Goal: Task Accomplishment & Management: Manage account settings

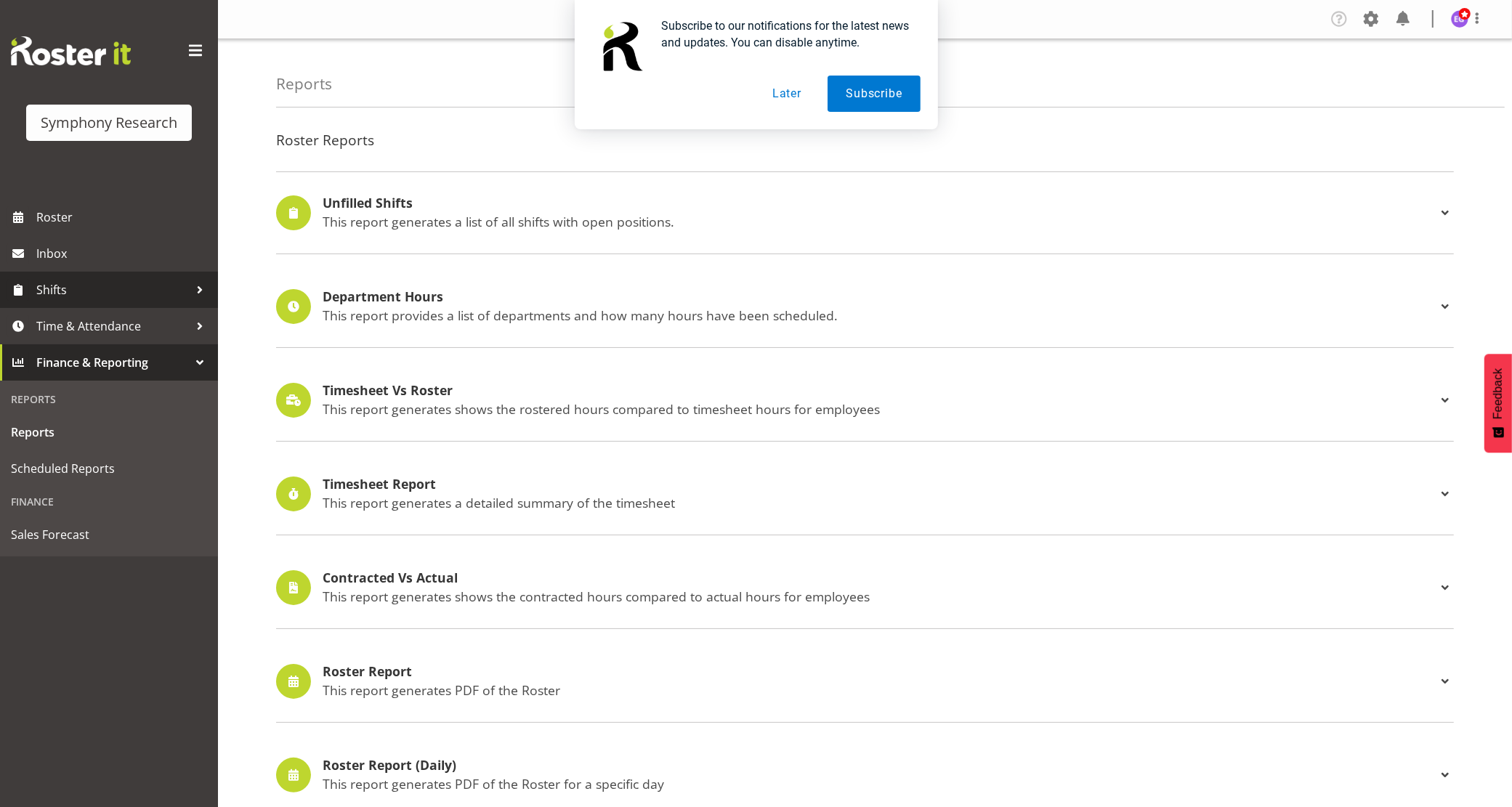
click at [86, 284] on span "Shifts" at bounding box center [112, 290] width 153 height 22
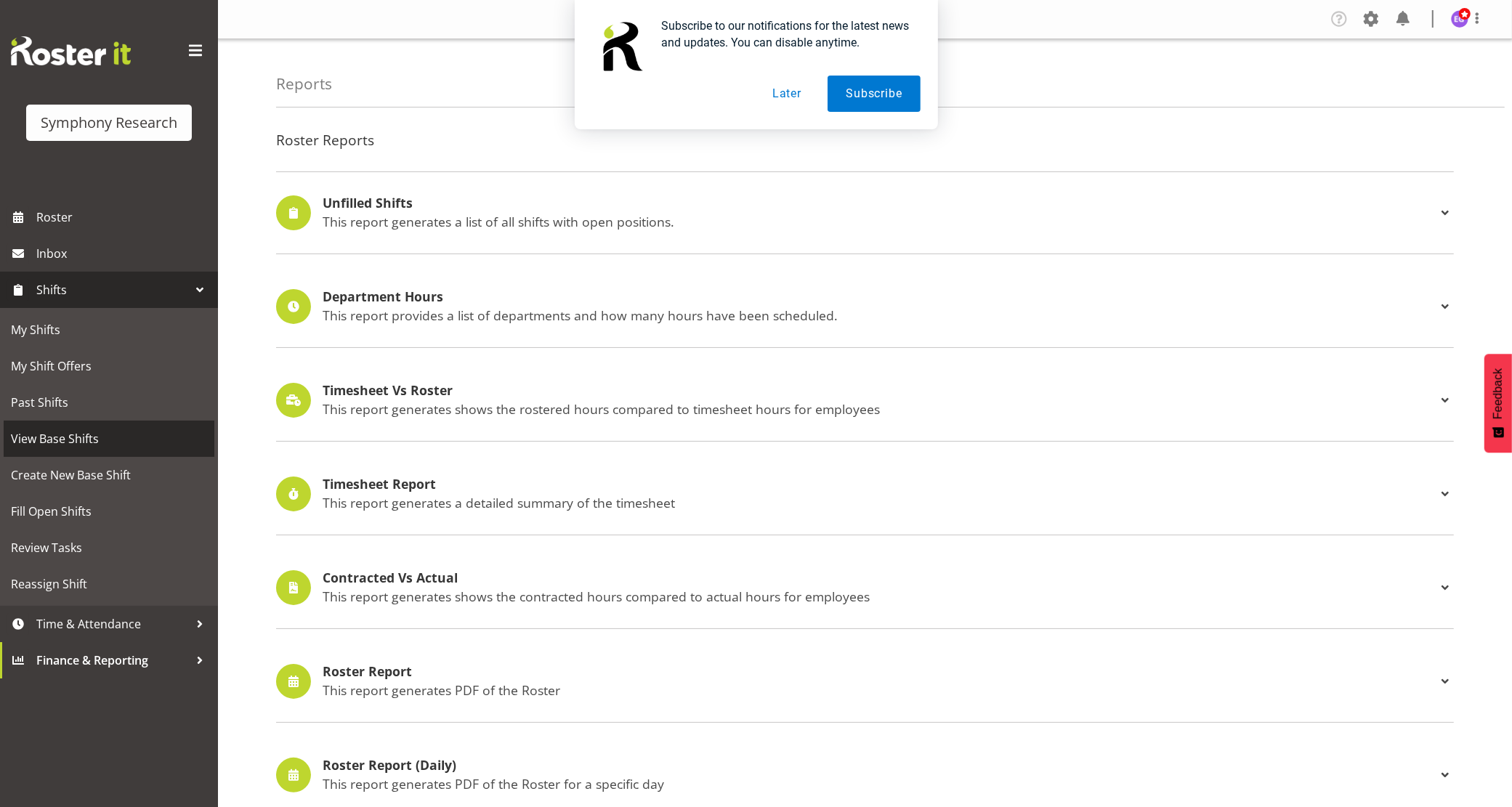
click at [92, 438] on span "View Base Shifts" at bounding box center [109, 439] width 196 height 22
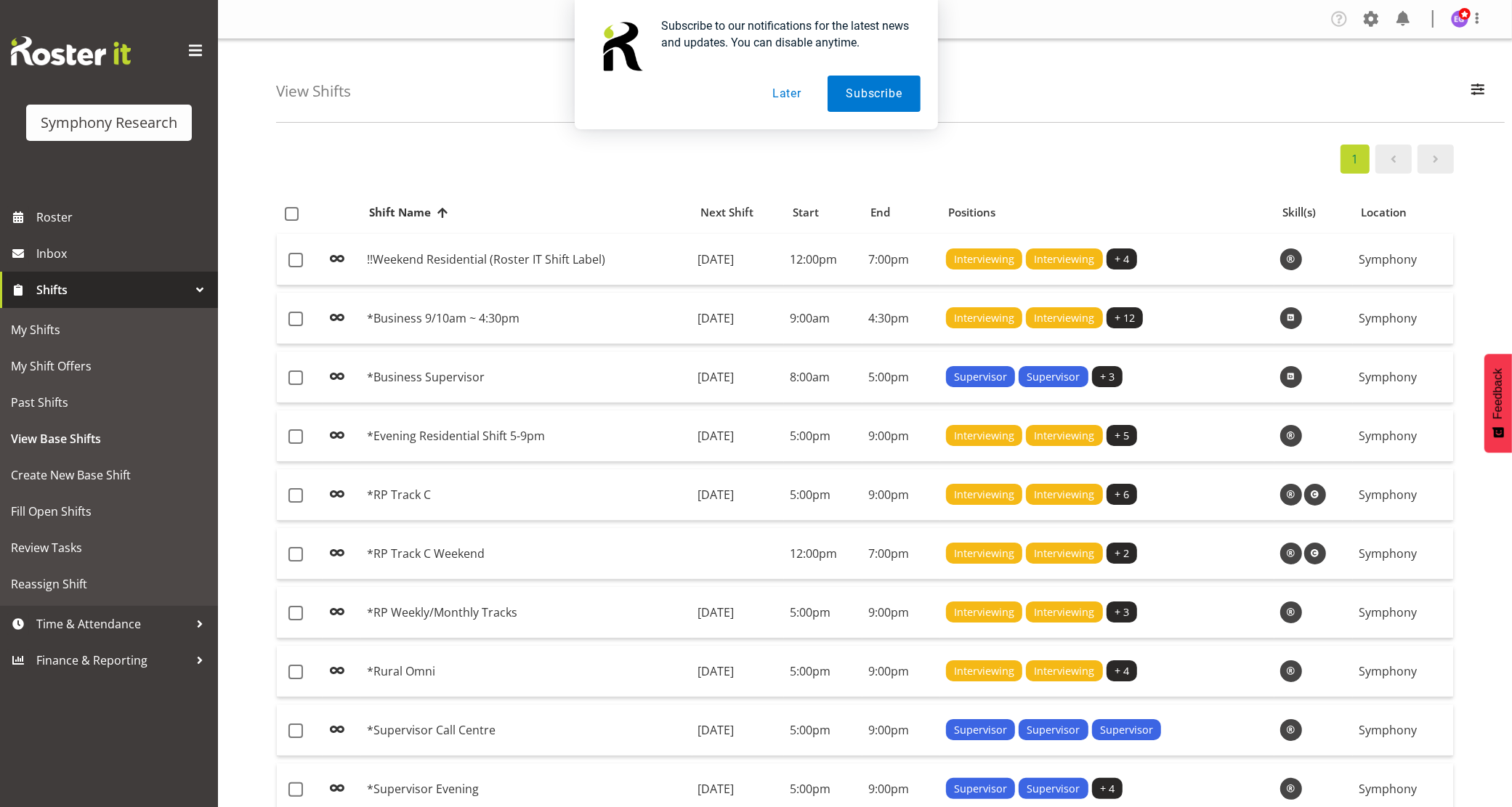
click at [786, 92] on button "Later" at bounding box center [787, 94] width 66 height 36
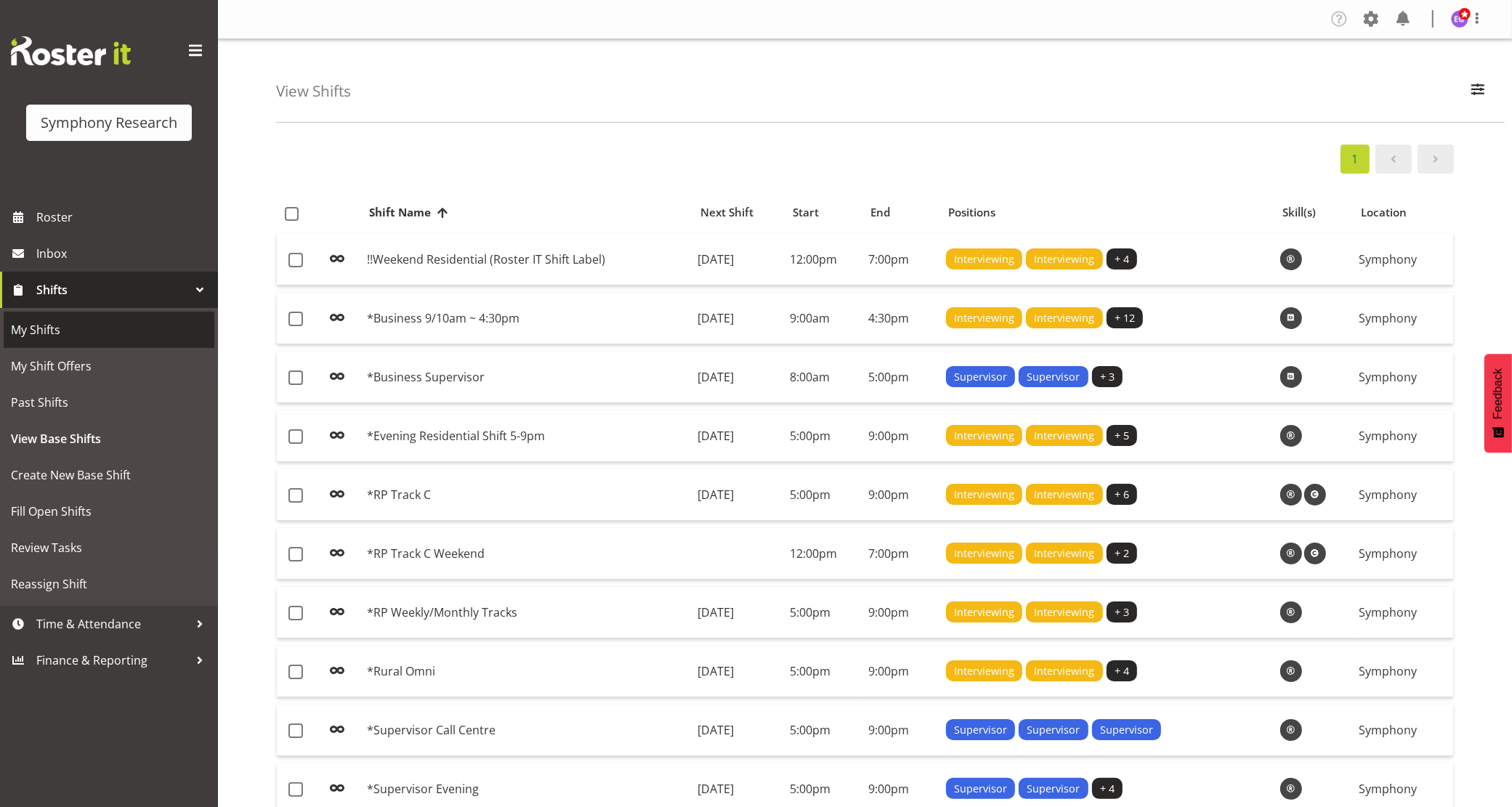
click at [46, 334] on span "My Shifts" at bounding box center [109, 330] width 196 height 22
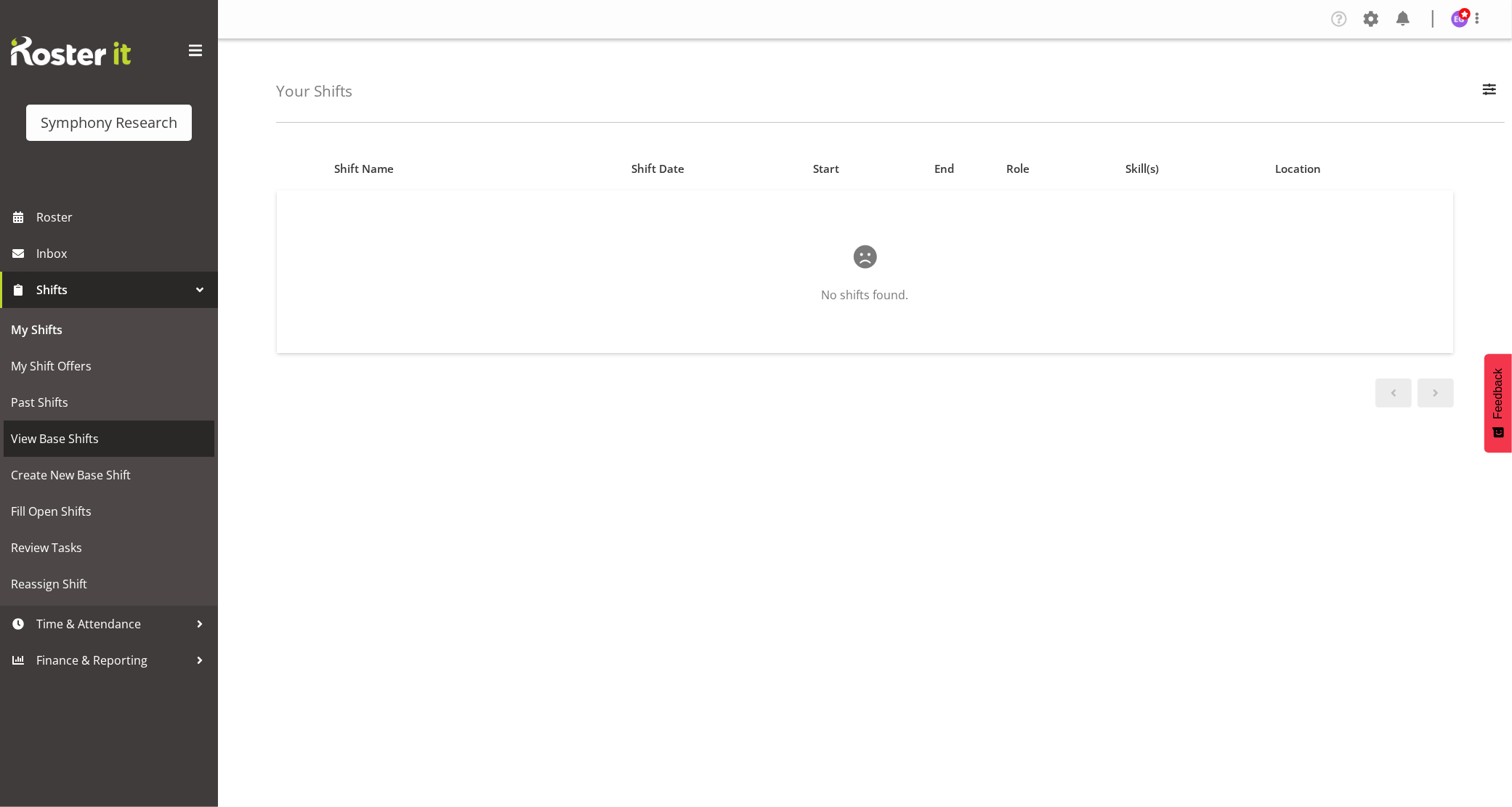
click at [92, 433] on span "View Base Shifts" at bounding box center [109, 439] width 196 height 22
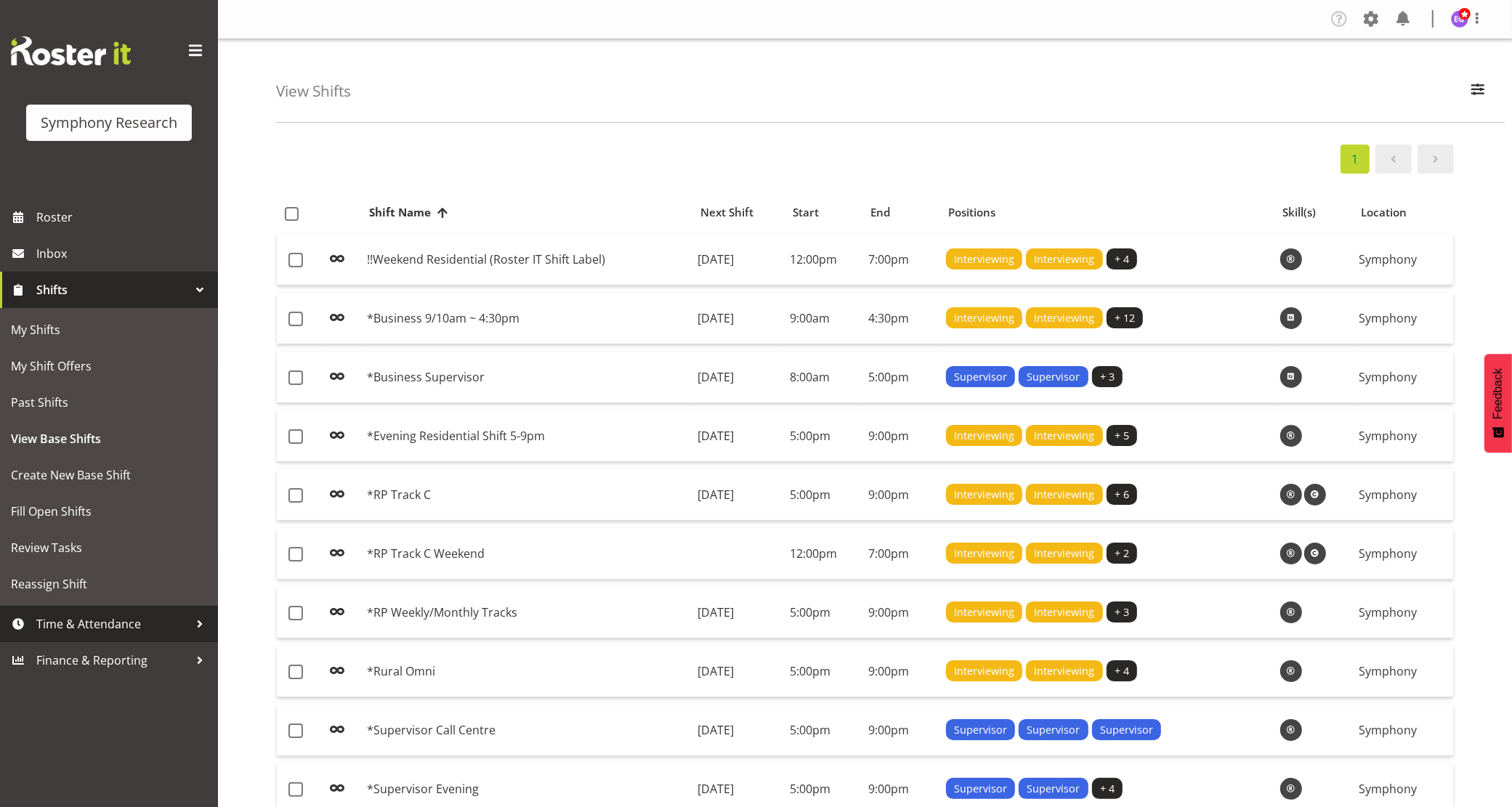
click at [107, 623] on span "Time & Attendance" at bounding box center [112, 624] width 153 height 22
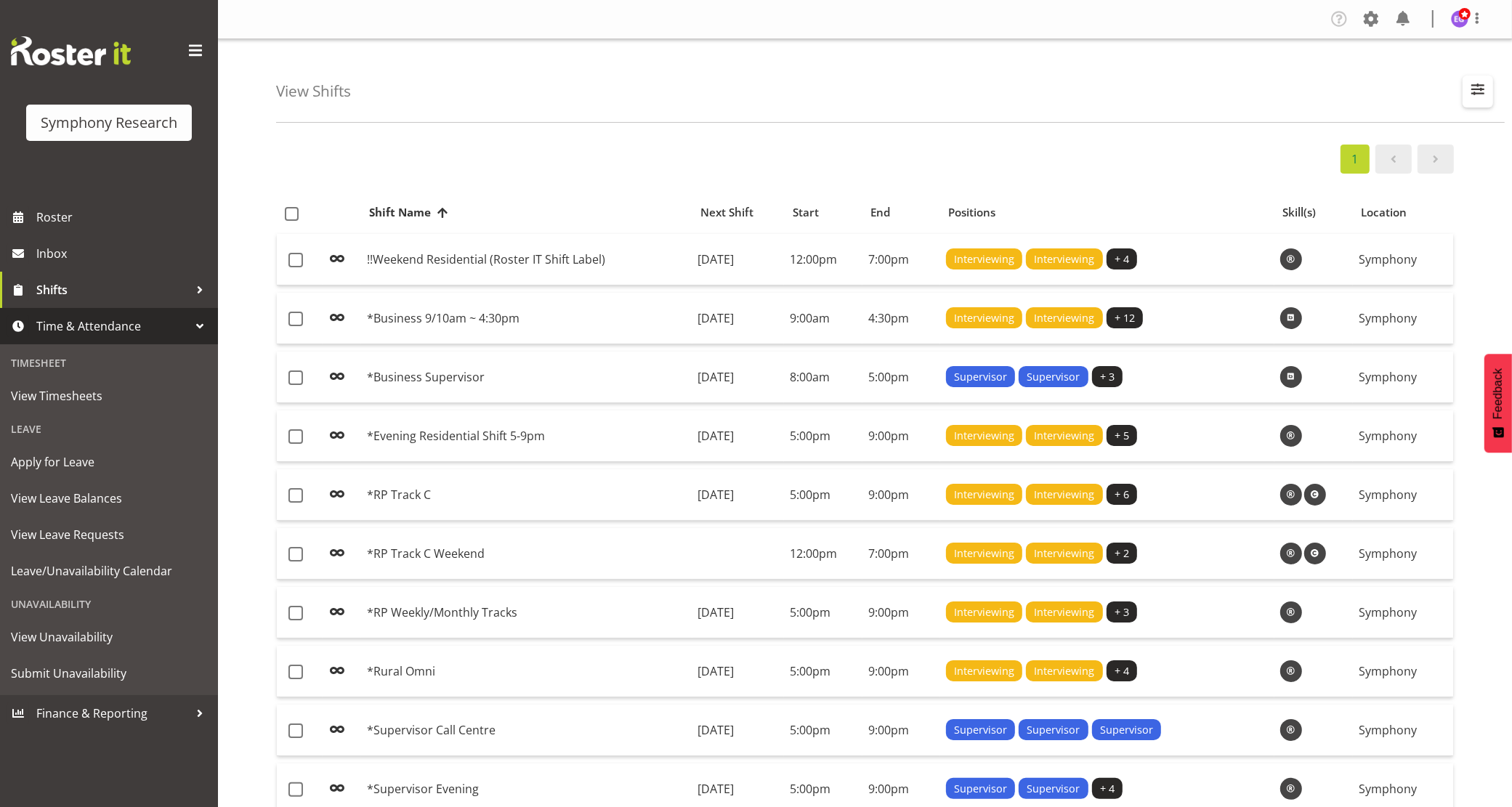
click at [1479, 91] on span "button" at bounding box center [1478, 89] width 19 height 19
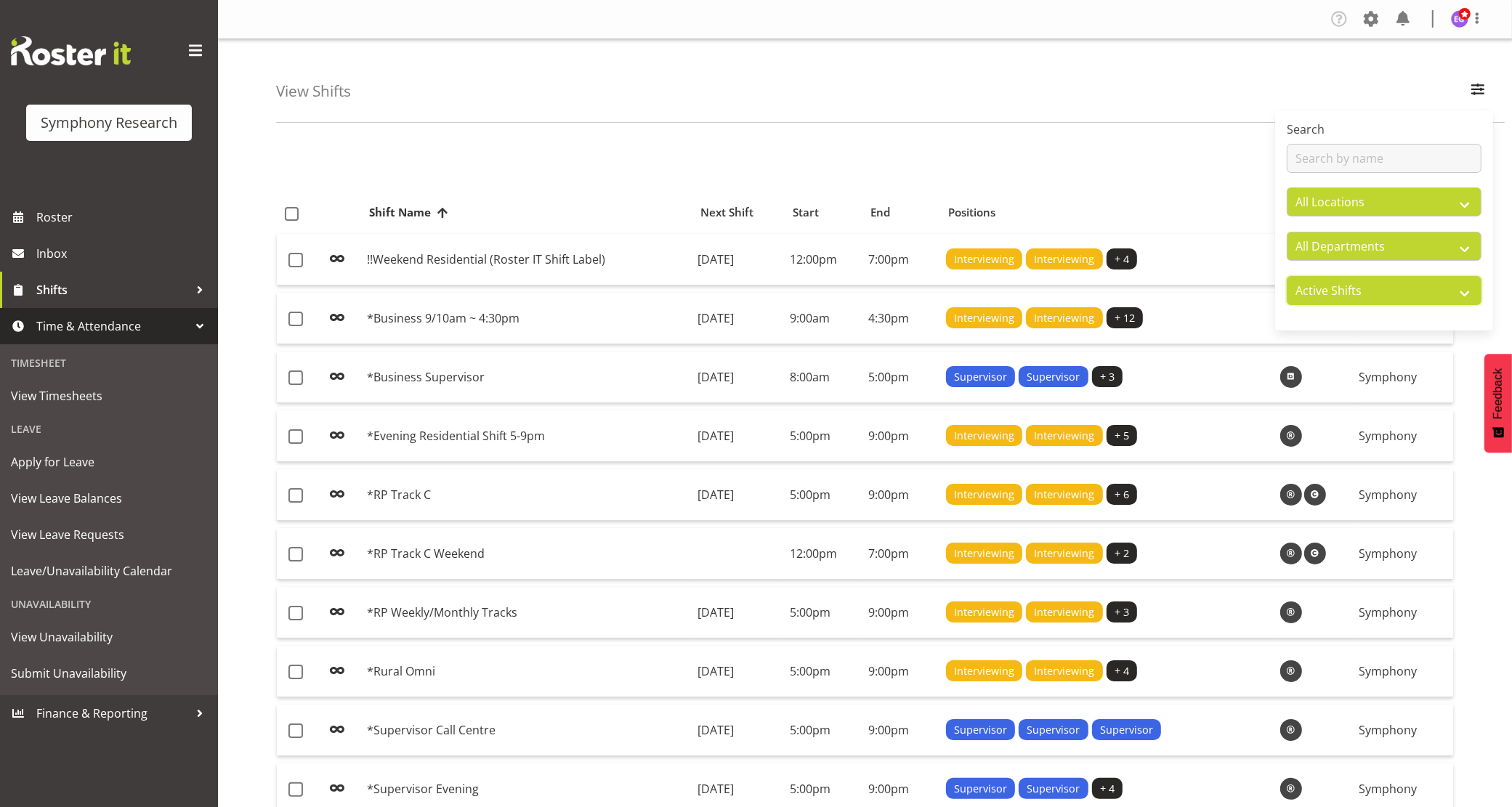
click at [1401, 305] on select "Active Shifts Inactive Shifts" at bounding box center [1384, 290] width 195 height 29
click at [1287, 276] on select "Active Shifts Inactive Shifts" at bounding box center [1384, 290] width 195 height 29
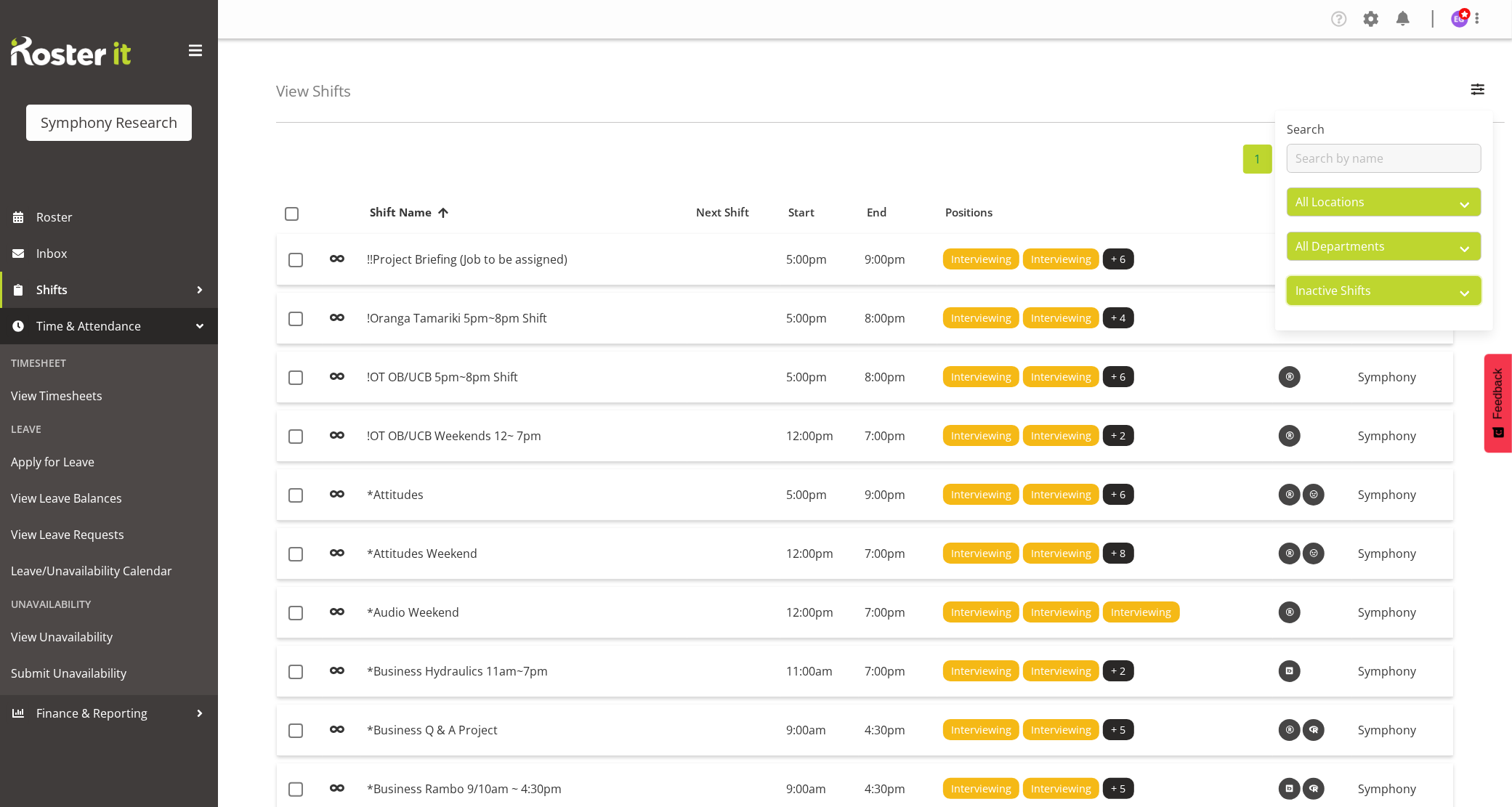
click at [1355, 281] on select "Active Shifts Inactive Shifts" at bounding box center [1384, 290] width 195 height 29
select select "active"
click at [1287, 276] on select "Active Shifts Inactive Shifts" at bounding box center [1384, 290] width 195 height 29
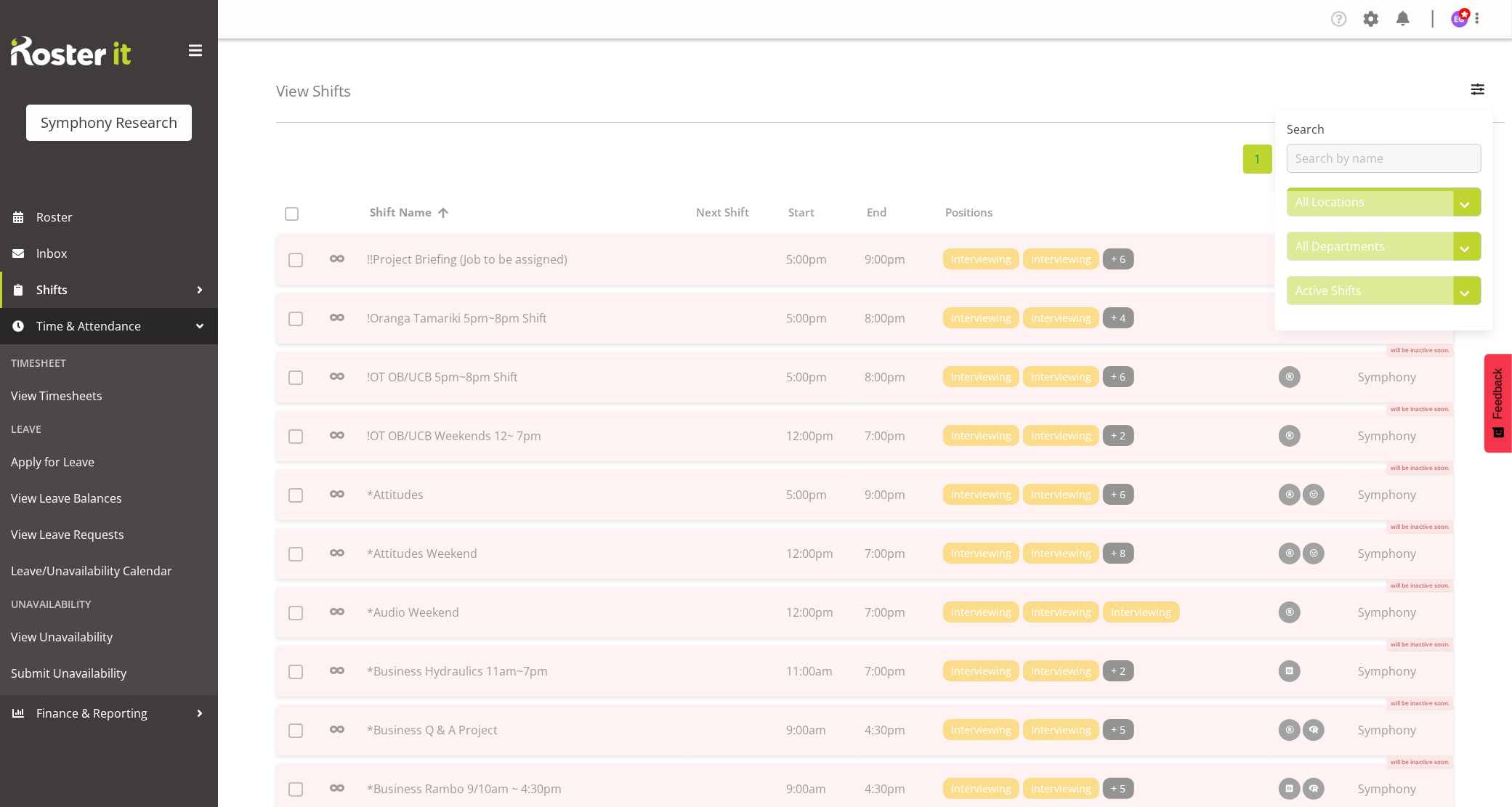
click at [910, 160] on div "1 2 … 8" at bounding box center [864, 159] width 1178 height 29
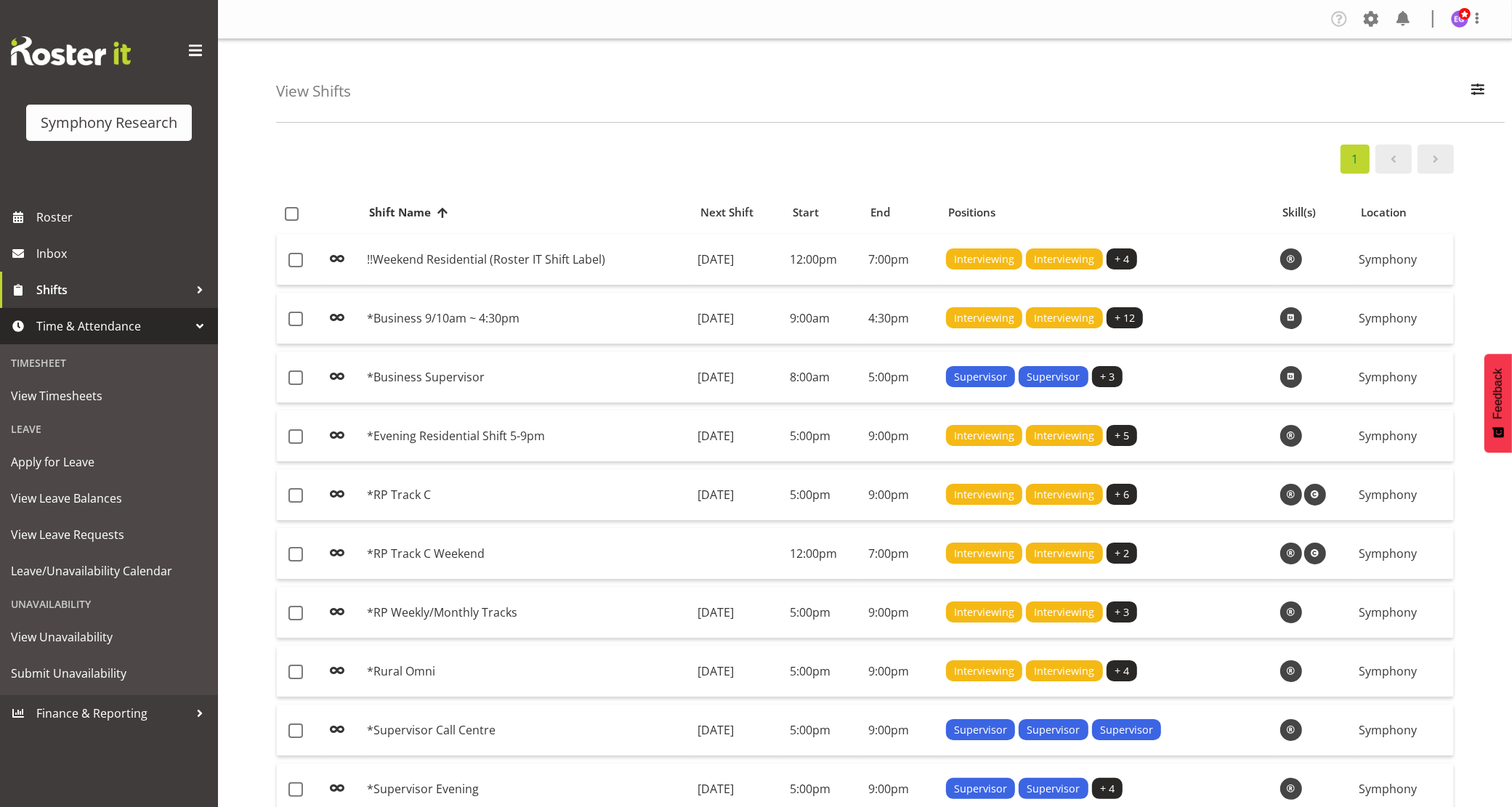
click at [561, 160] on div "1" at bounding box center [864, 159] width 1178 height 29
click at [85, 283] on span "Shifts" at bounding box center [112, 290] width 153 height 22
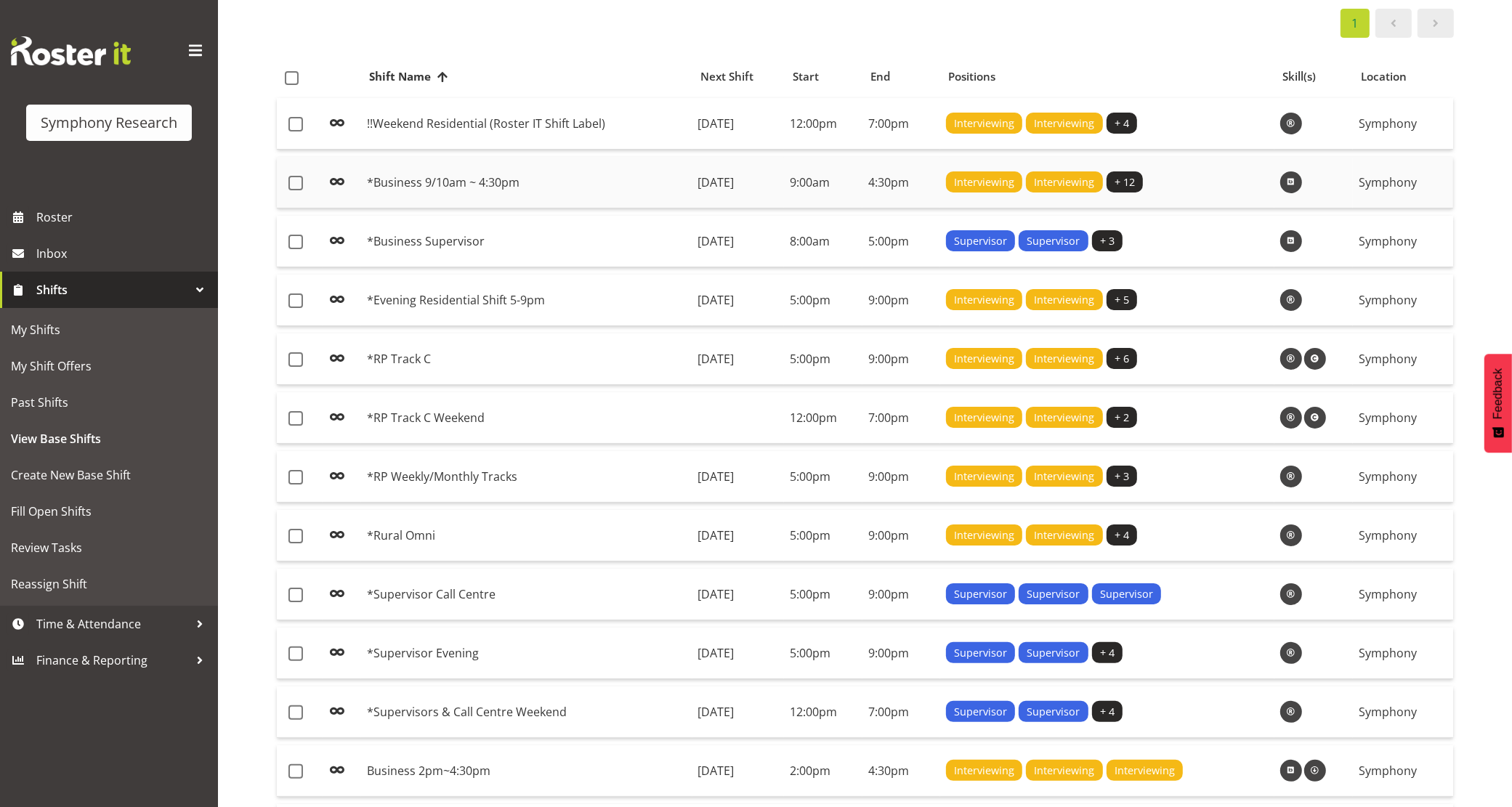
scroll to position [132, 0]
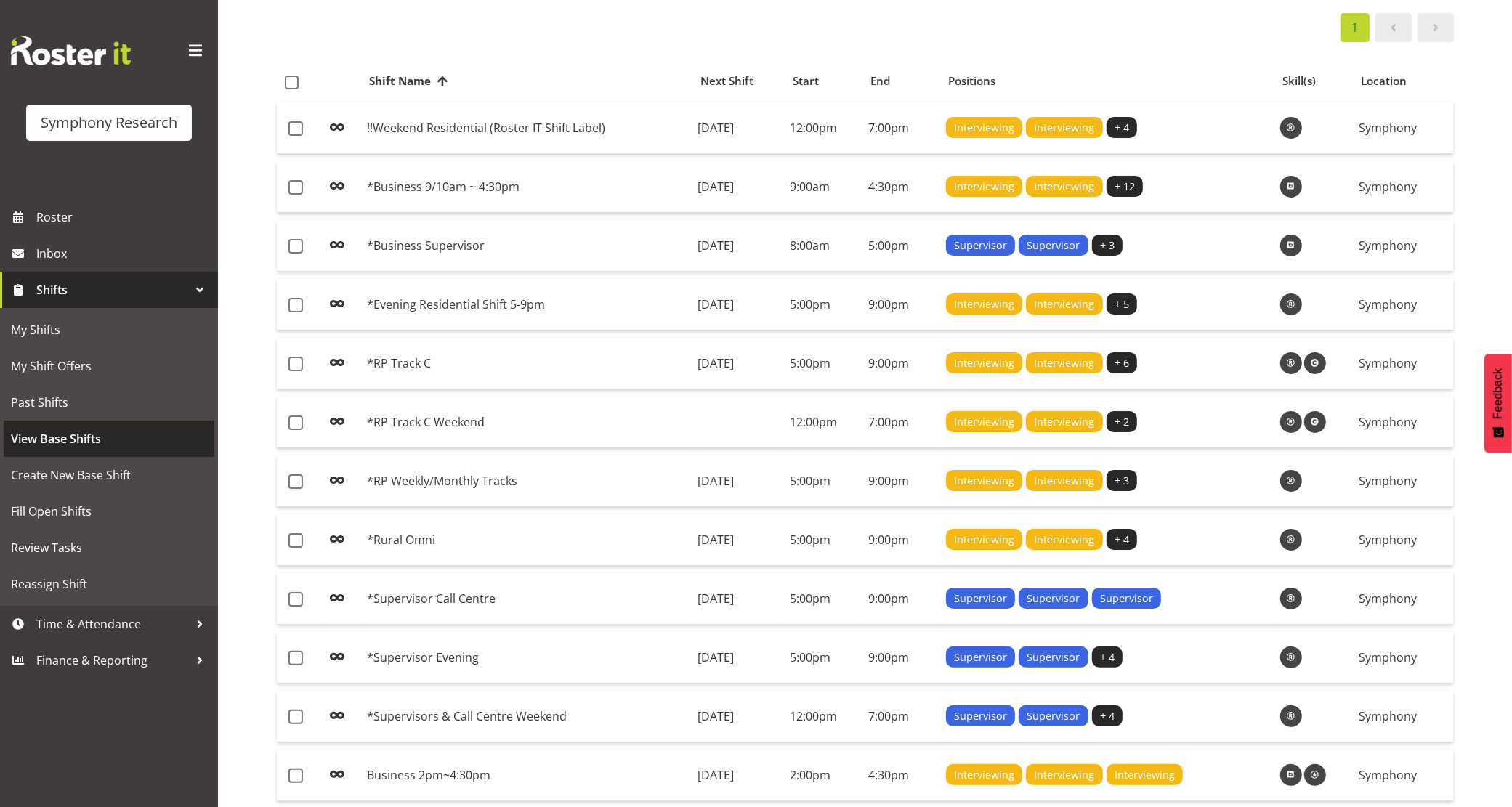
click at [100, 442] on span "View Base Shifts" at bounding box center [109, 439] width 196 height 22
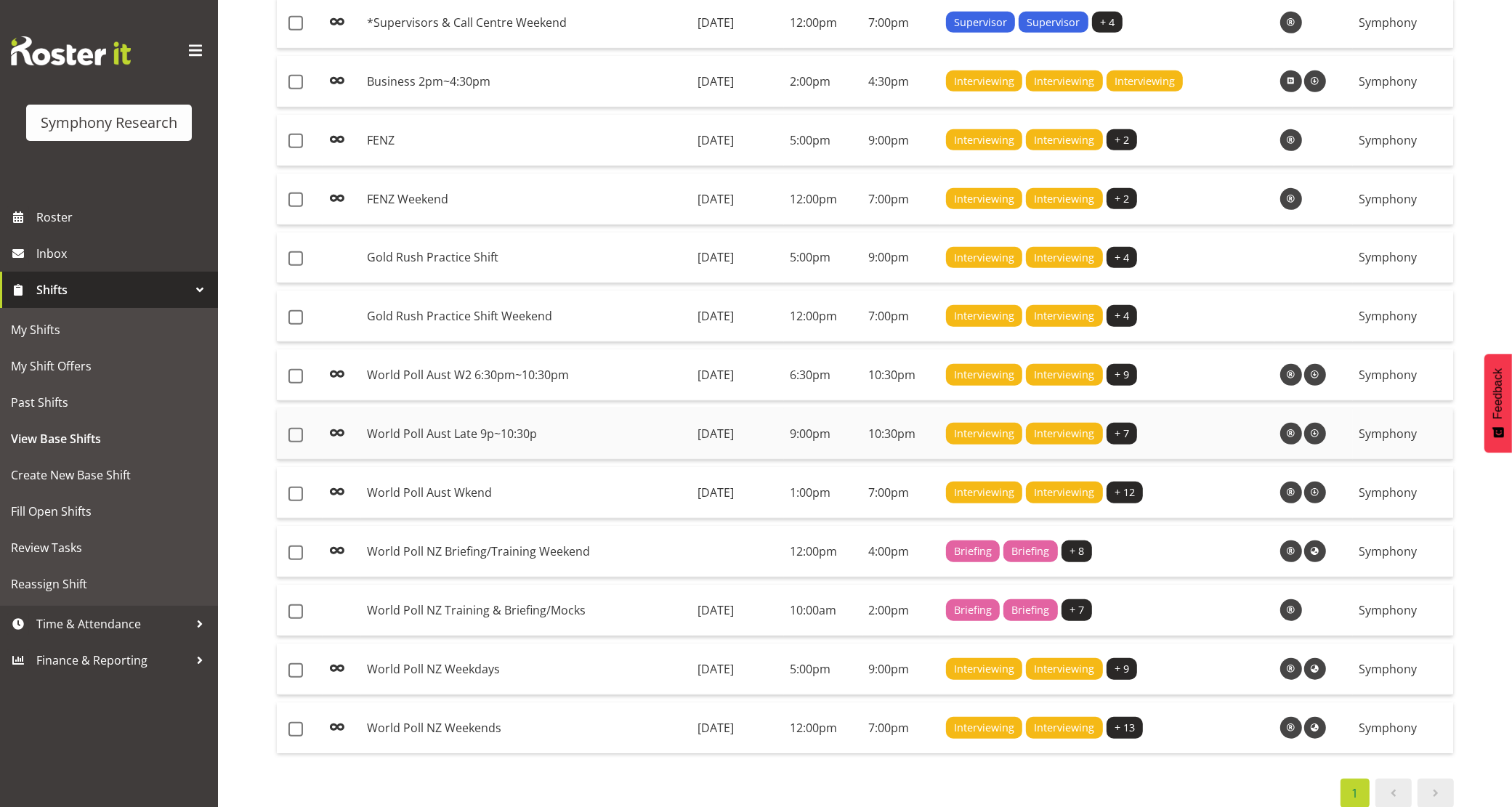
scroll to position [858, 0]
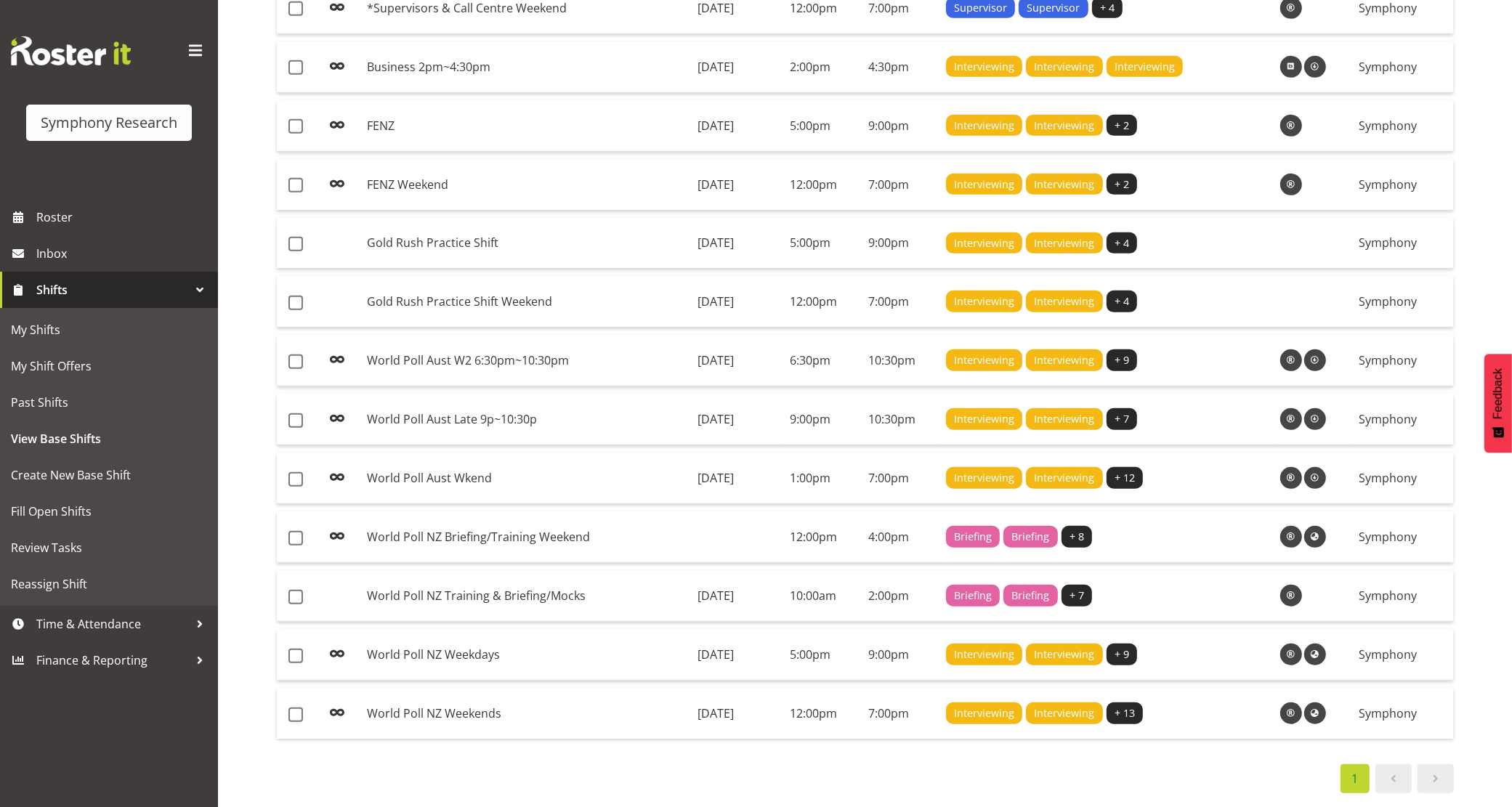
click at [826, 765] on div "1" at bounding box center [864, 779] width 1178 height 29
click at [492, 765] on div "1" at bounding box center [864, 779] width 1178 height 29
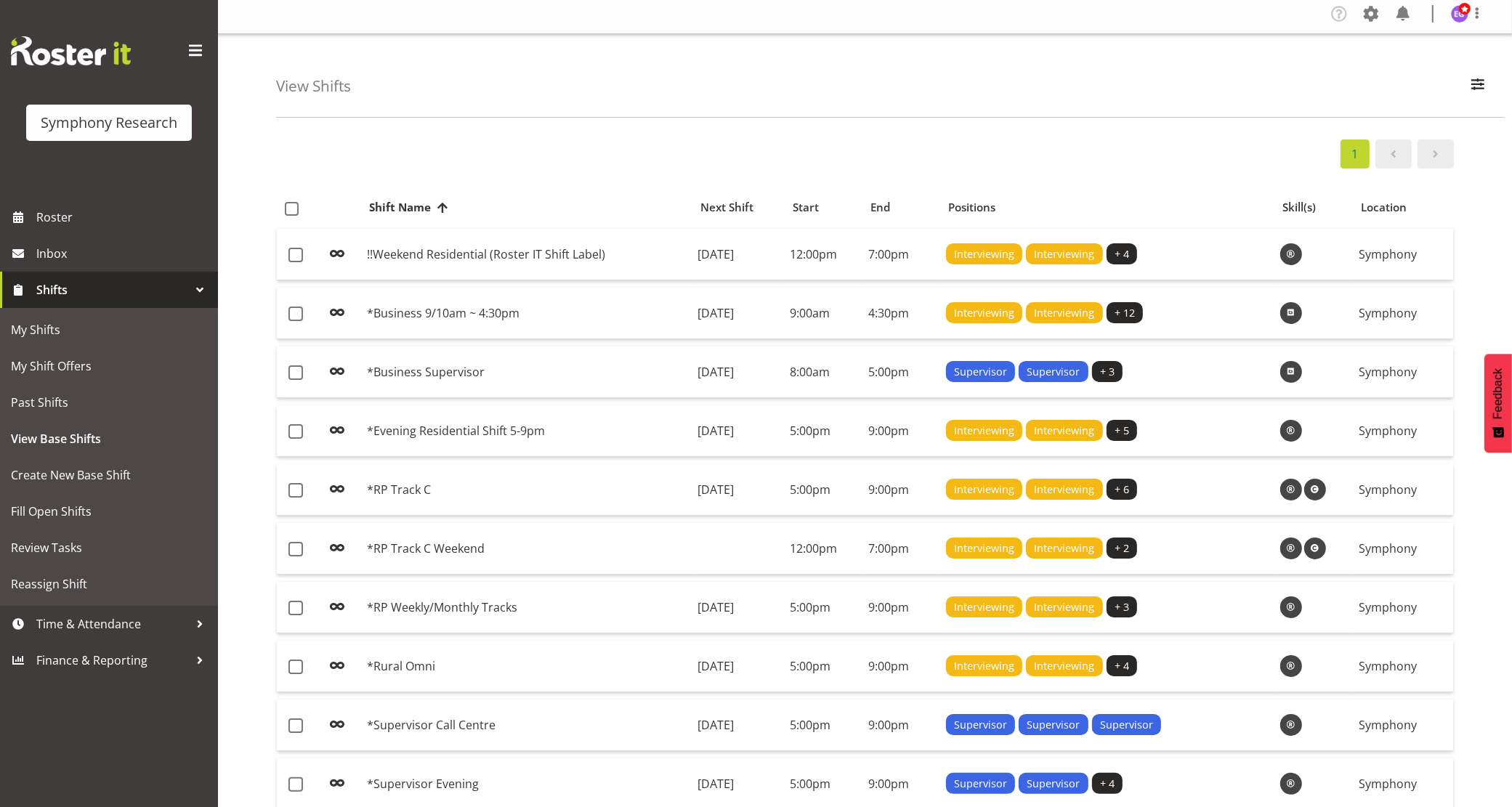
scroll to position [0, 0]
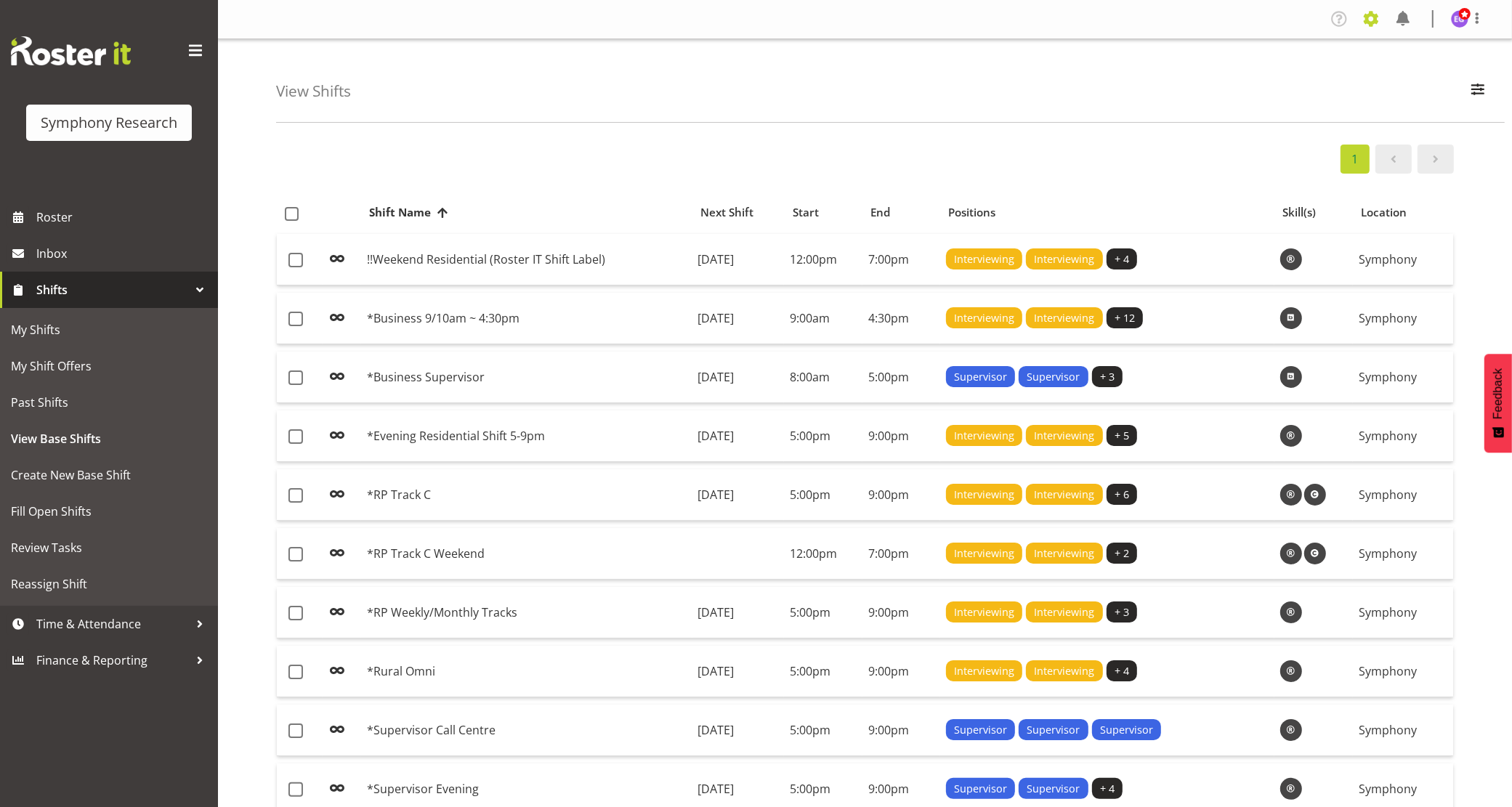
click at [1369, 19] on span at bounding box center [1371, 19] width 24 height 24
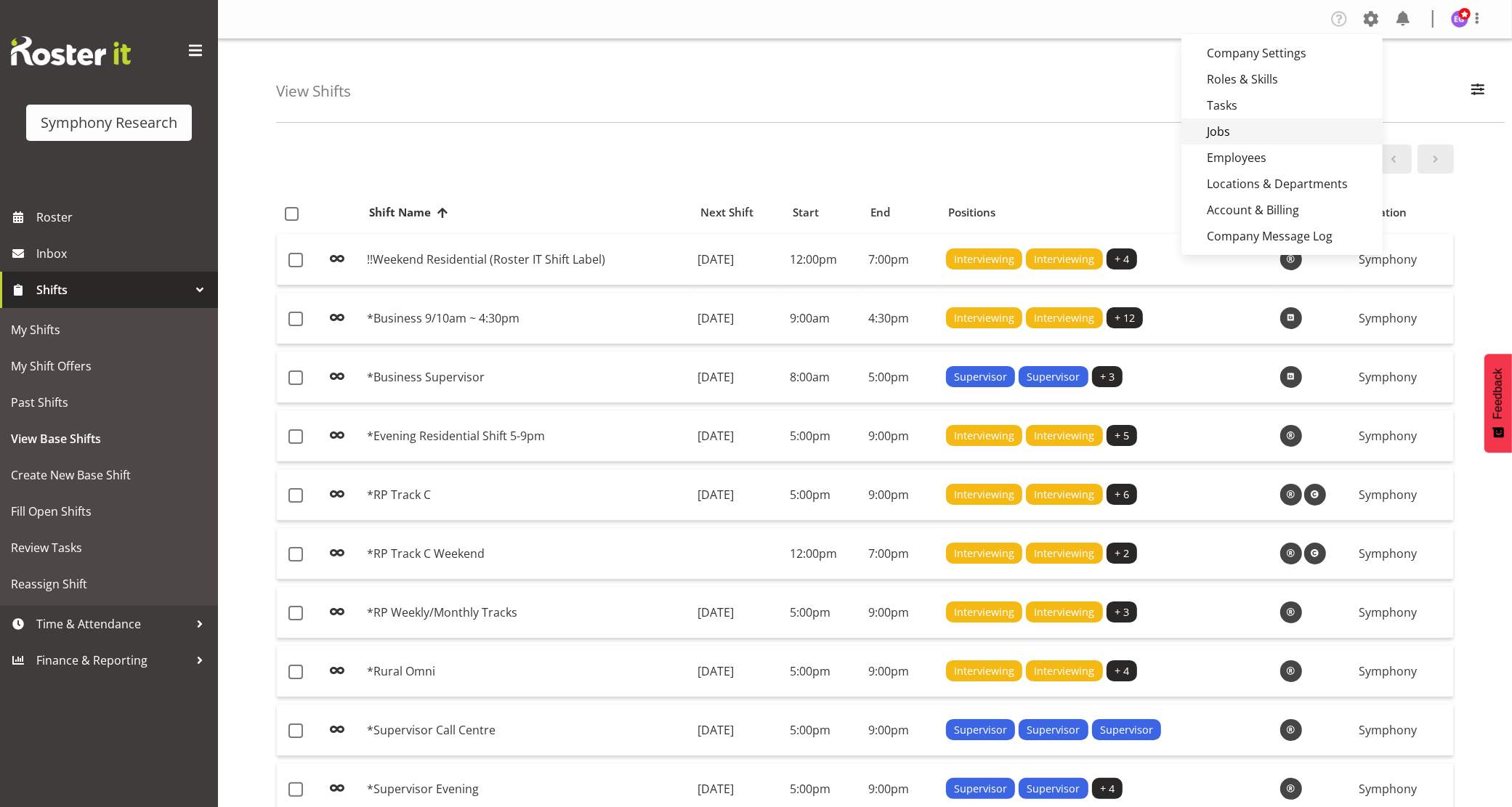
click at [1273, 136] on link "Jobs" at bounding box center [1282, 131] width 202 height 26
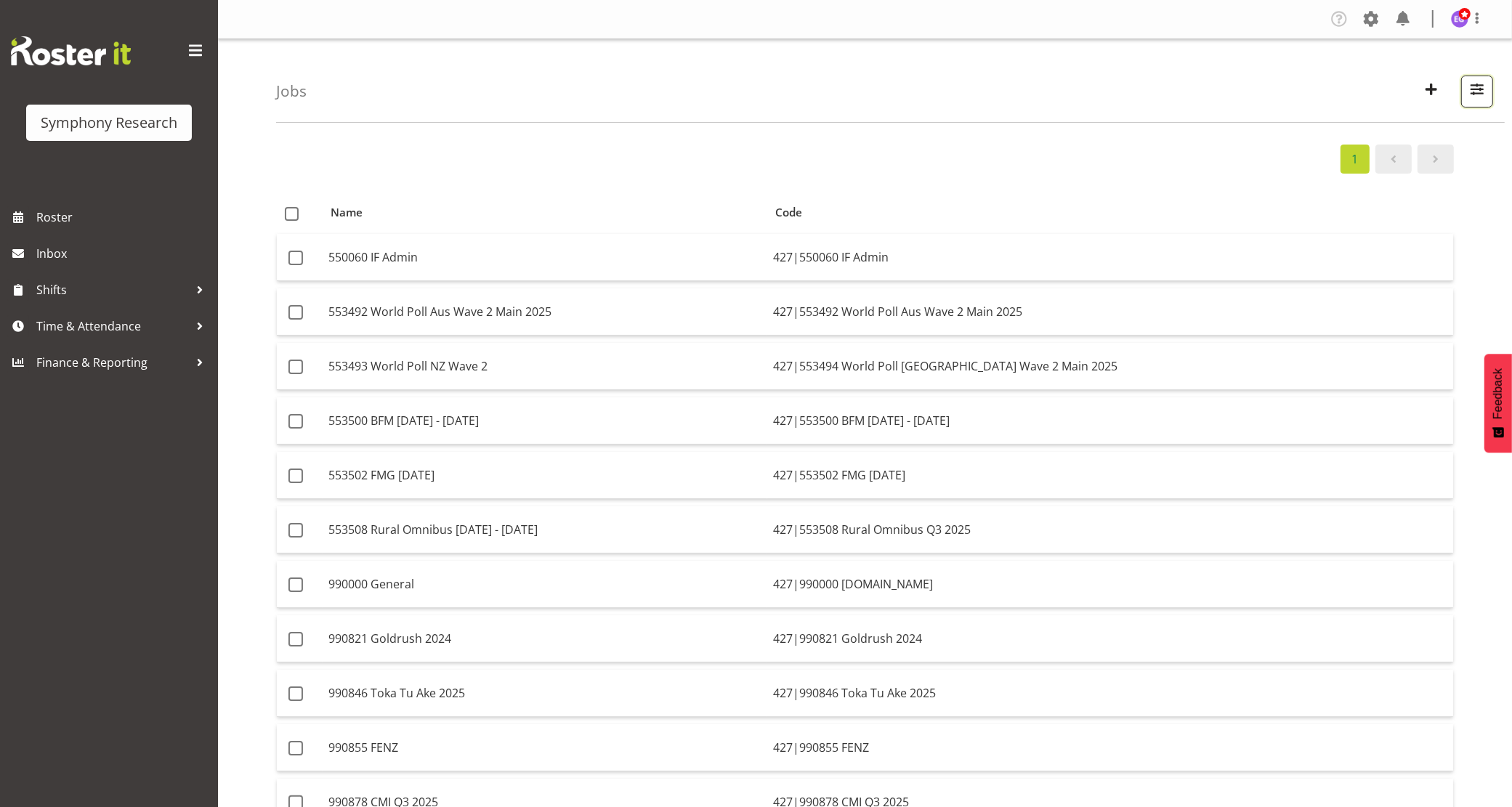
click at [1488, 92] on button "button" at bounding box center [1477, 92] width 32 height 32
click at [702, 160] on div "1" at bounding box center [864, 159] width 1178 height 29
click at [80, 285] on span "Shifts" at bounding box center [112, 290] width 153 height 22
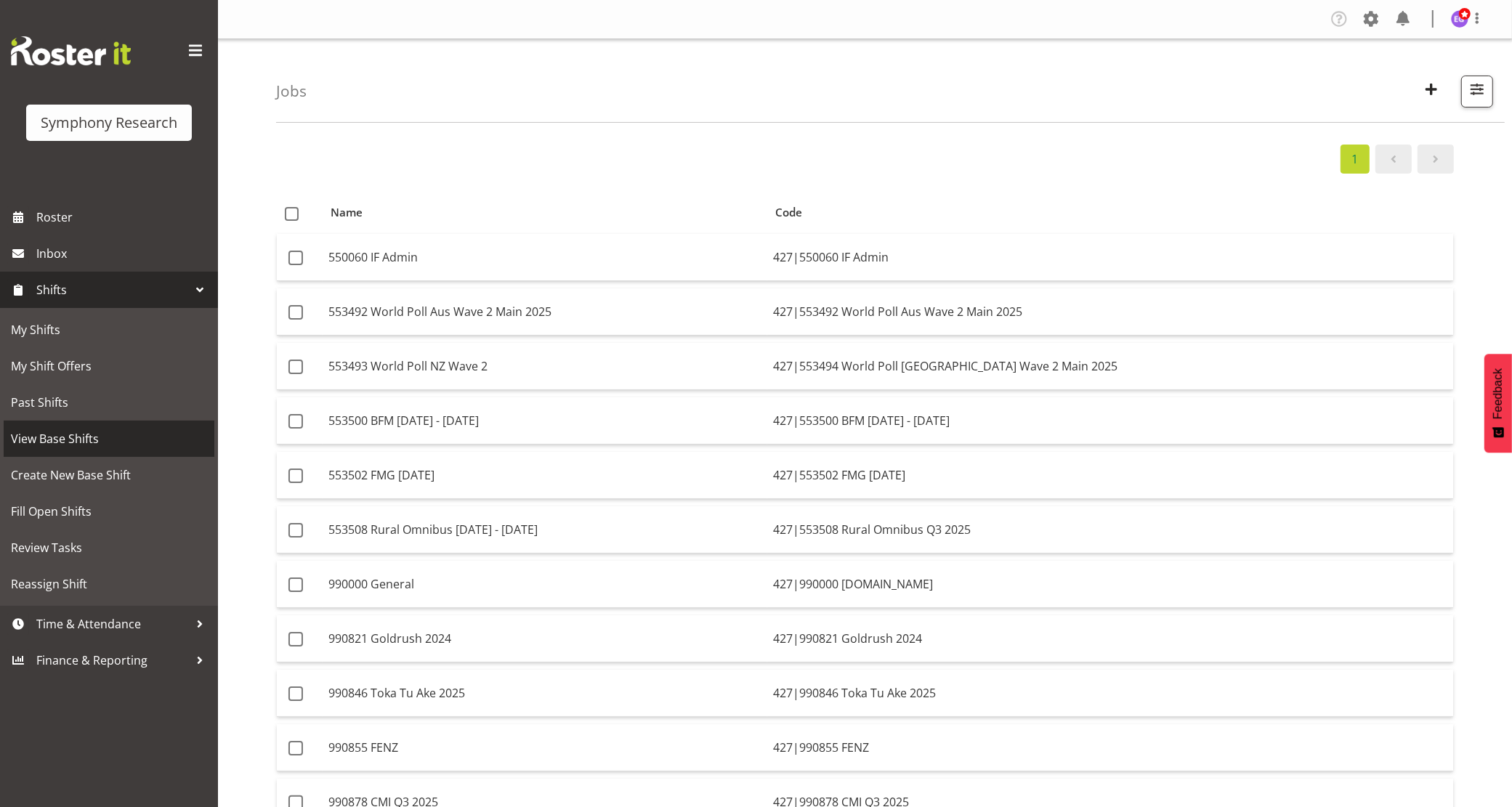
click at [89, 437] on span "View Base Shifts" at bounding box center [109, 439] width 196 height 22
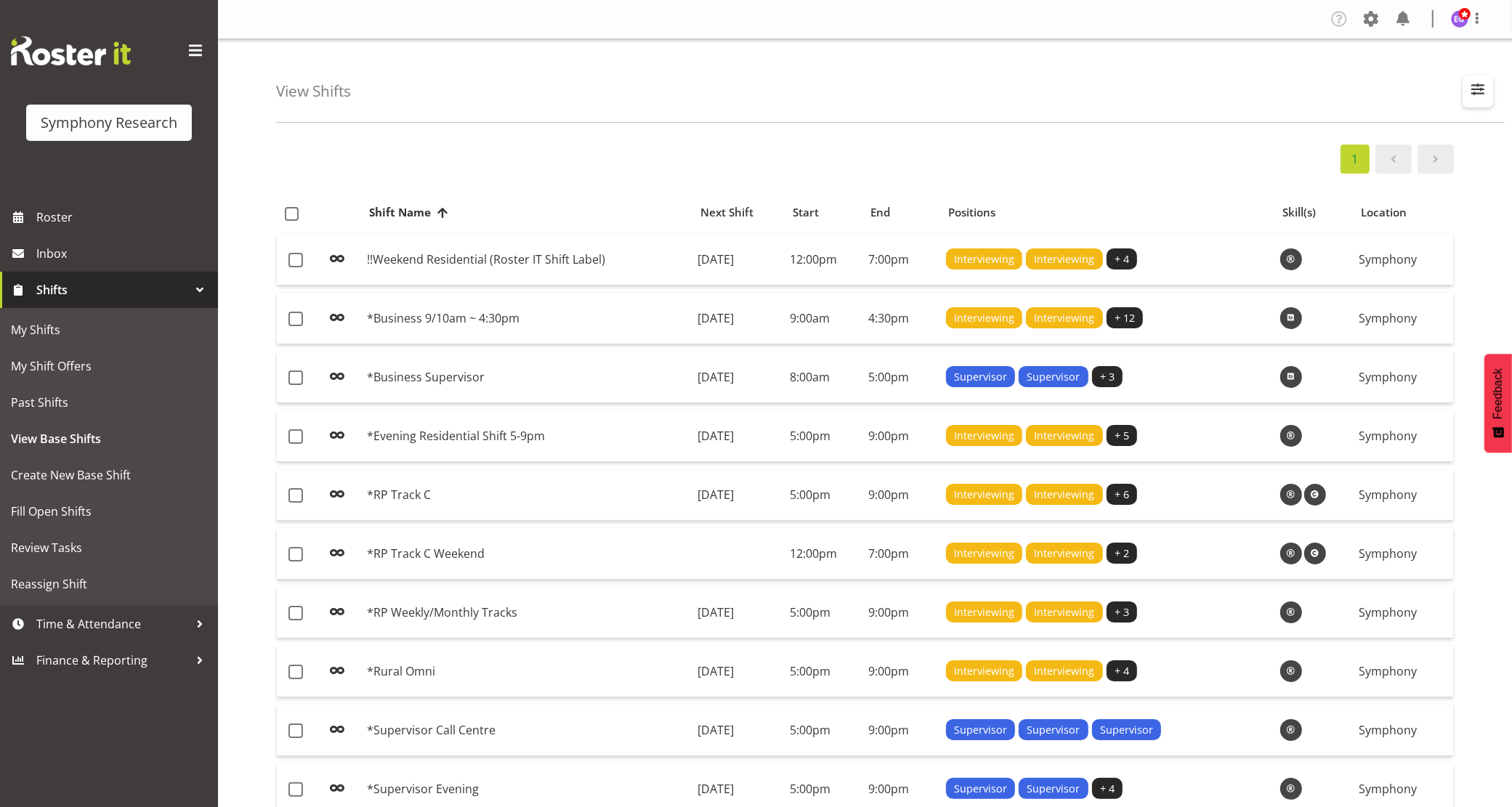
click at [1486, 91] on span "button" at bounding box center [1478, 89] width 19 height 19
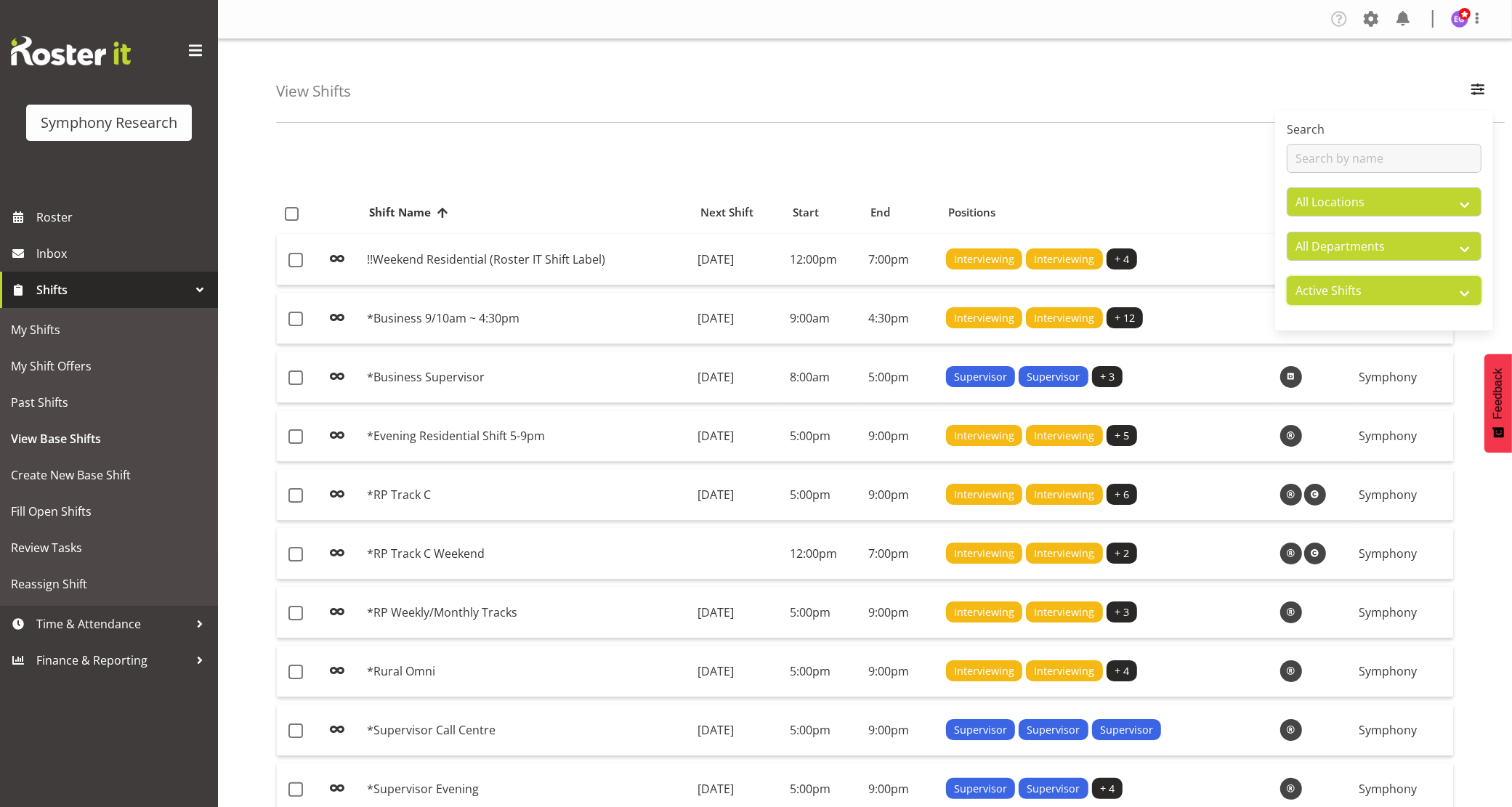
click at [1434, 293] on select "Active Shifts Inactive Shifts" at bounding box center [1384, 290] width 195 height 29
click at [1287, 276] on select "Active Shifts Inactive Shifts" at bounding box center [1384, 290] width 195 height 29
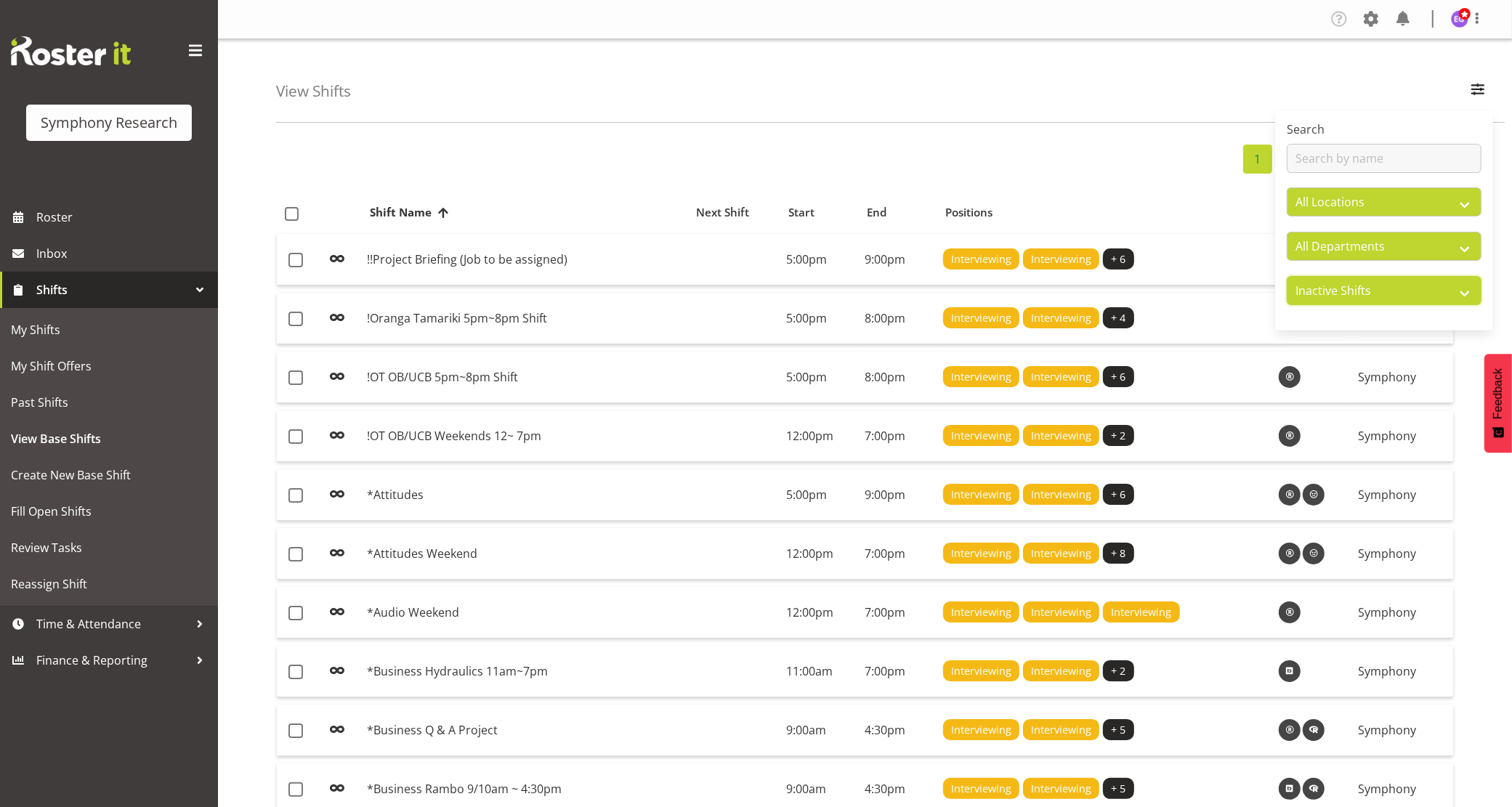
click at [1419, 288] on select "Active Shifts Inactive Shifts" at bounding box center [1384, 290] width 195 height 29
select select "active"
click at [1287, 276] on select "Active Shifts Inactive Shifts" at bounding box center [1384, 290] width 195 height 29
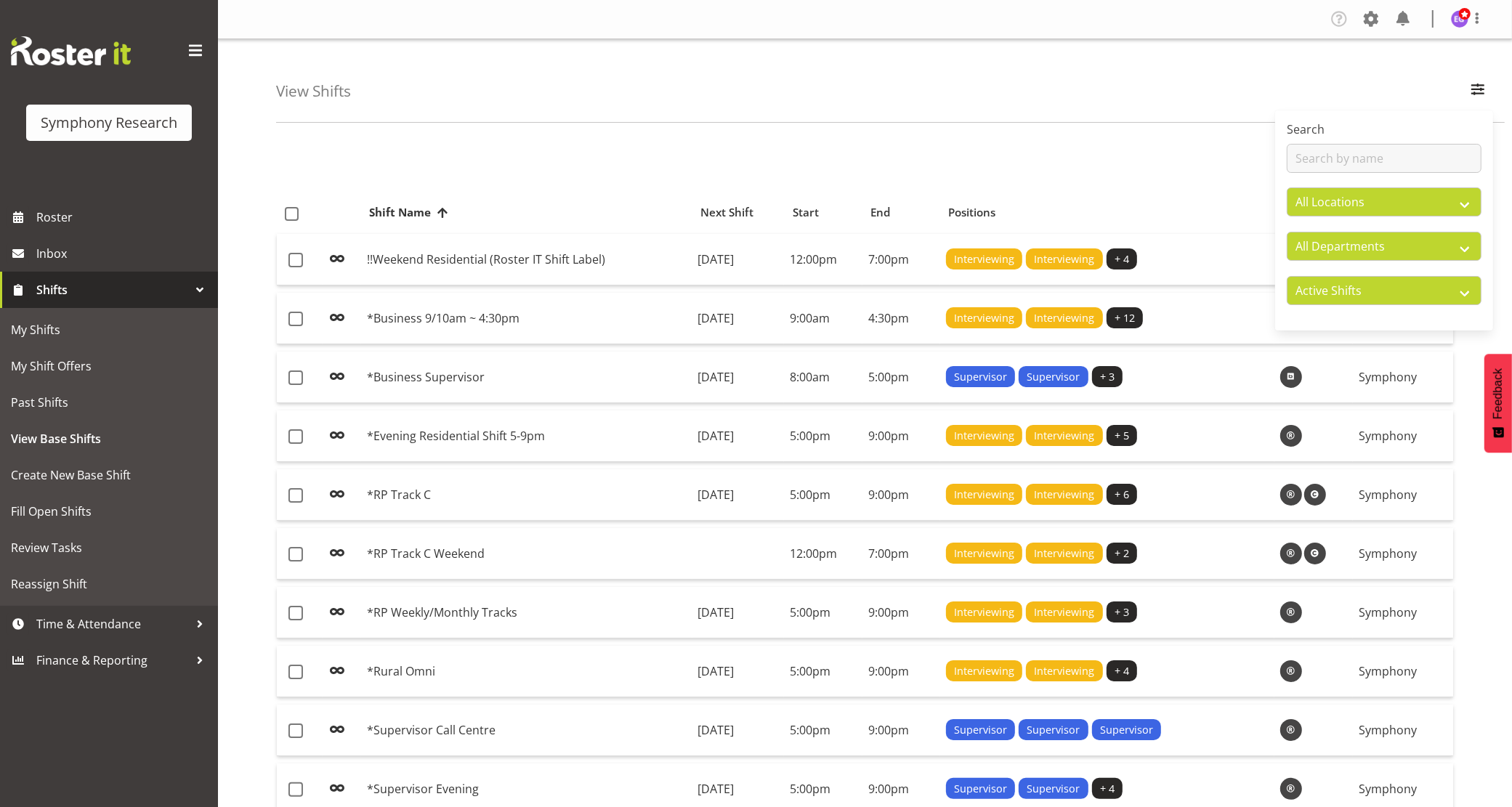
click at [1044, 157] on div "1" at bounding box center [864, 159] width 1178 height 29
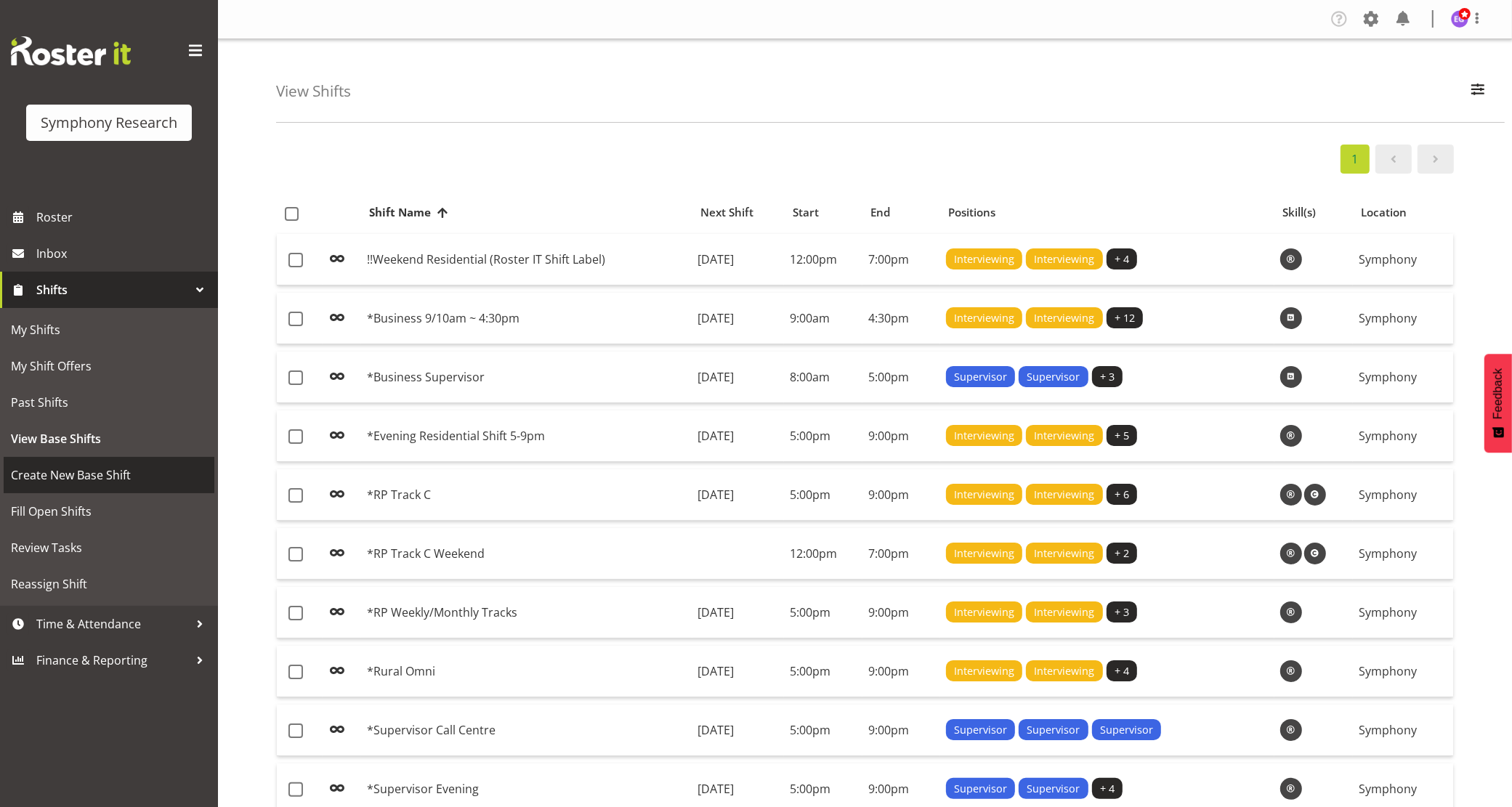
click at [102, 474] on span "Create New Base Shift" at bounding box center [109, 476] width 196 height 22
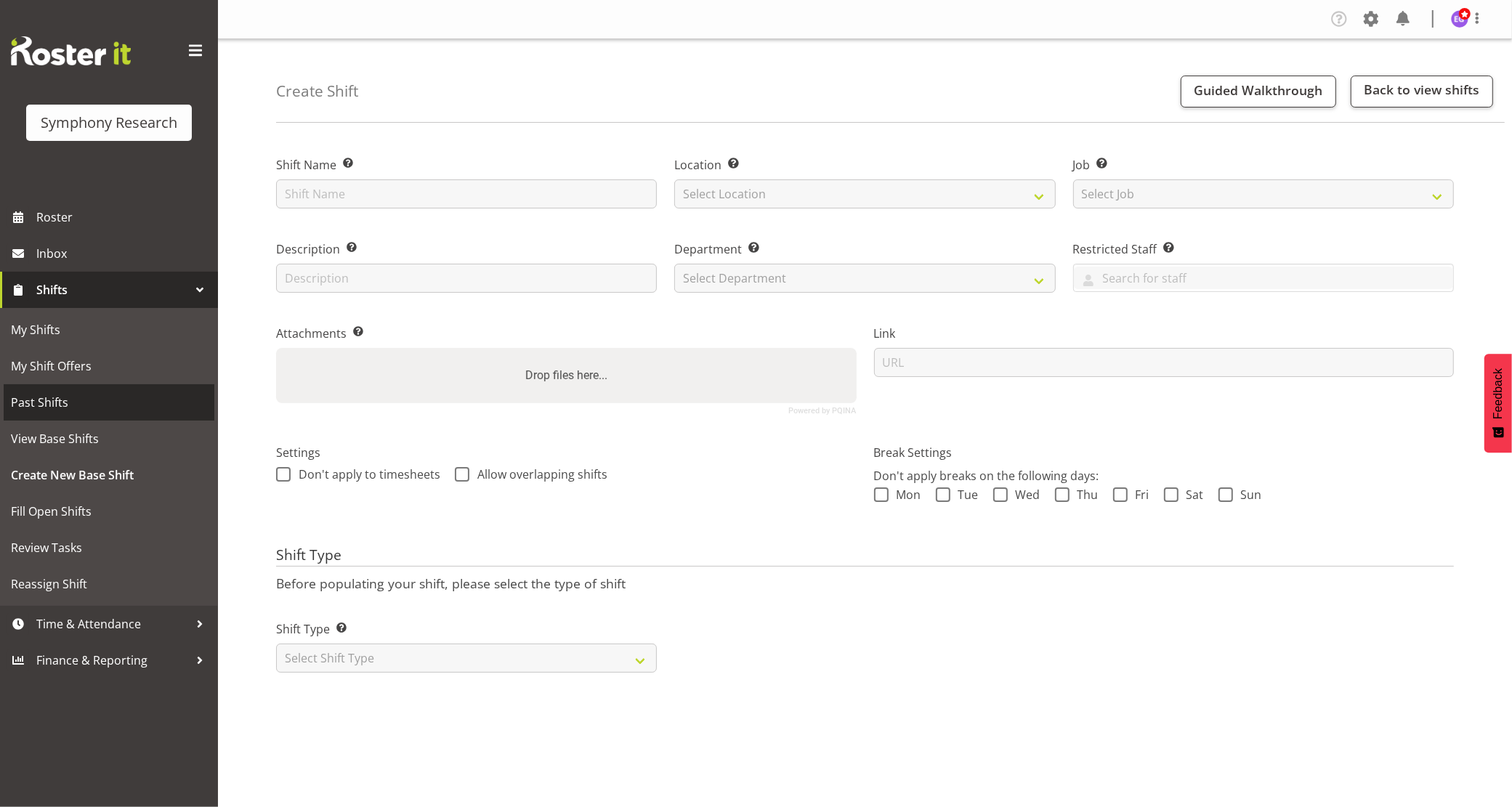
click at [78, 400] on span "Past Shifts" at bounding box center [109, 402] width 196 height 22
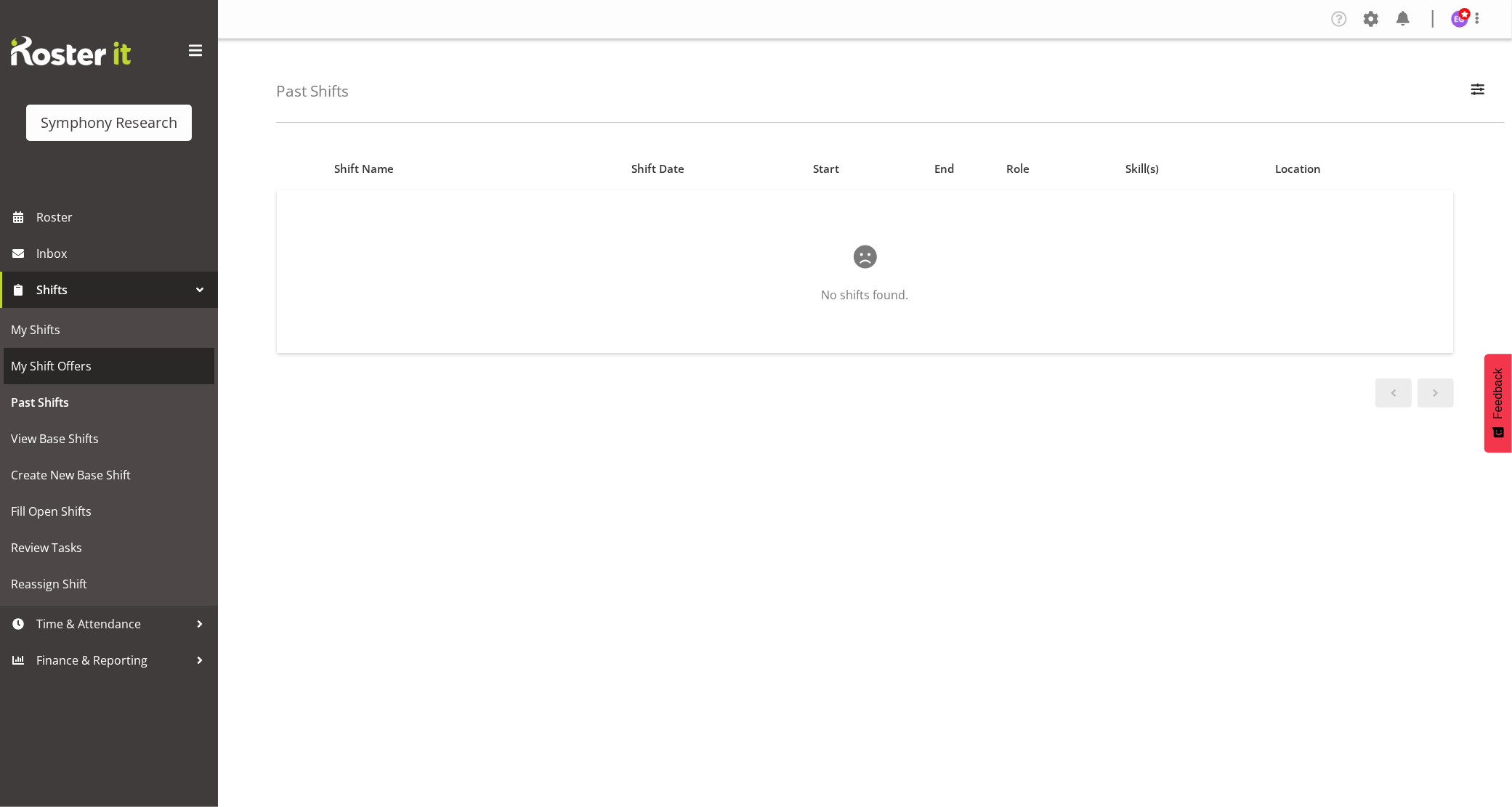
click at [85, 365] on span "My Shift Offers" at bounding box center [109, 366] width 196 height 22
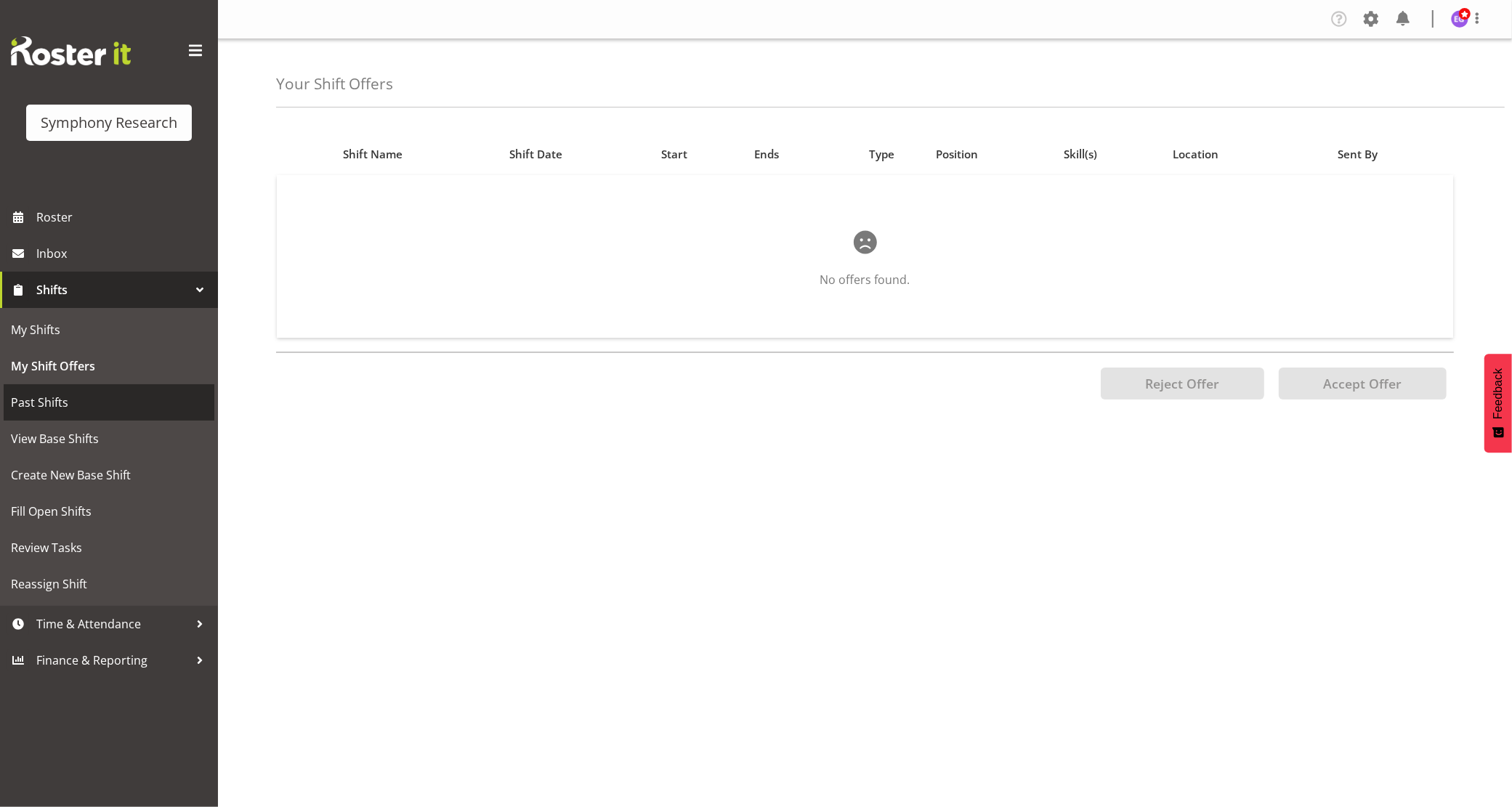
click at [94, 402] on span "Past Shifts" at bounding box center [109, 402] width 196 height 22
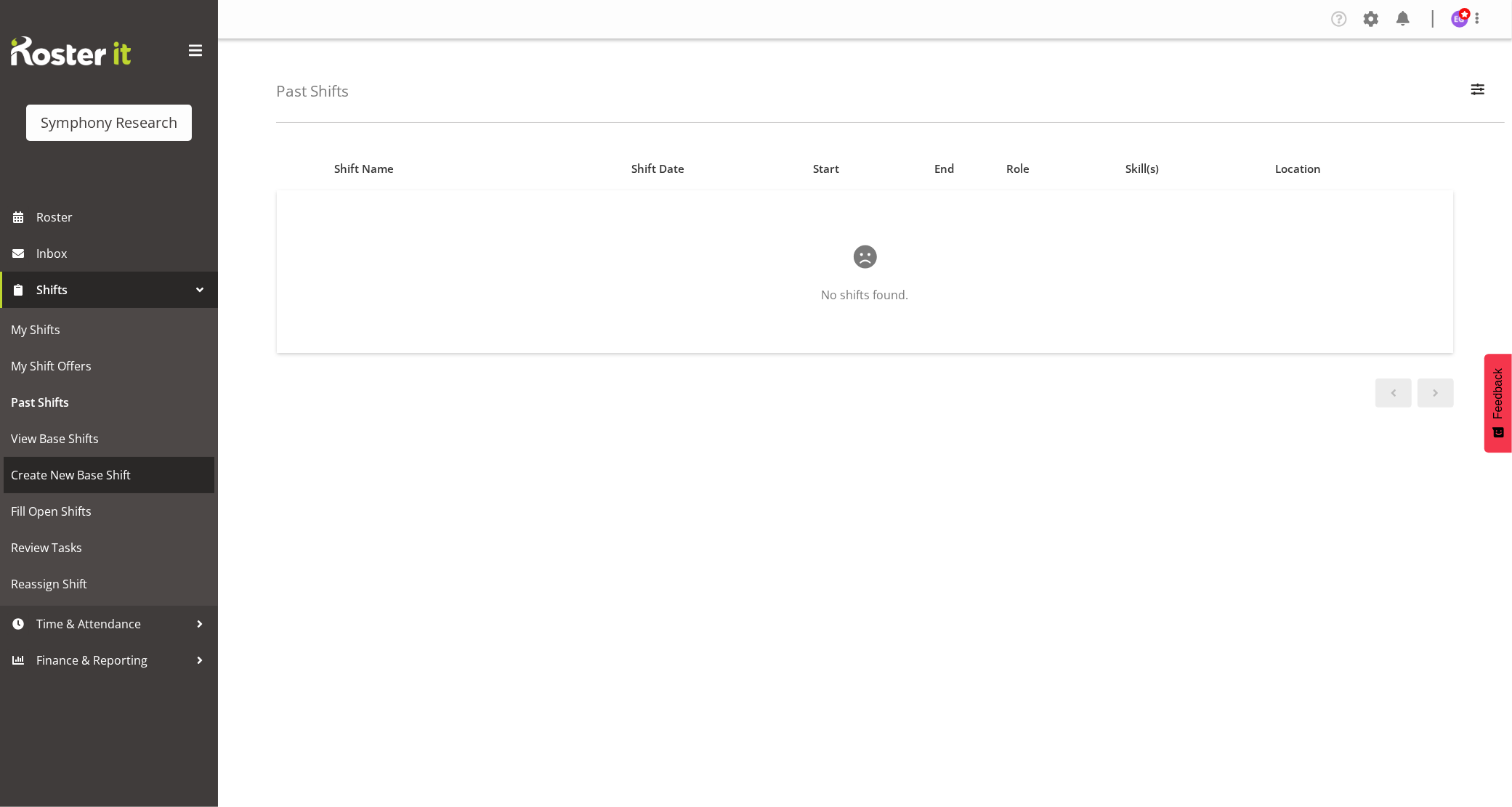
click at [59, 476] on span "Create New Base Shift" at bounding box center [109, 476] width 196 height 22
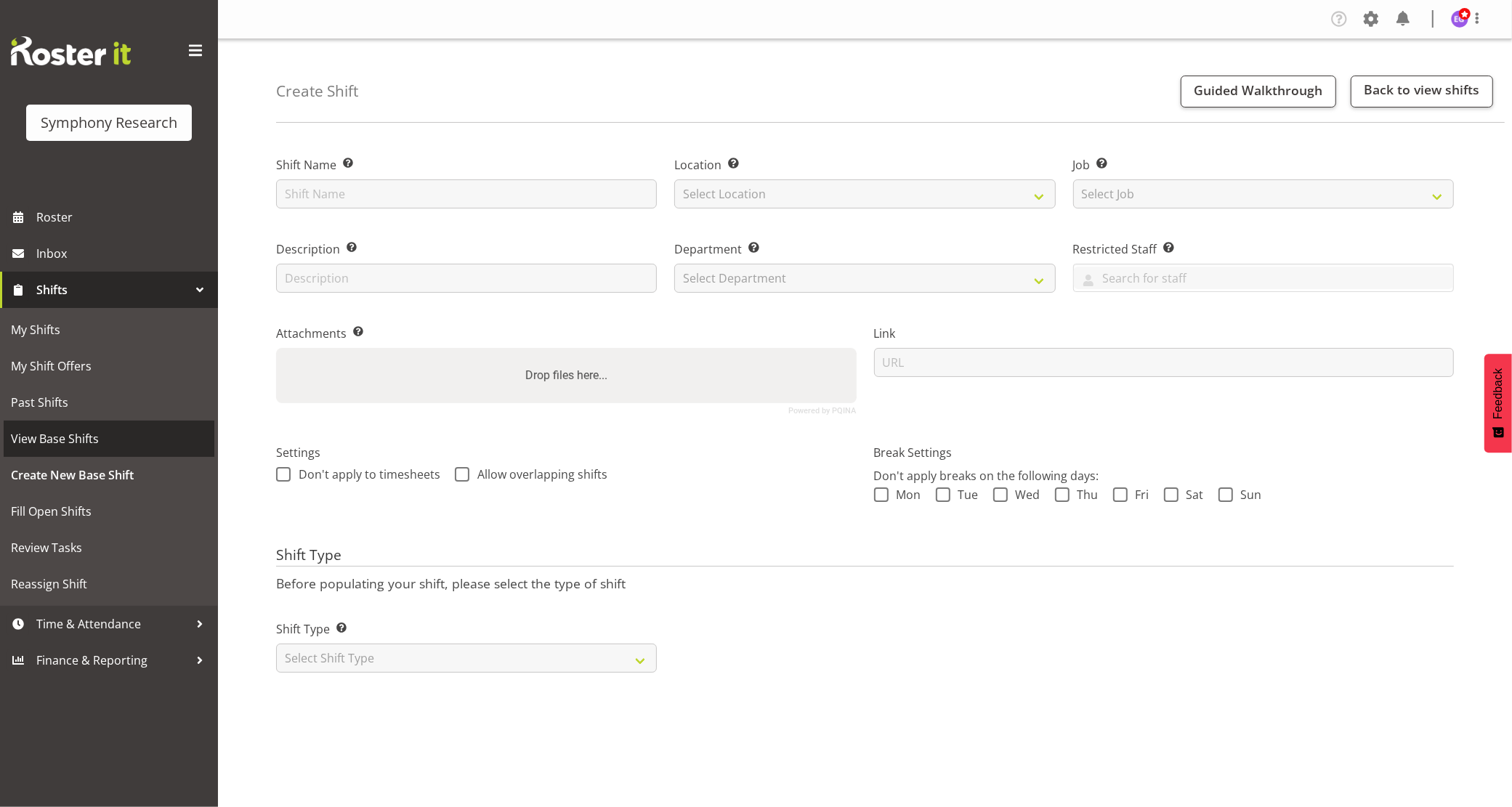
click at [92, 441] on span "View Base Shifts" at bounding box center [109, 439] width 196 height 22
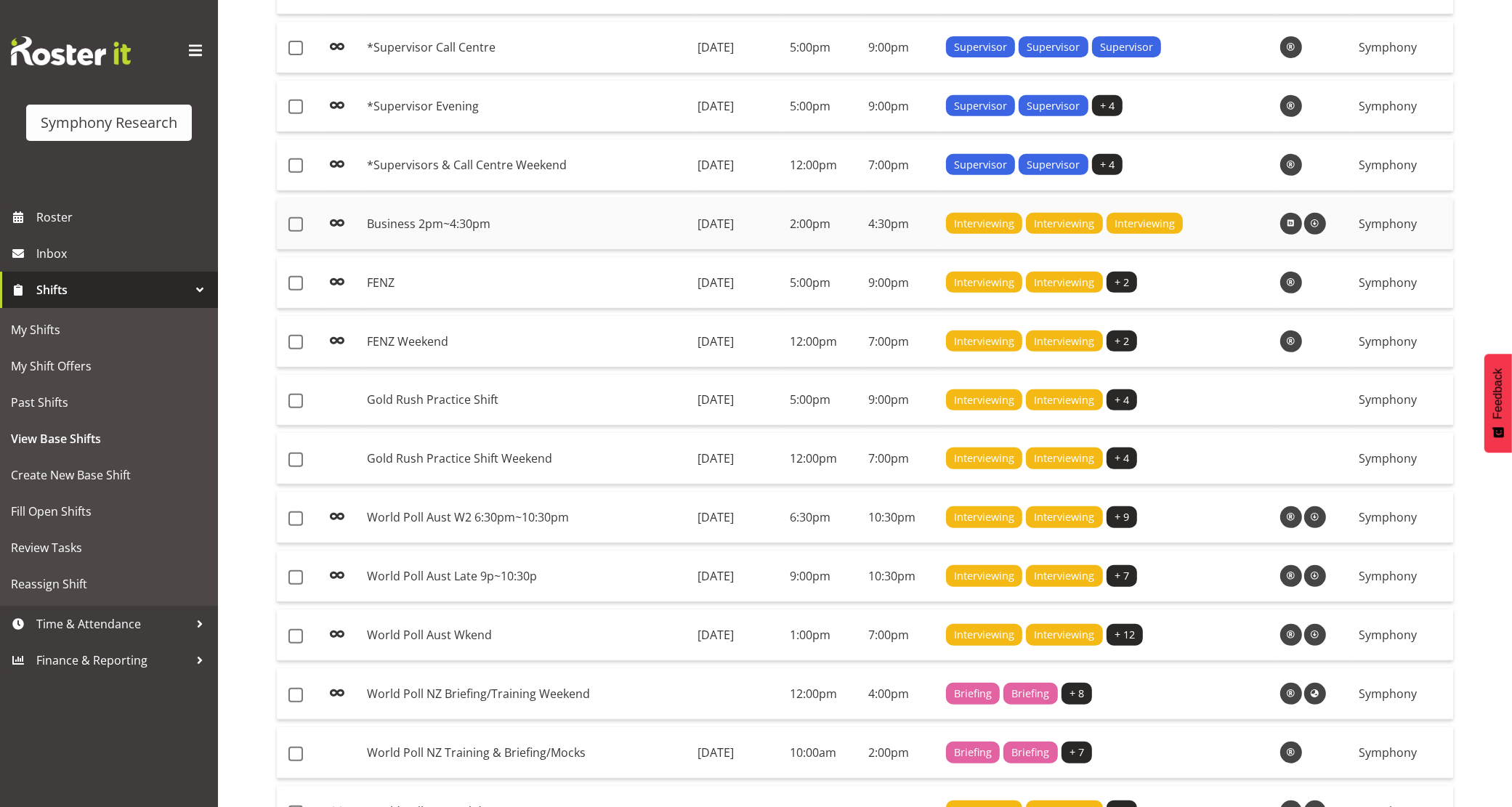
scroll to position [727, 0]
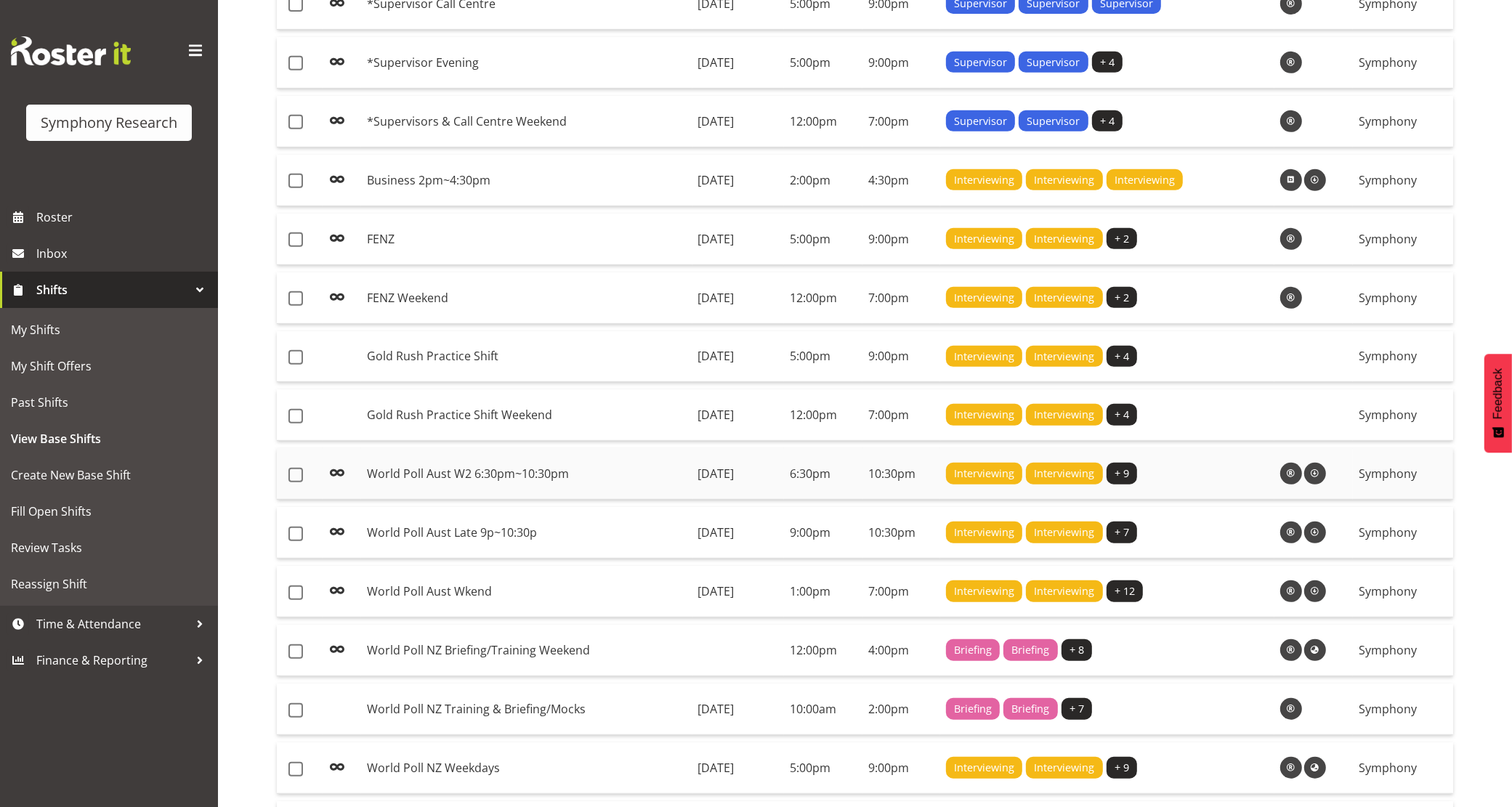
click at [585, 487] on td "World Poll Aust W2 6:30pm~10:30pm" at bounding box center [526, 474] width 331 height 51
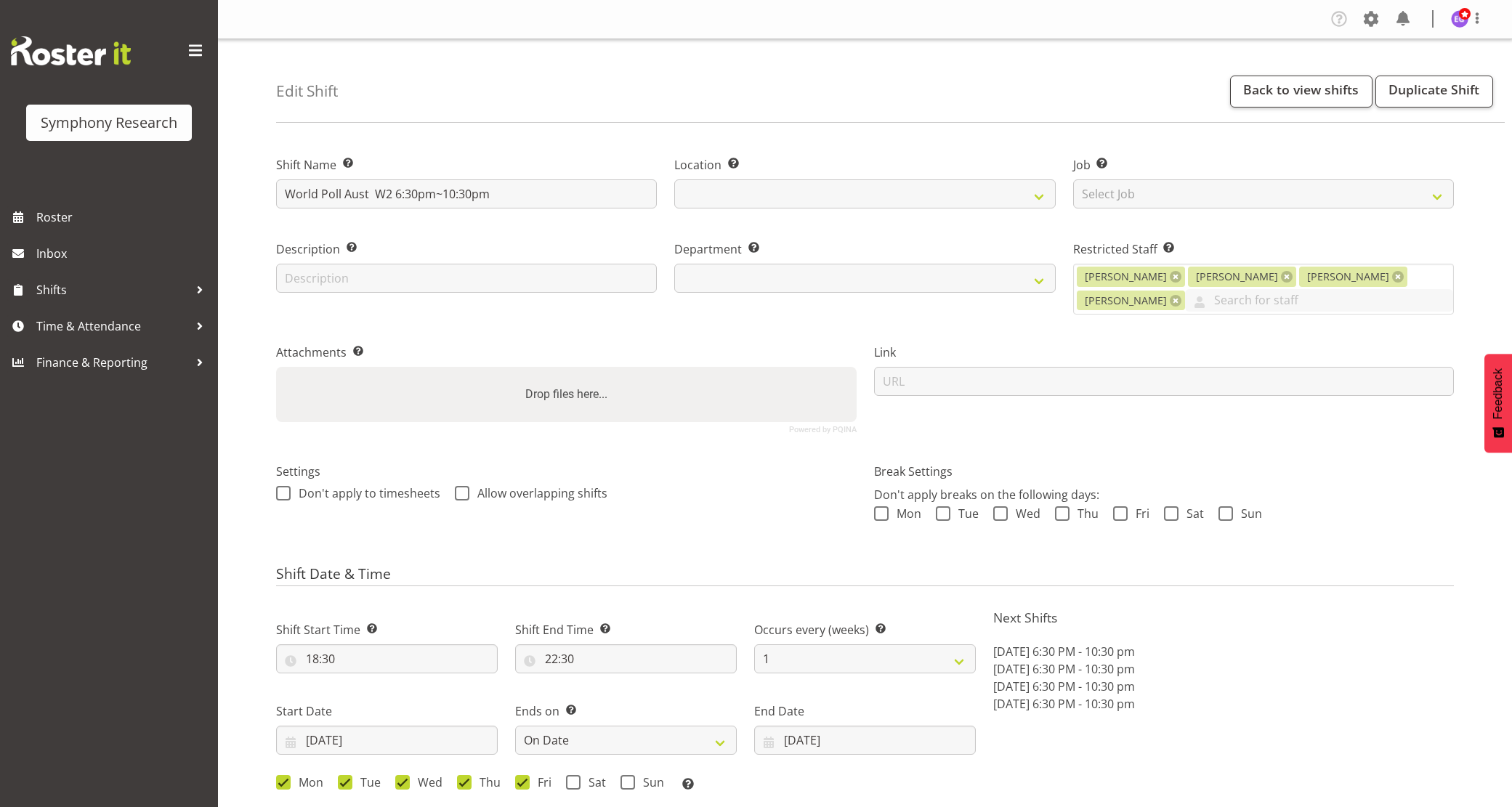
select select "date"
select select
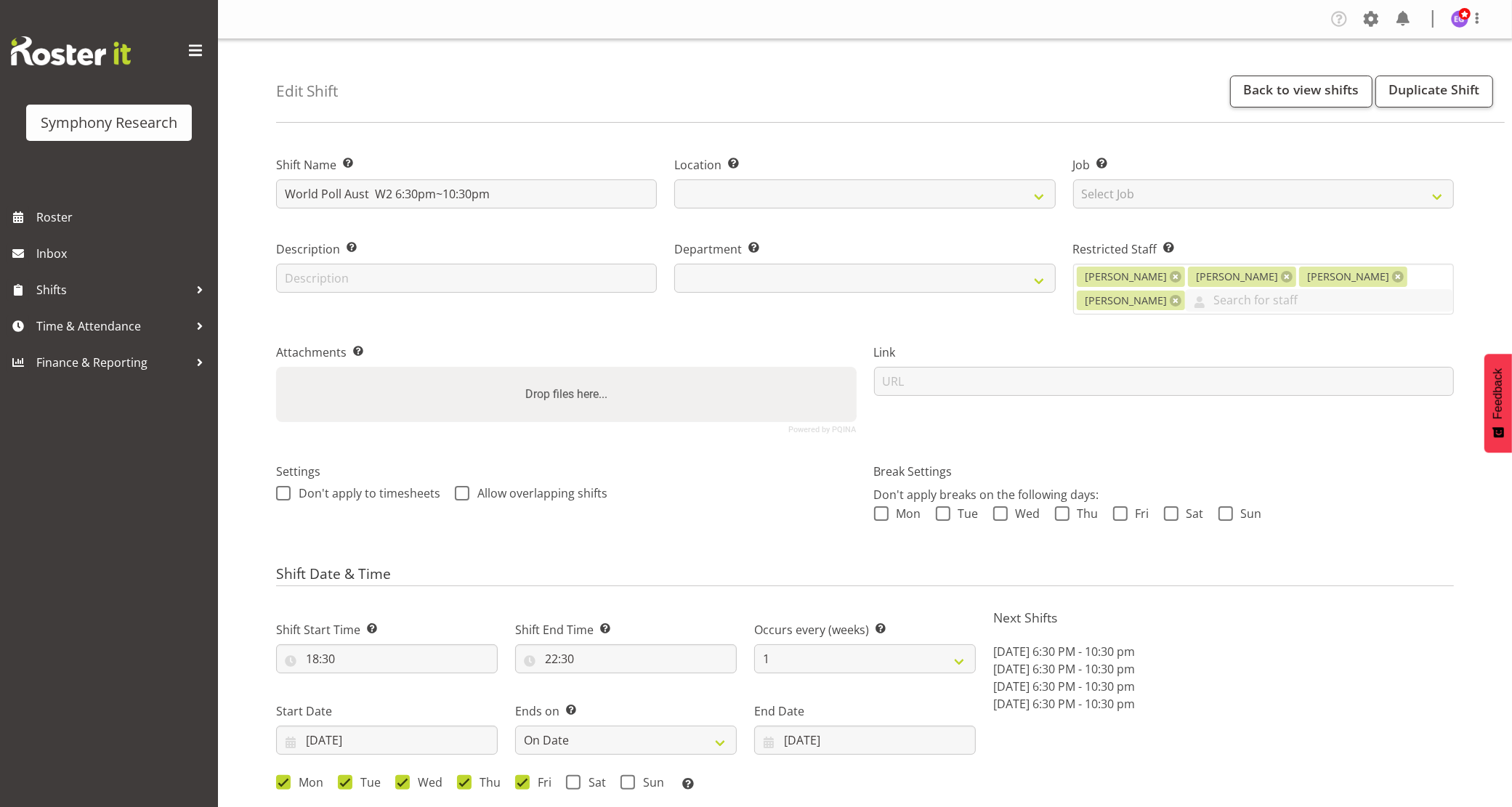
select select
select select "39"
click at [113, 329] on span "Time & Attendance" at bounding box center [112, 326] width 153 height 22
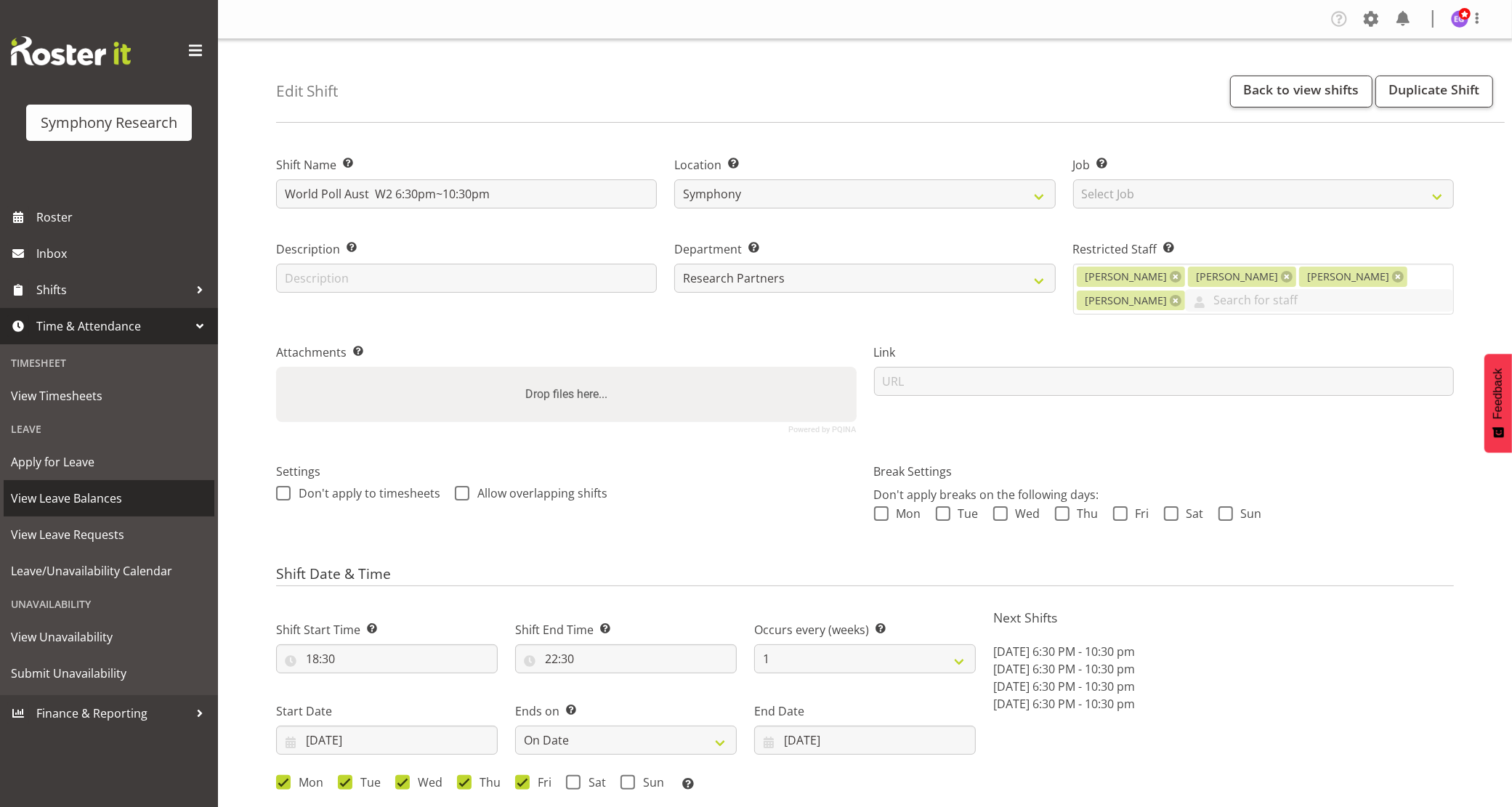
click at [55, 486] on link "View Leave Balances" at bounding box center [109, 498] width 211 height 36
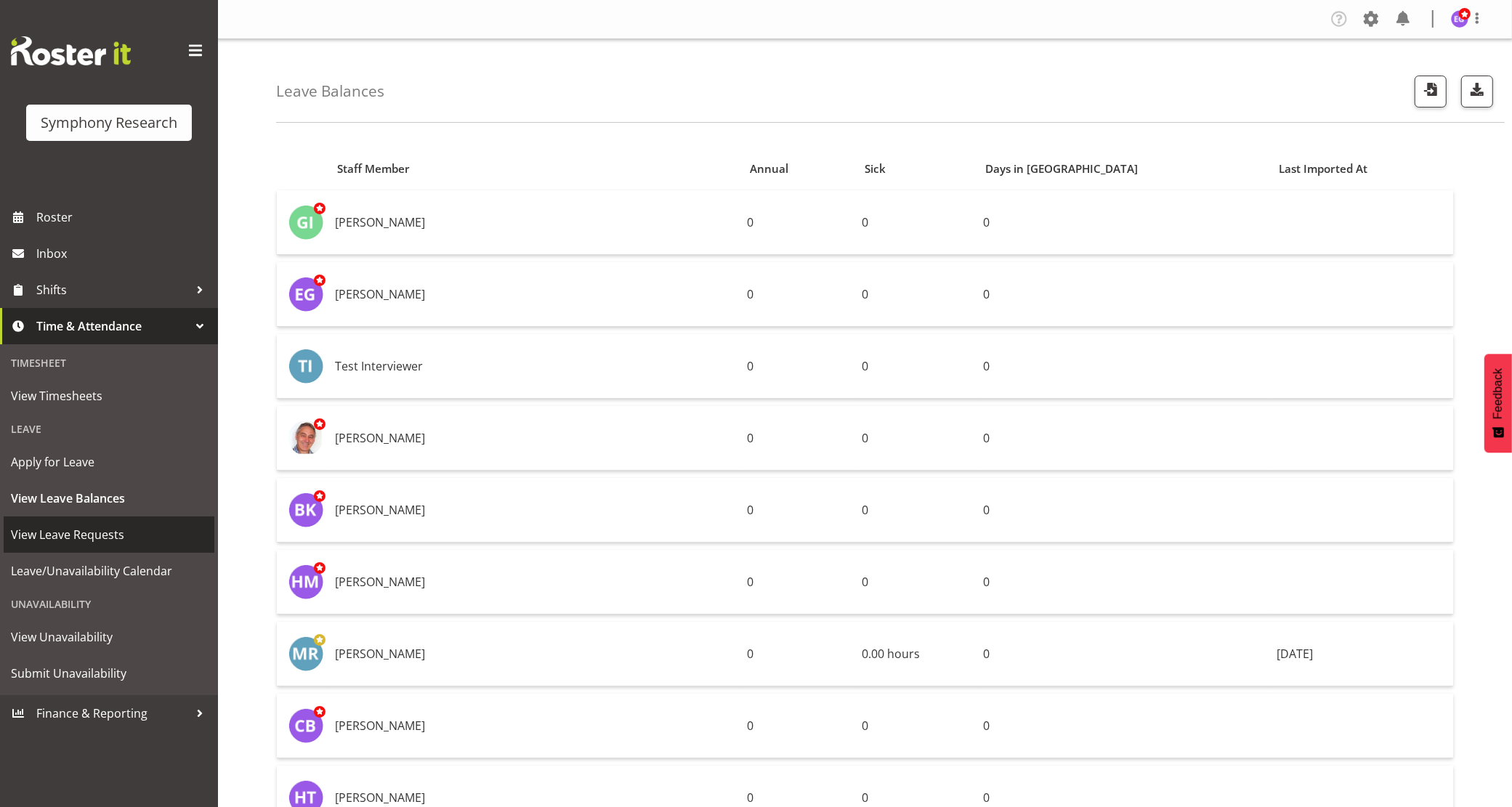
click at [89, 540] on span "View Leave Requests" at bounding box center [109, 535] width 196 height 22
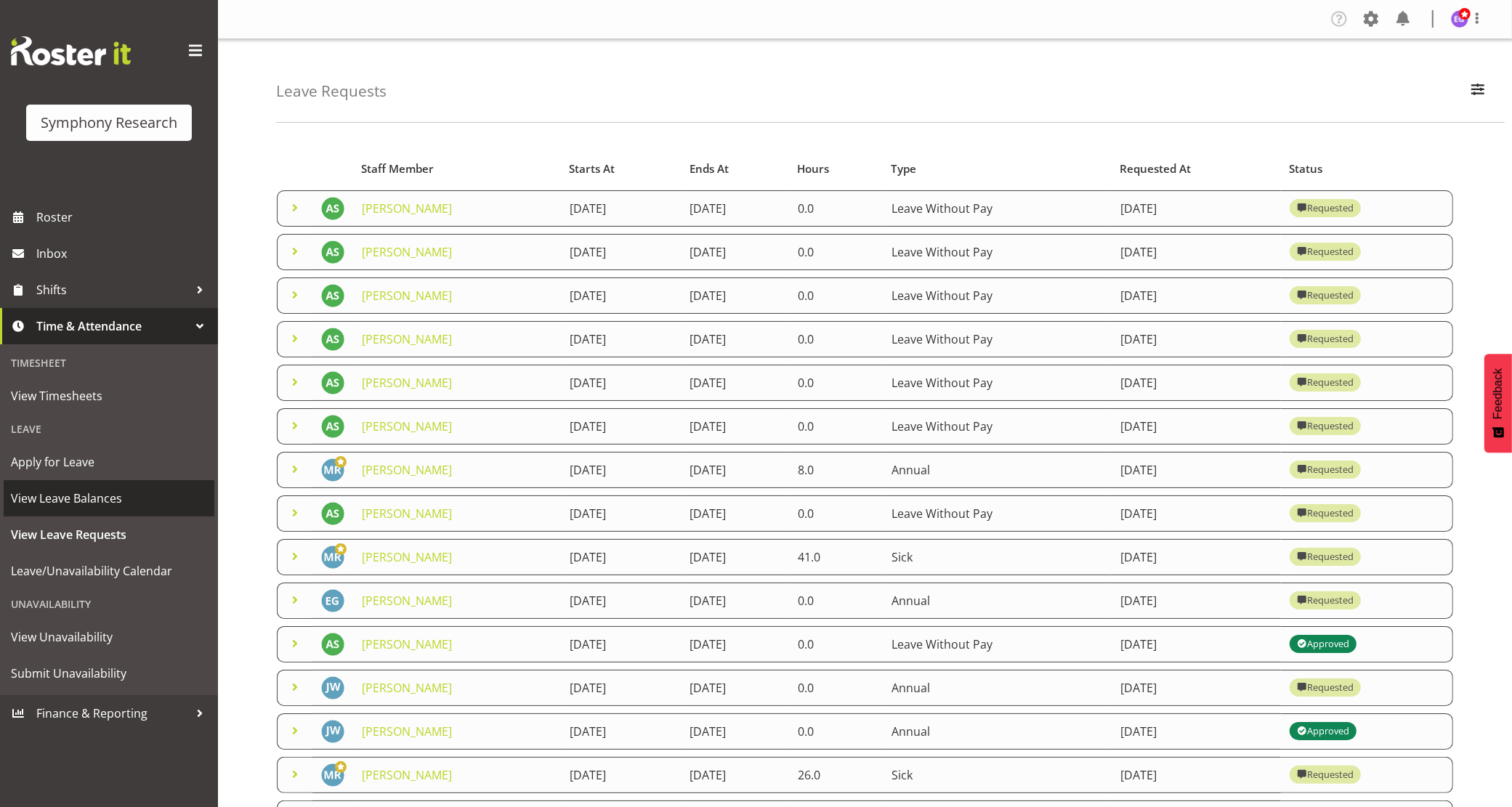
click at [83, 502] on span "View Leave Balances" at bounding box center [109, 498] width 196 height 22
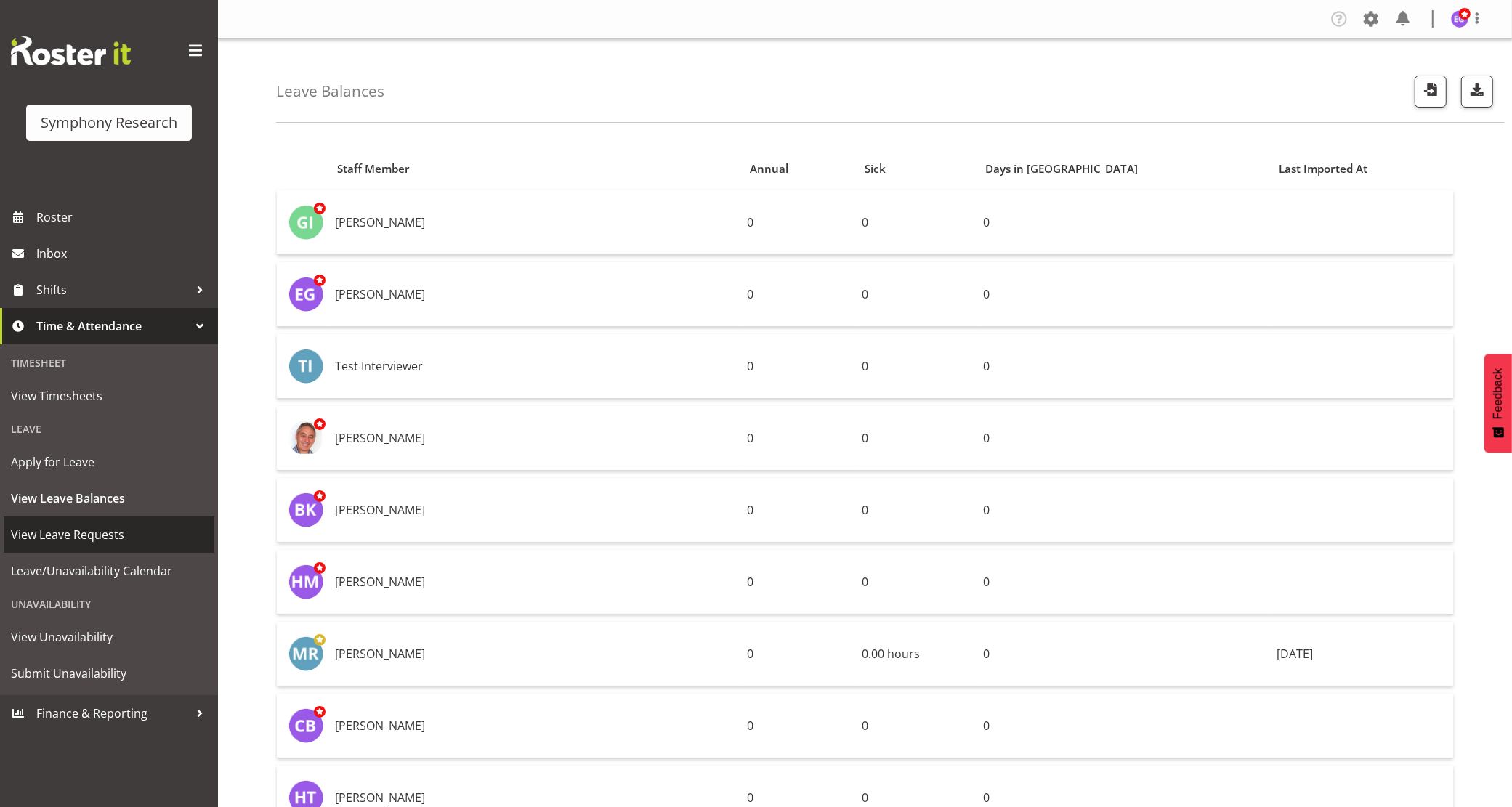
click at [82, 538] on span "View Leave Requests" at bounding box center [109, 535] width 196 height 22
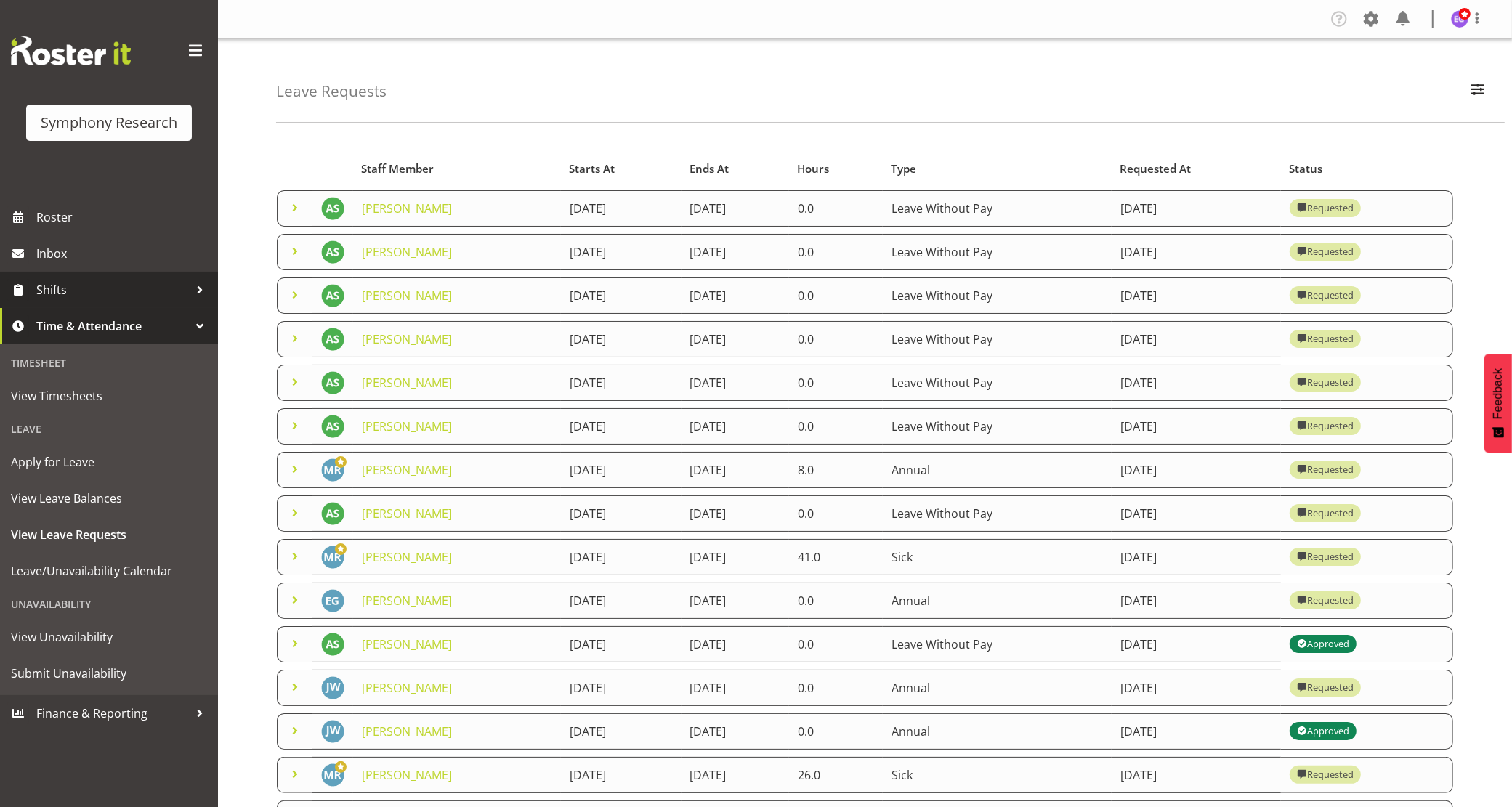
click at [75, 294] on span "Shifts" at bounding box center [112, 290] width 153 height 22
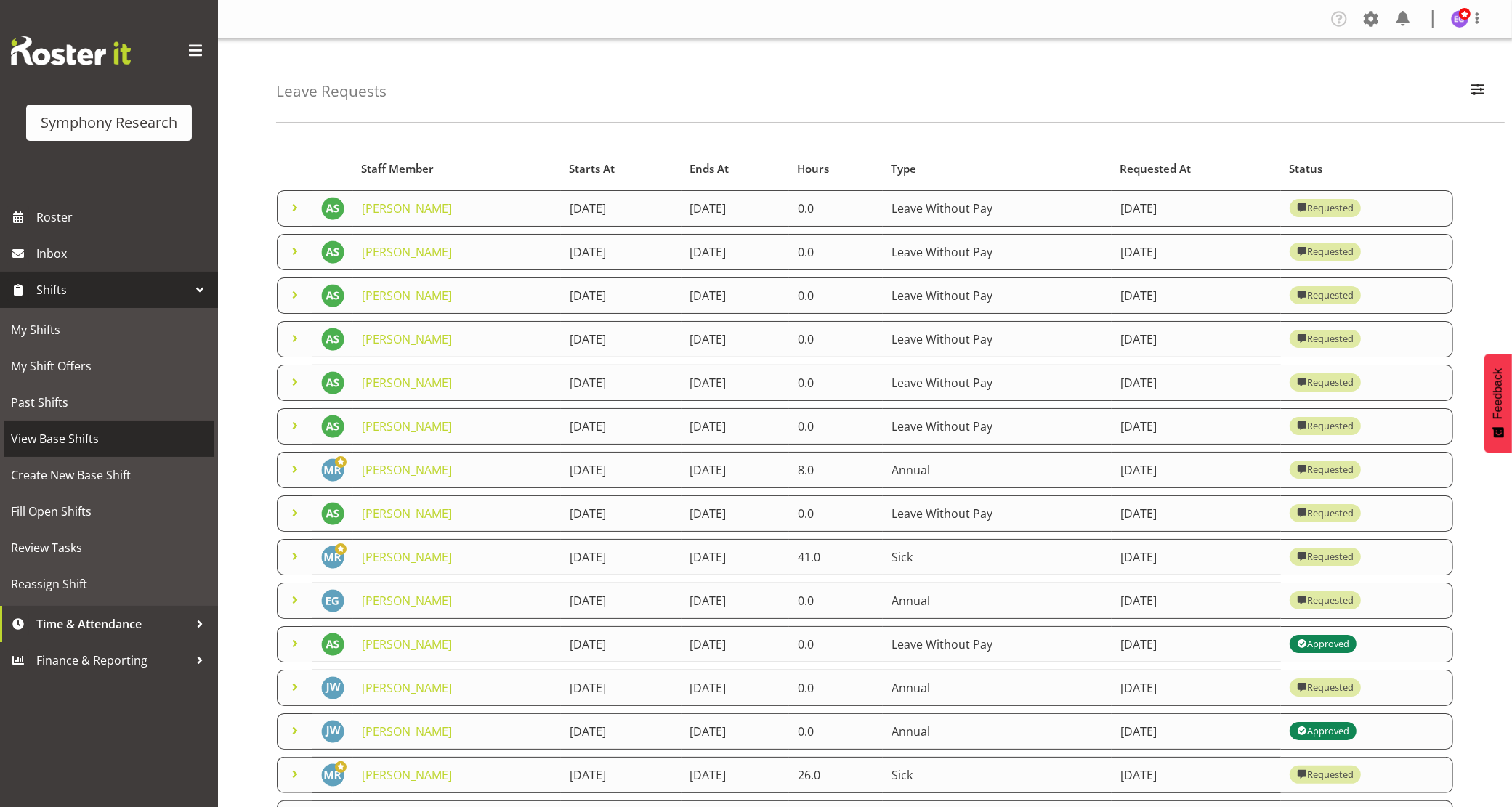
click at [84, 448] on span "View Base Shifts" at bounding box center [109, 439] width 196 height 22
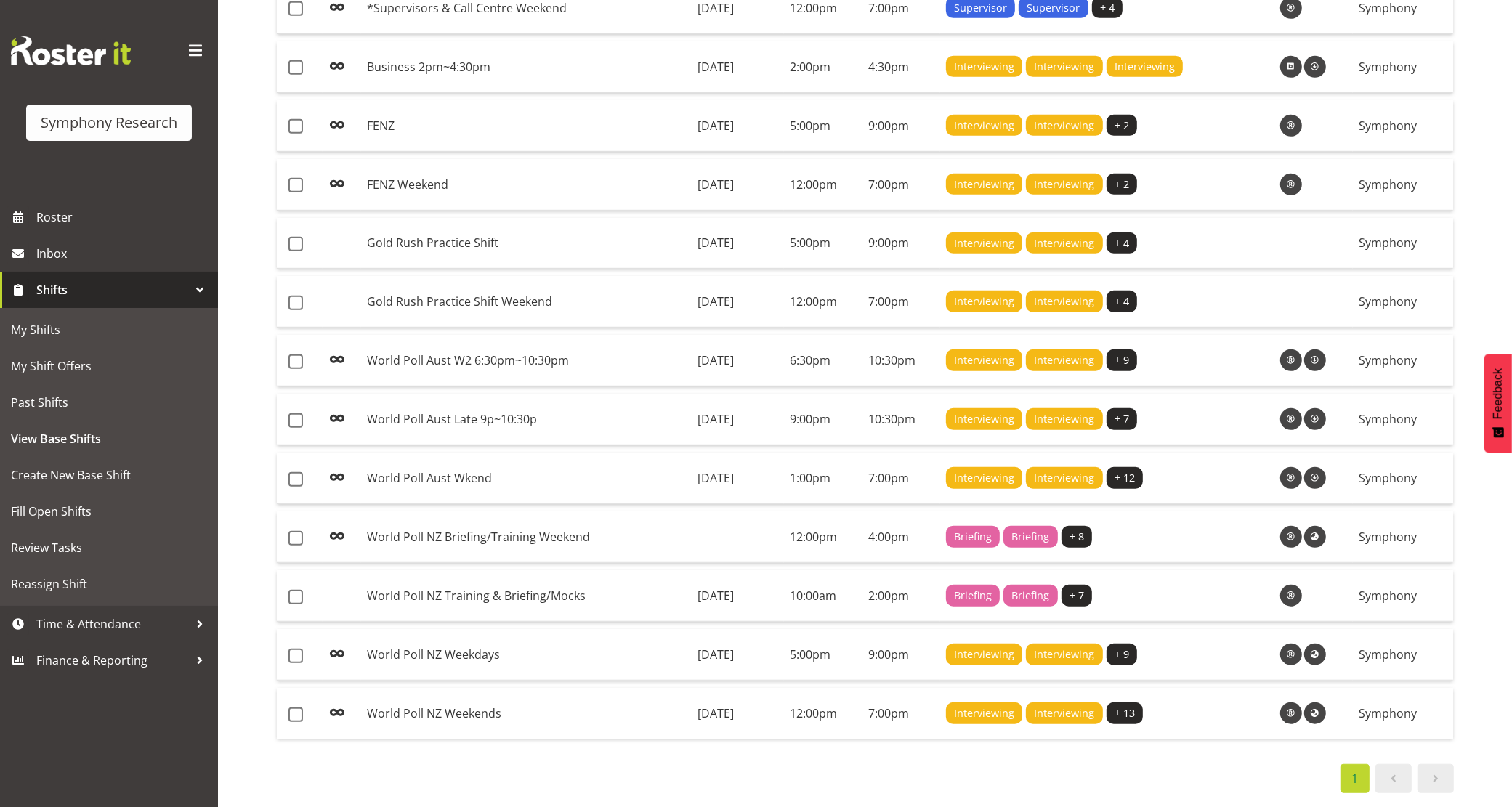
scroll to position [858, 0]
click at [591, 584] on td "World Poll NZ Training & Briefing/Mocks" at bounding box center [526, 595] width 331 height 51
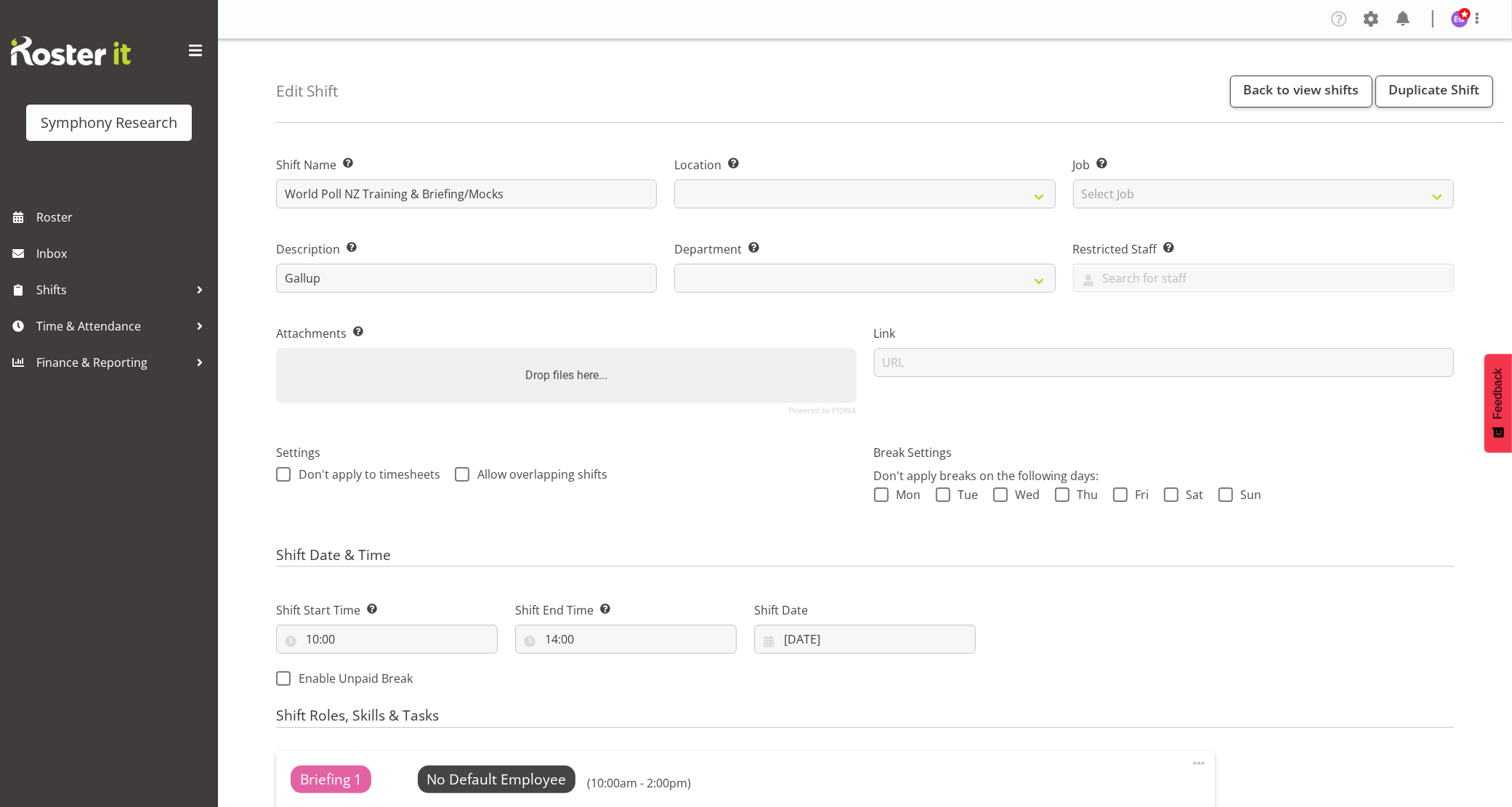
select select
select select "39"
click at [85, 299] on span "Shifts" at bounding box center [112, 290] width 153 height 22
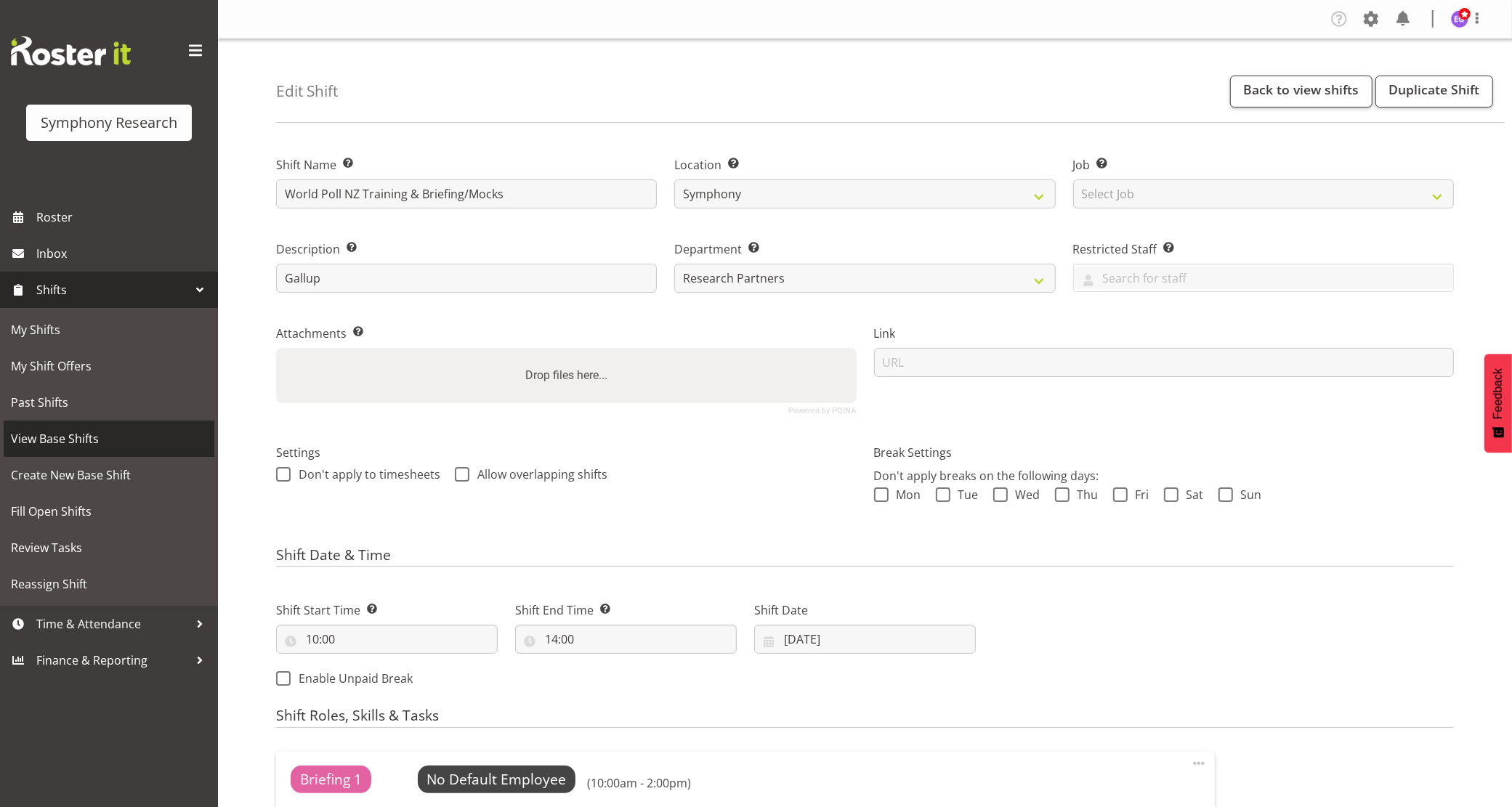
click at [88, 440] on span "View Base Shifts" at bounding box center [109, 439] width 196 height 22
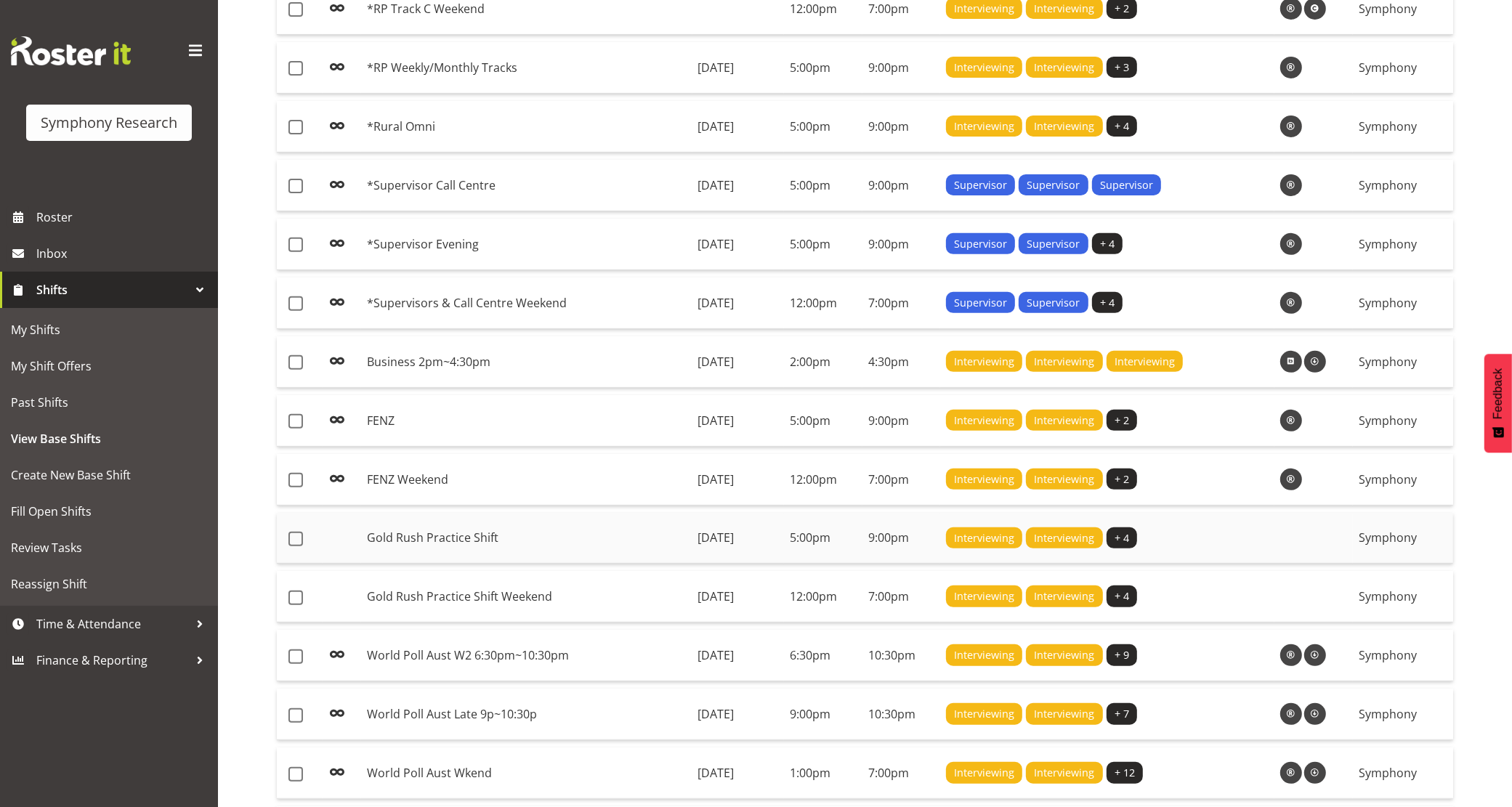
scroll to position [799, 0]
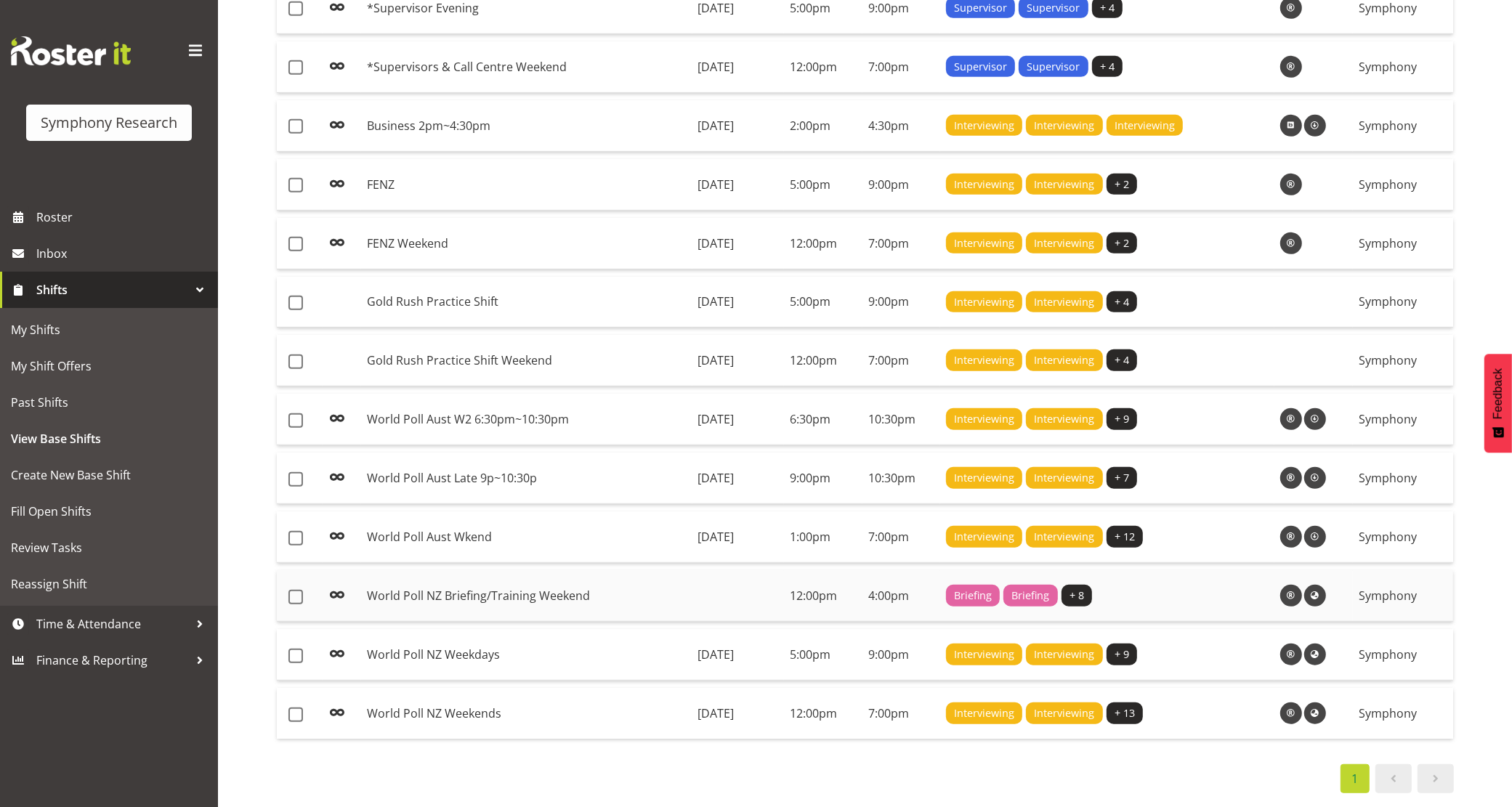
click at [621, 593] on td "World Poll NZ Briefing/Training Weekend" at bounding box center [526, 595] width 331 height 51
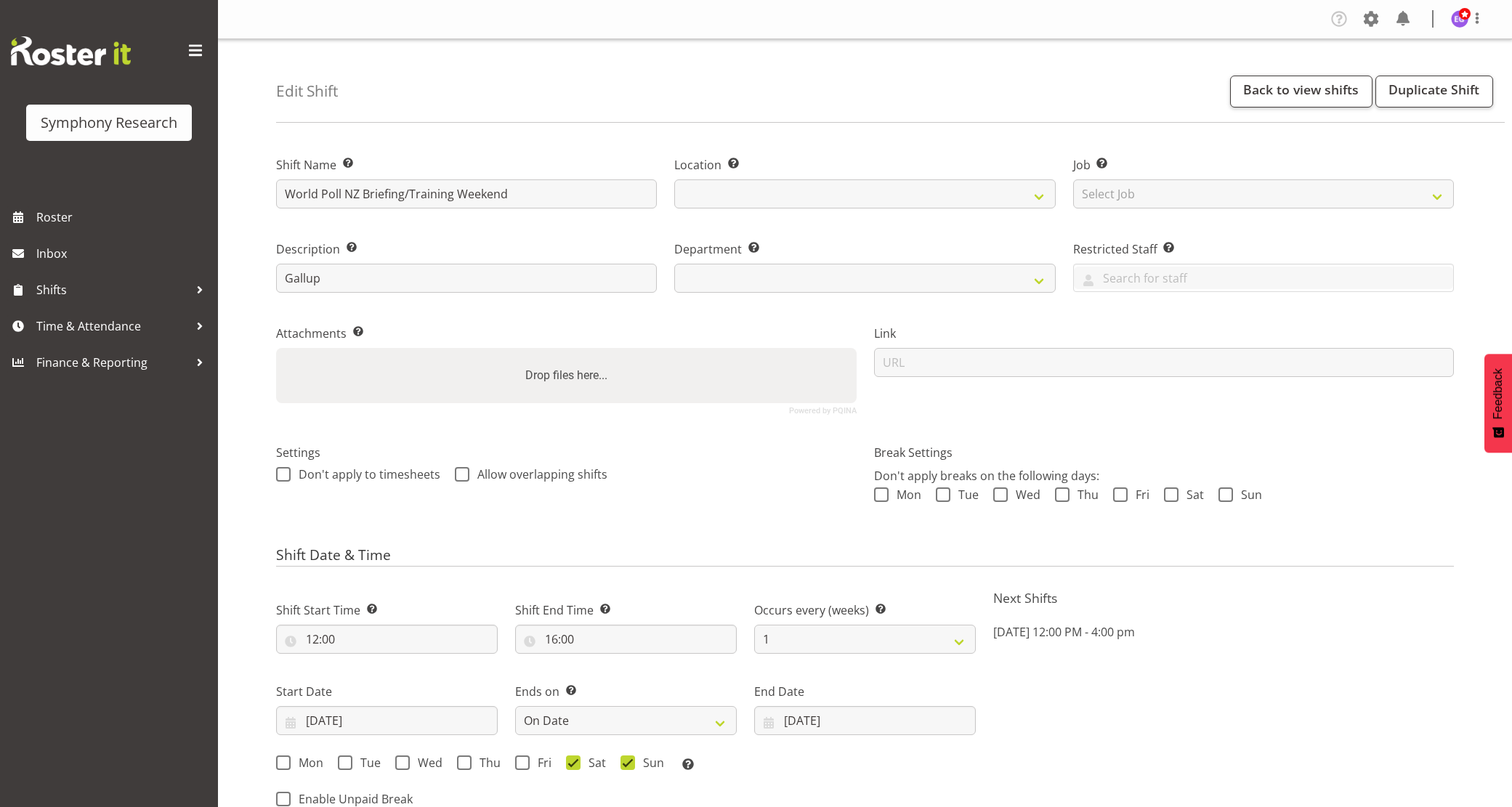
select select "date"
select select
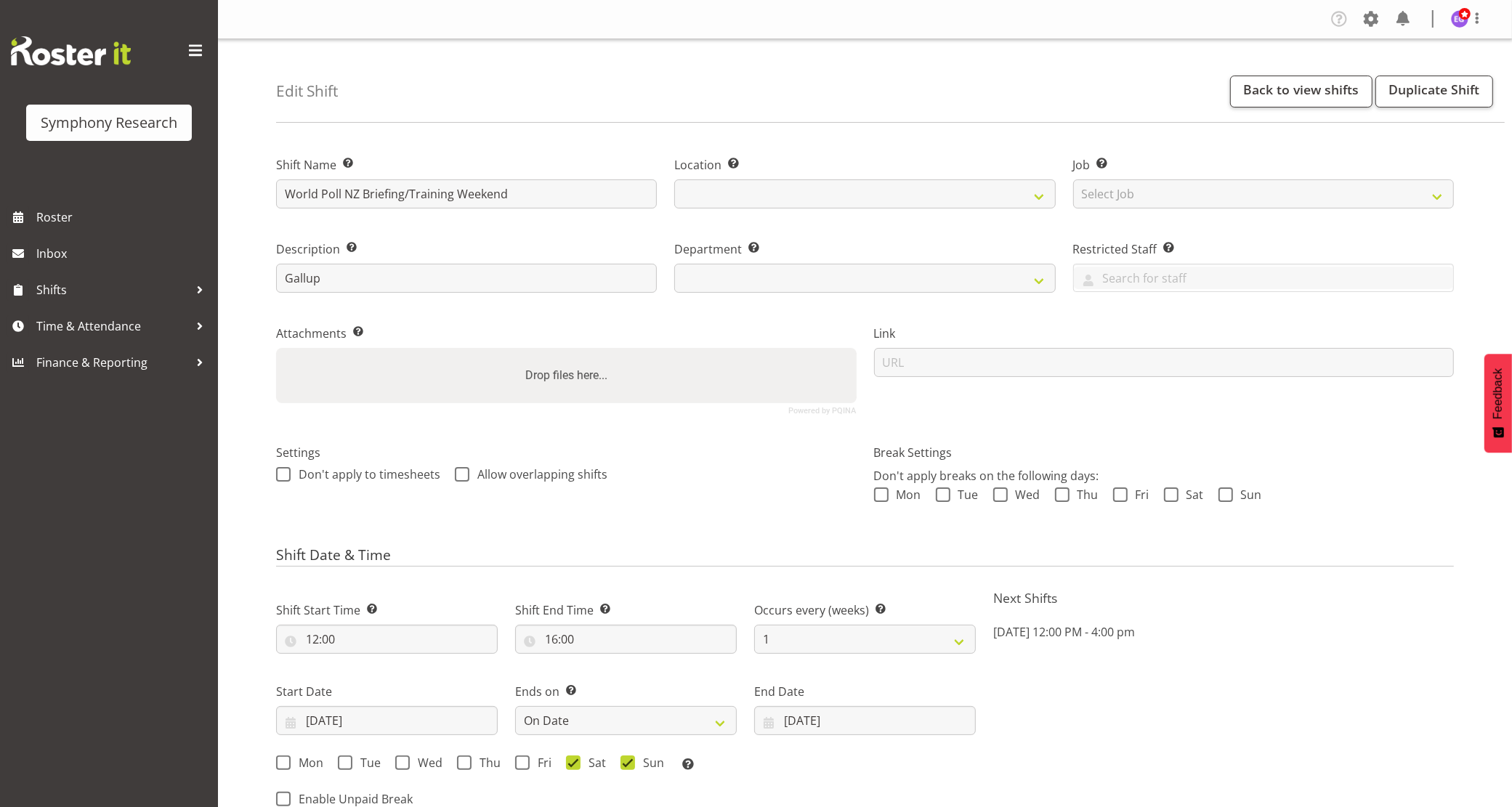
select select
select select "39"
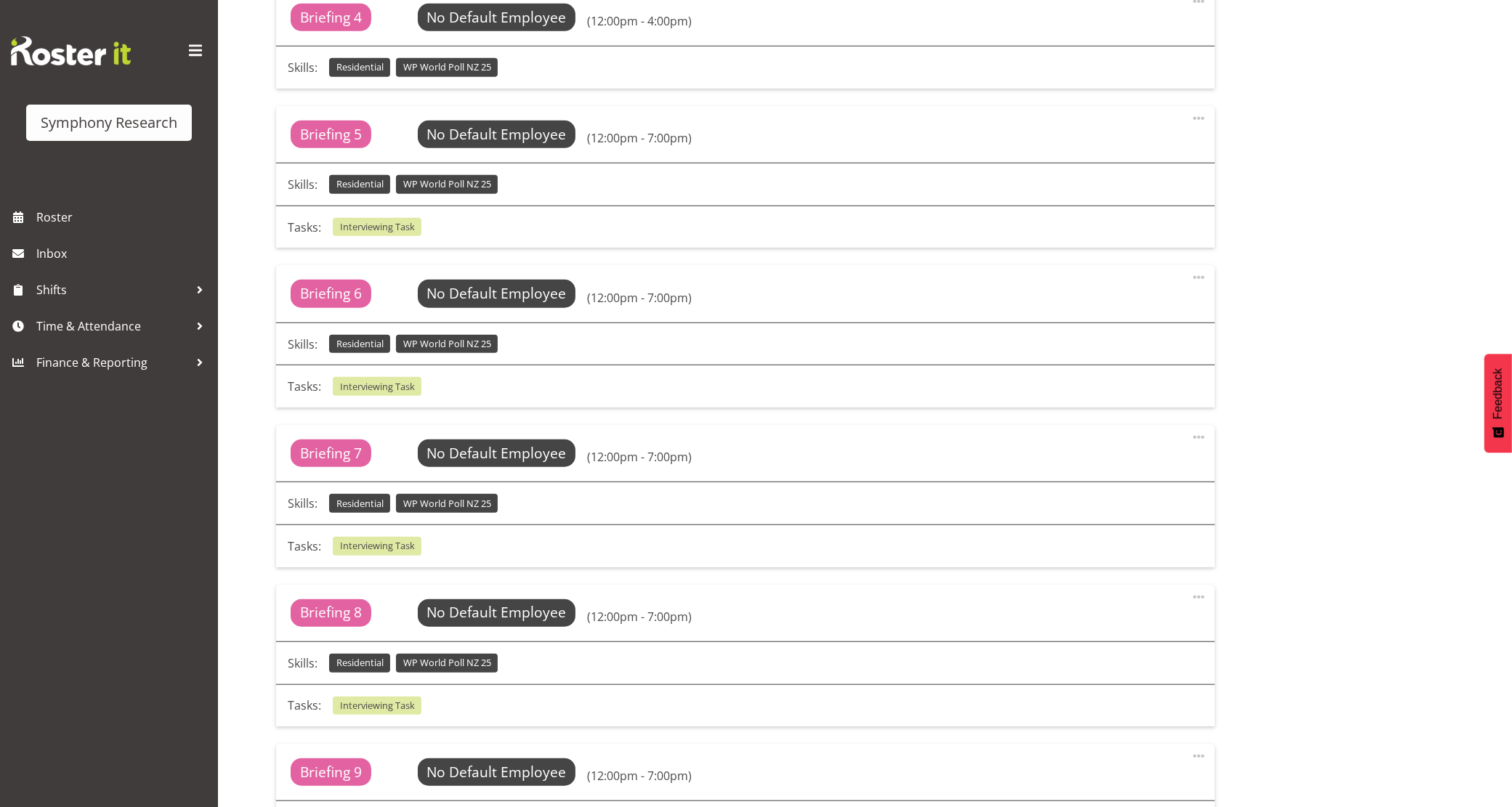
scroll to position [598, 0]
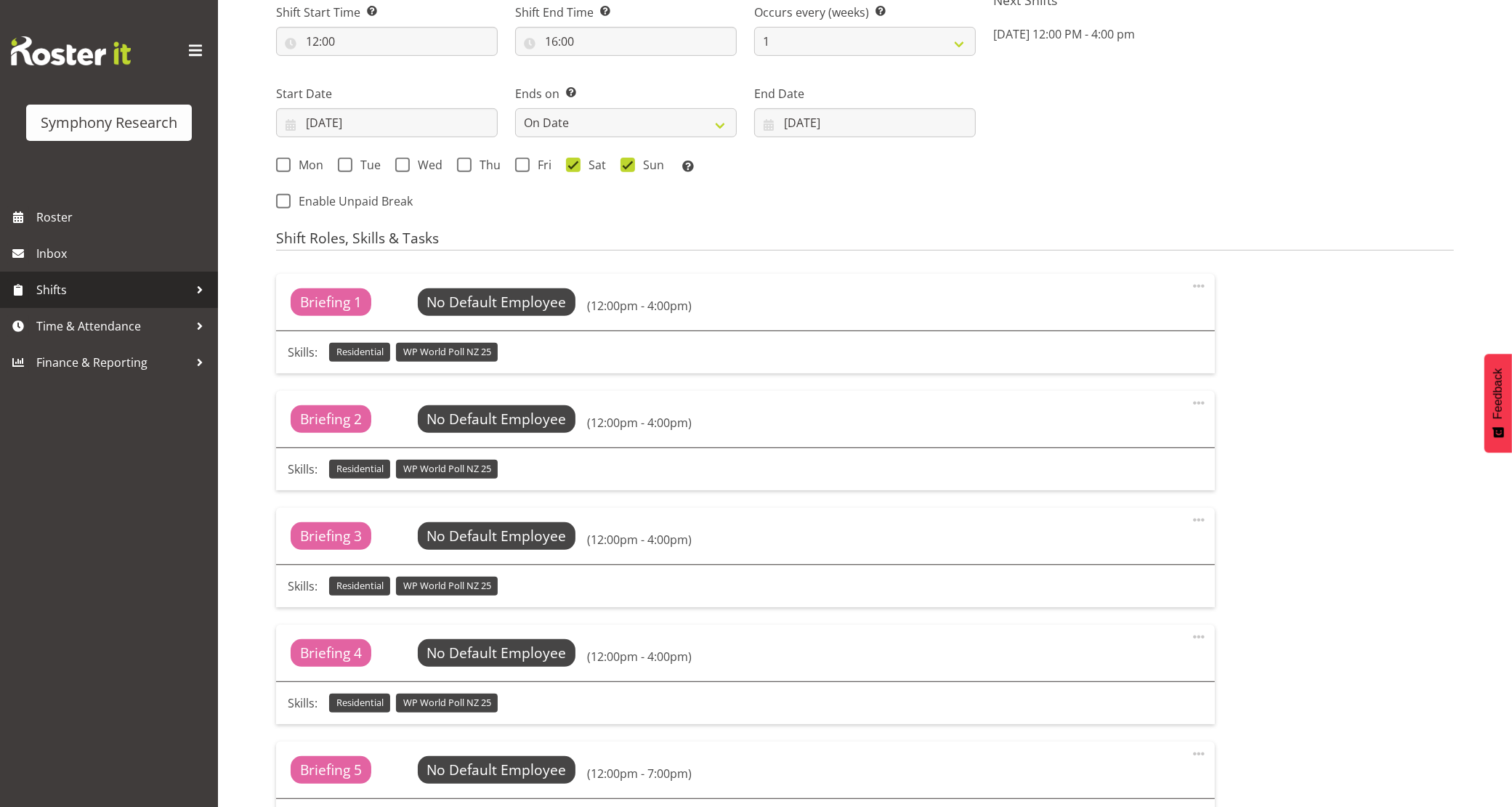
click at [92, 288] on span "Shifts" at bounding box center [112, 290] width 153 height 22
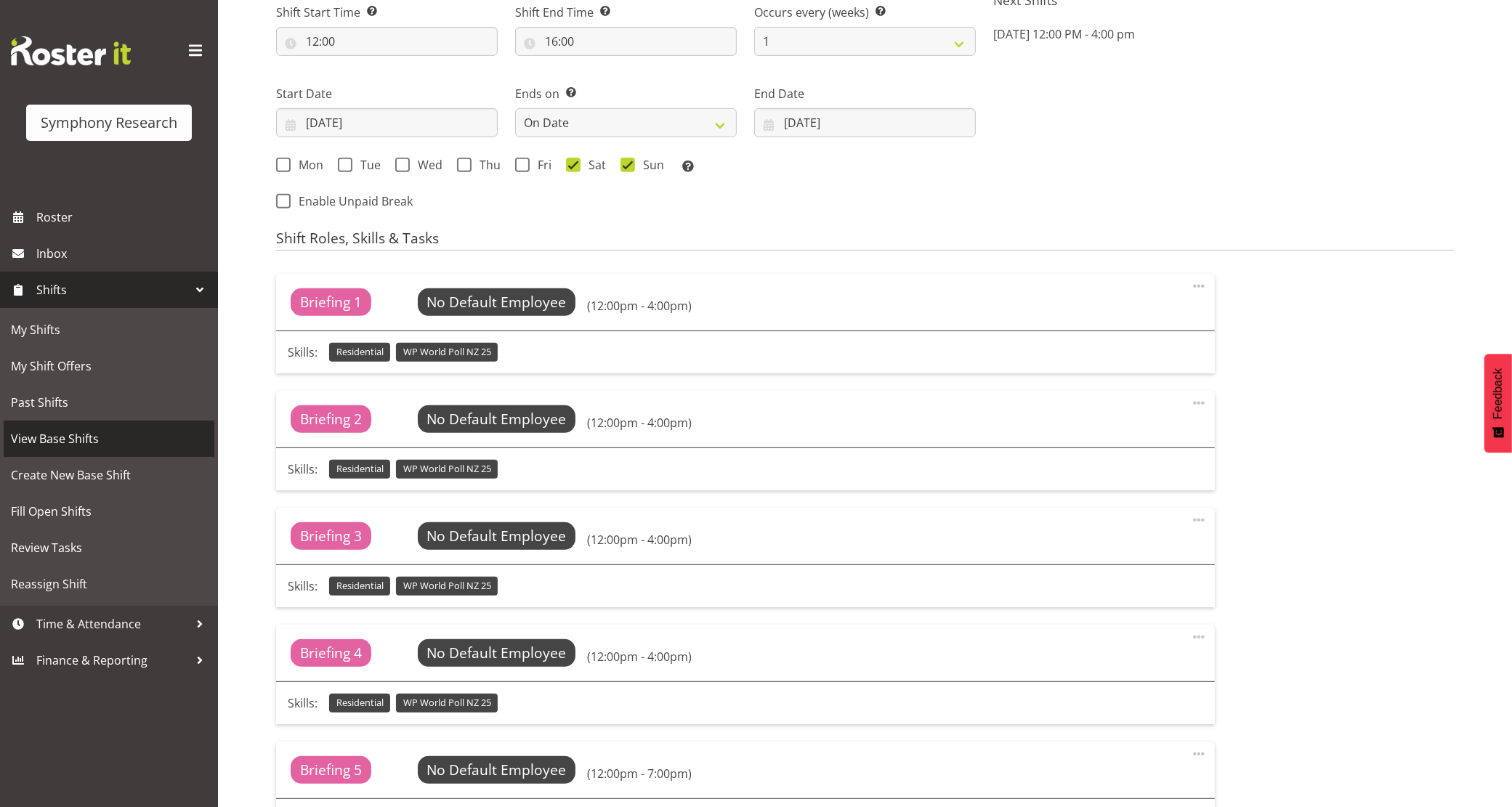
click at [103, 438] on span "View Base Shifts" at bounding box center [109, 439] width 196 height 22
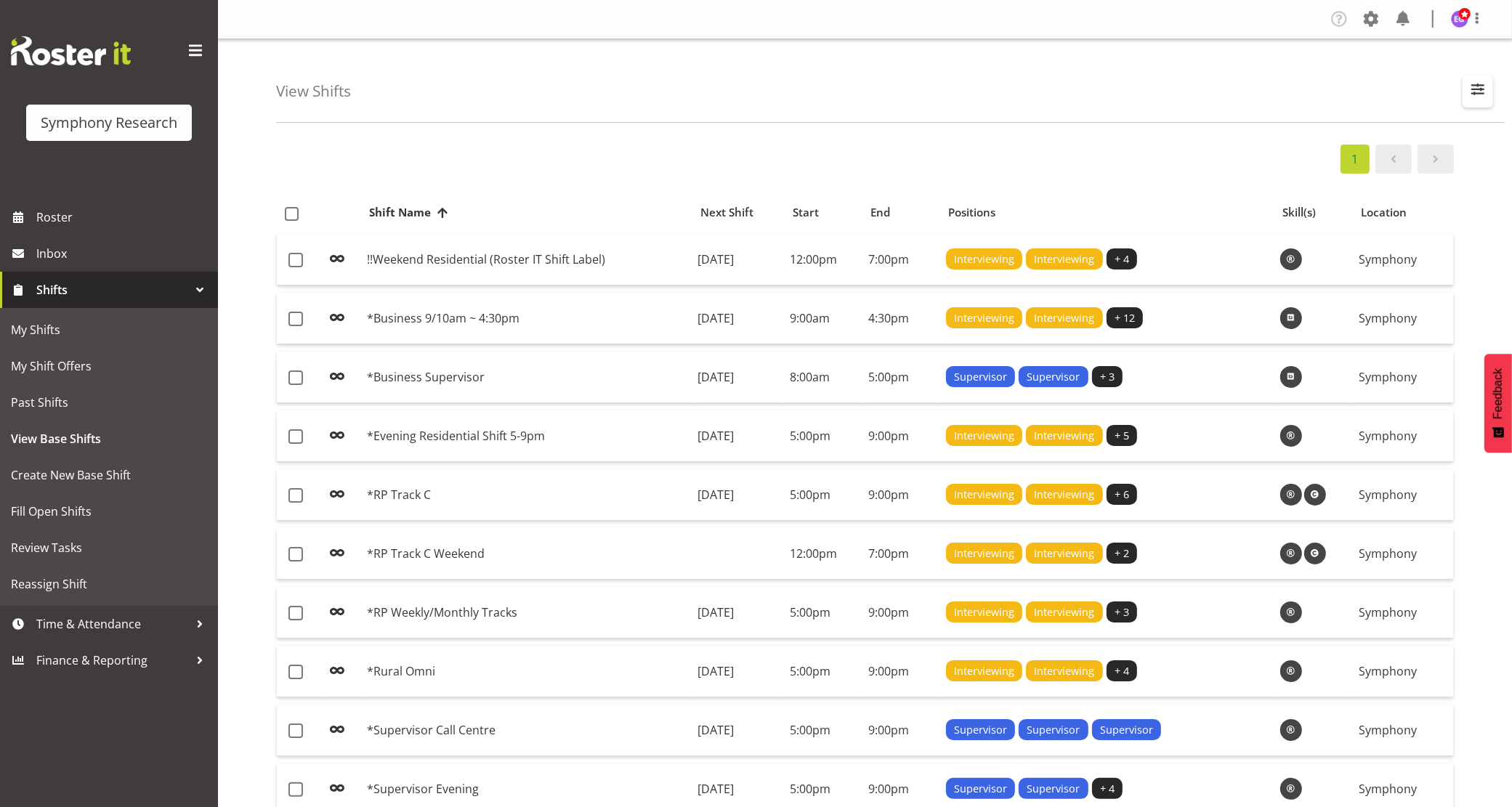
click at [1484, 92] on span "button" at bounding box center [1478, 89] width 19 height 19
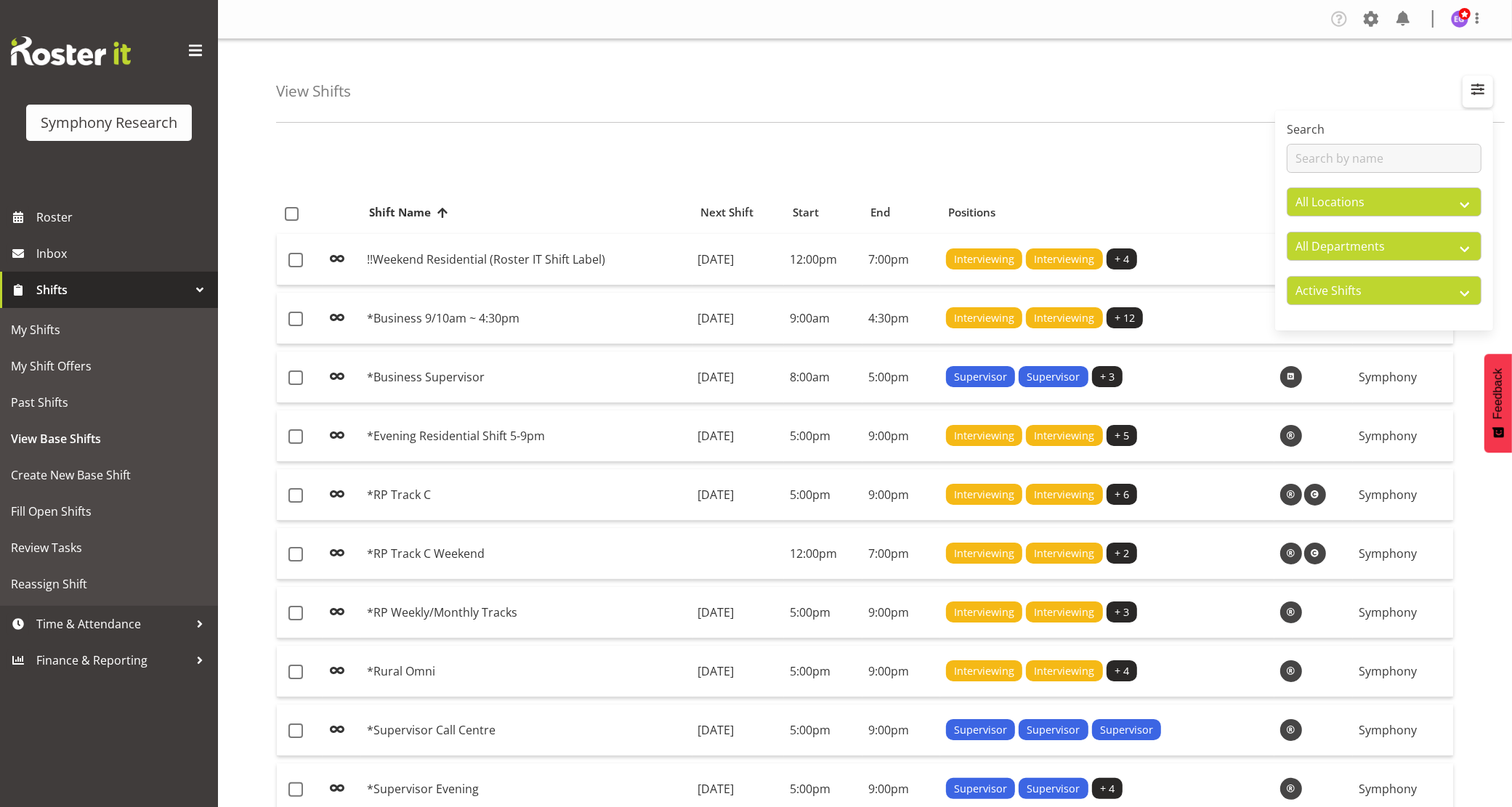
click at [1484, 92] on span "button" at bounding box center [1478, 89] width 19 height 19
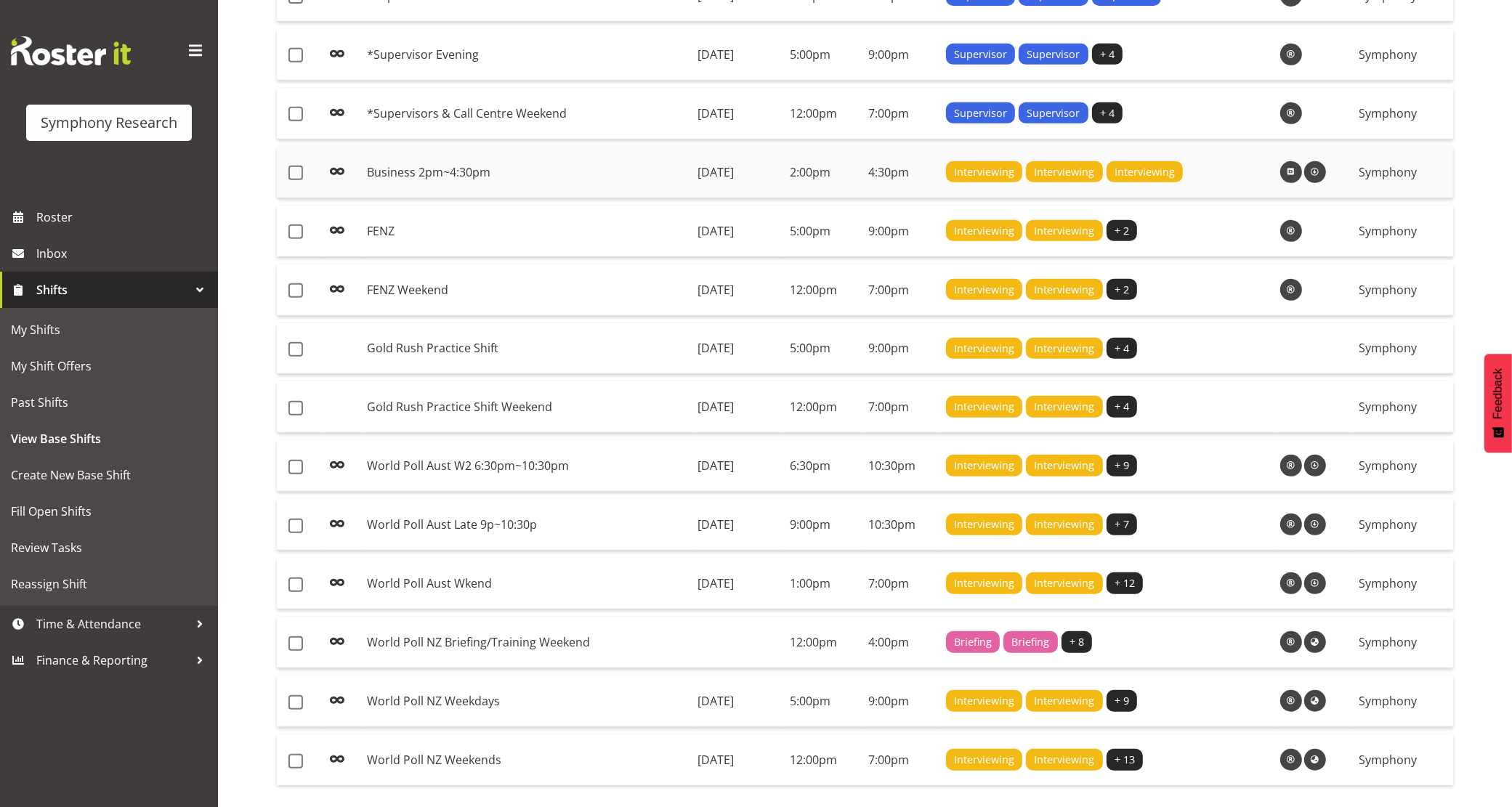
scroll to position [799, 0]
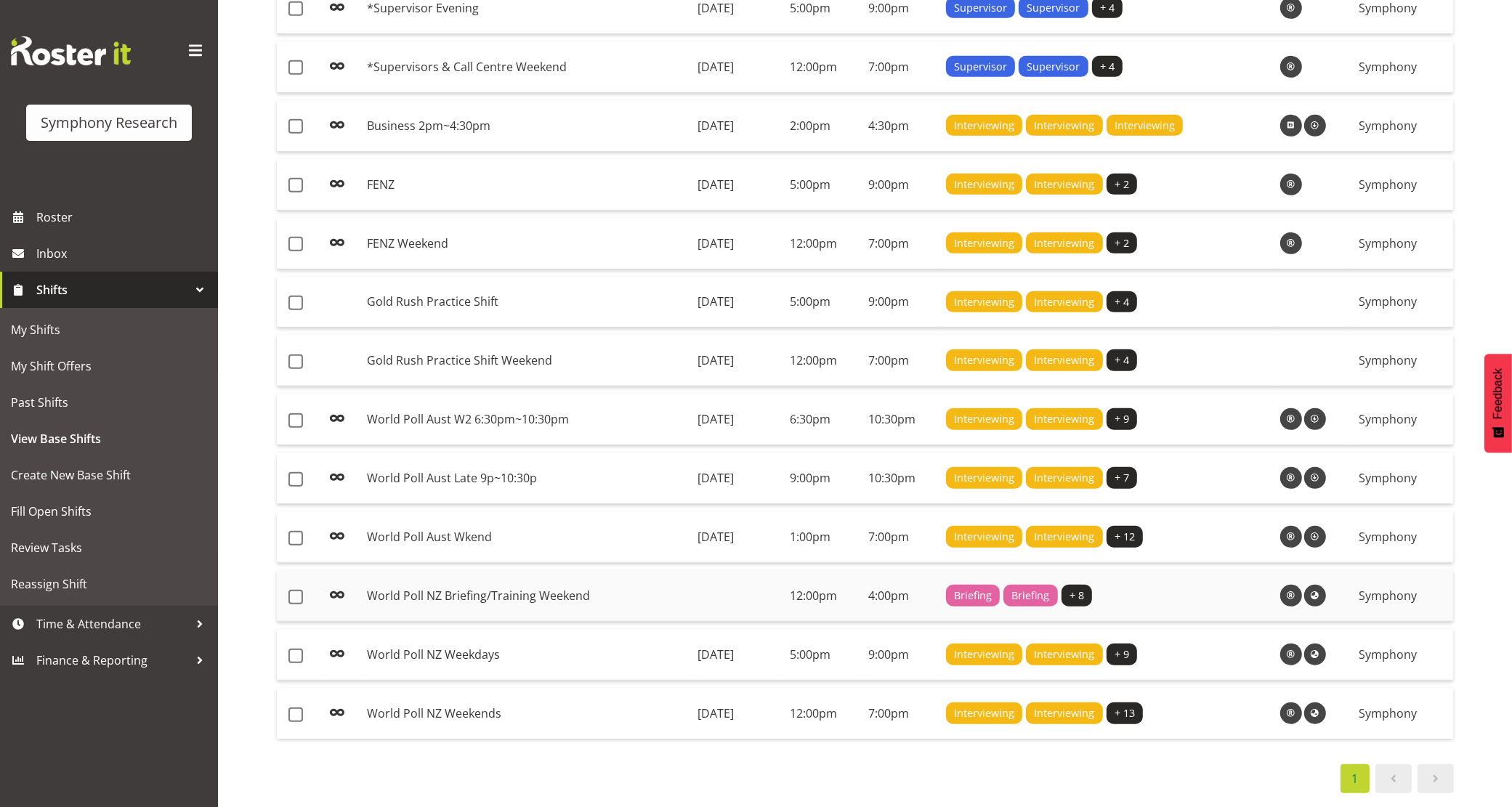
click at [1300, 587] on span at bounding box center [1291, 595] width 18 height 18
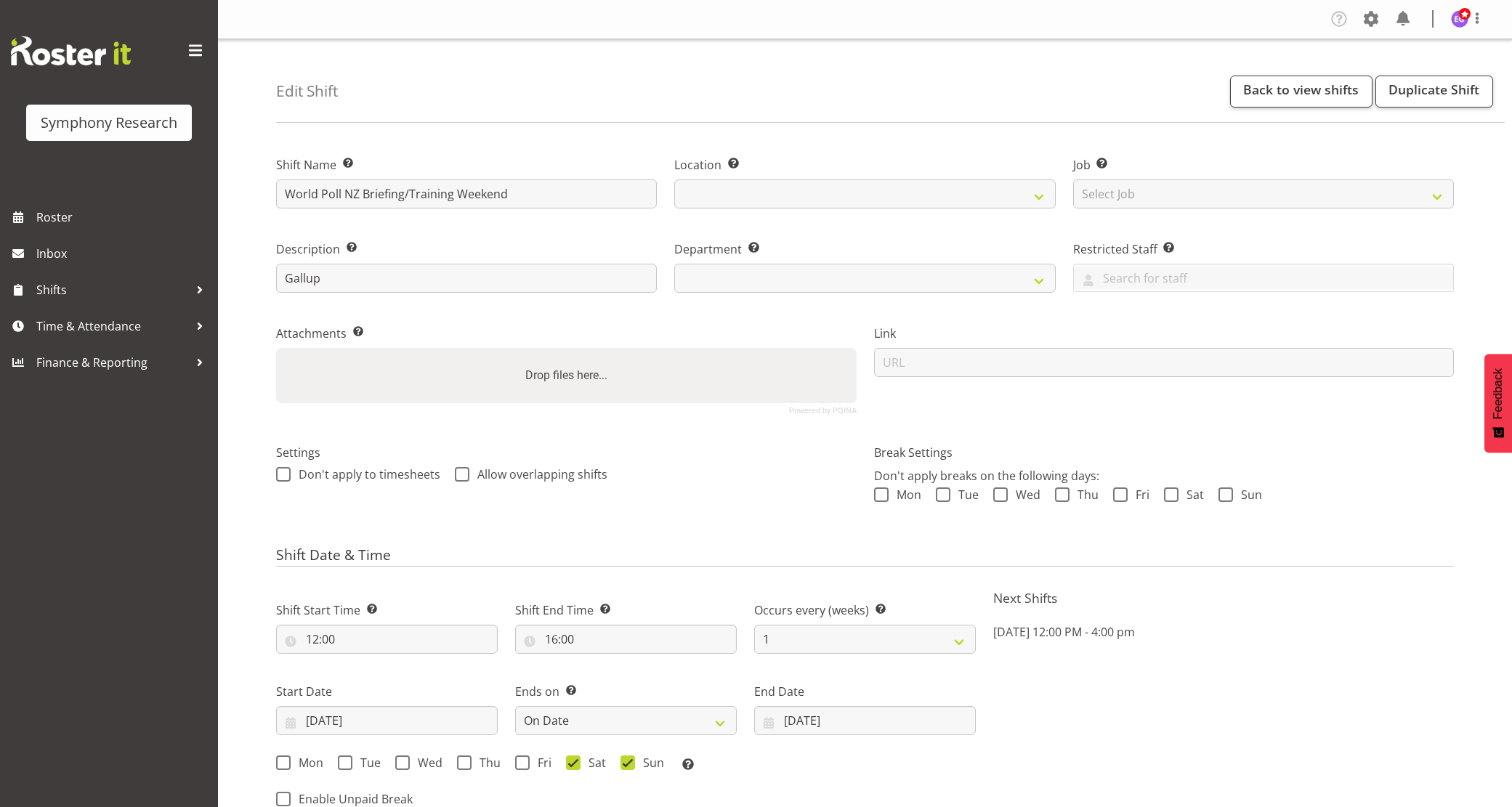
select select "date"
select select
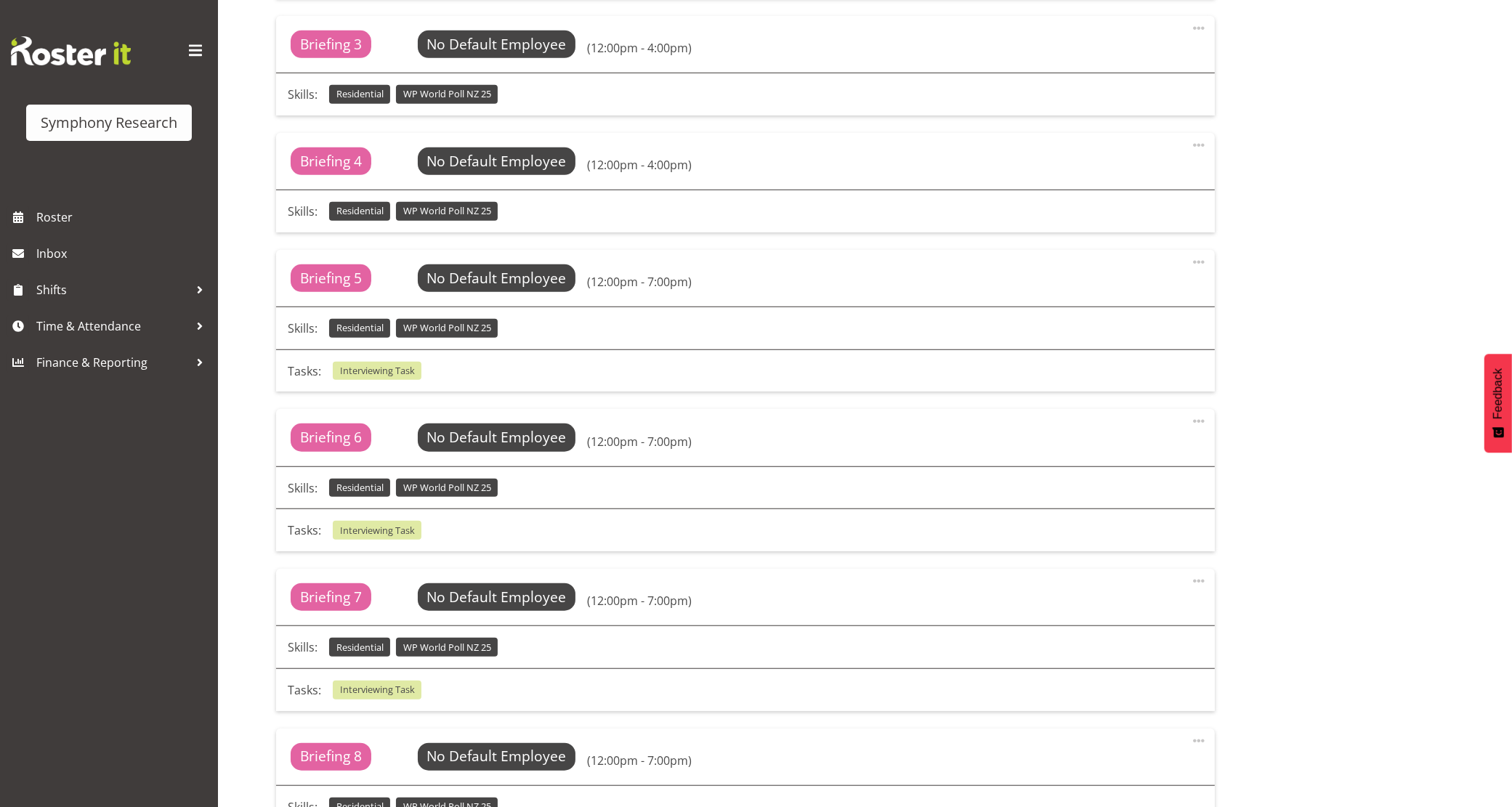
select select
select select "39"
select select
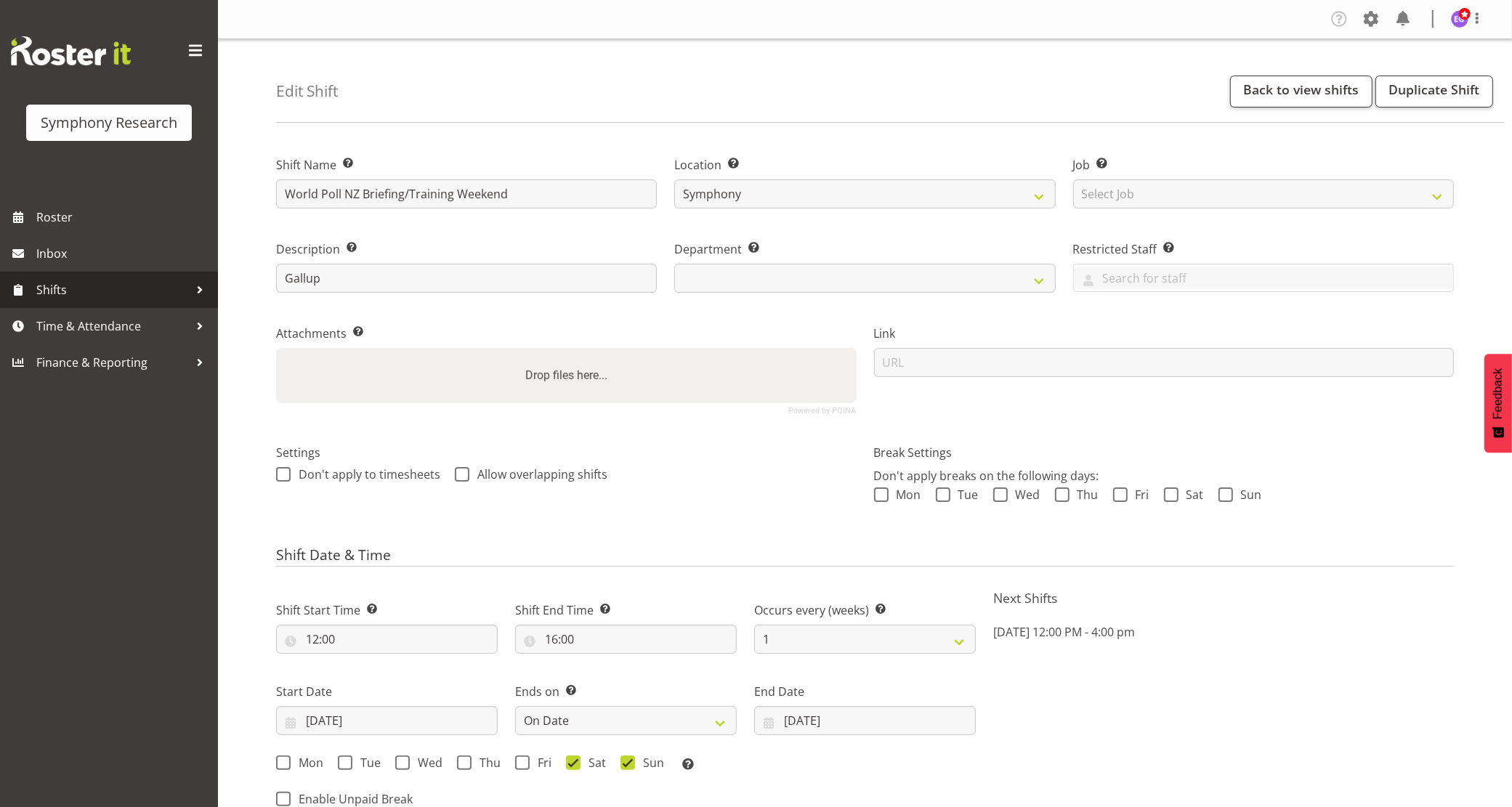
click at [66, 288] on span "Shifts" at bounding box center [112, 290] width 153 height 22
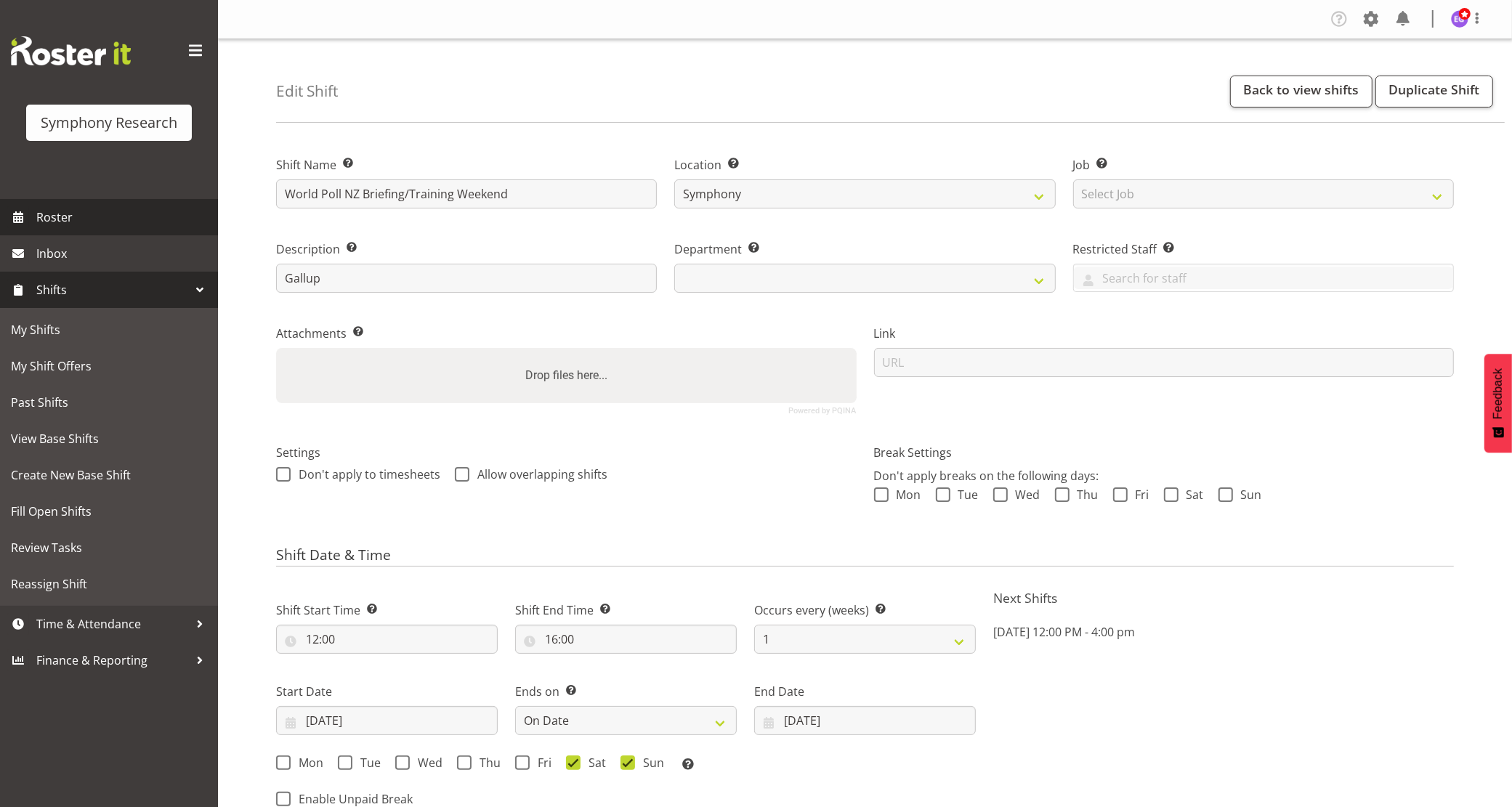
click at [62, 217] on span "Roster" at bounding box center [123, 218] width 175 height 22
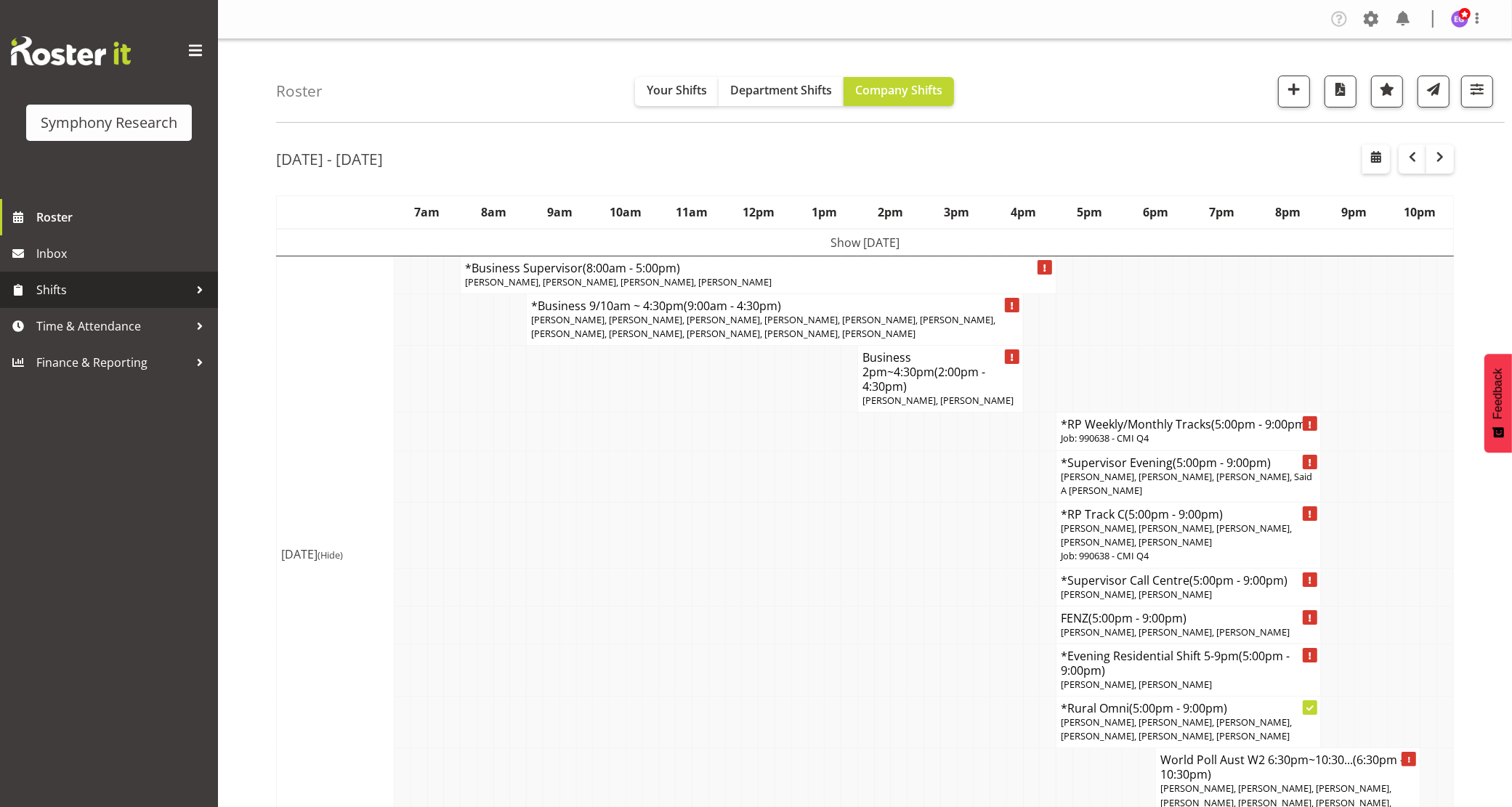
click at [78, 289] on span "Shifts" at bounding box center [112, 290] width 153 height 22
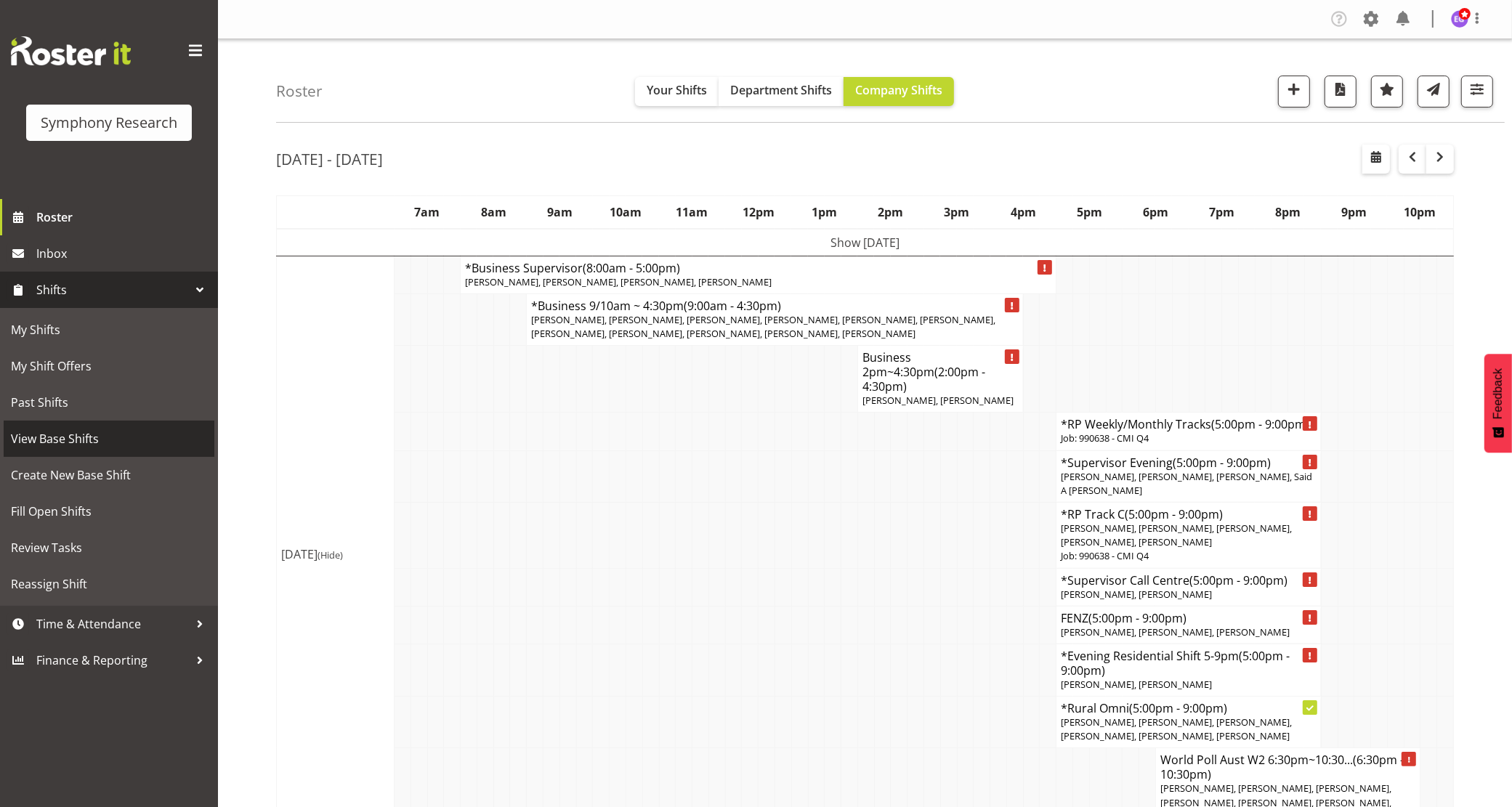
click at [103, 442] on span "View Base Shifts" at bounding box center [109, 439] width 196 height 22
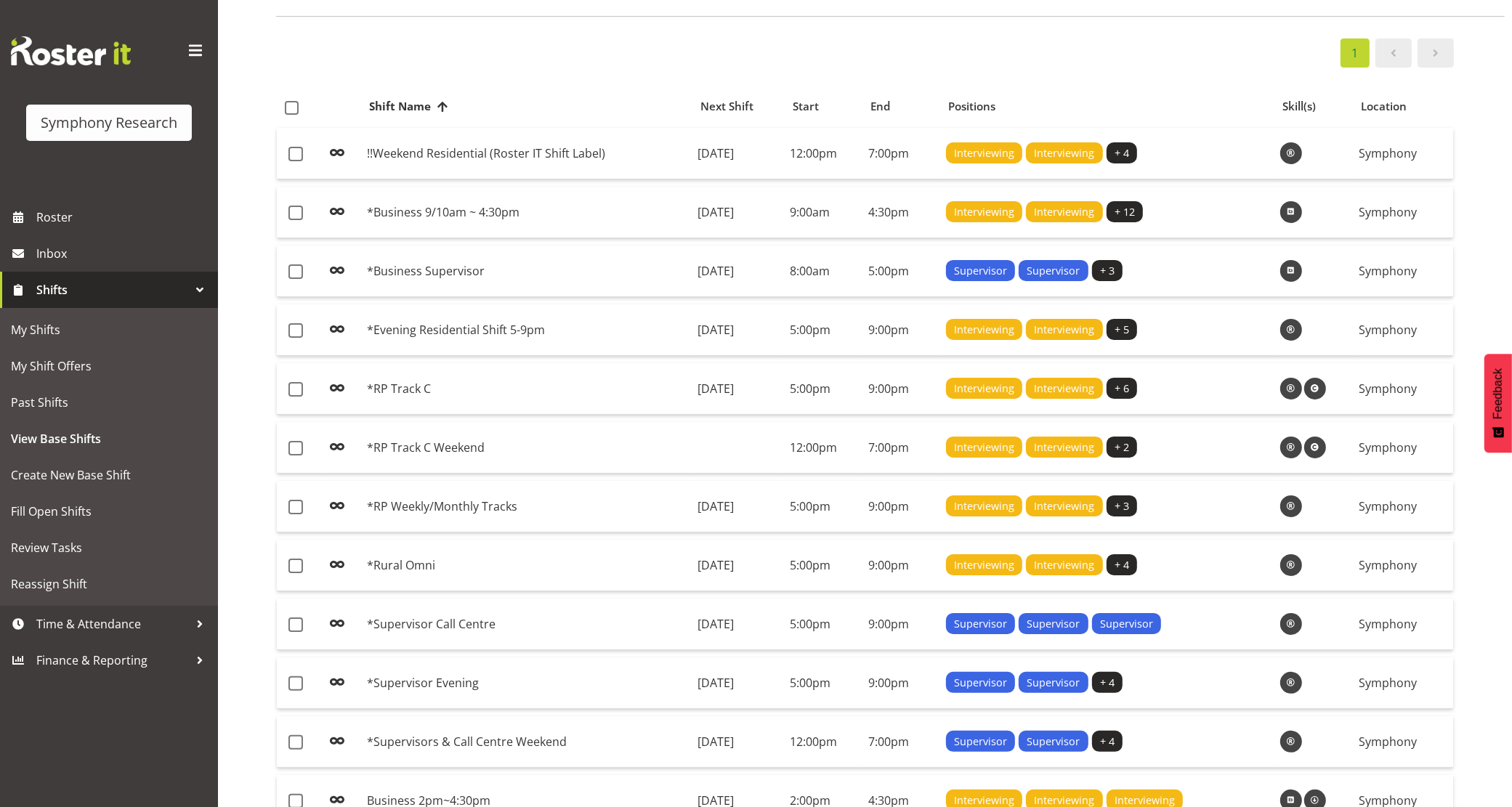
scroll to position [104, 0]
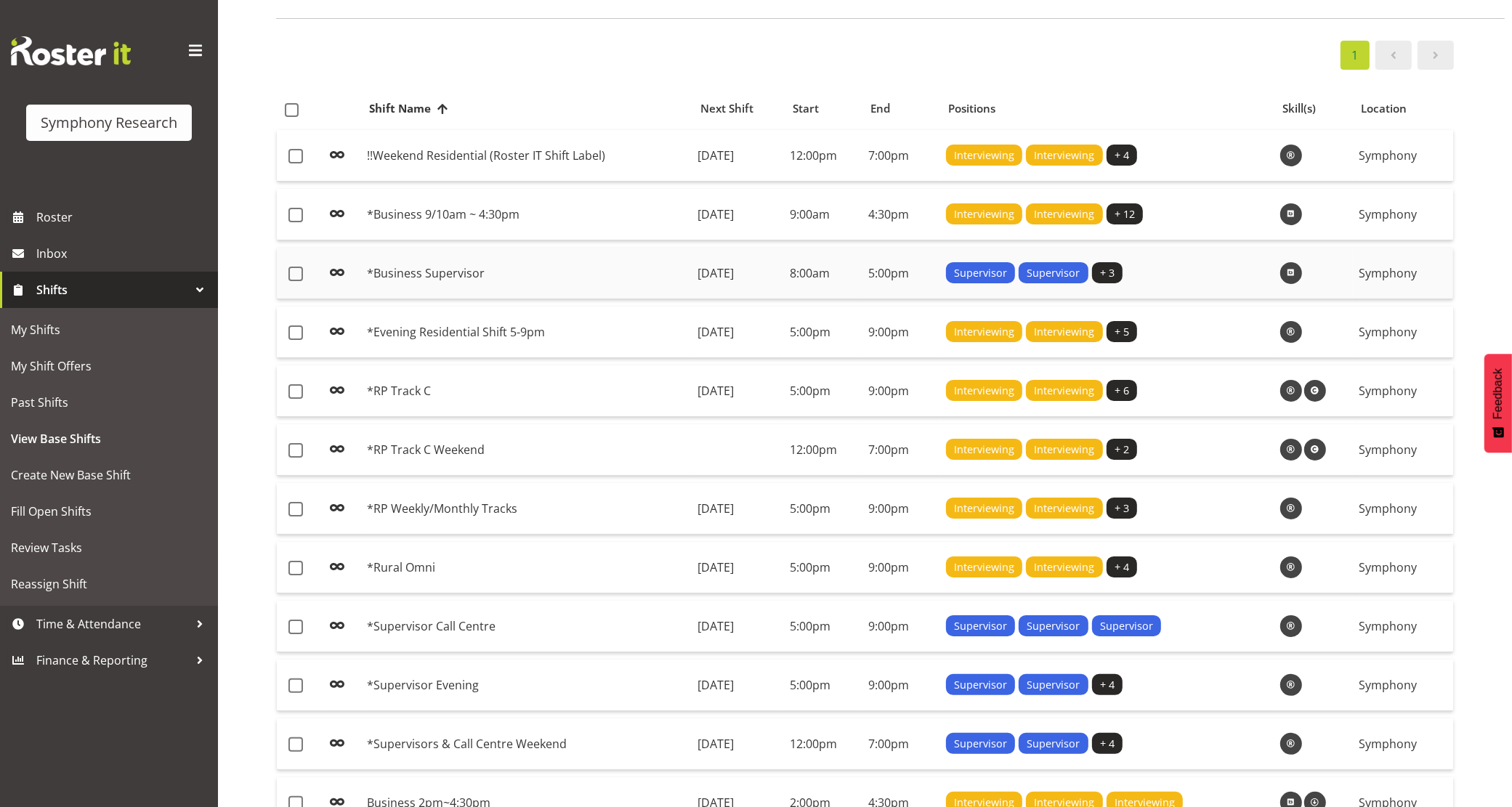
click at [1300, 276] on span at bounding box center [1291, 273] width 18 height 18
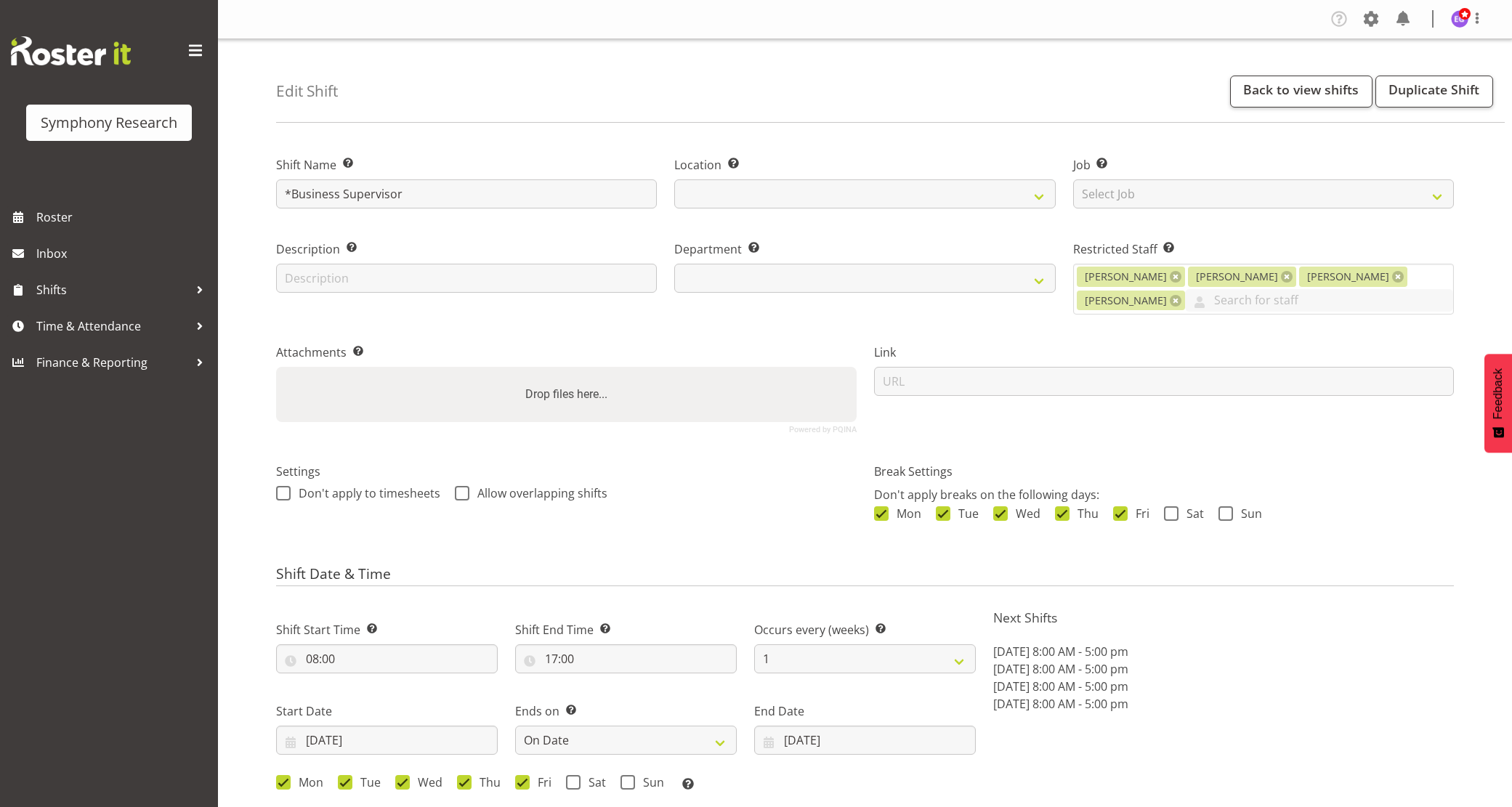
select select "date"
select select
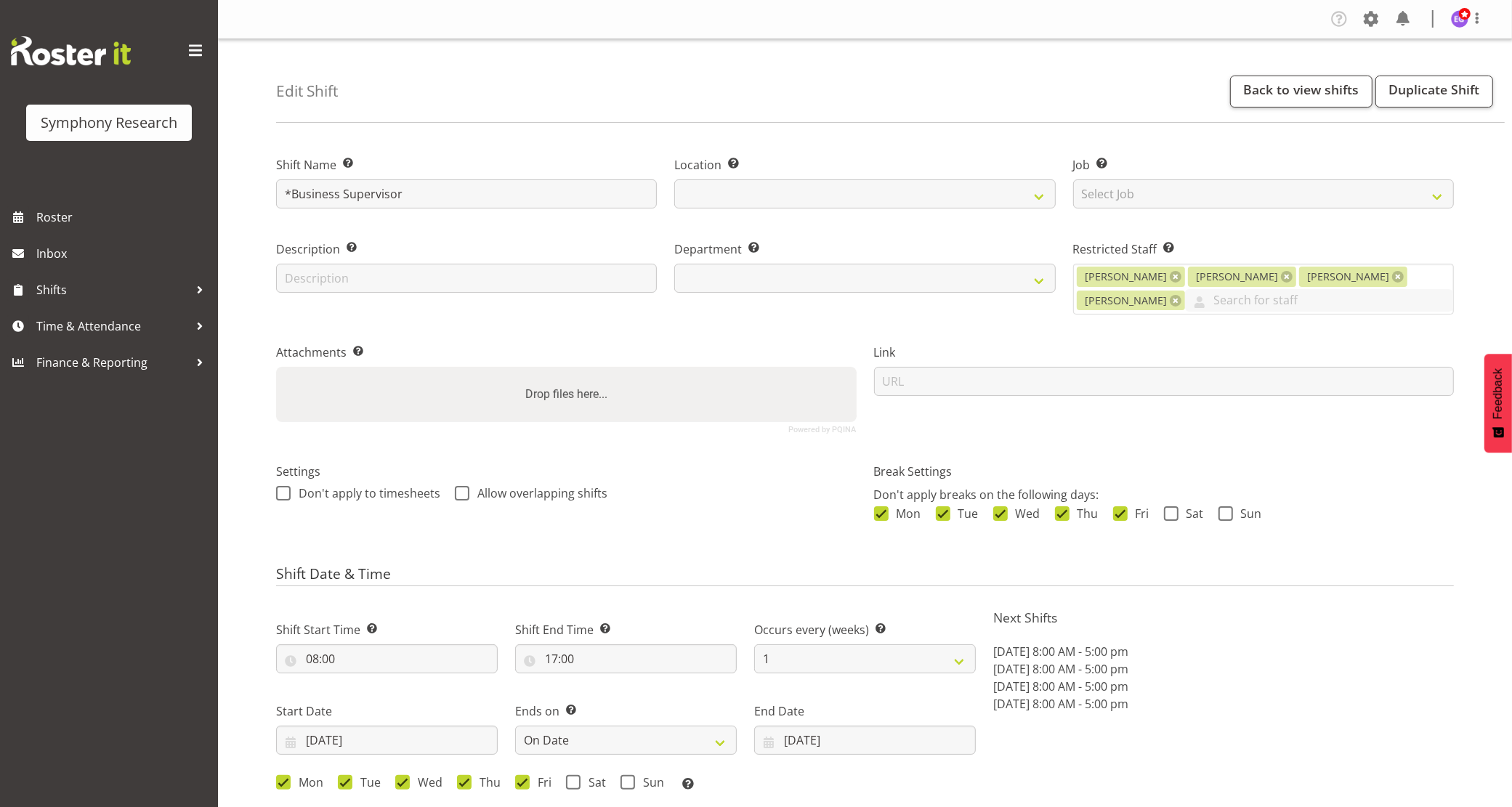
select select
select select "39"
select select "51"
click at [58, 288] on span "Shifts" at bounding box center [112, 290] width 153 height 22
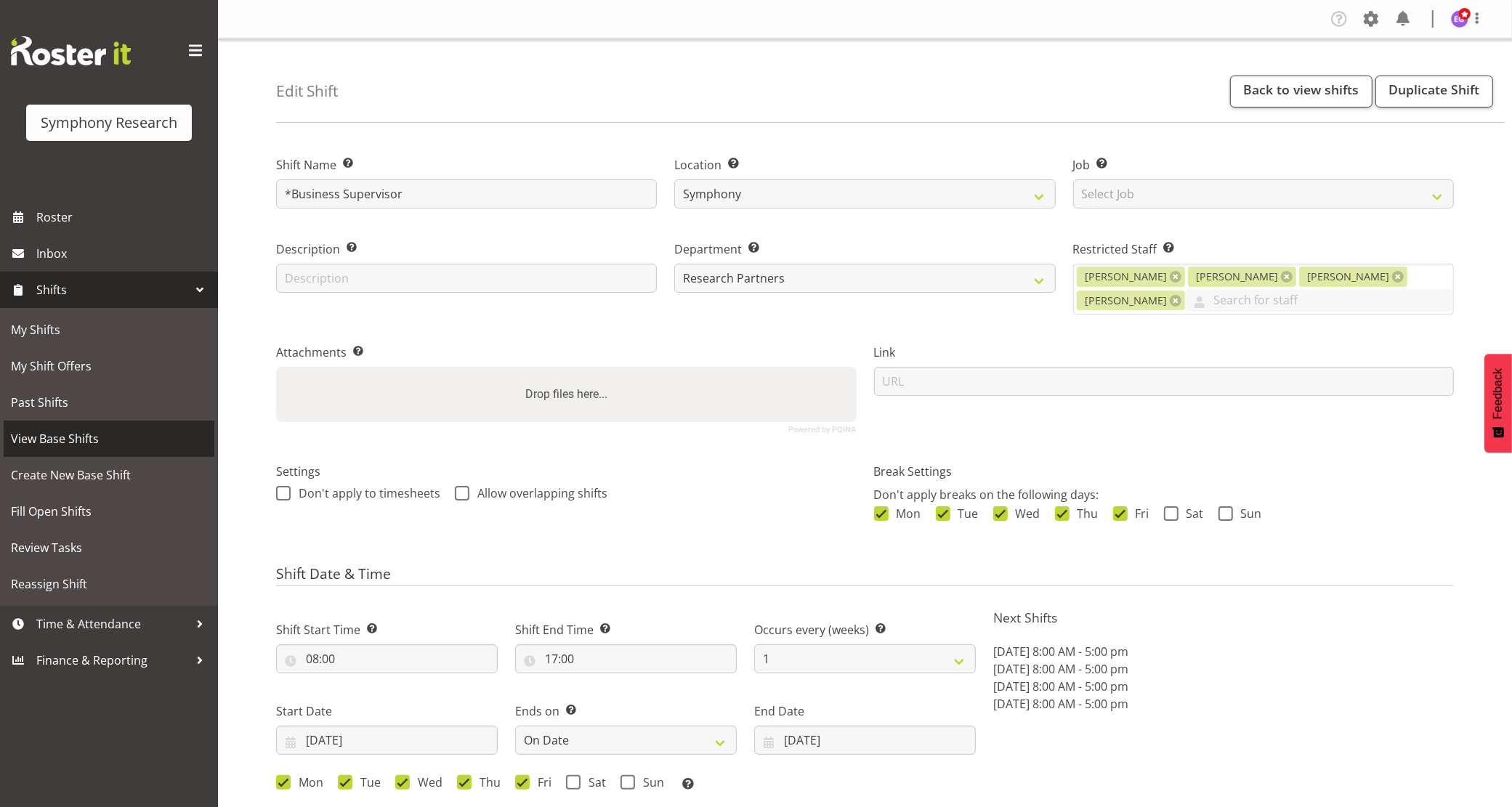
click at [99, 444] on span "View Base Shifts" at bounding box center [109, 439] width 196 height 22
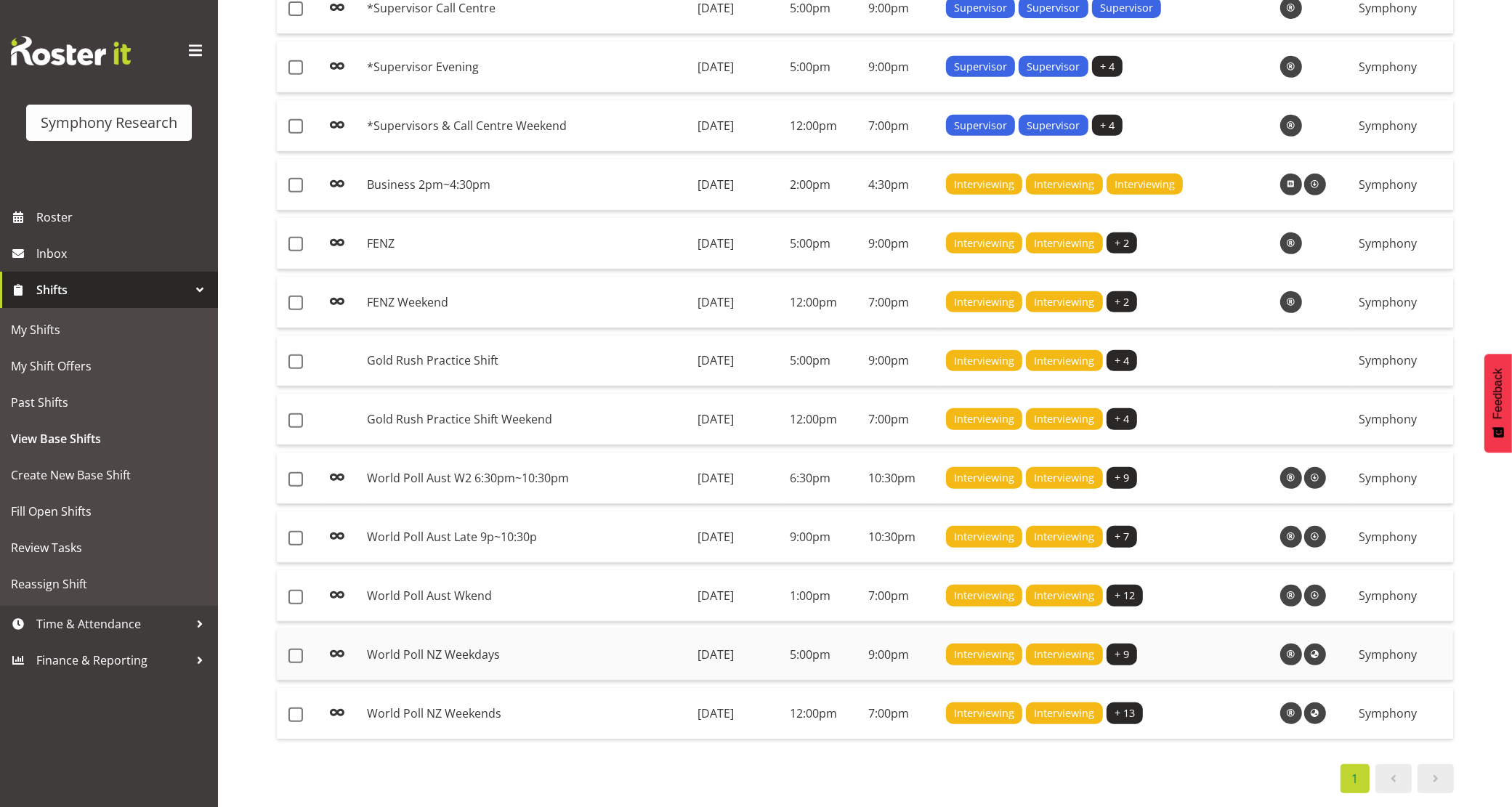
scroll to position [740, 0]
click at [53, 627] on span "Time & Attendance" at bounding box center [112, 624] width 153 height 22
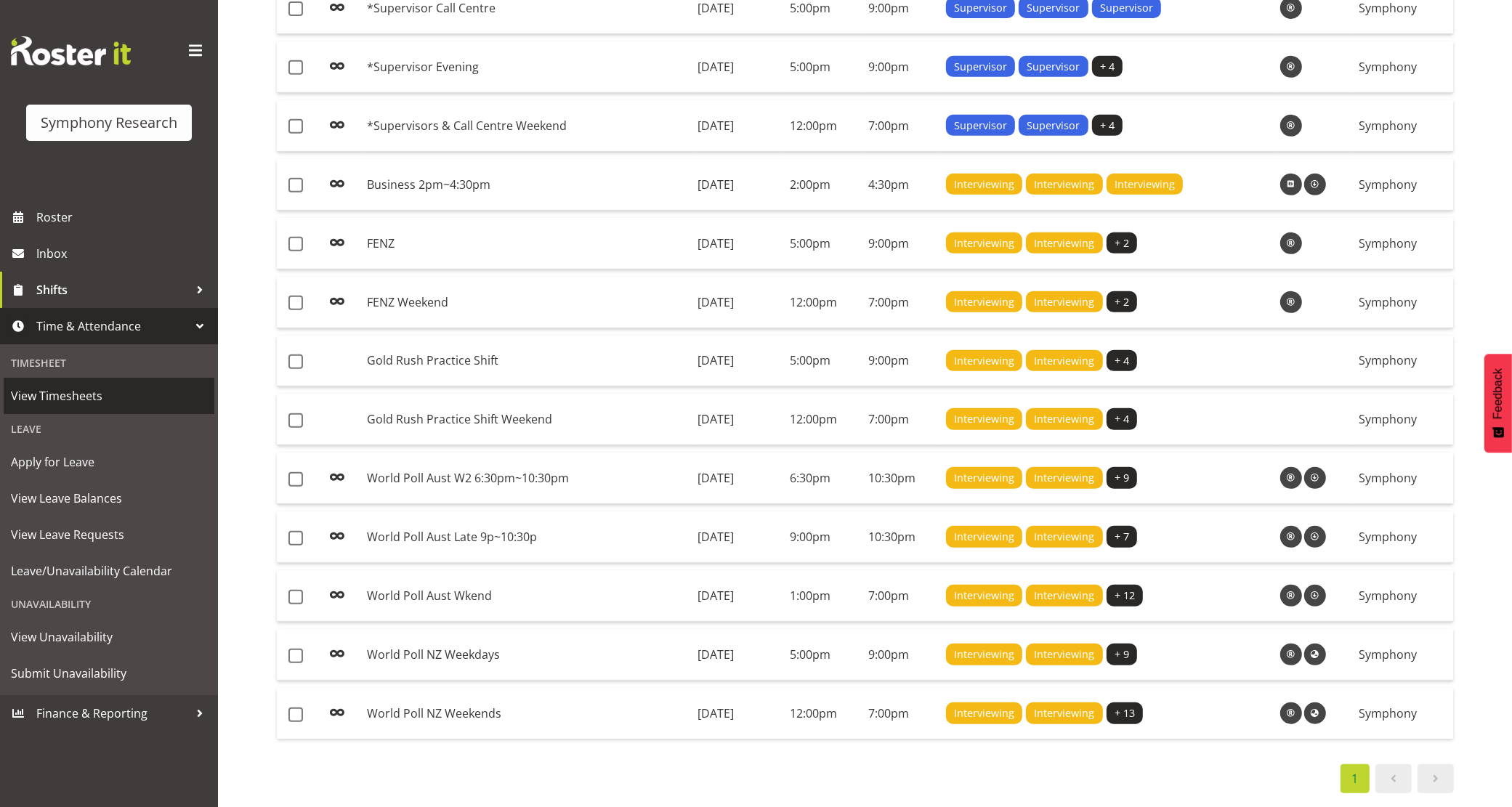
click at [75, 392] on span "View Timesheets" at bounding box center [109, 396] width 196 height 22
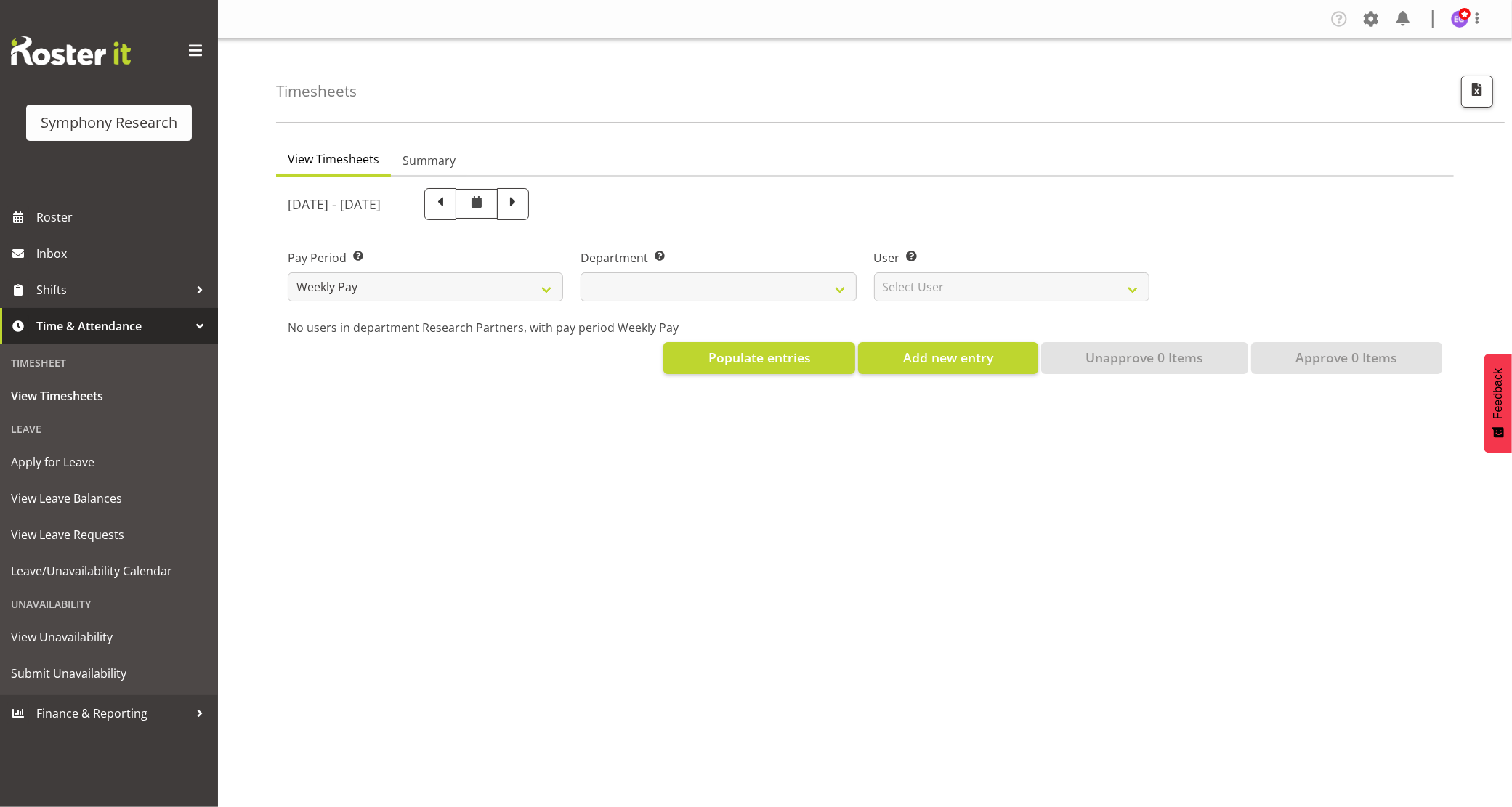
select select
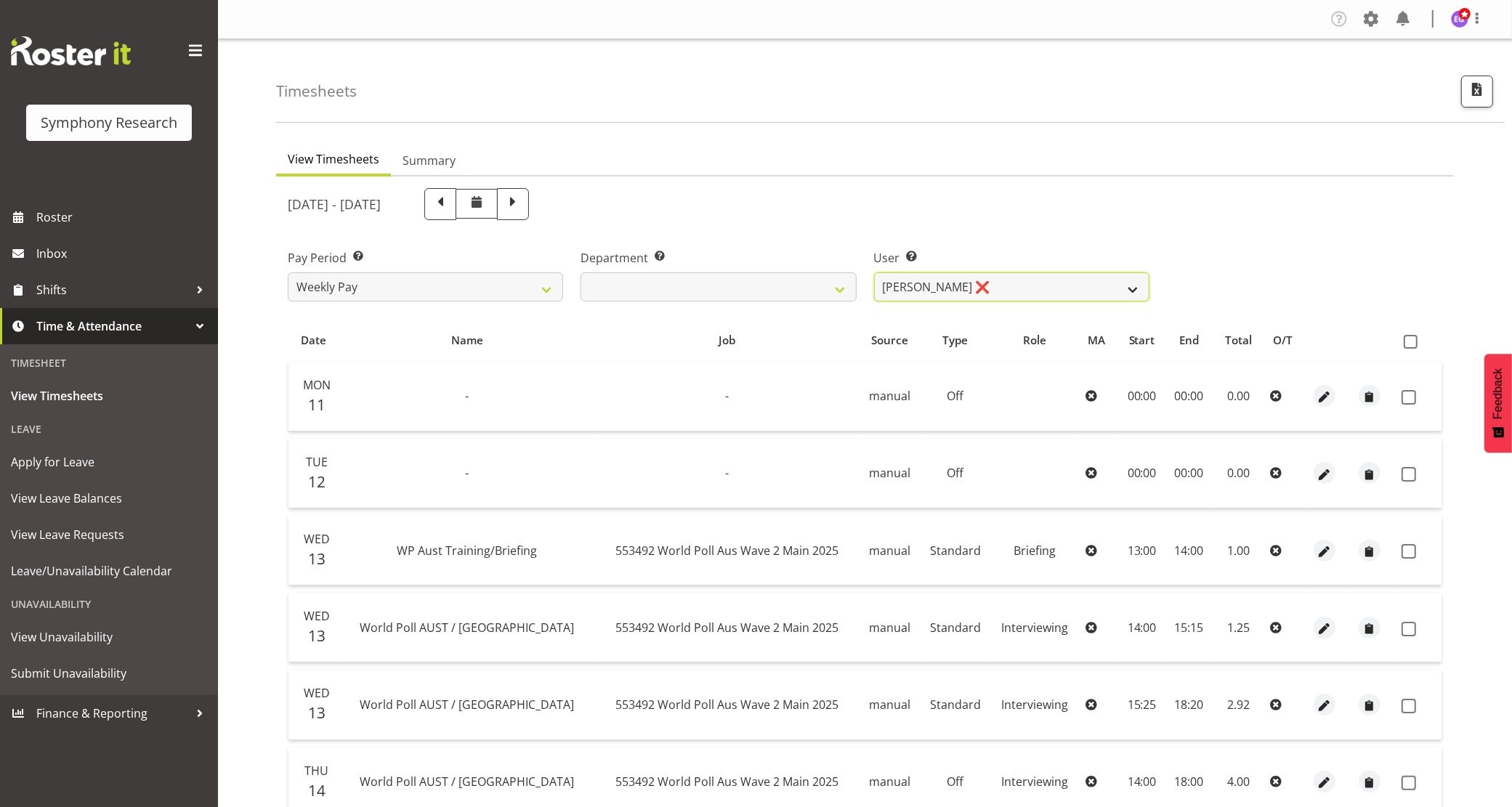
click at [1052, 293] on select "[PERSON_NAME] ❌ [PERSON_NAME] ❌ [PERSON_NAME] ❌ [PERSON_NAME] ❌ Akalita Vi ❌ [P…" at bounding box center [1012, 287] width 276 height 29
click at [874, 272] on select "[PERSON_NAME] ❌ [PERSON_NAME] ❌ [PERSON_NAME] ❌ [PERSON_NAME] ❌ Akalita Vi ❌ [P…" at bounding box center [1012, 287] width 276 height 29
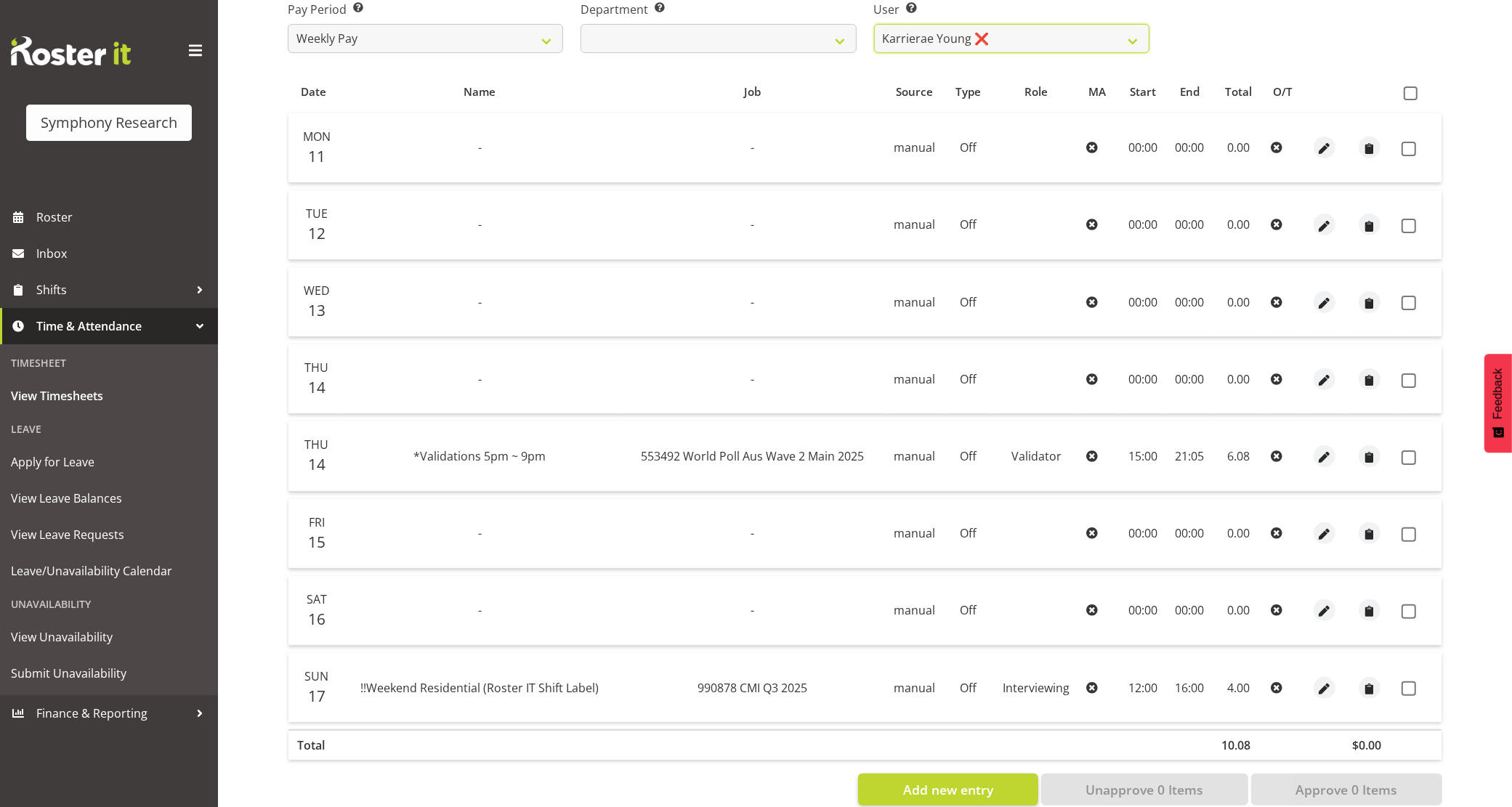
scroll to position [272, 0]
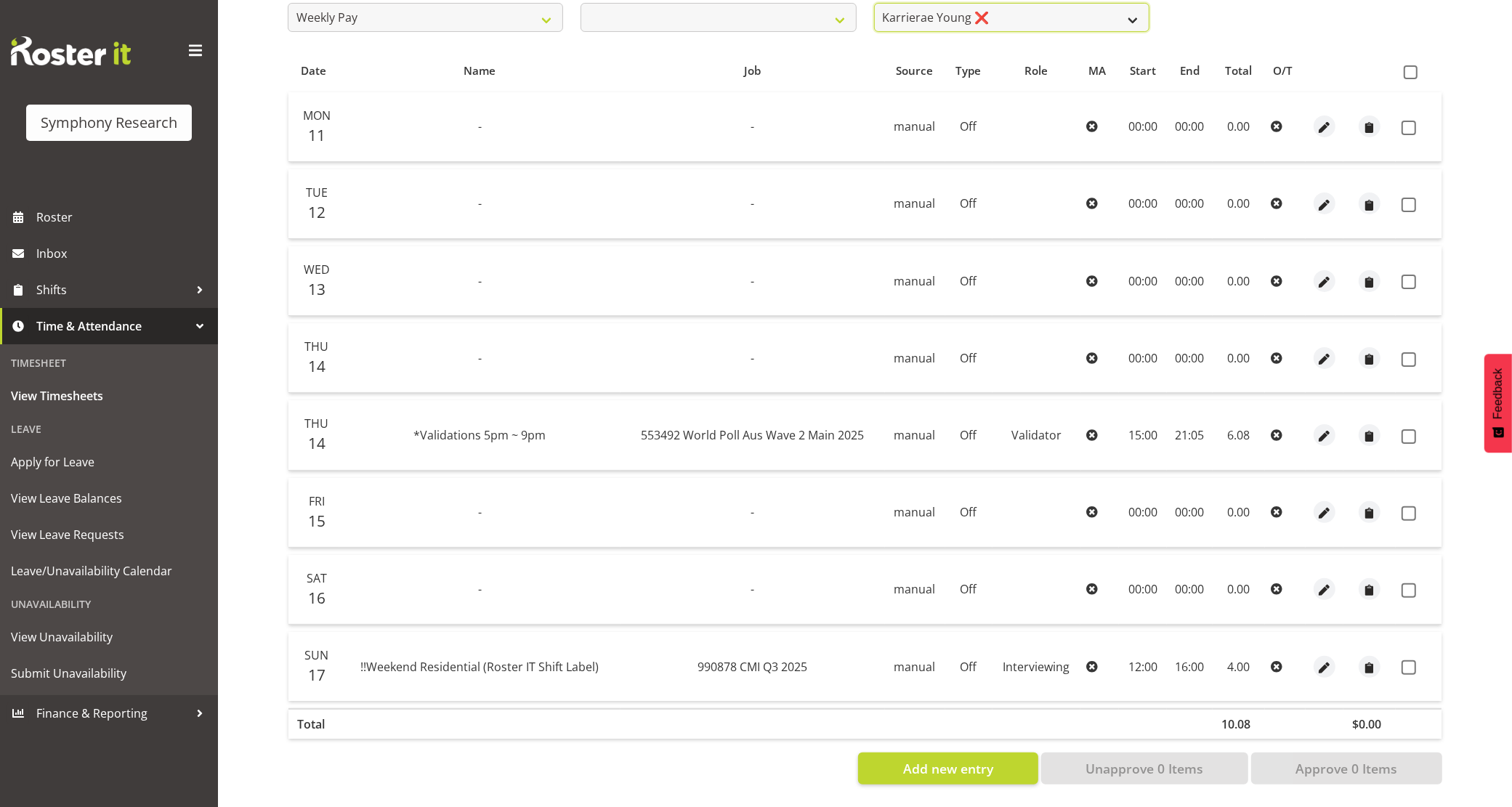
click at [1019, 27] on select "Abbey Craib ❌ Aditi Jaiswal ❌ Afizah Khan ❌ Aggie Salamone ❌ Akalita Vi ❌ Alan …" at bounding box center [1012, 17] width 276 height 29
select select "10174"
click at [874, 3] on select "Abbey Craib ❌ Aditi Jaiswal ❌ Afizah Khan ❌ Aggie Salamone ❌ Akalita Vi ❌ Alan …" at bounding box center [1012, 17] width 276 height 29
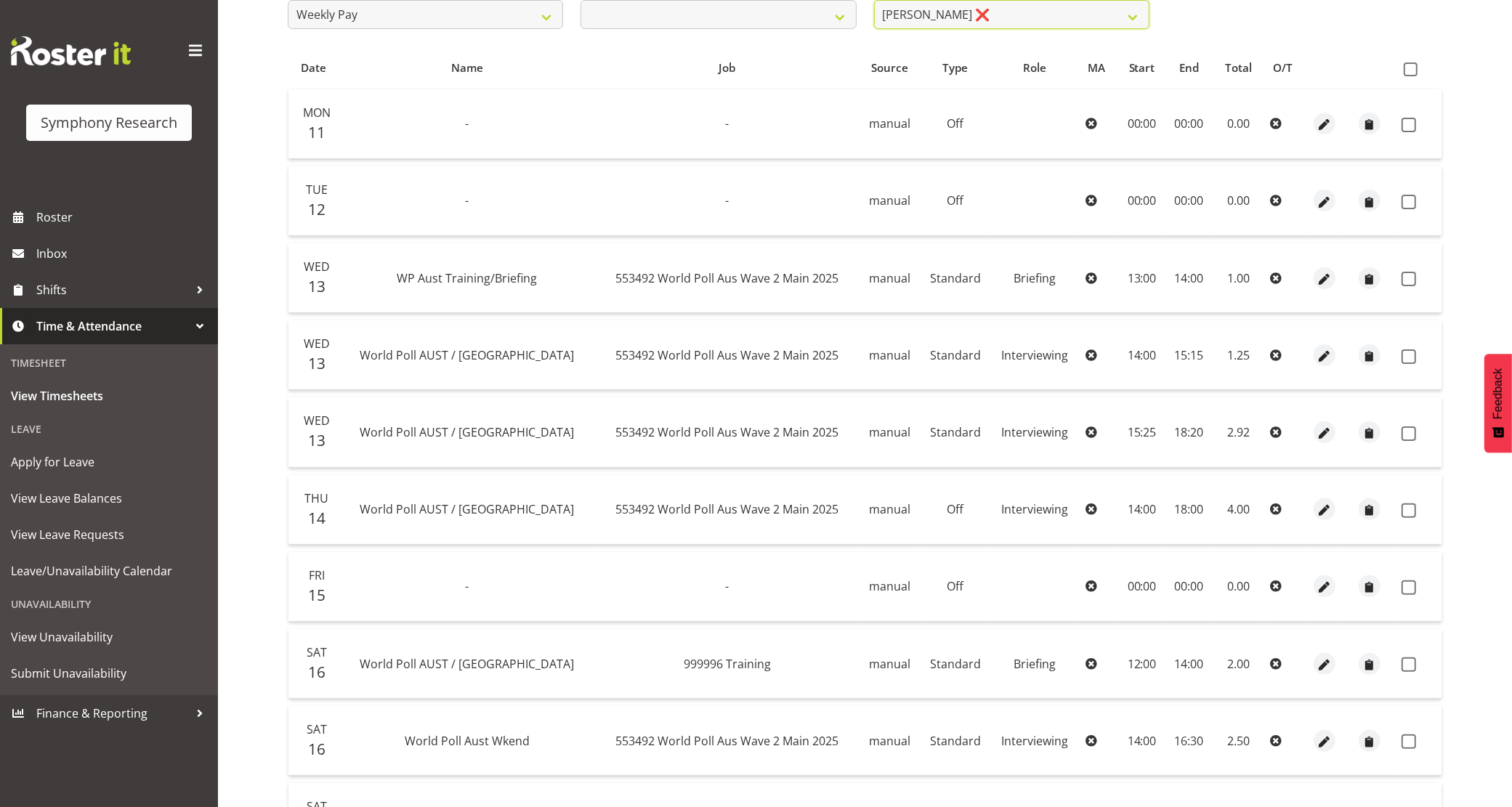
scroll to position [516, 0]
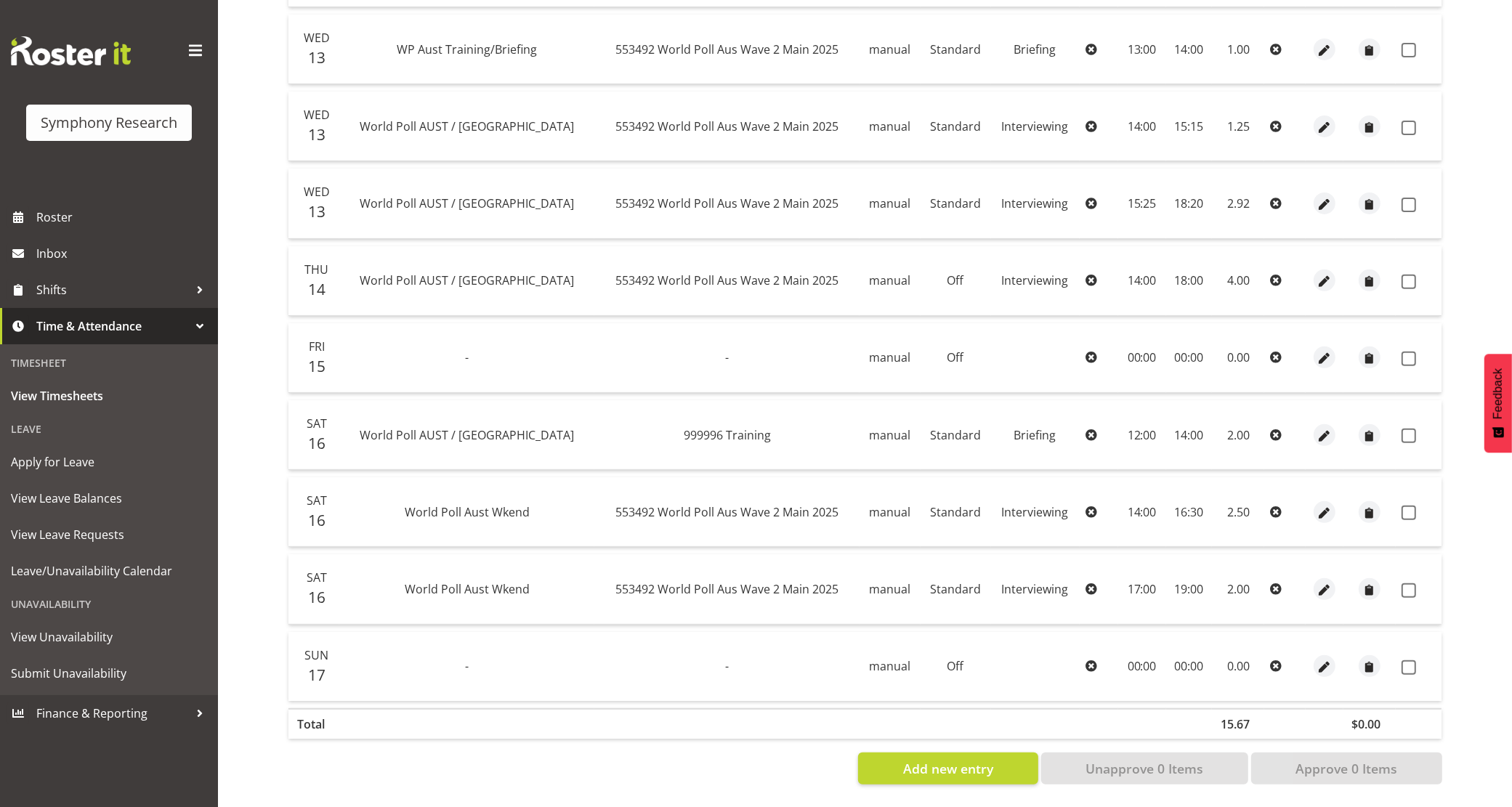
click at [106, 322] on span "Time & Attendance" at bounding box center [112, 326] width 153 height 22
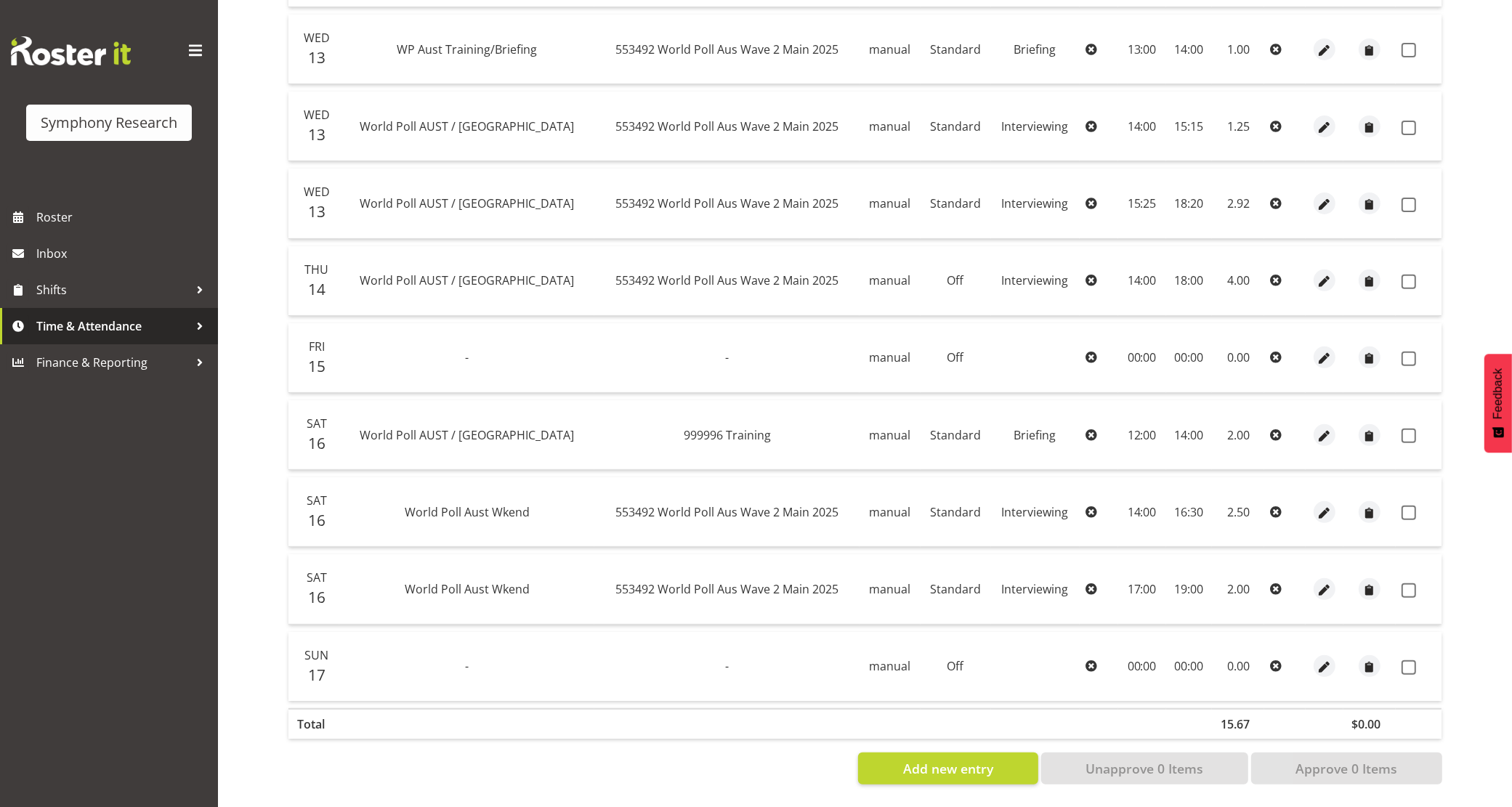
click at [89, 318] on span "Time & Attendance" at bounding box center [112, 326] width 153 height 22
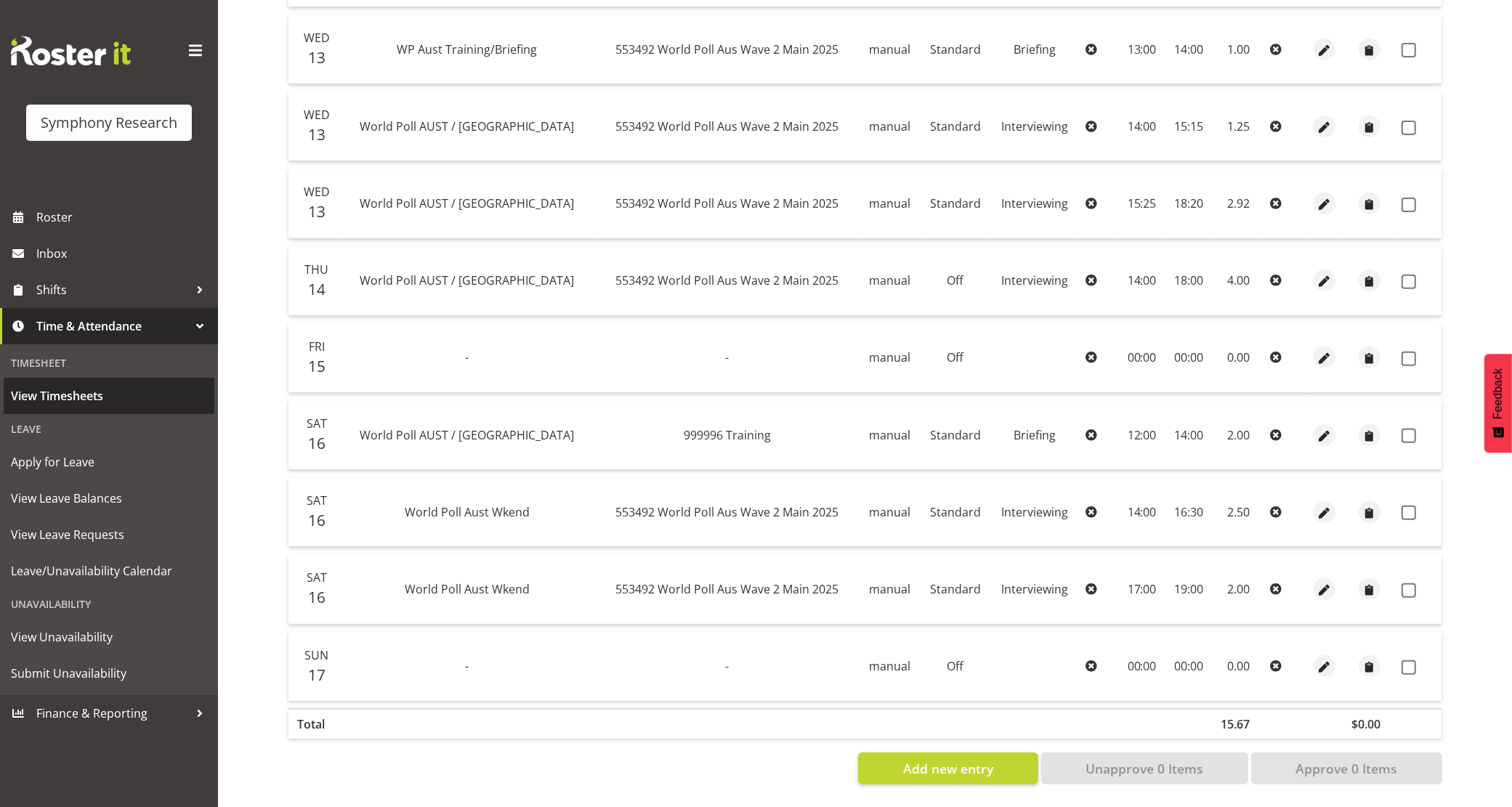
click at [66, 393] on span "View Timesheets" at bounding box center [109, 396] width 196 height 22
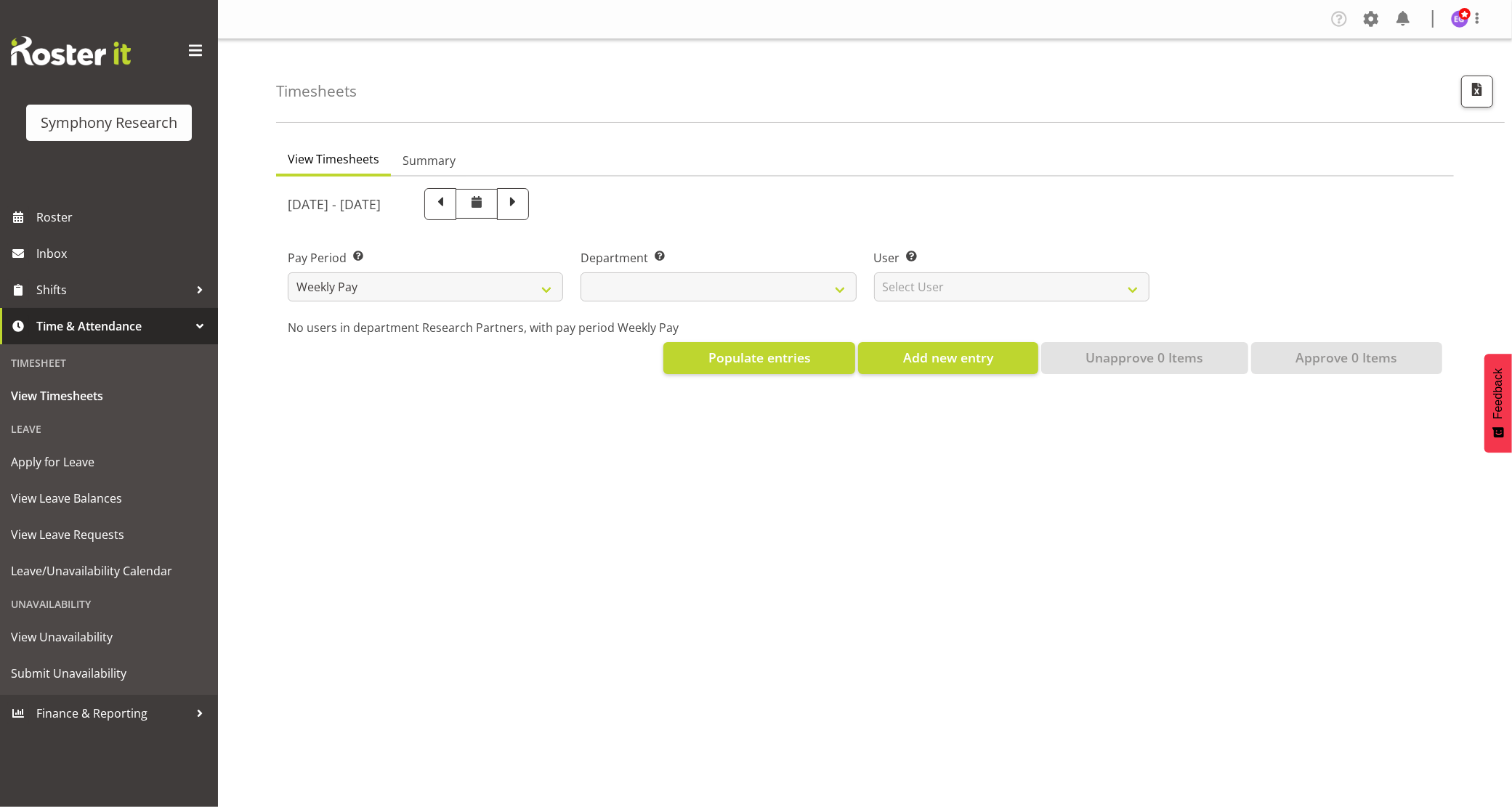
select select
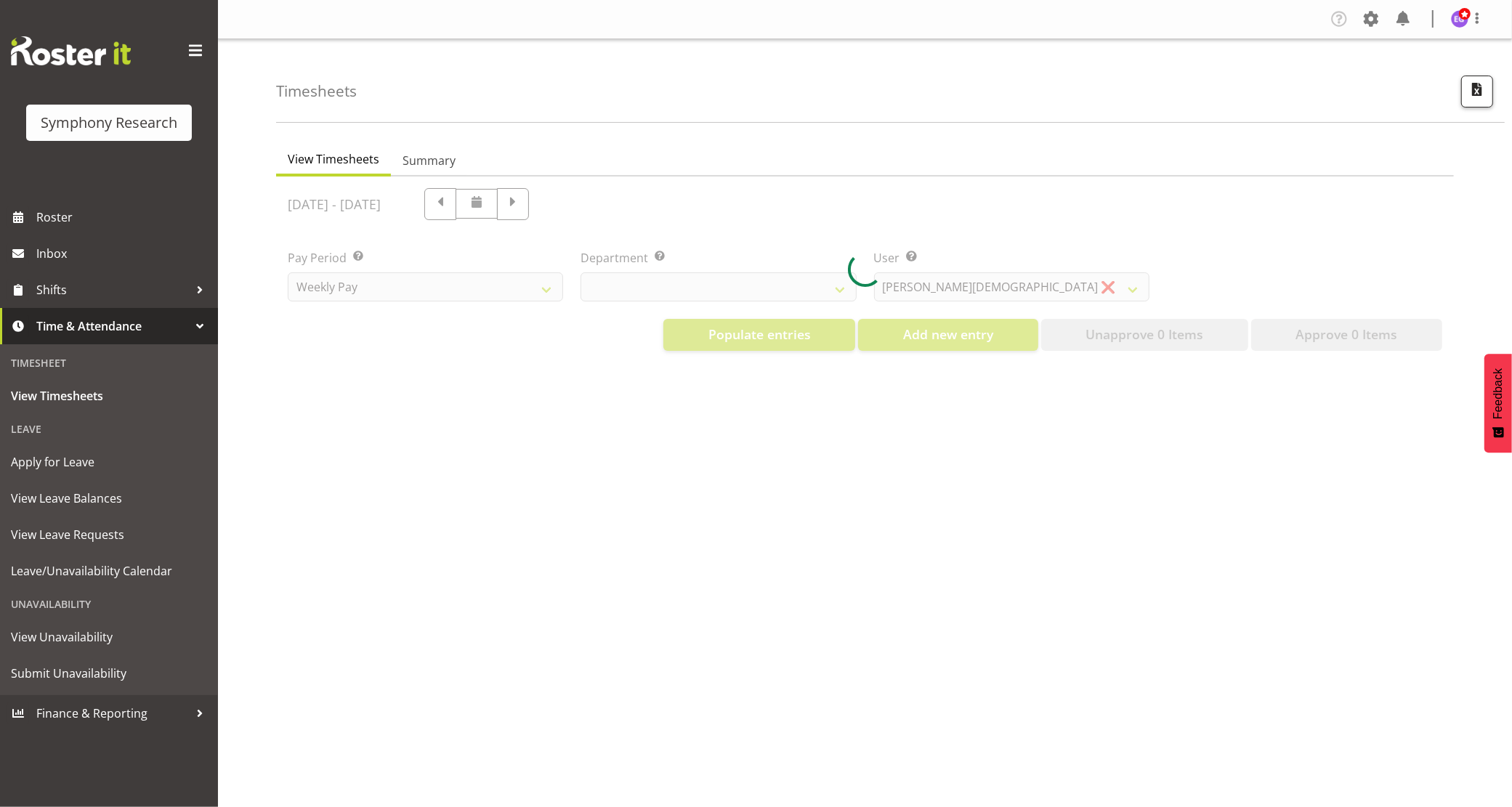
select select "10174"
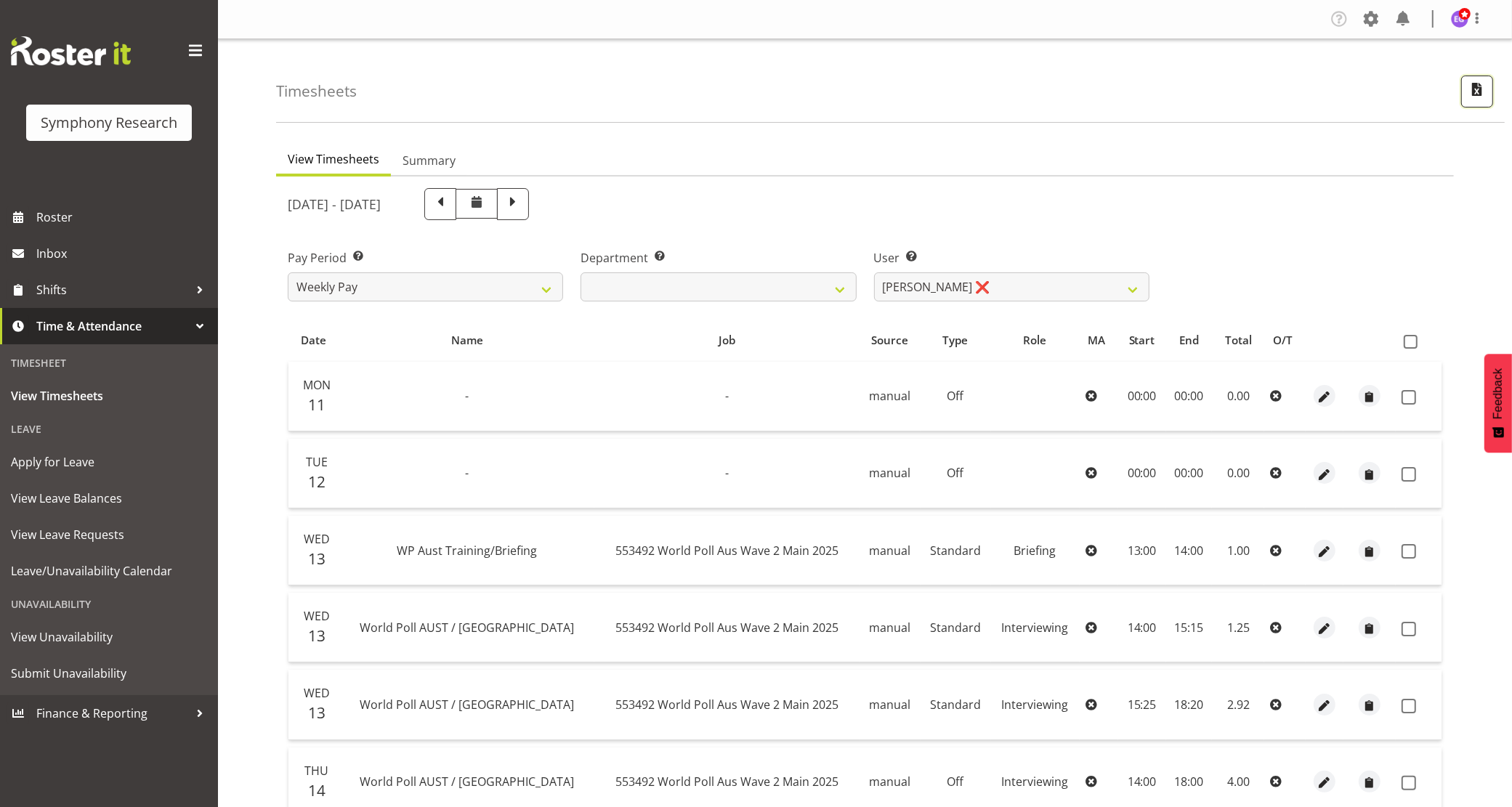
click at [1468, 100] on button "button" at bounding box center [1477, 92] width 32 height 32
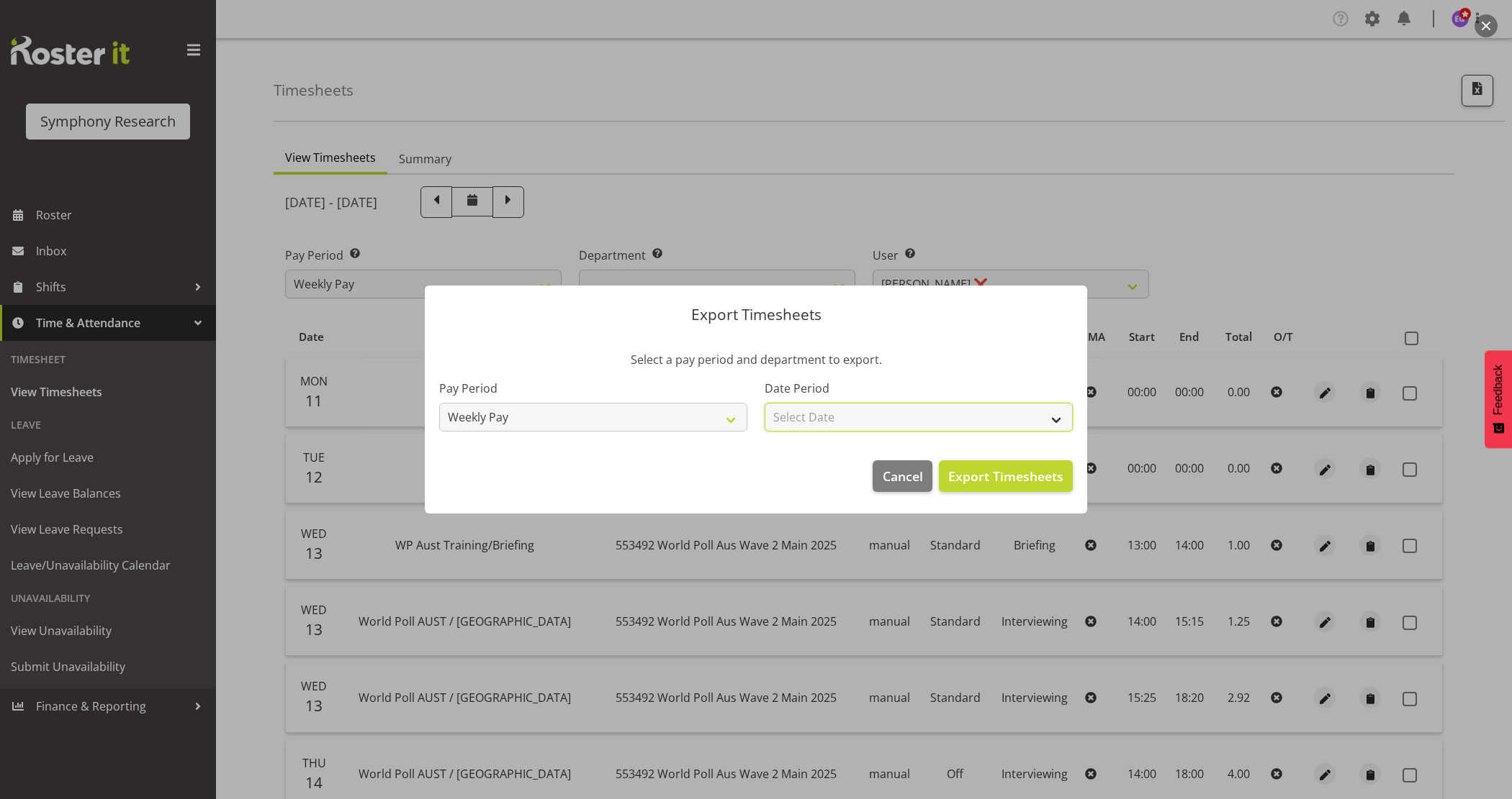
click at [911, 412] on select "Select Date Week starting 18/08/2025 Week starting 11/08/2025 Week starting 04/…" at bounding box center [918, 417] width 308 height 28
select select "2025-08-11"
click at [764, 403] on select "Select Date Week starting 18/08/2025 Week starting 11/08/2025 Week starting 04/…" at bounding box center [918, 417] width 308 height 28
click at [972, 476] on span "Export Timesheets" at bounding box center [1006, 476] width 115 height 18
drag, startPoint x: 894, startPoint y: 472, endPoint x: 764, endPoint y: 128, distance: 367.7
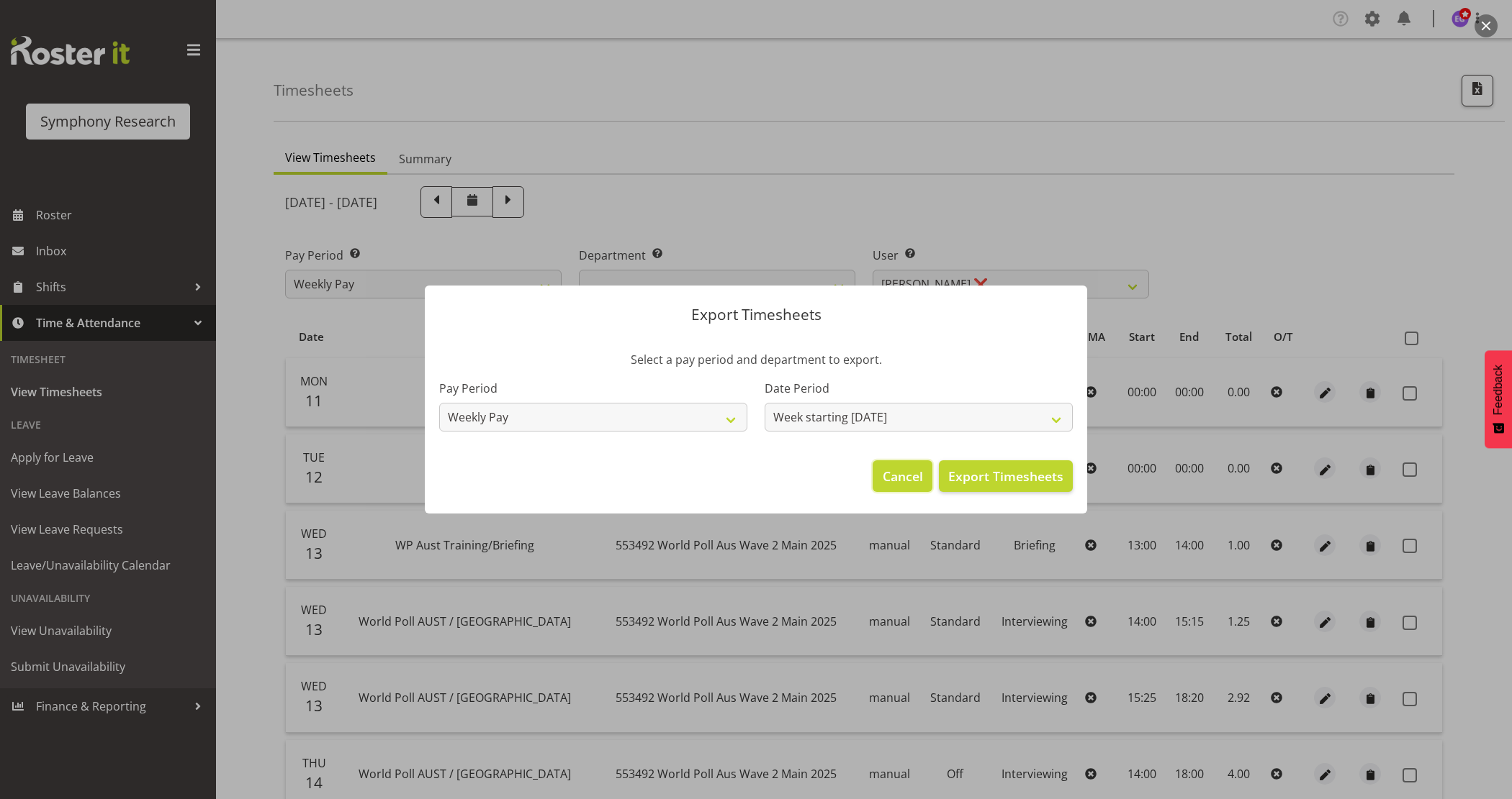
click at [894, 471] on span "Cancel" at bounding box center [902, 476] width 40 height 18
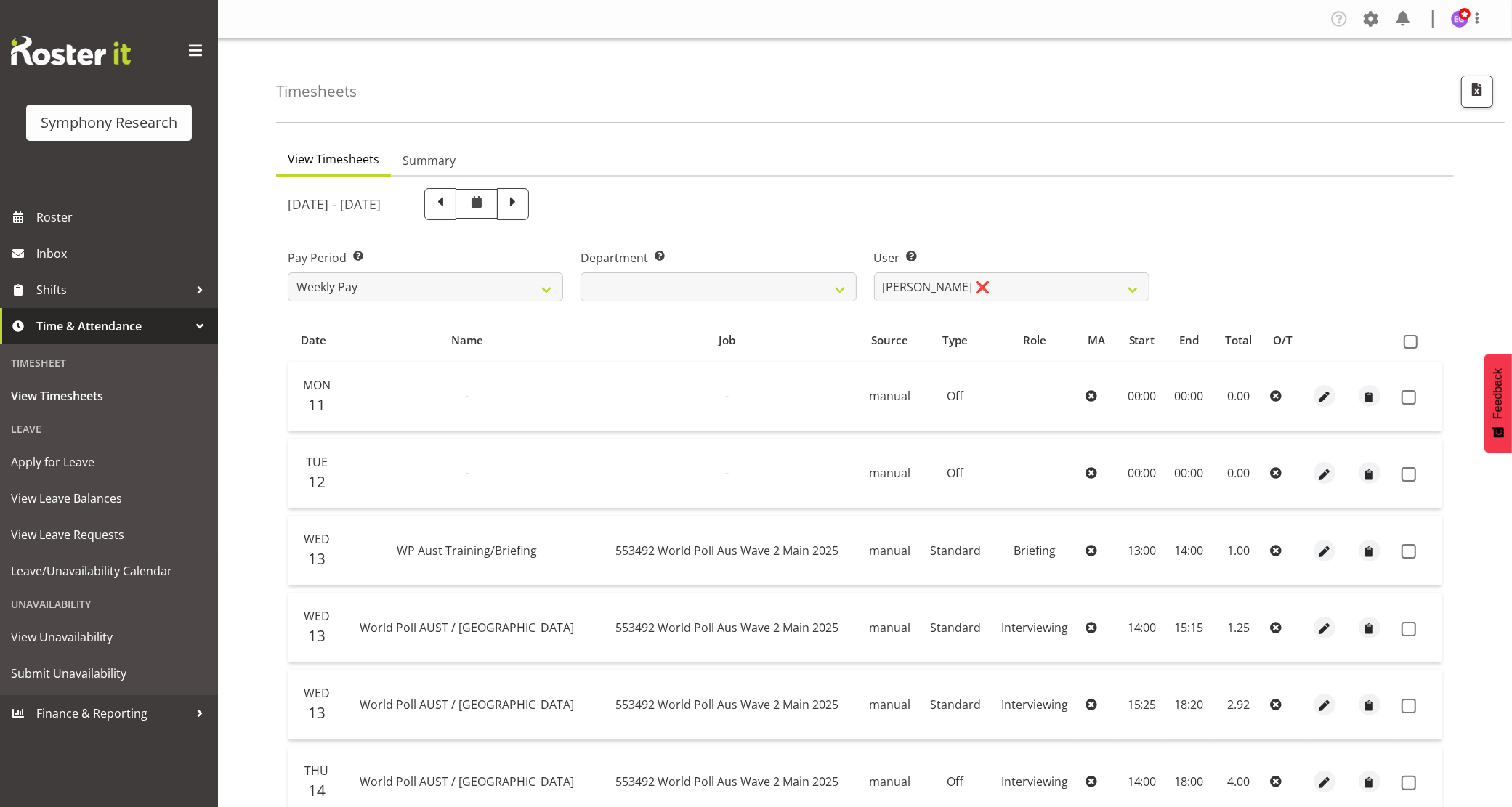
scroll to position [455, 0]
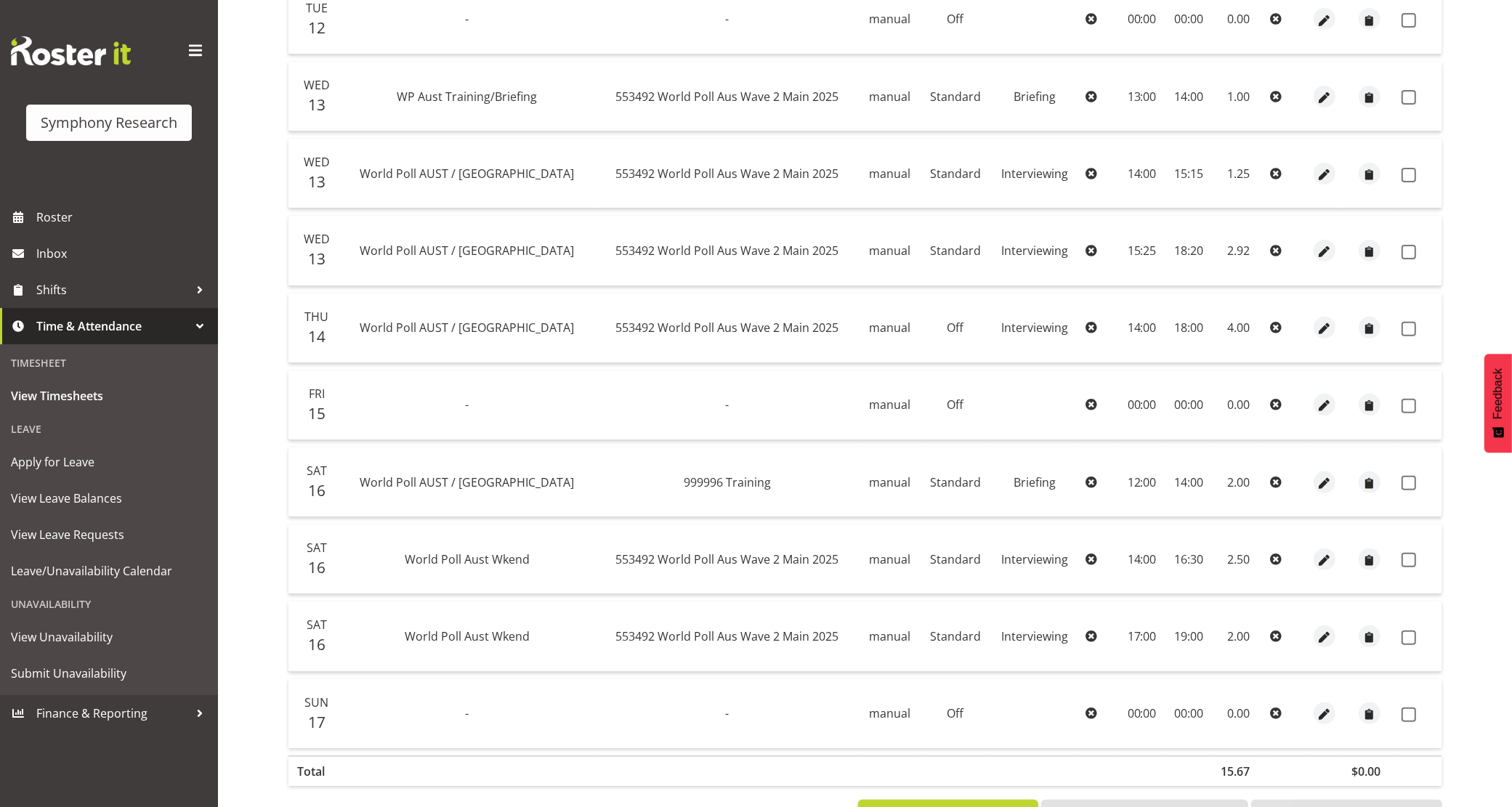
drag, startPoint x: 628, startPoint y: 616, endPoint x: 545, endPoint y: 616, distance: 83.0
click at [595, 616] on td "553492 World Poll Aus Wave 2 Main 2025" at bounding box center [727, 637] width 266 height 70
click at [62, 283] on span "Shifts" at bounding box center [112, 290] width 153 height 22
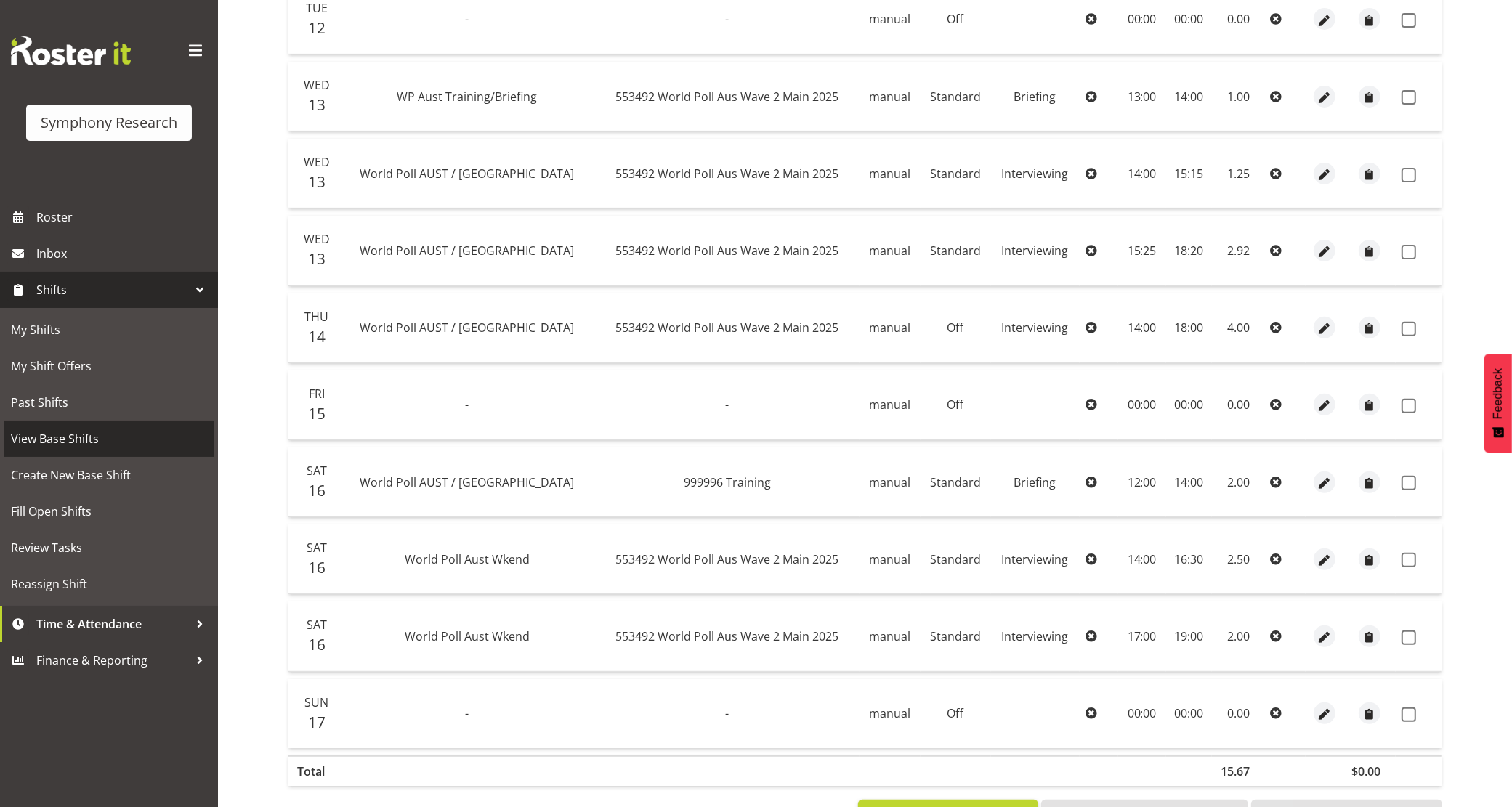
click at [80, 444] on span "View Base Shifts" at bounding box center [109, 439] width 196 height 22
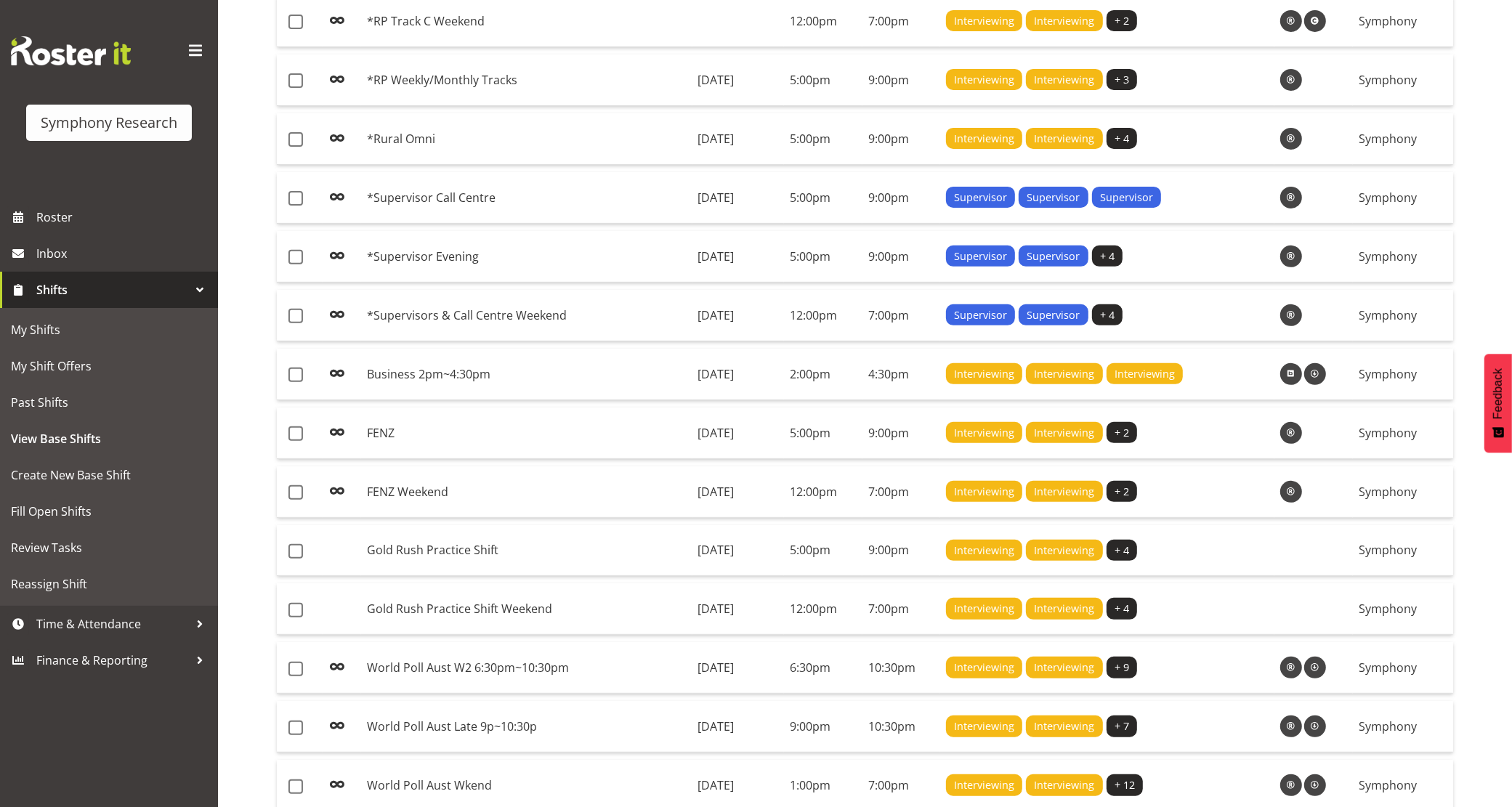
scroll to position [558, 0]
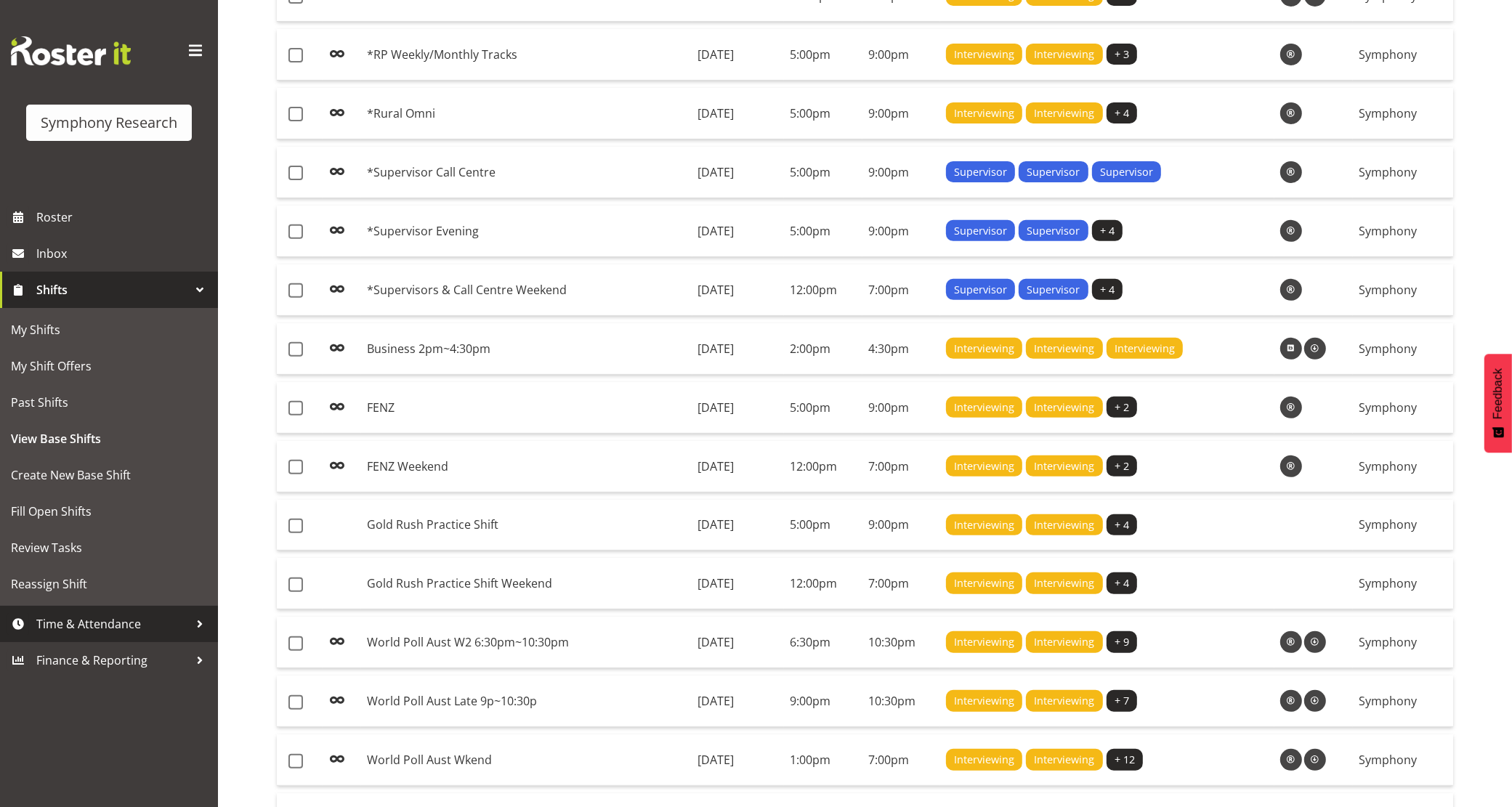
click at [73, 623] on span "Time & Attendance" at bounding box center [112, 624] width 153 height 22
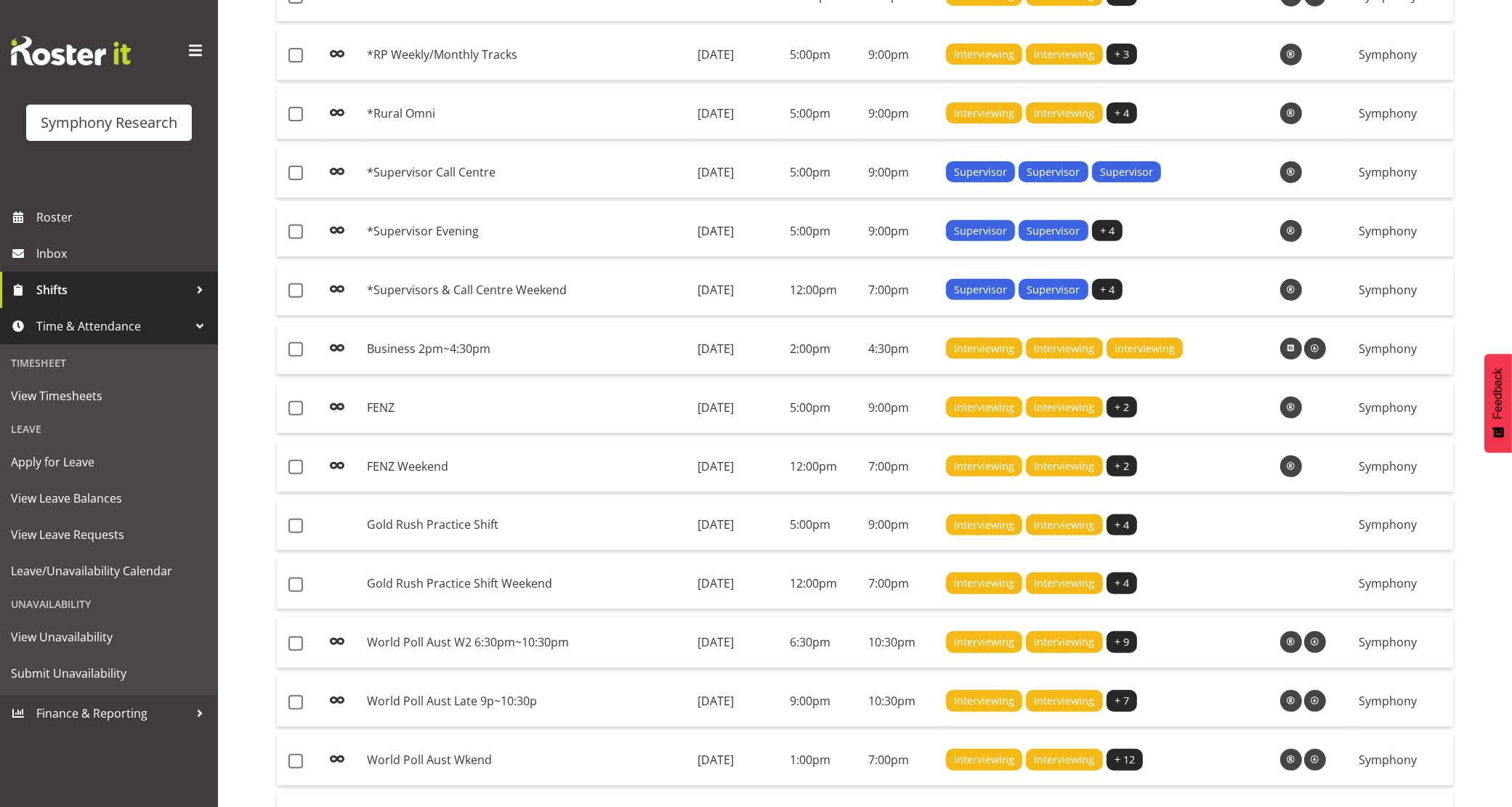
click at [69, 276] on link "Shifts" at bounding box center [109, 289] width 218 height 36
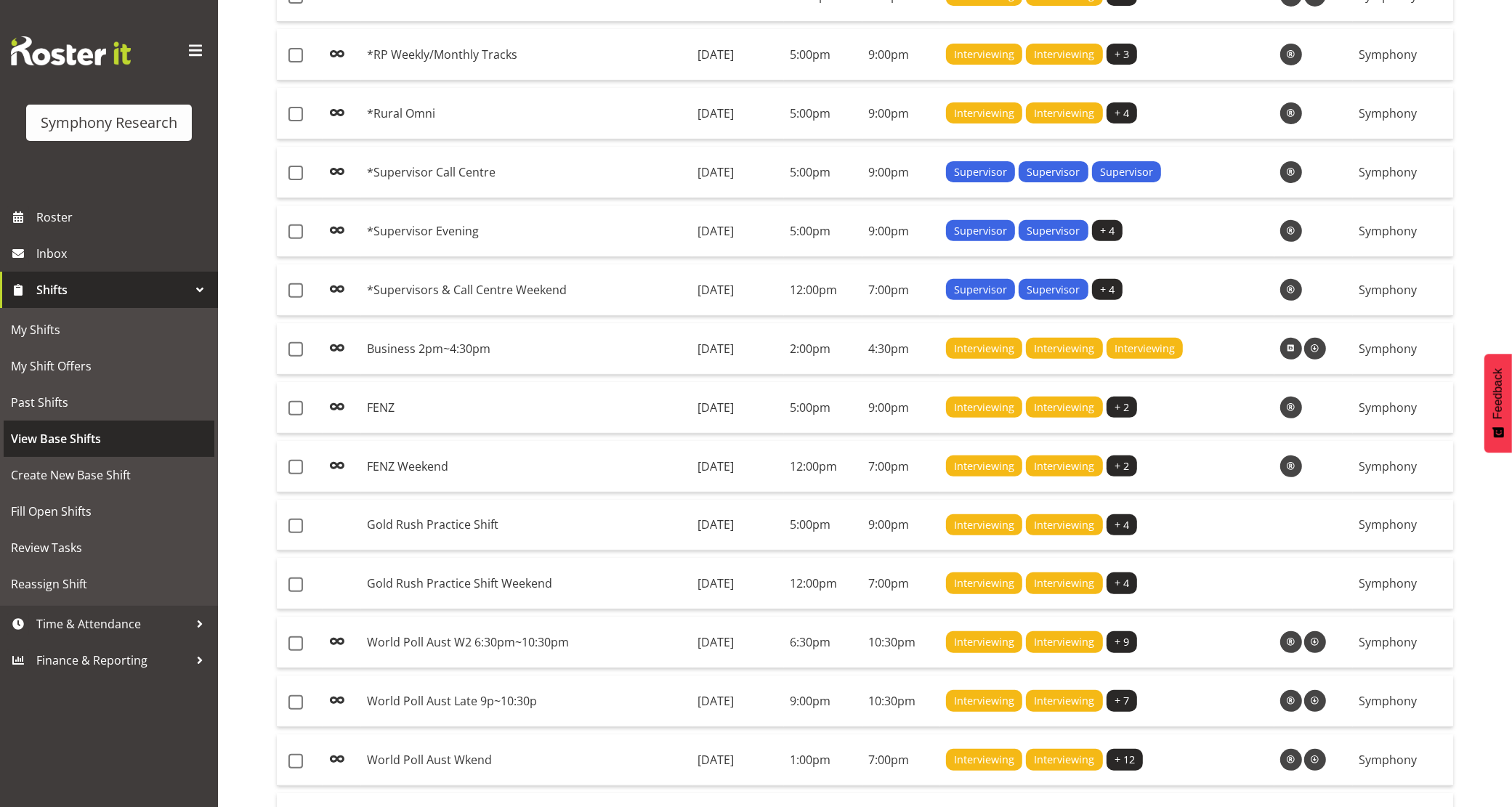
click at [75, 429] on span "View Base Shifts" at bounding box center [109, 439] width 196 height 22
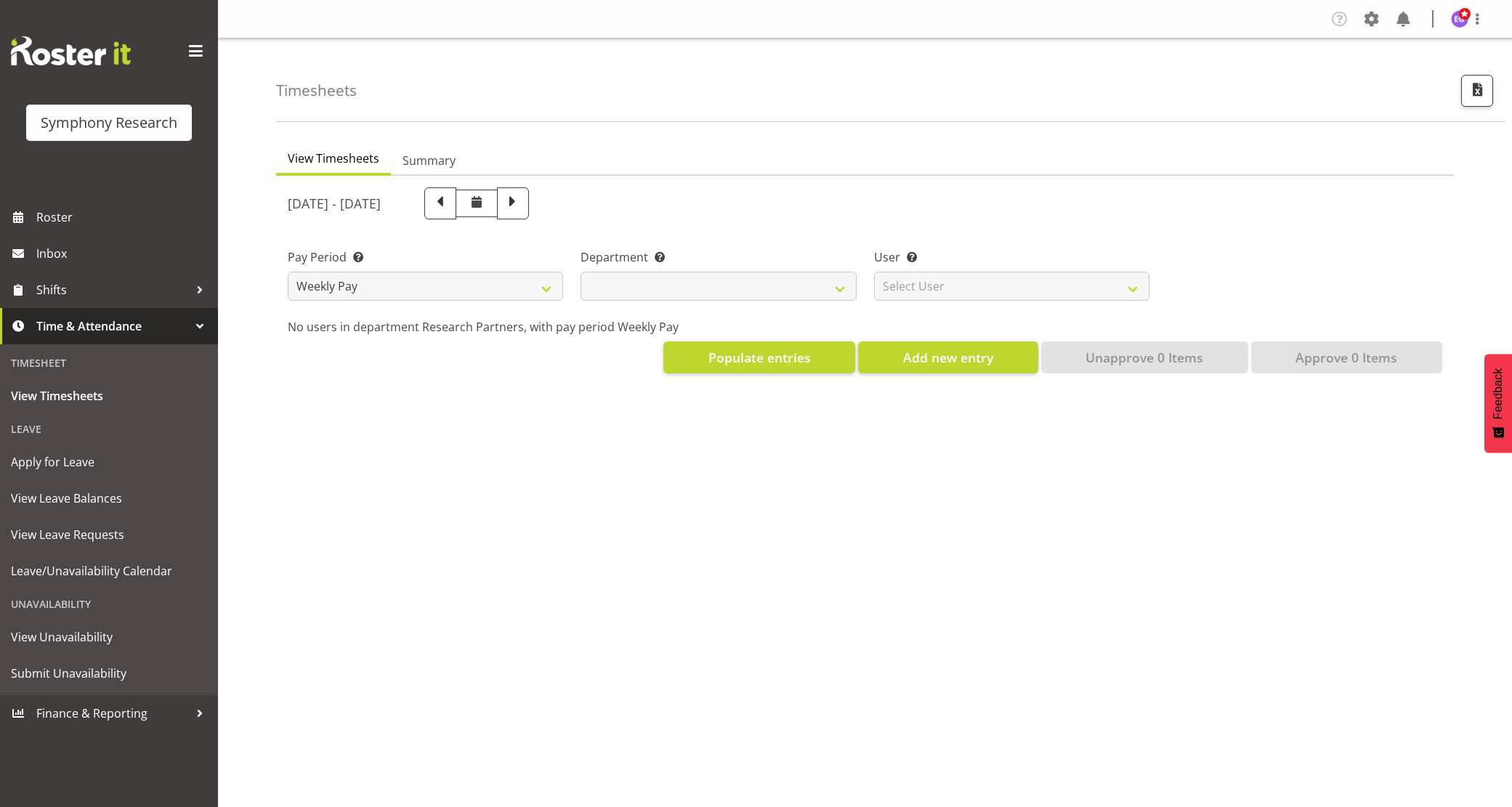
select select
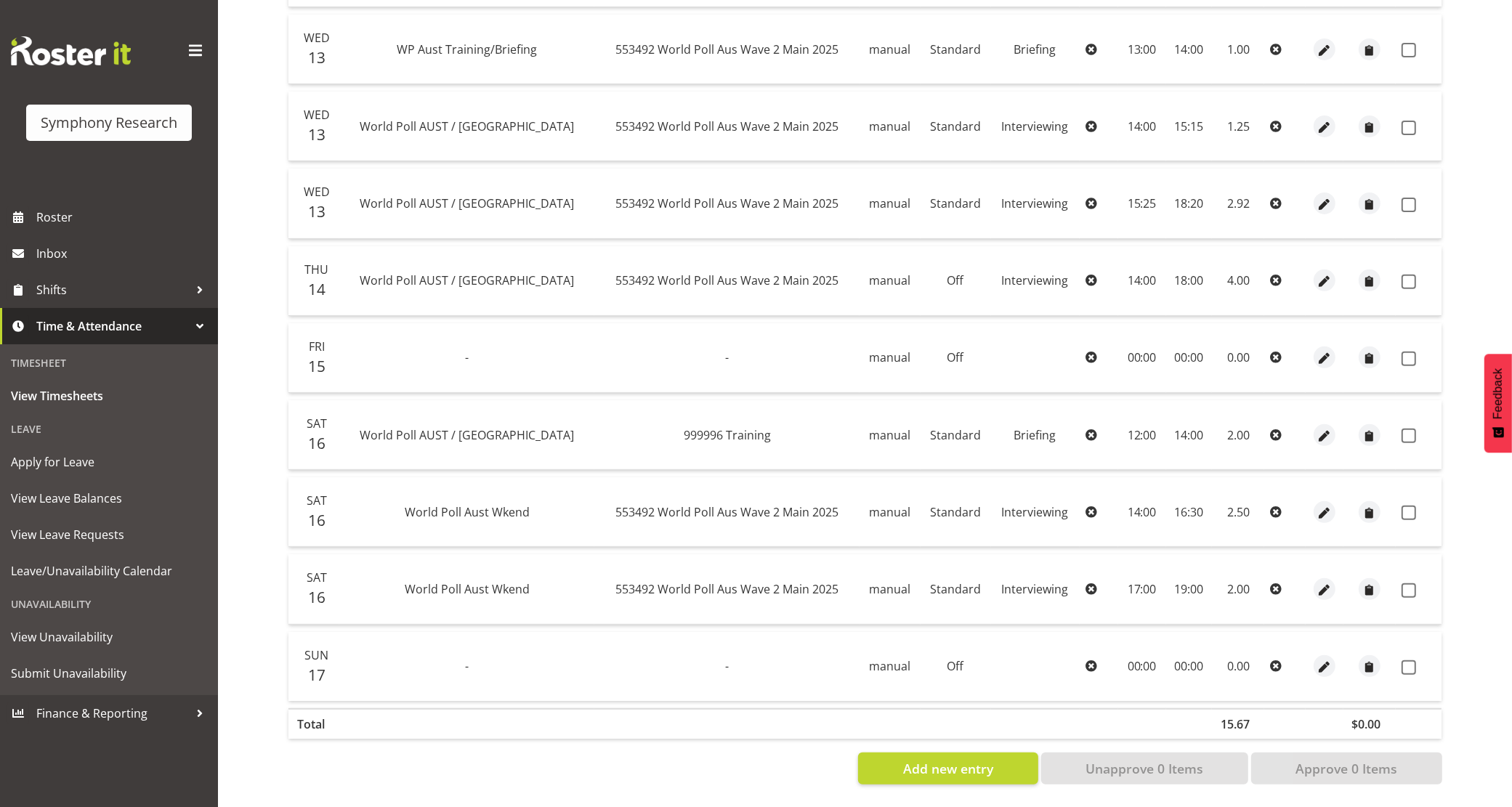
scroll to position [425, 0]
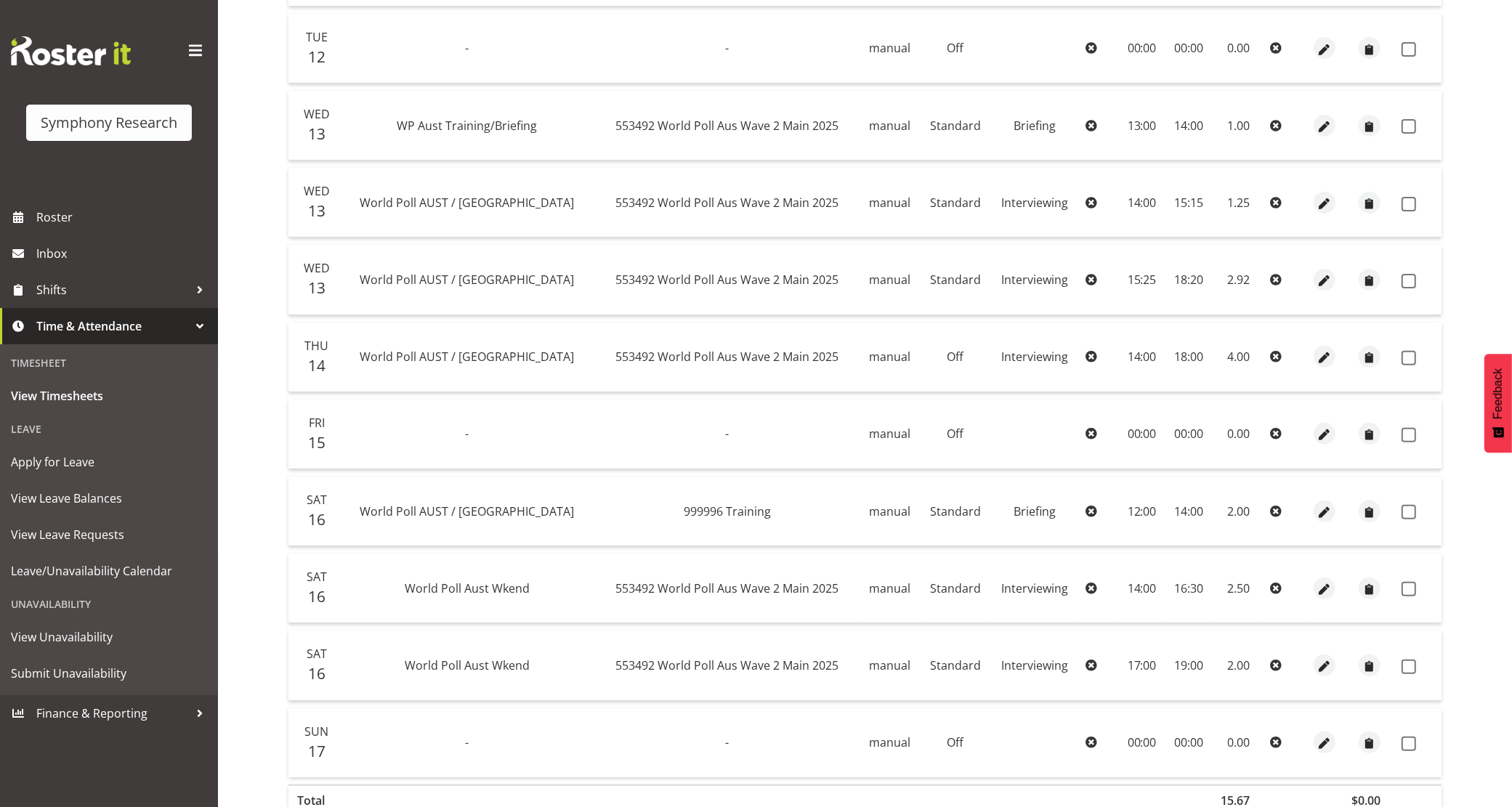
click at [449, 354] on span "World Poll AUST / NZ" at bounding box center [467, 357] width 214 height 16
drag, startPoint x: 517, startPoint y: 358, endPoint x: 375, endPoint y: 361, distance: 142.0
click at [375, 361] on td "World Poll AUST / NZ" at bounding box center [466, 358] width 255 height 70
click at [539, 398] on table "Date Name Job Source Type Role MA Start End Total O/T Mon 11 - - manual Off 00:…" at bounding box center [864, 358] width 1154 height 929
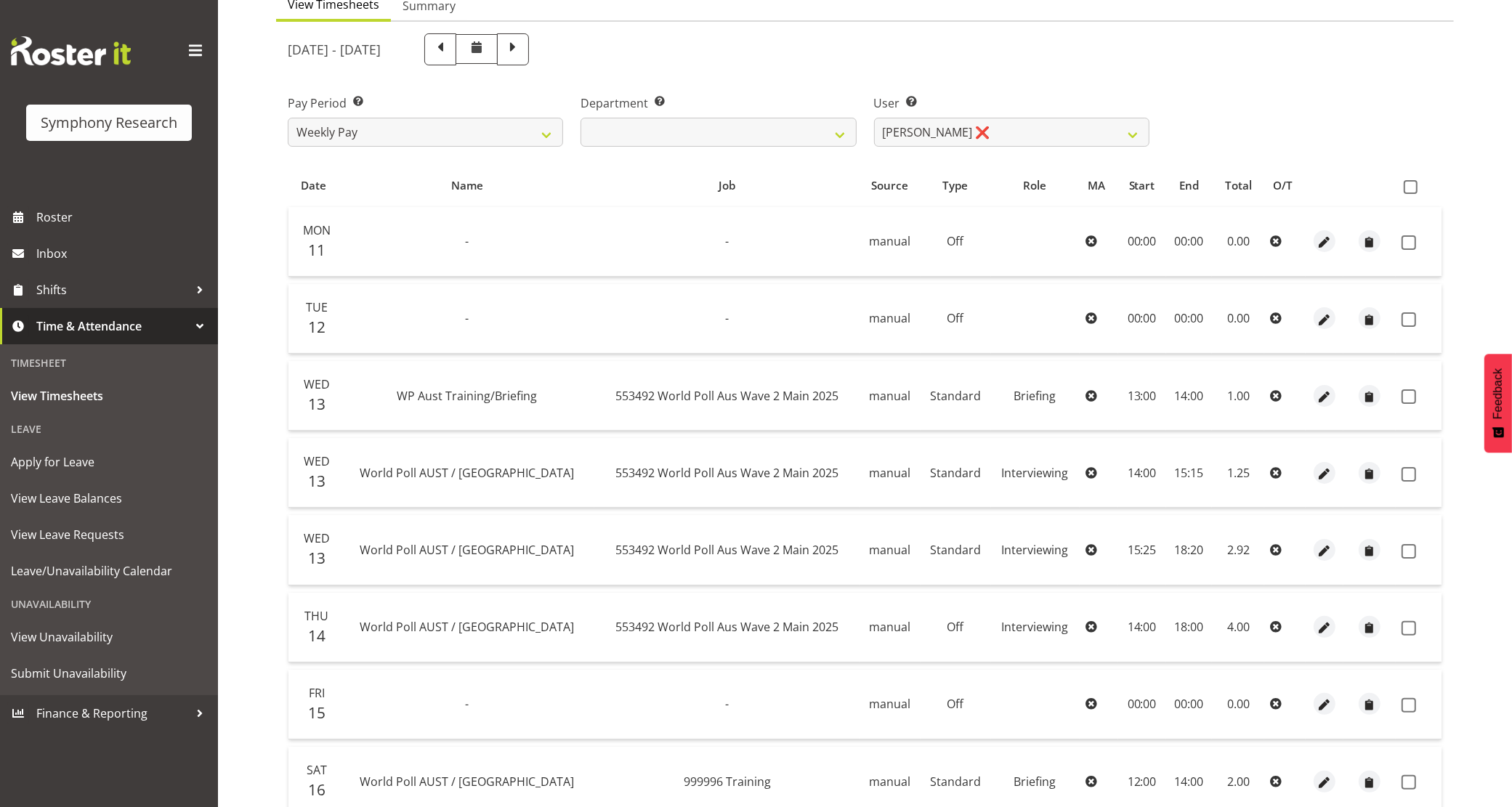
scroll to position [0, 0]
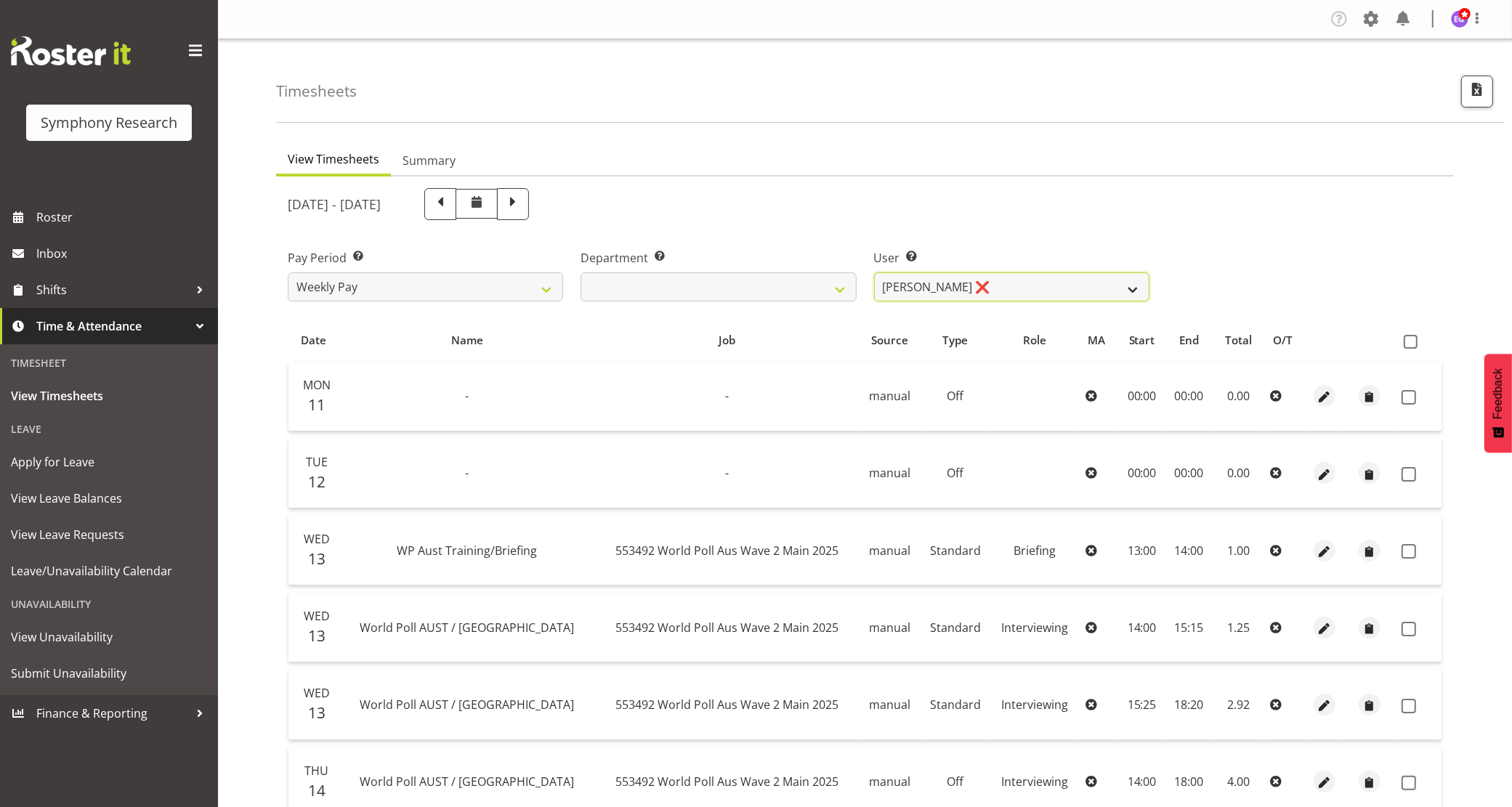
click at [958, 283] on select "Abbey Craib ❌ Aditi Jaiswal ❌ Afizah Khan ❌ Aggie Salamone ❌ Akalita Vi ❌ Alan …" at bounding box center [1012, 287] width 276 height 29
click at [874, 272] on select "Abbey Craib ❌ Aditi Jaiswal ❌ Afizah Khan ❌ Aggie Salamone ❌ Akalita Vi ❌ Alan …" at bounding box center [1012, 287] width 276 height 29
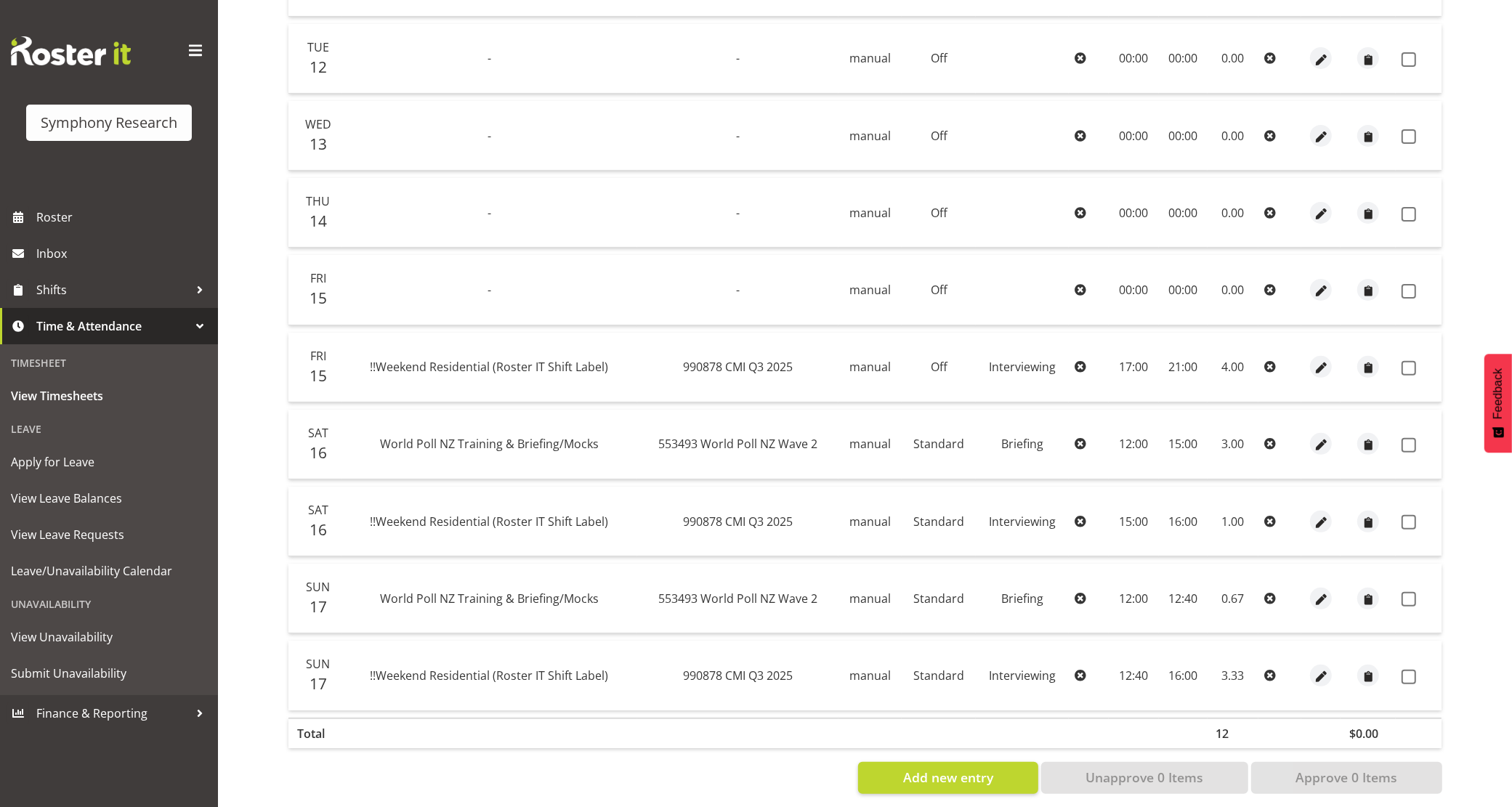
scroll to position [438, 0]
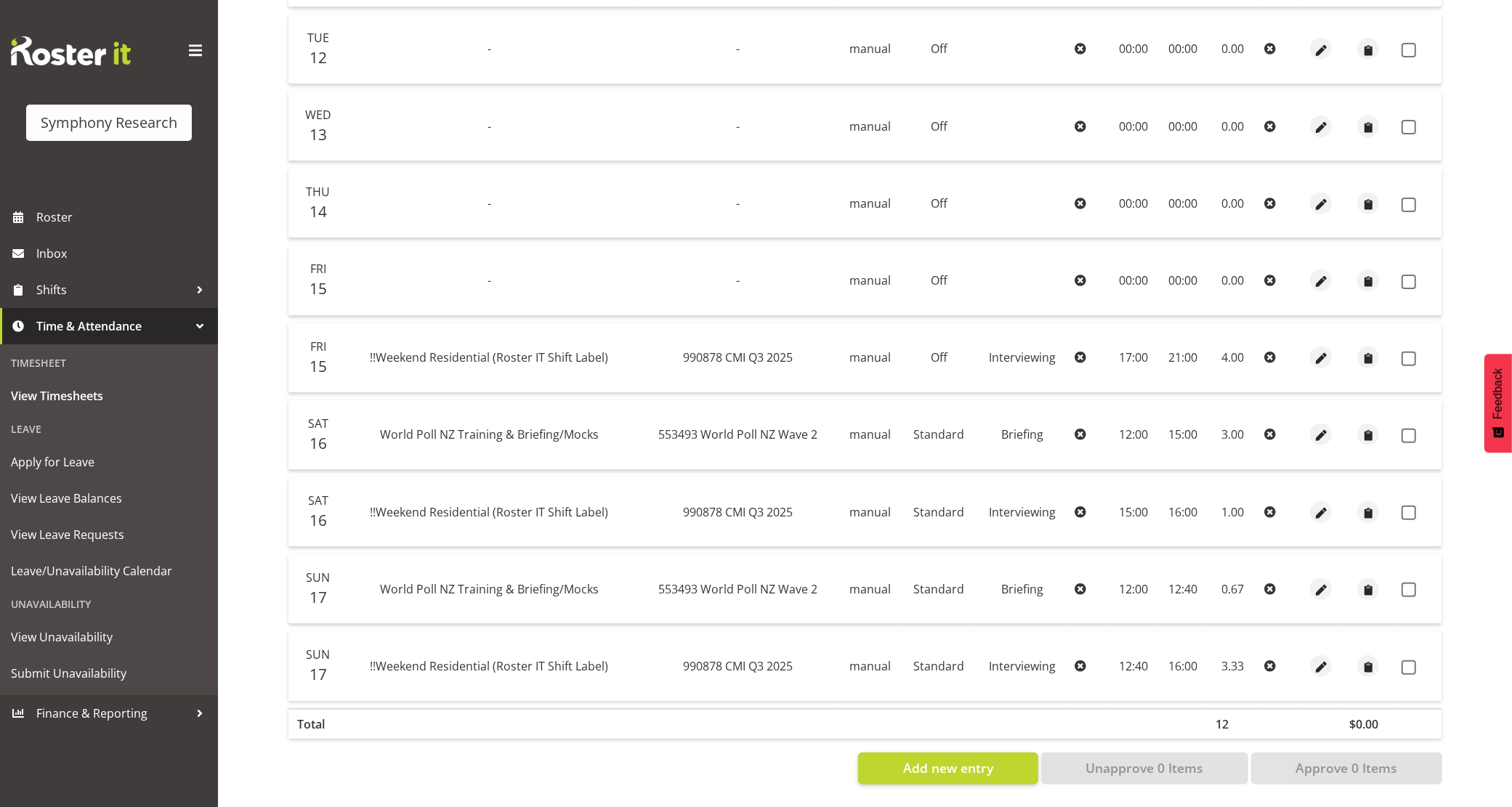
drag, startPoint x: 621, startPoint y: 350, endPoint x: 345, endPoint y: 361, distance: 276.2
click at [345, 361] on td "!!Weekend Residential (Roster IT Shift Label)" at bounding box center [489, 358] width 295 height 70
click at [528, 361] on td "!!Weekend Residential (Roster IT Shift Label)" at bounding box center [489, 358] width 295 height 70
click at [530, 349] on span "!!Weekend Residential (Roster IT Shift Label)" at bounding box center [489, 357] width 239 height 16
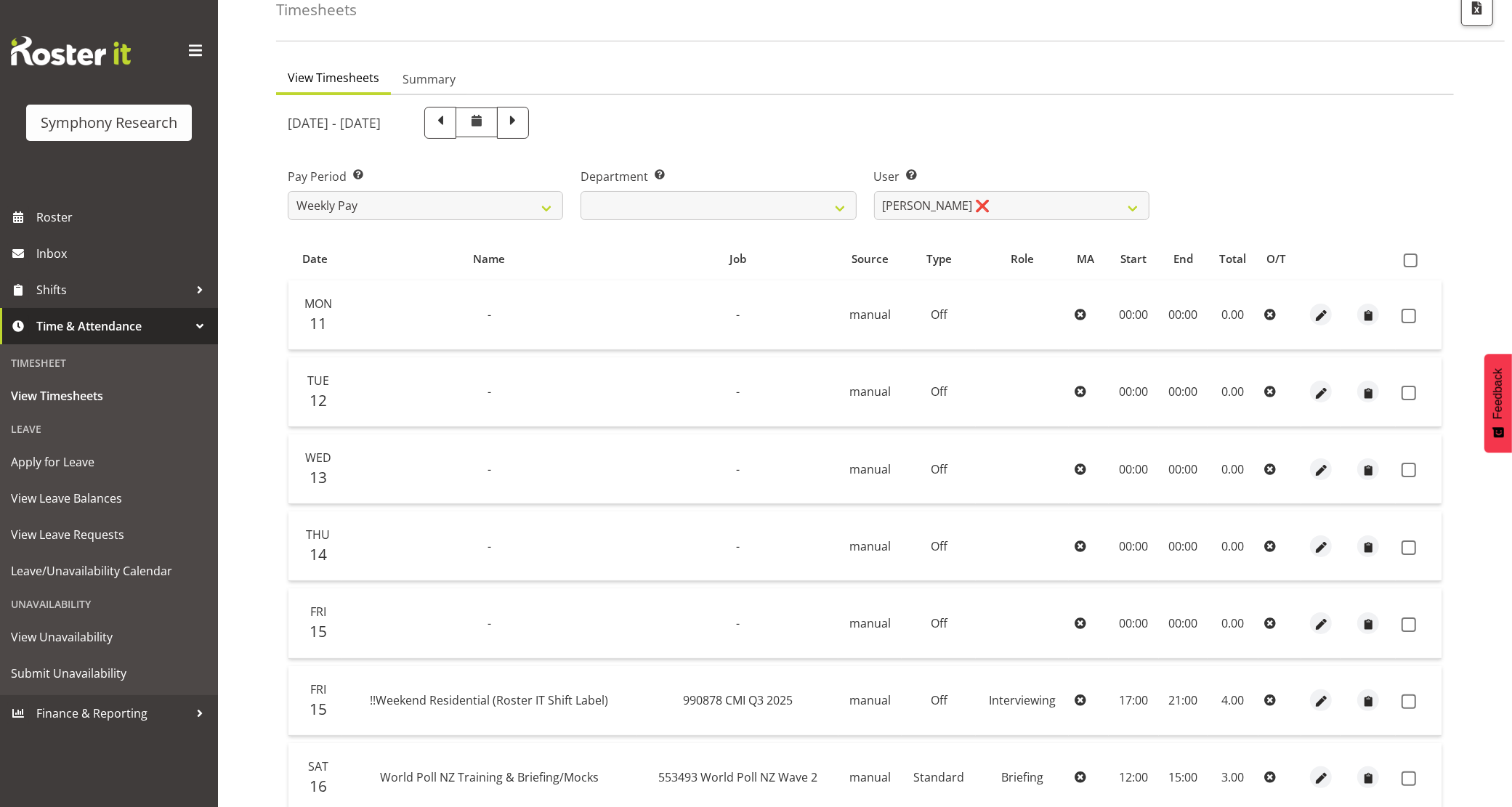
scroll to position [75, 0]
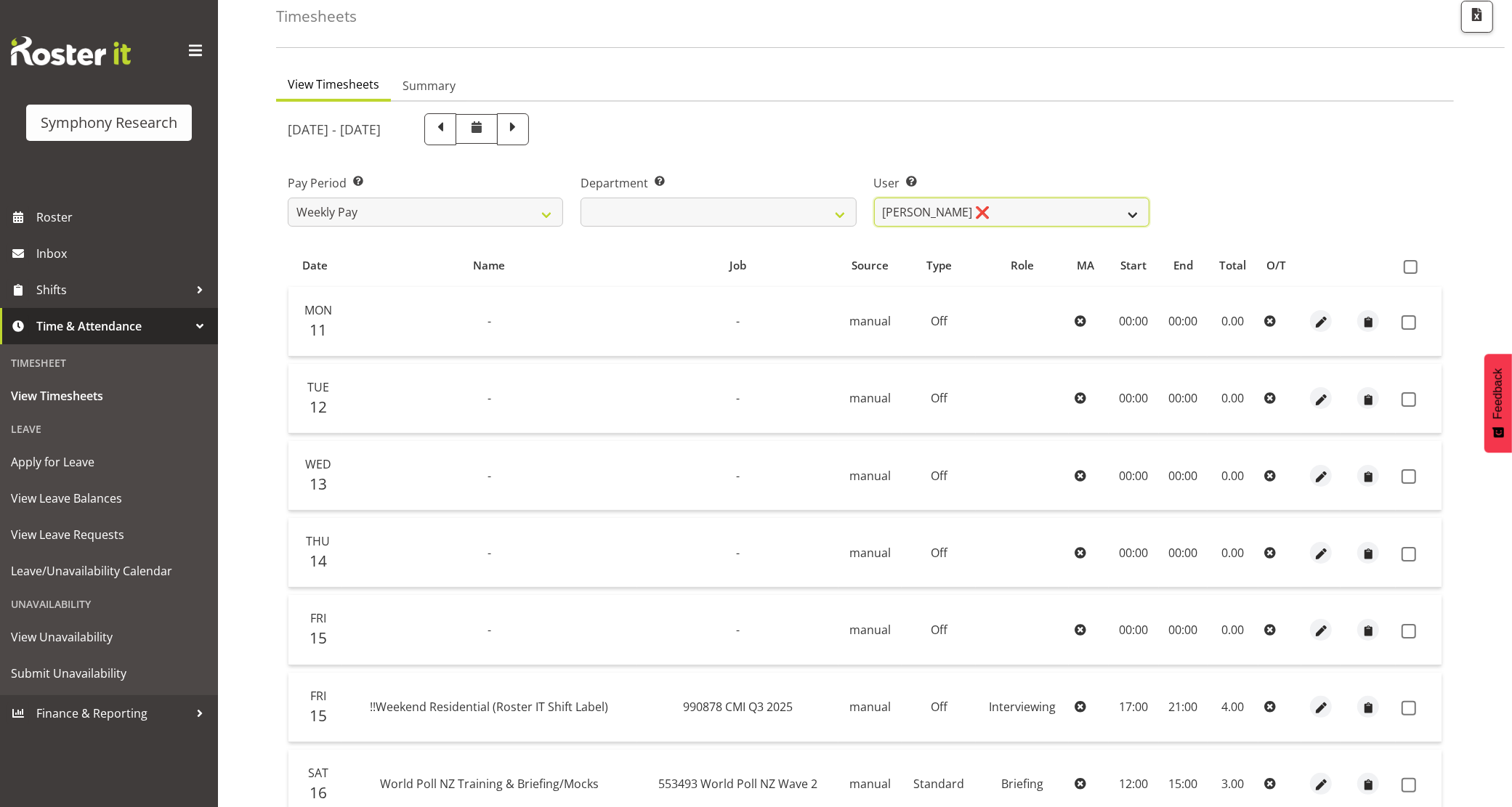
click at [1029, 203] on select "Abbey Craib ❌ Aditi Jaiswal ❌ Afizah Khan ❌ Aggie Salamone ❌ Akalita Vi ❌ Alan …" at bounding box center [1012, 212] width 276 height 29
click at [874, 197] on select "Abbey Craib ❌ Aditi Jaiswal ❌ Afizah Khan ❌ Aggie Salamone ❌ Akalita Vi ❌ Alan …" at bounding box center [1012, 212] width 276 height 29
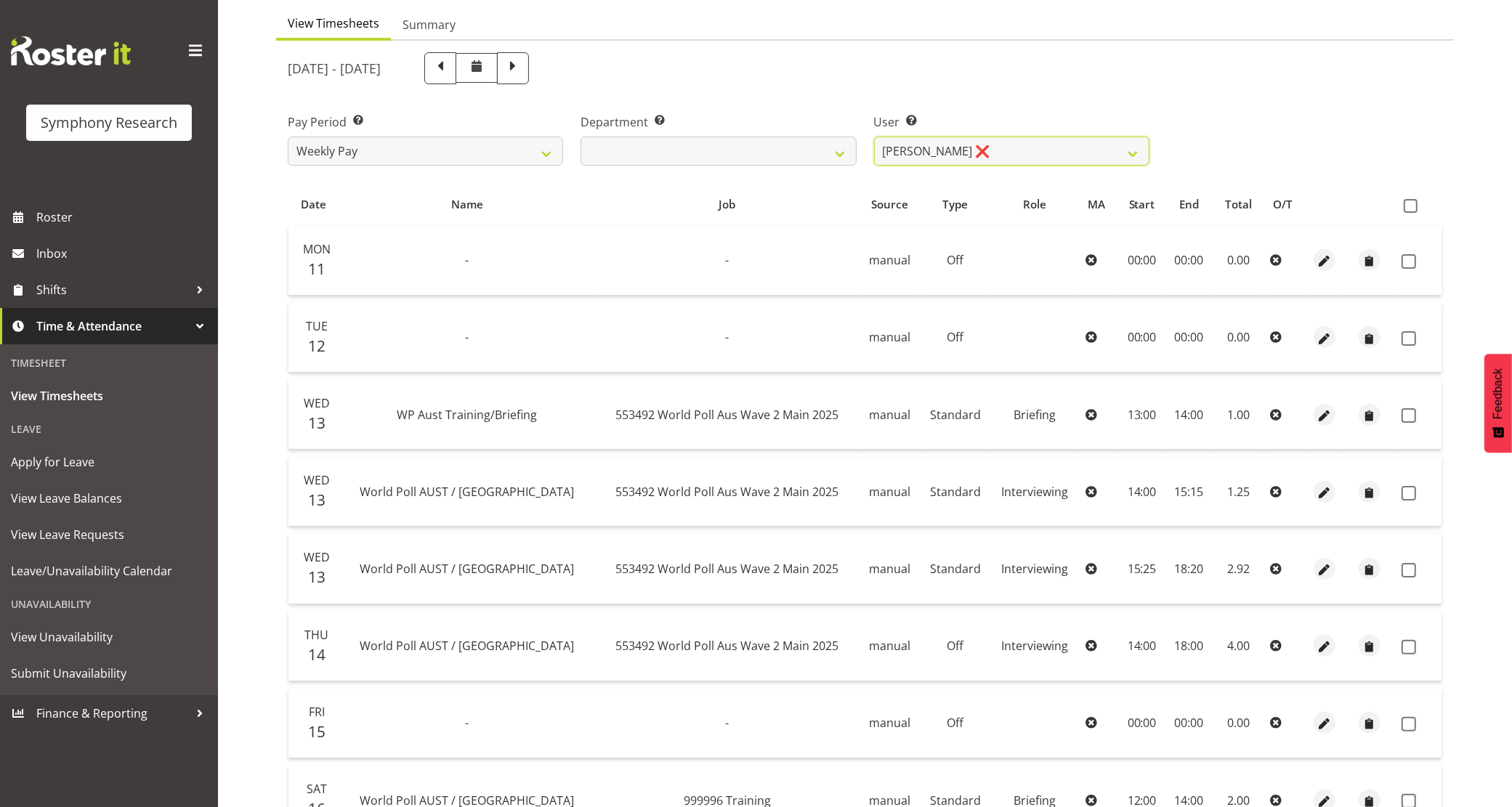
scroll to position [0, 0]
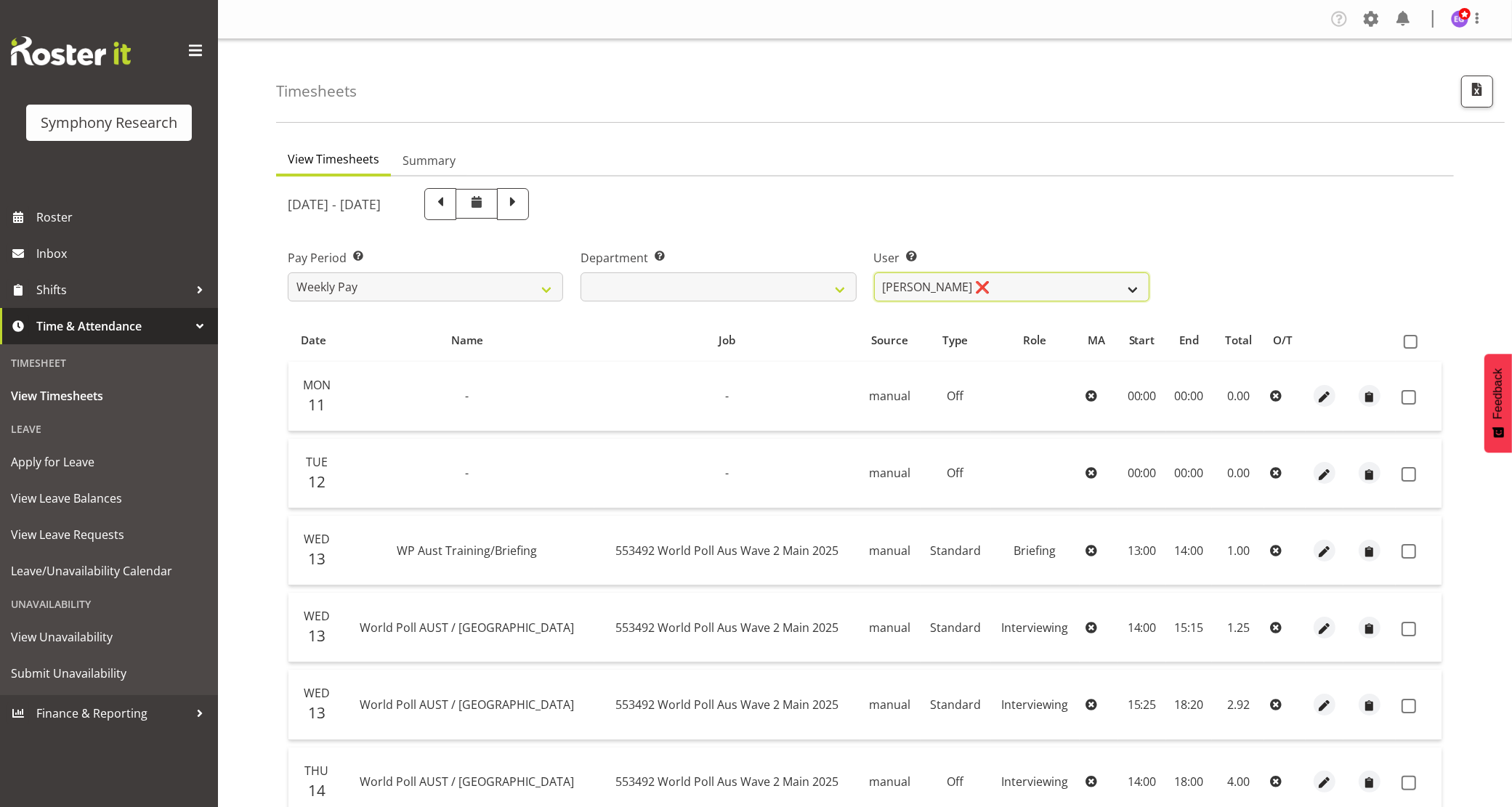
click at [1027, 287] on select "Abbey Craib ❌ Aditi Jaiswal ❌ Afizah Khan ❌ Aggie Salamone ❌ Akalita Vi ❌ Alan …" at bounding box center [1012, 287] width 276 height 29
click at [874, 272] on select "Abbey Craib ❌ Aditi Jaiswal ❌ Afizah Khan ❌ Aggie Salamone ❌ Akalita Vi ❌ Alan …" at bounding box center [1012, 287] width 276 height 29
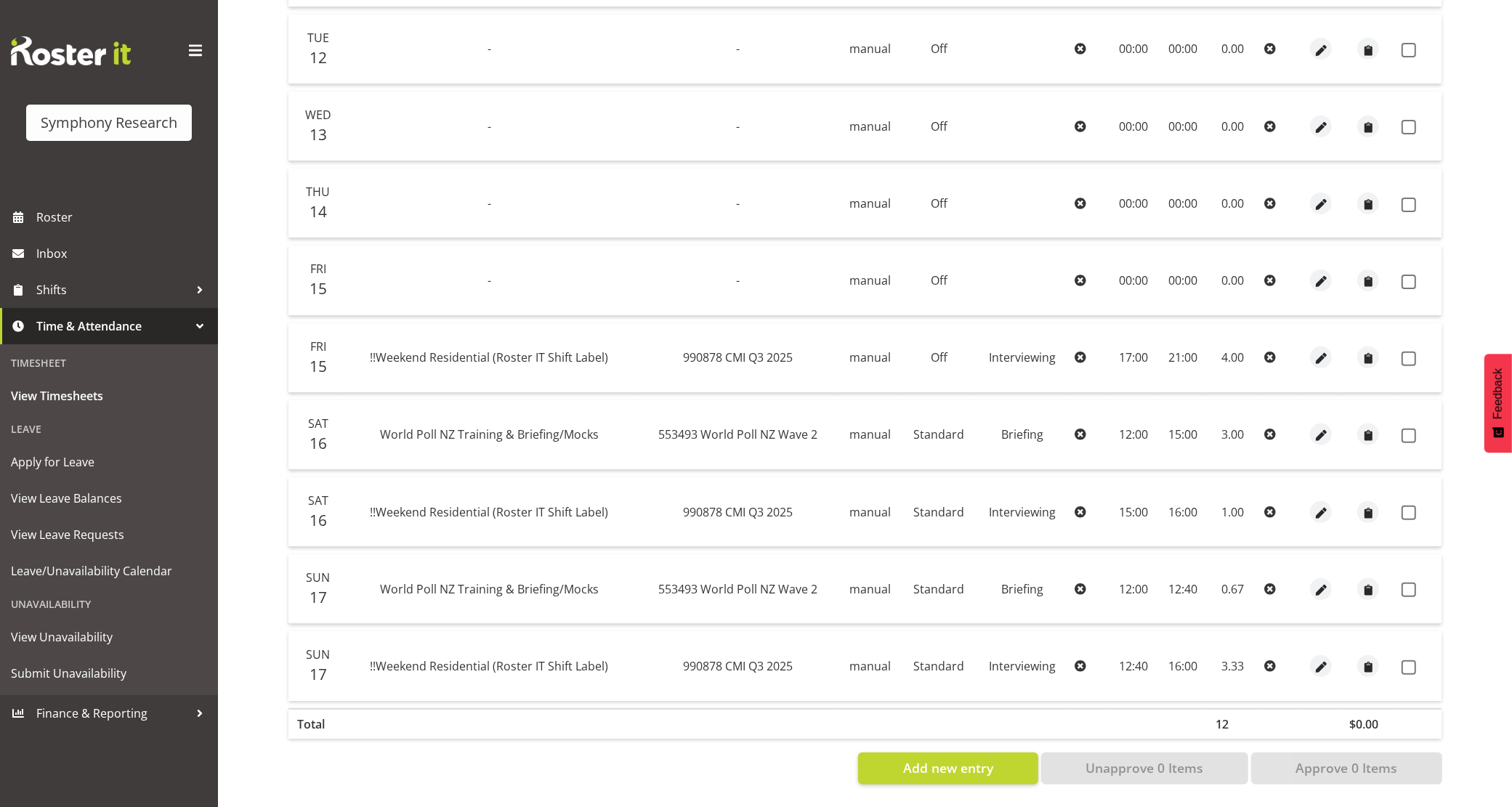
scroll to position [438, 0]
drag, startPoint x: 623, startPoint y: 343, endPoint x: 331, endPoint y: 365, distance: 292.8
click at [331, 365] on tr "Fri 15 !!Weekend Residential (Roster IT Shift Label) 990878 CMI Q3 2025 manual …" at bounding box center [865, 358] width 1154 height 70
click at [1464, 448] on div "View Timesheets Summary August 11th - August 17th 2025 Pay Period Select which …" at bounding box center [894, 258] width 1236 height 1098
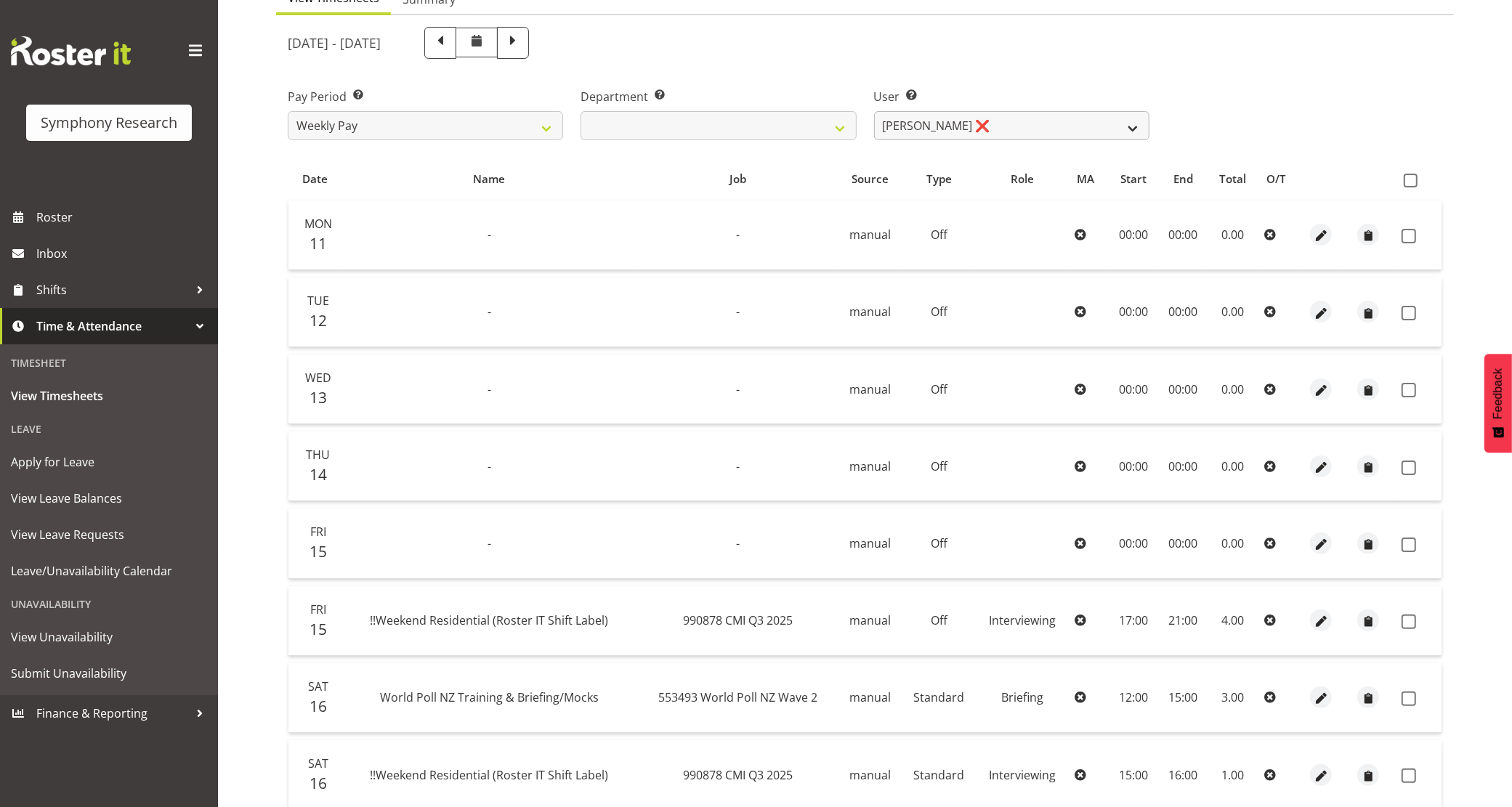
scroll to position [0, 0]
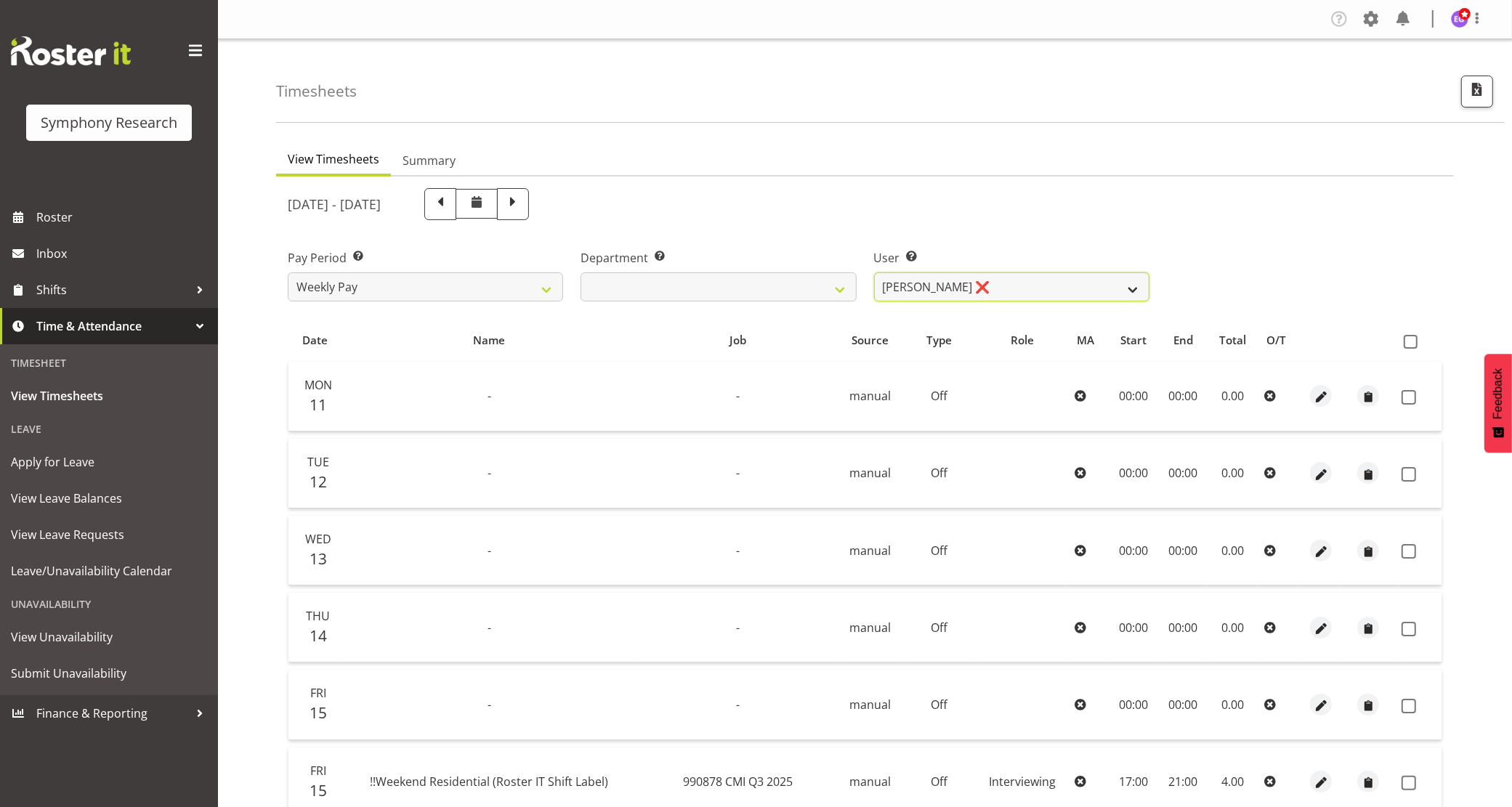
click at [982, 281] on select "Abbey Craib ❌ Aditi Jaiswal ❌ Afizah Khan ❌ Aggie Salamone ❌ Akalita Vi ❌ Alan …" at bounding box center [1012, 287] width 276 height 29
click at [999, 305] on div "User Select user. Note: This is filtered down by the previous two drop-down ite…" at bounding box center [1011, 269] width 293 height 82
click at [1000, 291] on select "Abbey Craib ❌ Aditi Jaiswal ❌ Afizah Khan ❌ Aggie Salamone ❌ Akalita Vi ❌ Alan …" at bounding box center [1012, 287] width 276 height 29
select select "10174"
click at [874, 272] on select "Abbey Craib ❌ Aditi Jaiswal ❌ Afizah Khan ❌ Aggie Salamone ❌ Akalita Vi ❌ Alan …" at bounding box center [1012, 287] width 276 height 29
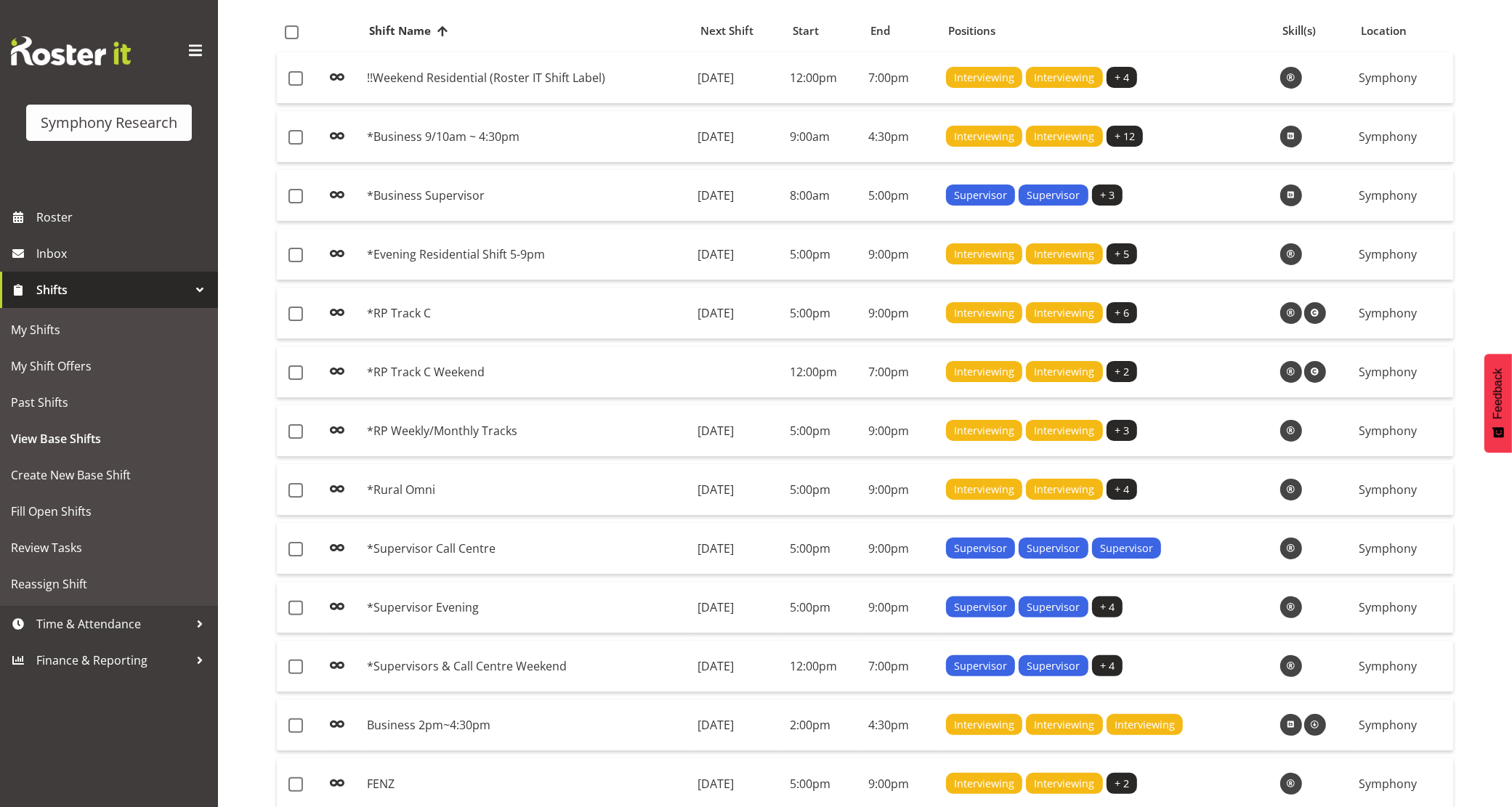
scroll to position [740, 0]
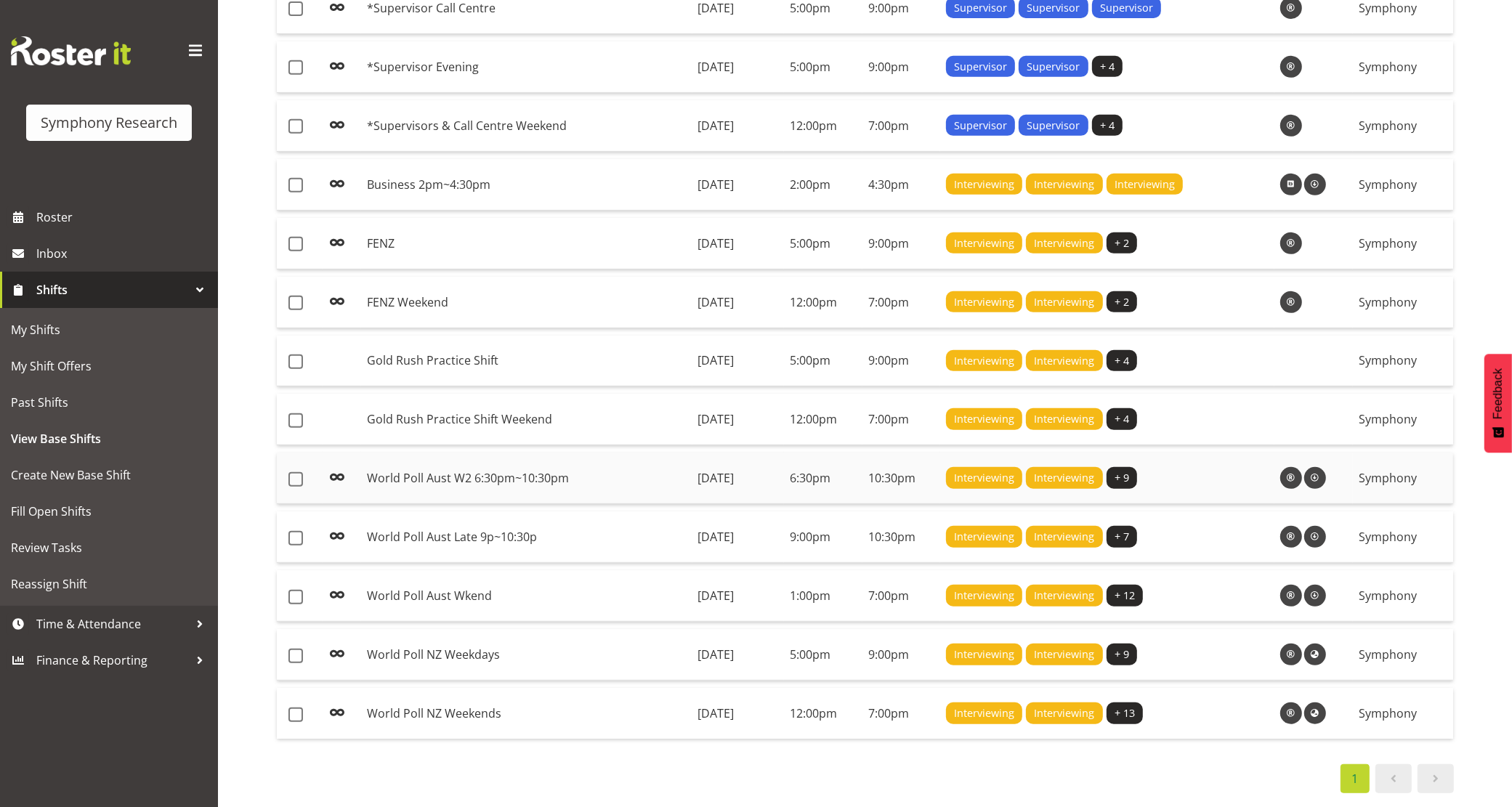
click at [523, 472] on td "World Poll Aust W2 6:30pm~10:30pm" at bounding box center [526, 478] width 331 height 51
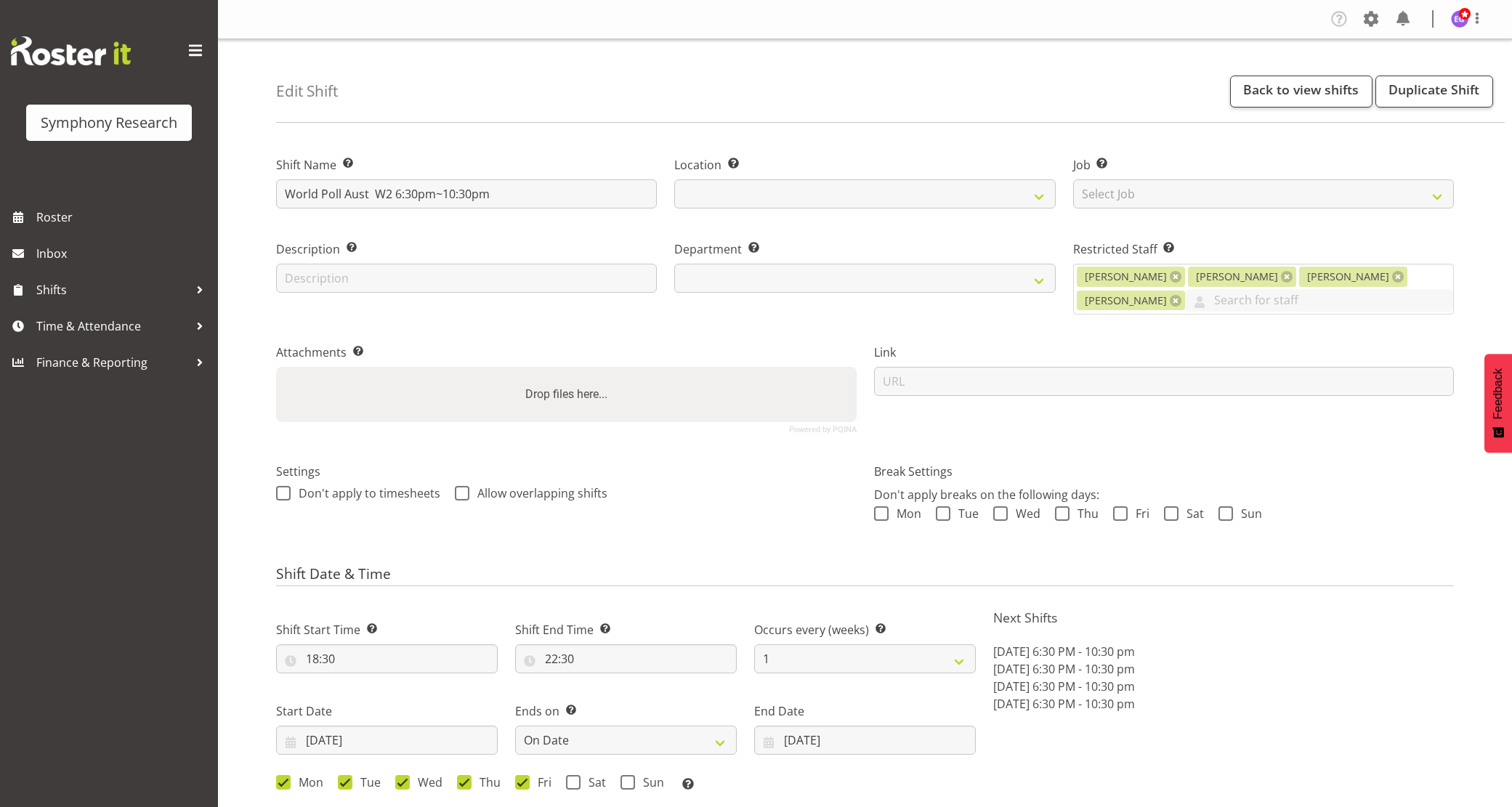
select select "date"
select select
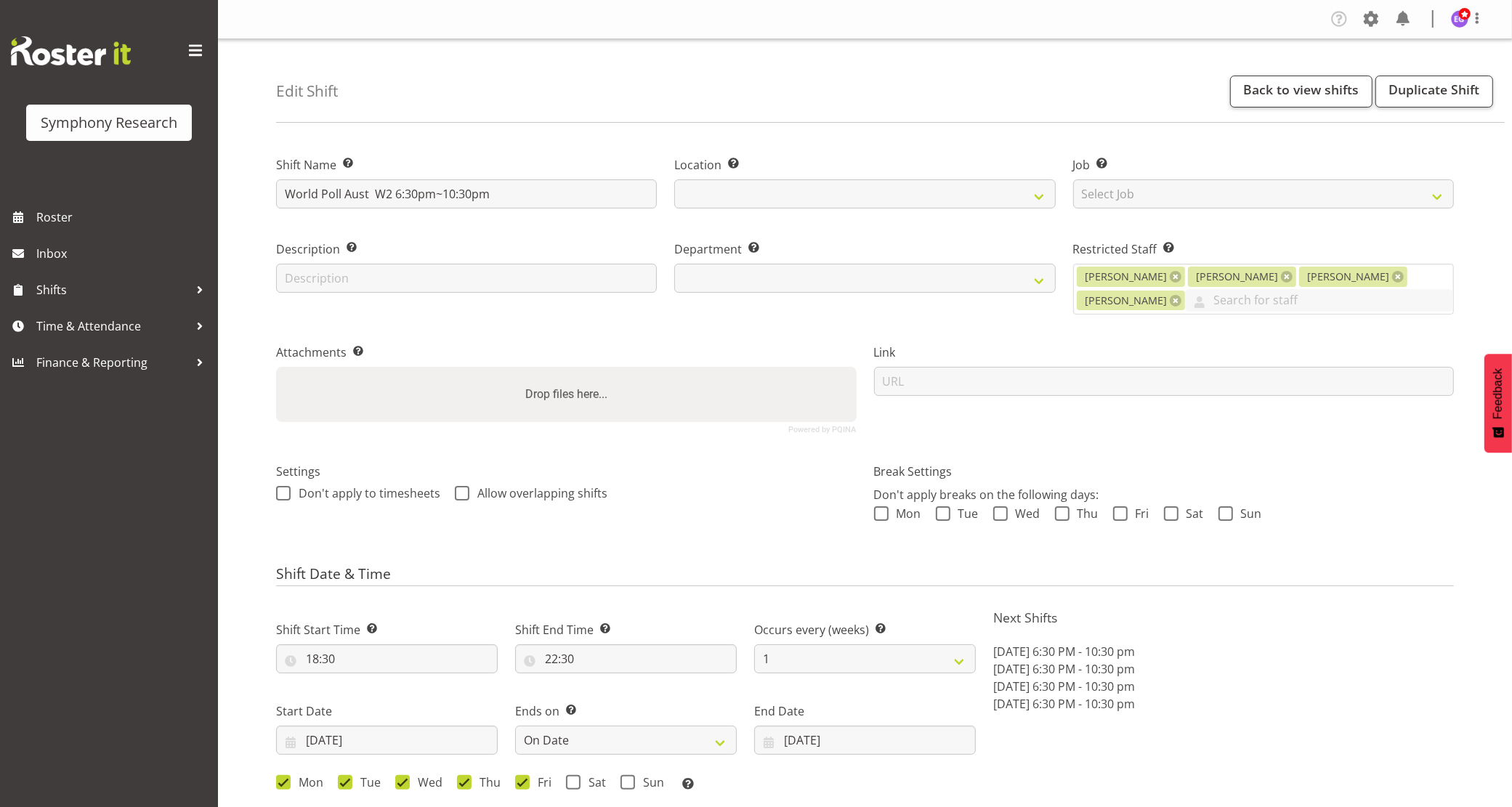
select select "39"
click at [62, 295] on span "Shifts" at bounding box center [112, 290] width 153 height 22
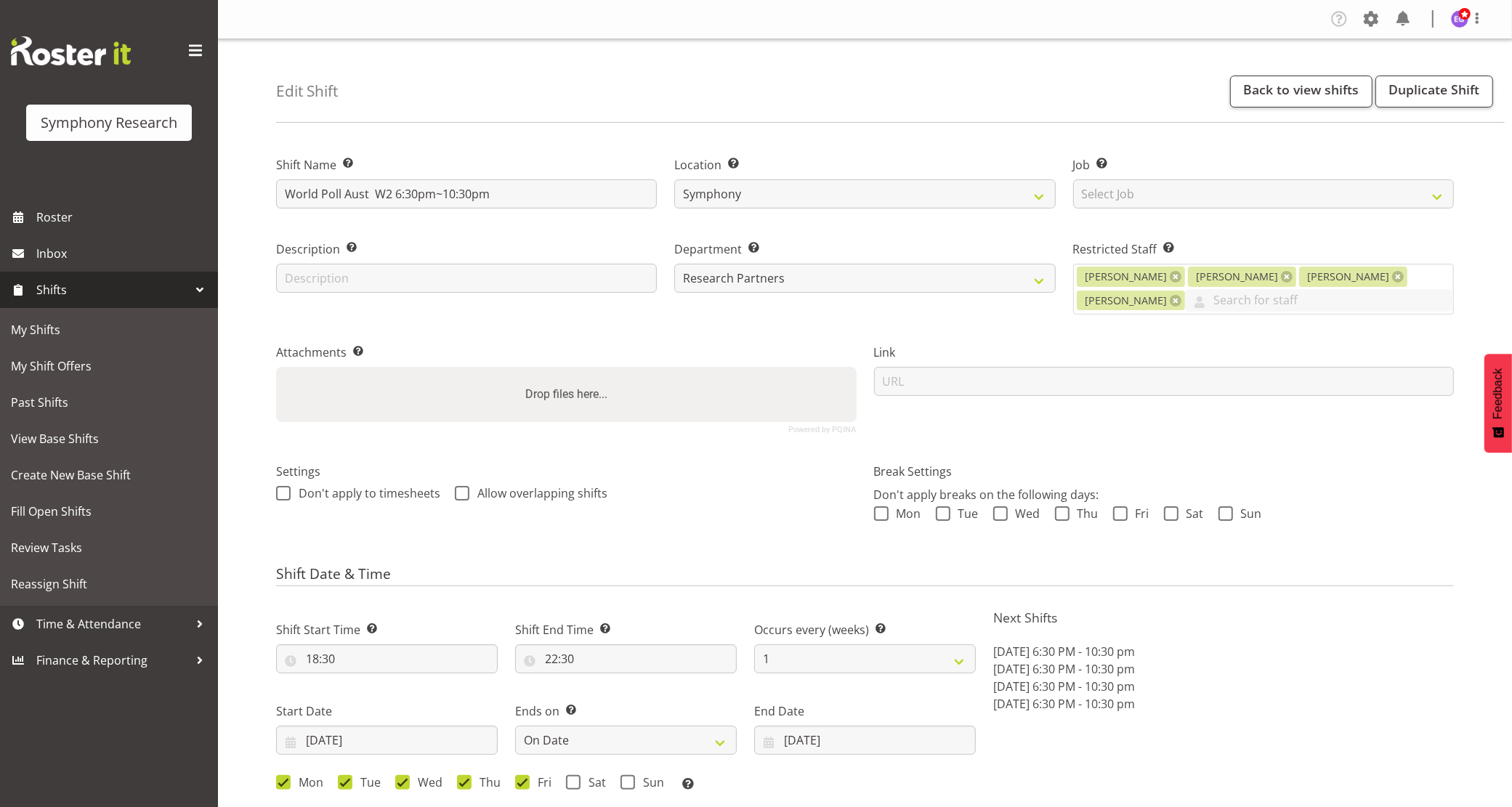
click at [67, 288] on span "Shifts" at bounding box center [112, 290] width 153 height 22
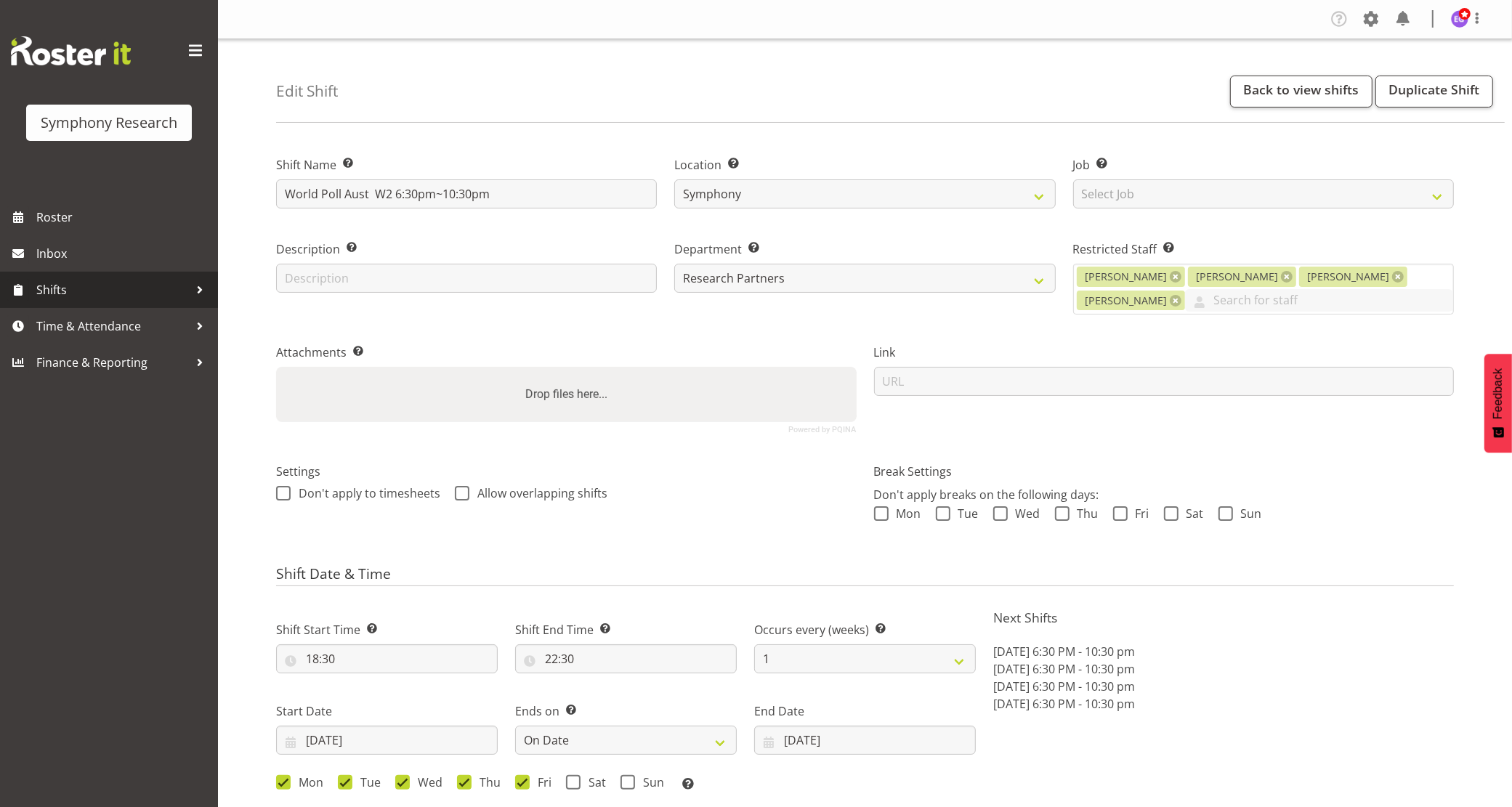
click at [71, 293] on span "Shifts" at bounding box center [112, 290] width 153 height 22
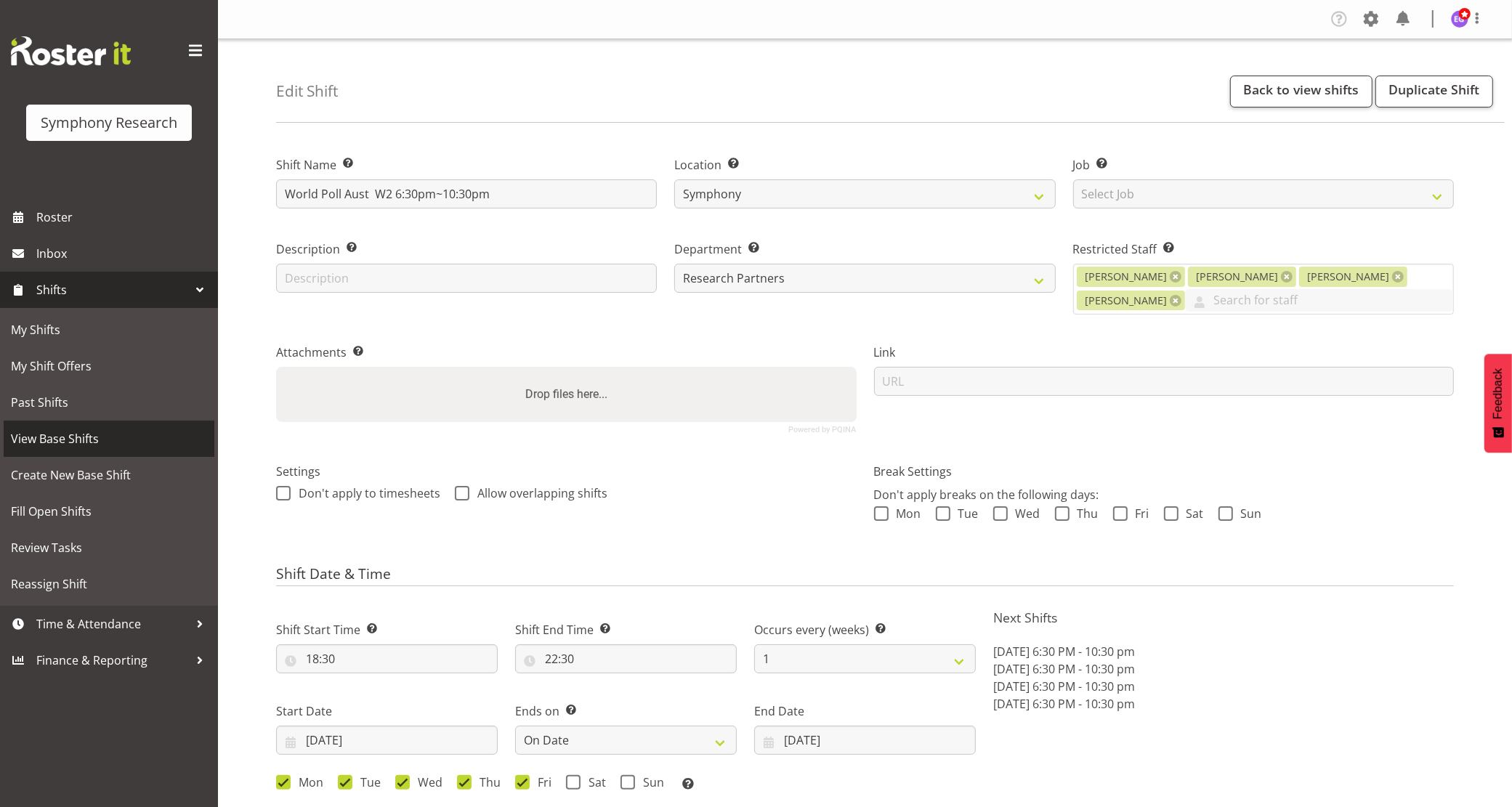
click at [89, 426] on link "View Base Shifts" at bounding box center [109, 438] width 211 height 36
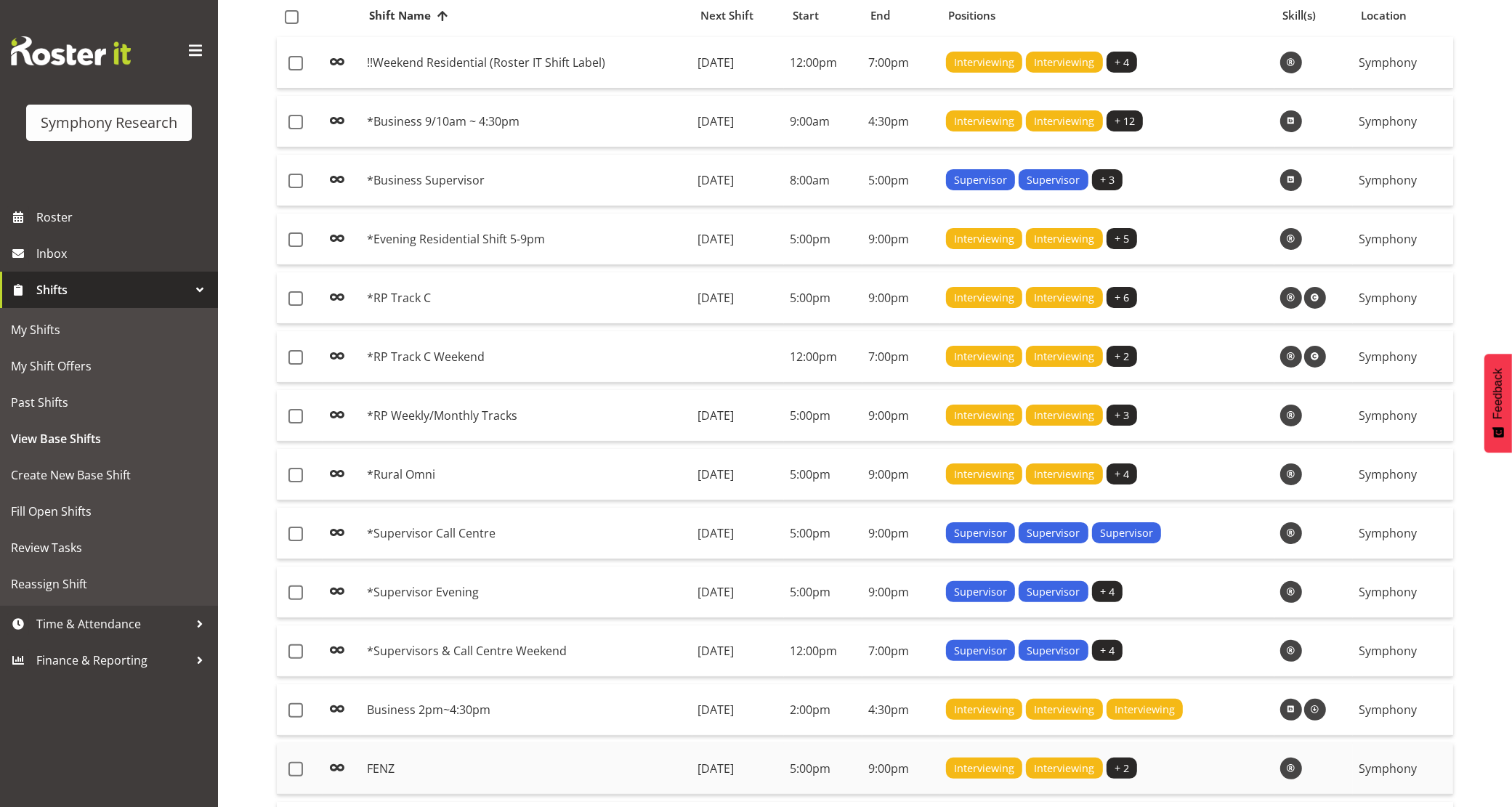
scroll to position [636, 0]
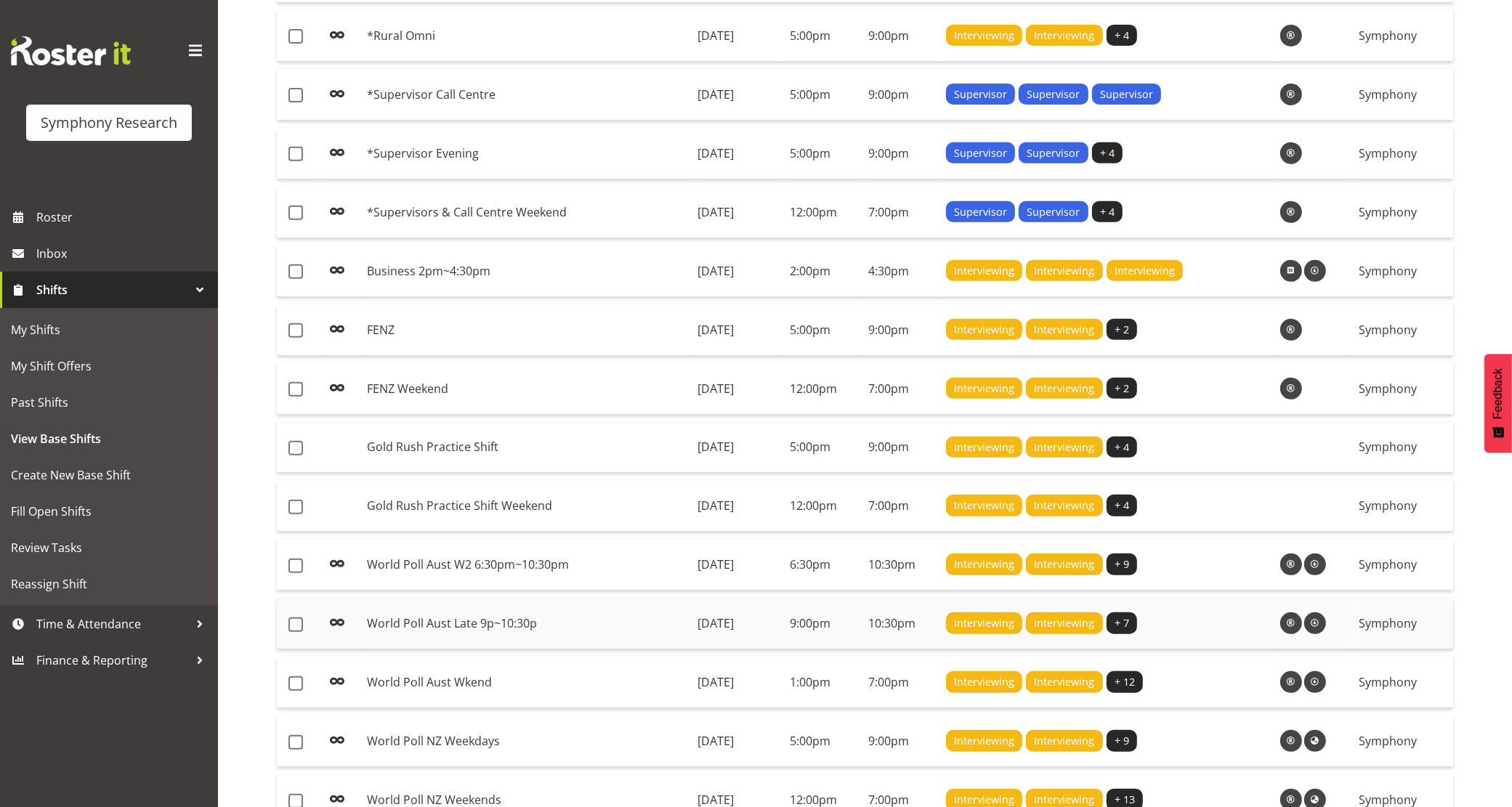
click at [556, 629] on td "World Poll Aust Late 9p~10:30p" at bounding box center [526, 623] width 331 height 51
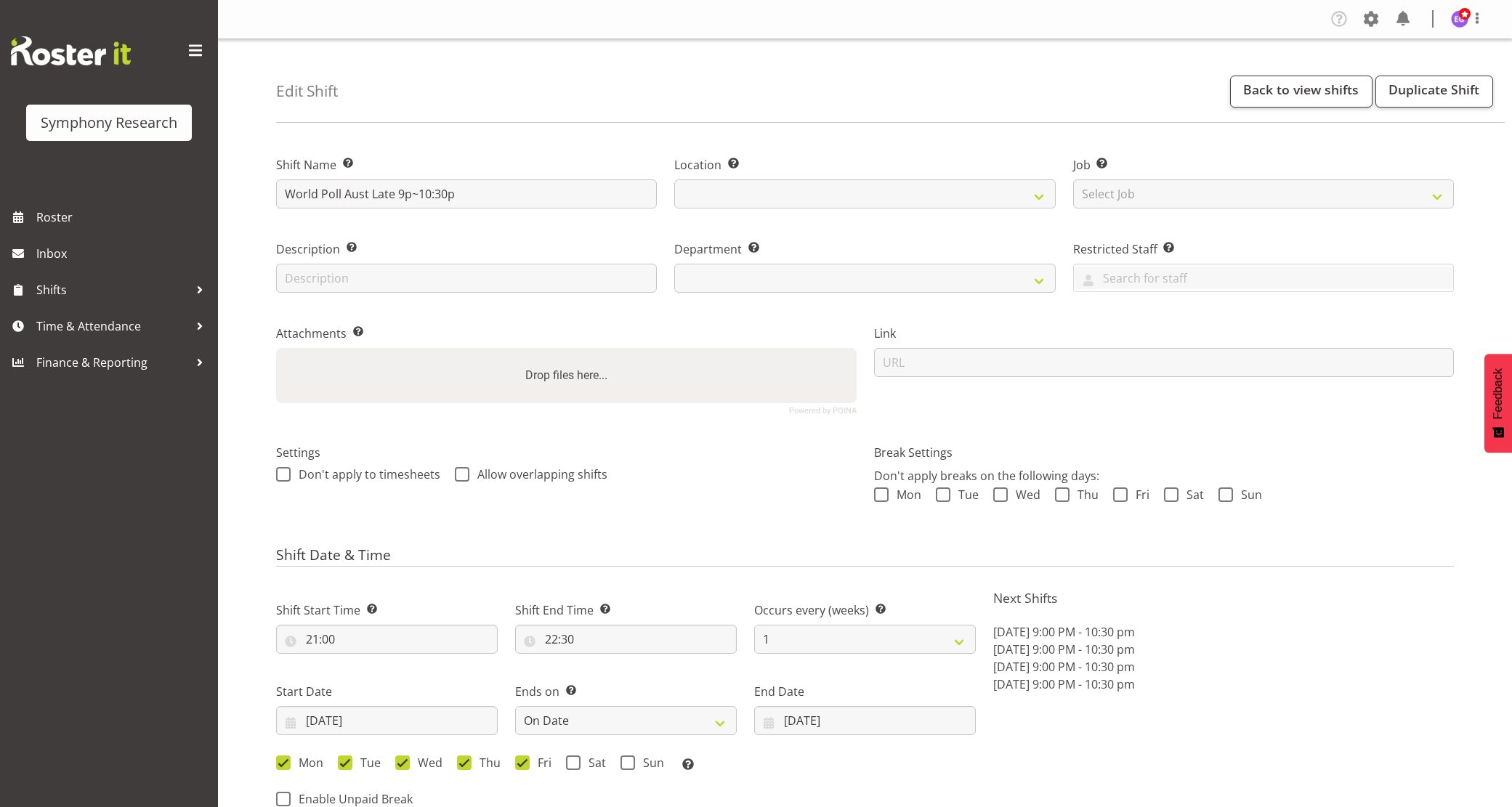
select select "date"
select select
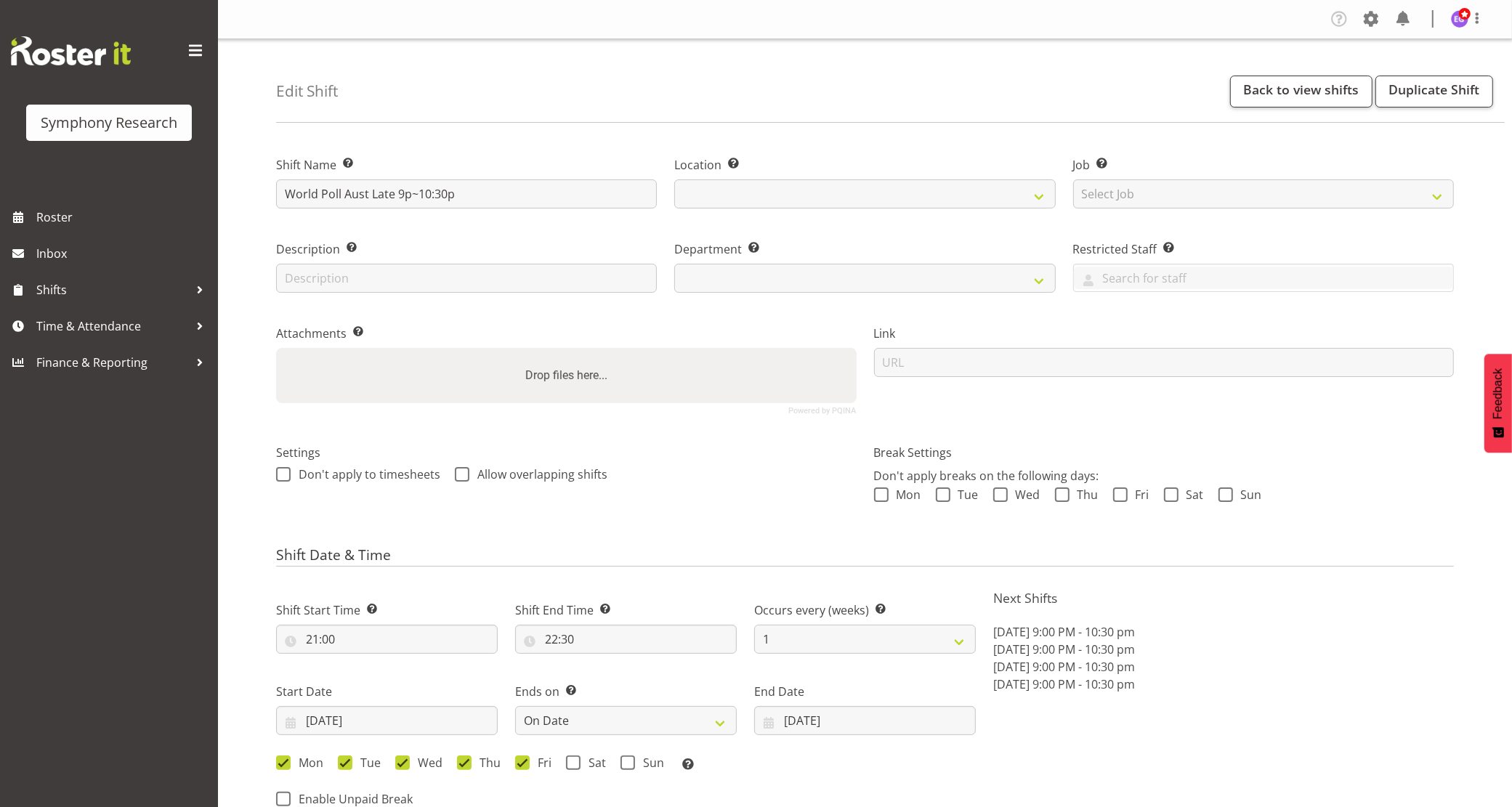
select select "39"
select select
click at [69, 296] on span "Shifts" at bounding box center [112, 290] width 153 height 22
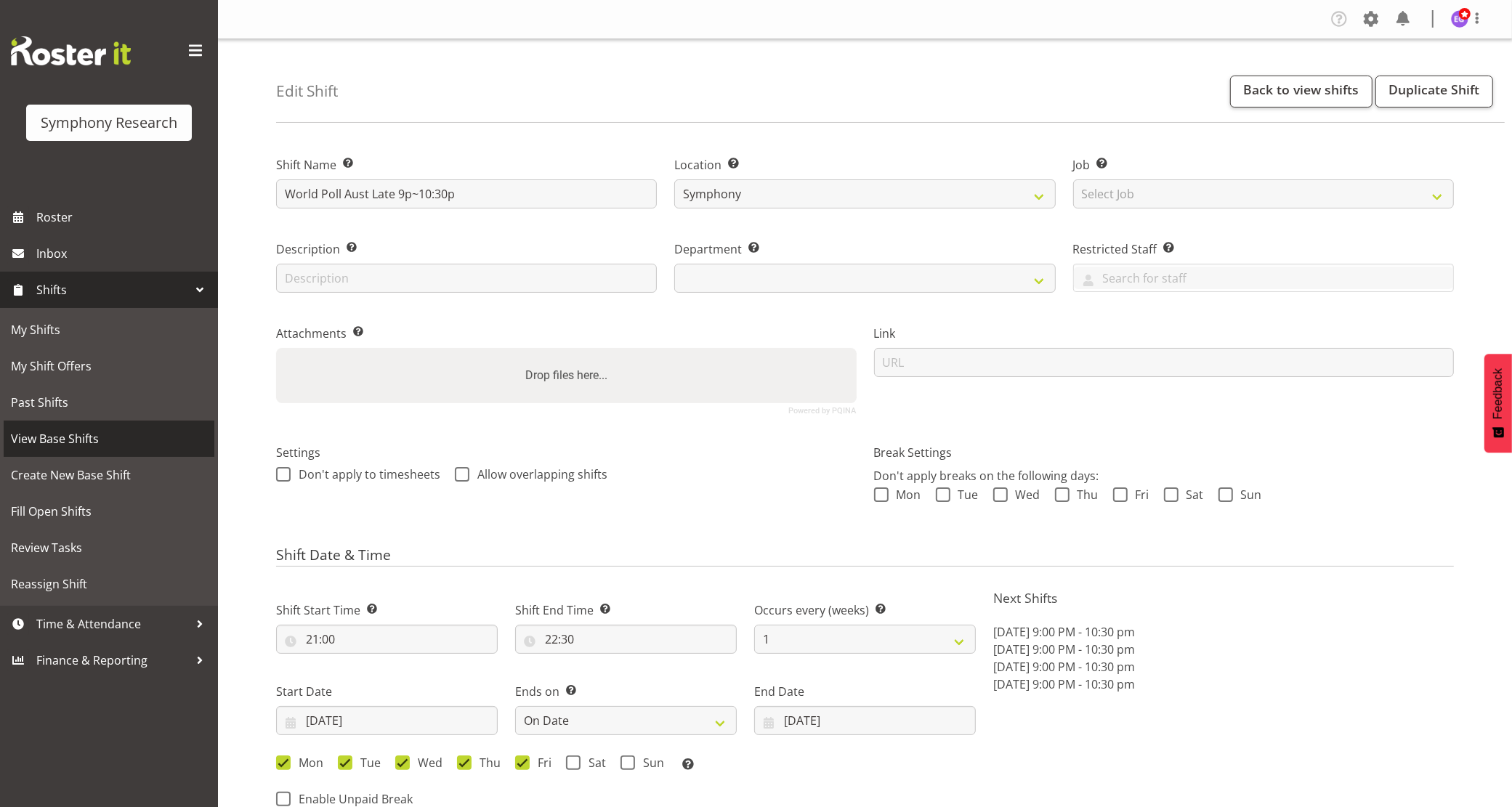
click at [100, 440] on span "View Base Shifts" at bounding box center [109, 439] width 196 height 22
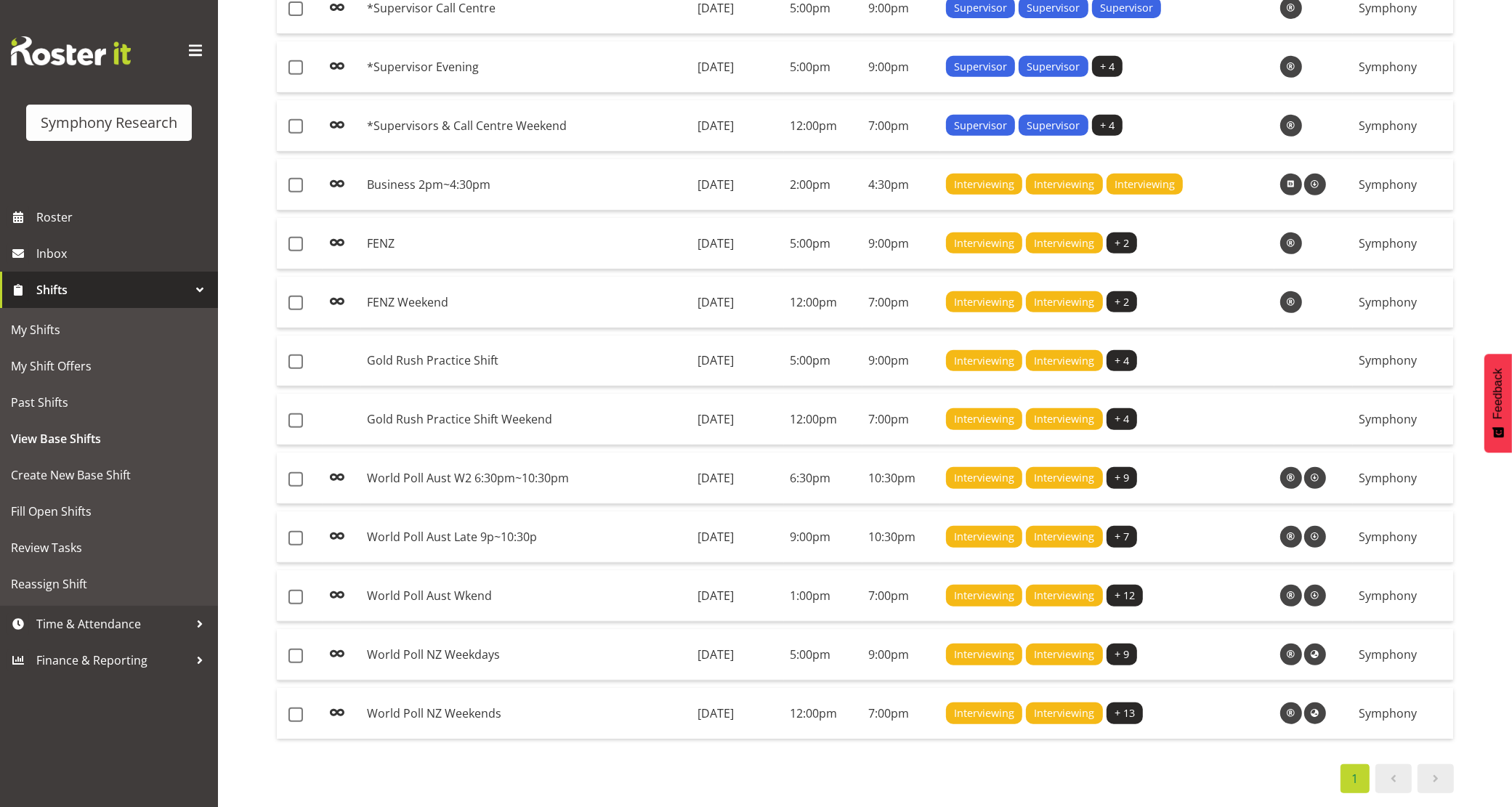
scroll to position [740, 0]
click at [464, 694] on td "World Poll NZ Weekends" at bounding box center [526, 713] width 331 height 51
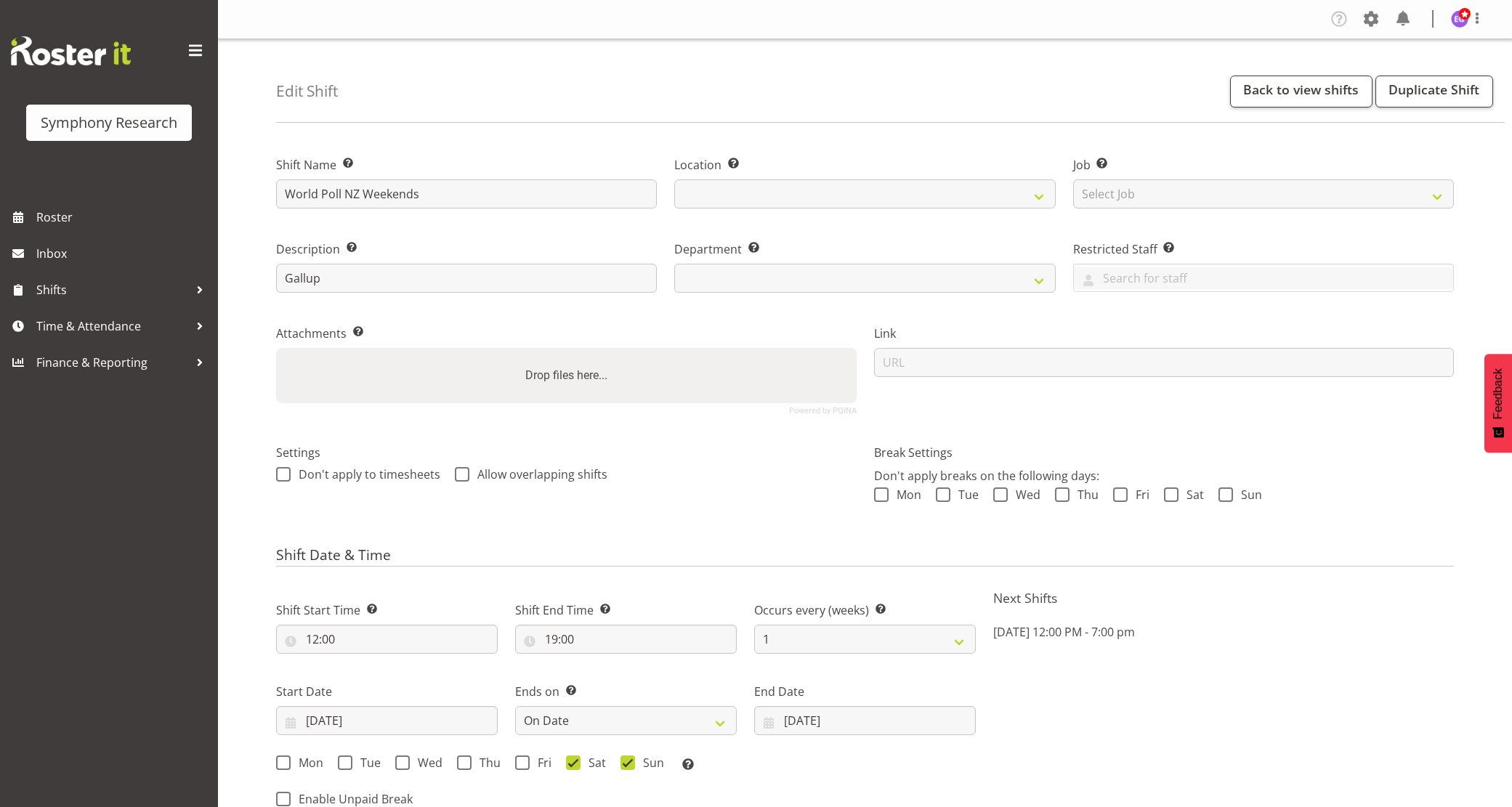
select select "date"
select select
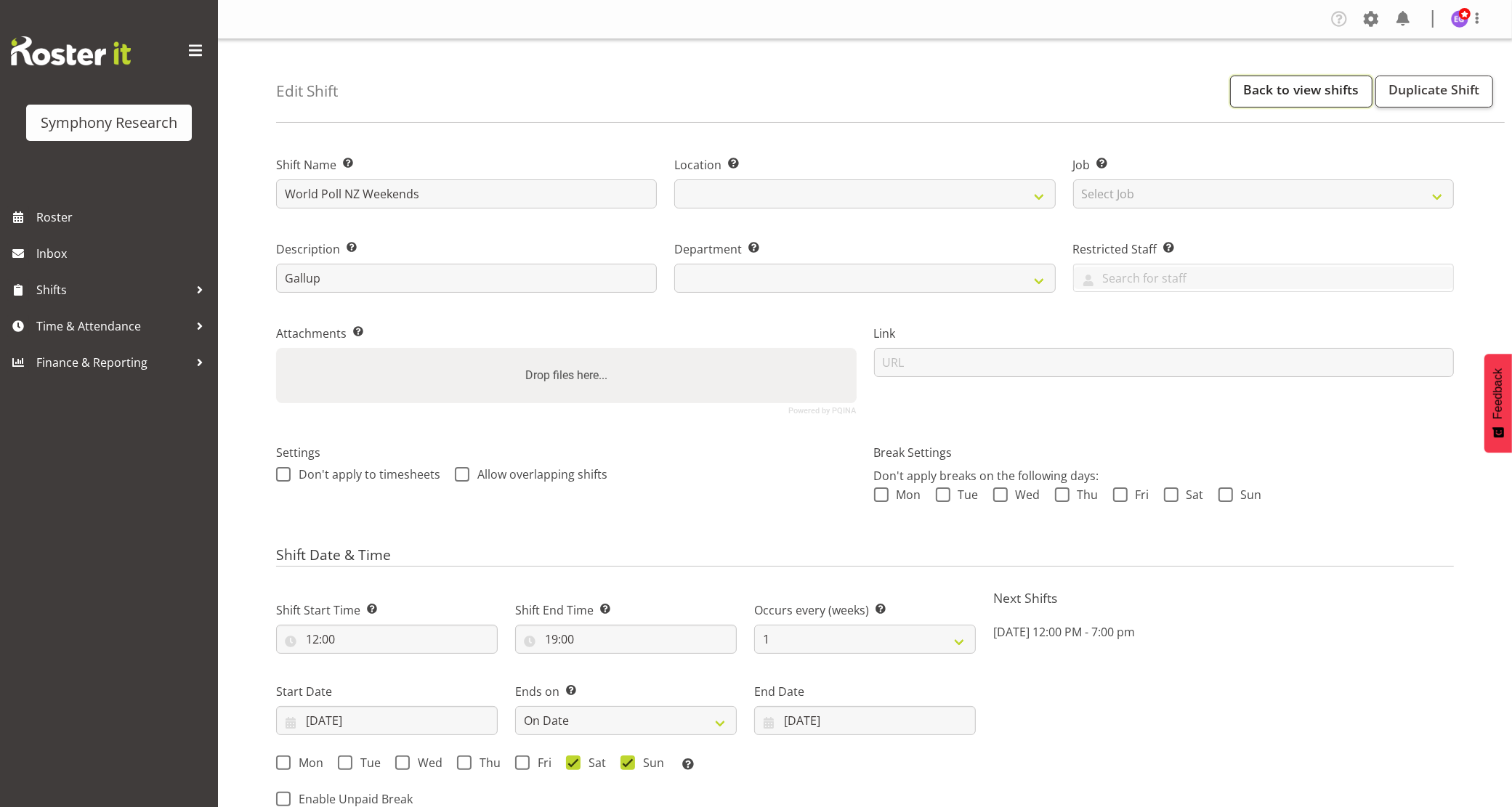
select select "39"
click at [1311, 98] on link "Back to view shifts" at bounding box center [1301, 92] width 143 height 32
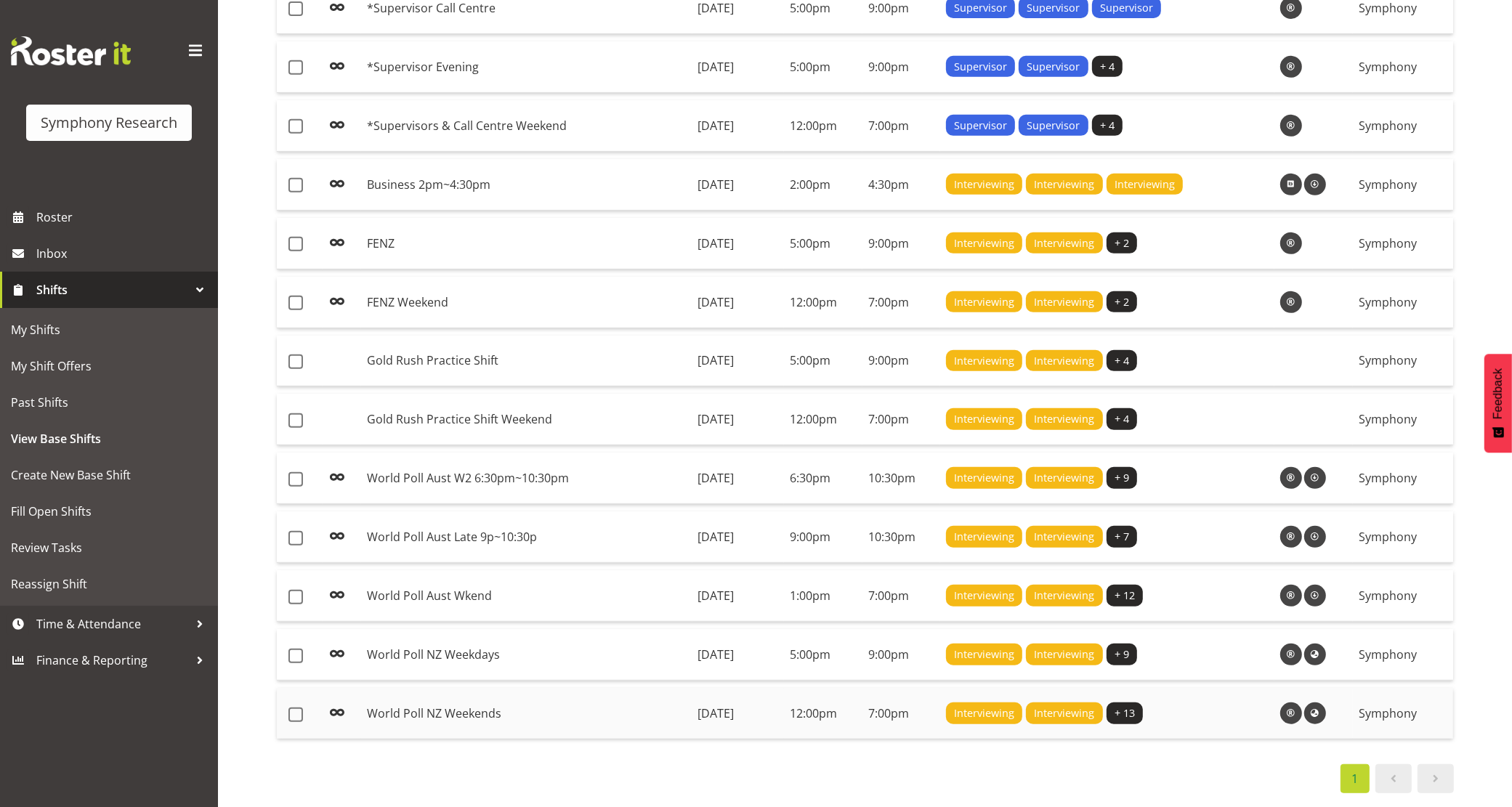
scroll to position [740, 0]
click at [412, 655] on td "World Poll NZ Weekdays" at bounding box center [526, 654] width 331 height 51
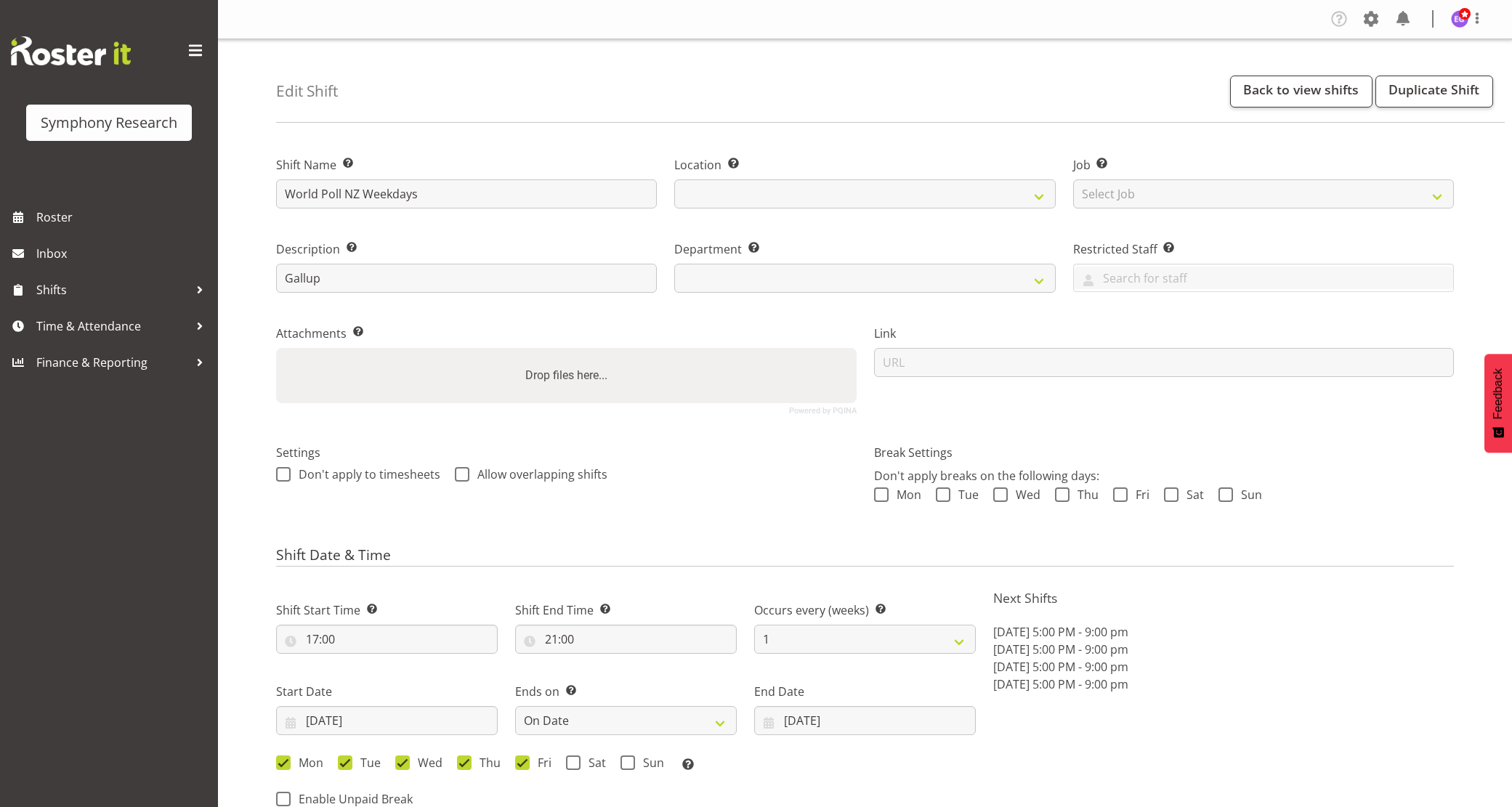
select select "date"
select select
click at [1323, 98] on link "Back to view shifts" at bounding box center [1301, 92] width 143 height 32
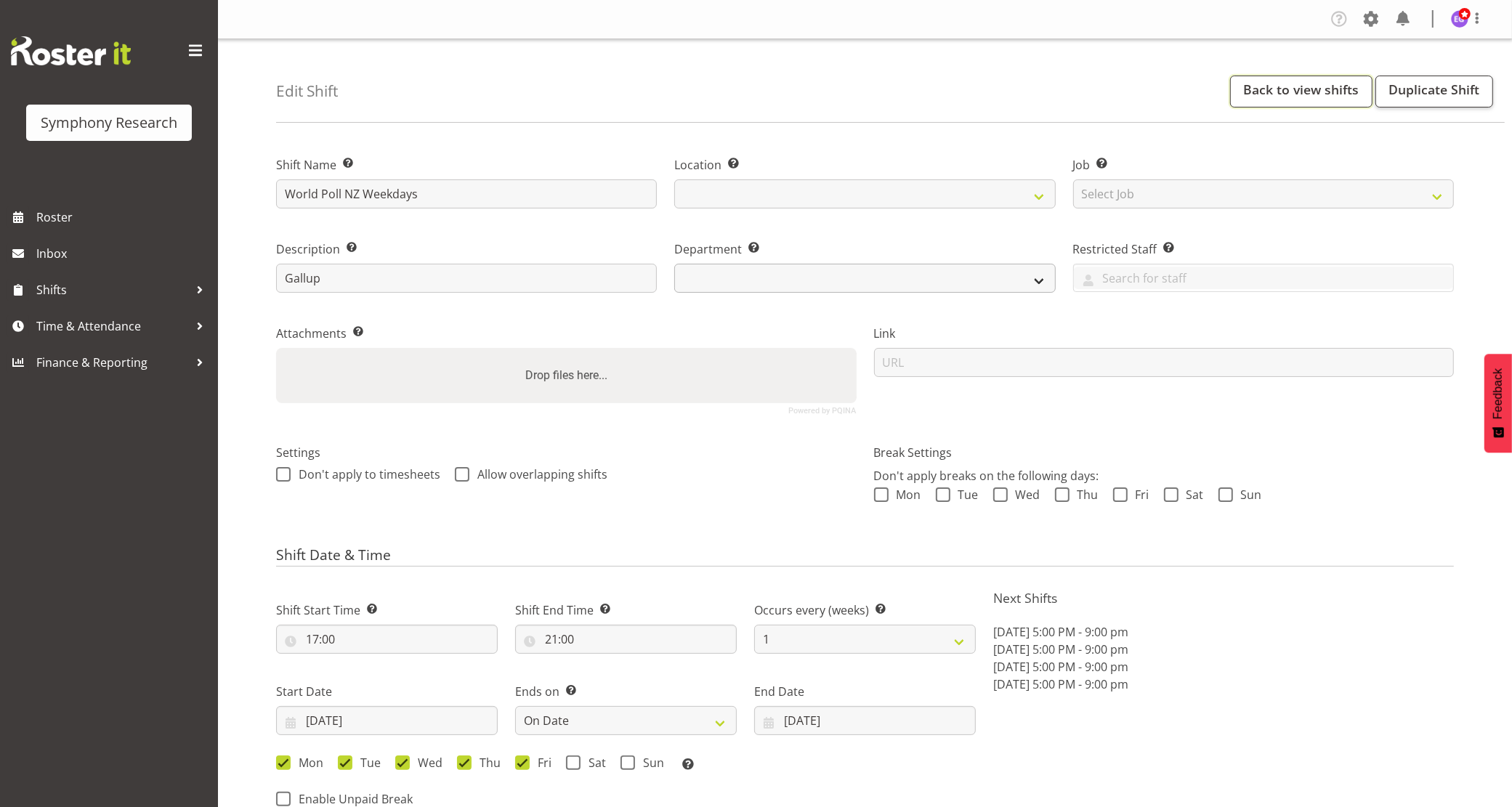
select select
select select "39"
select select
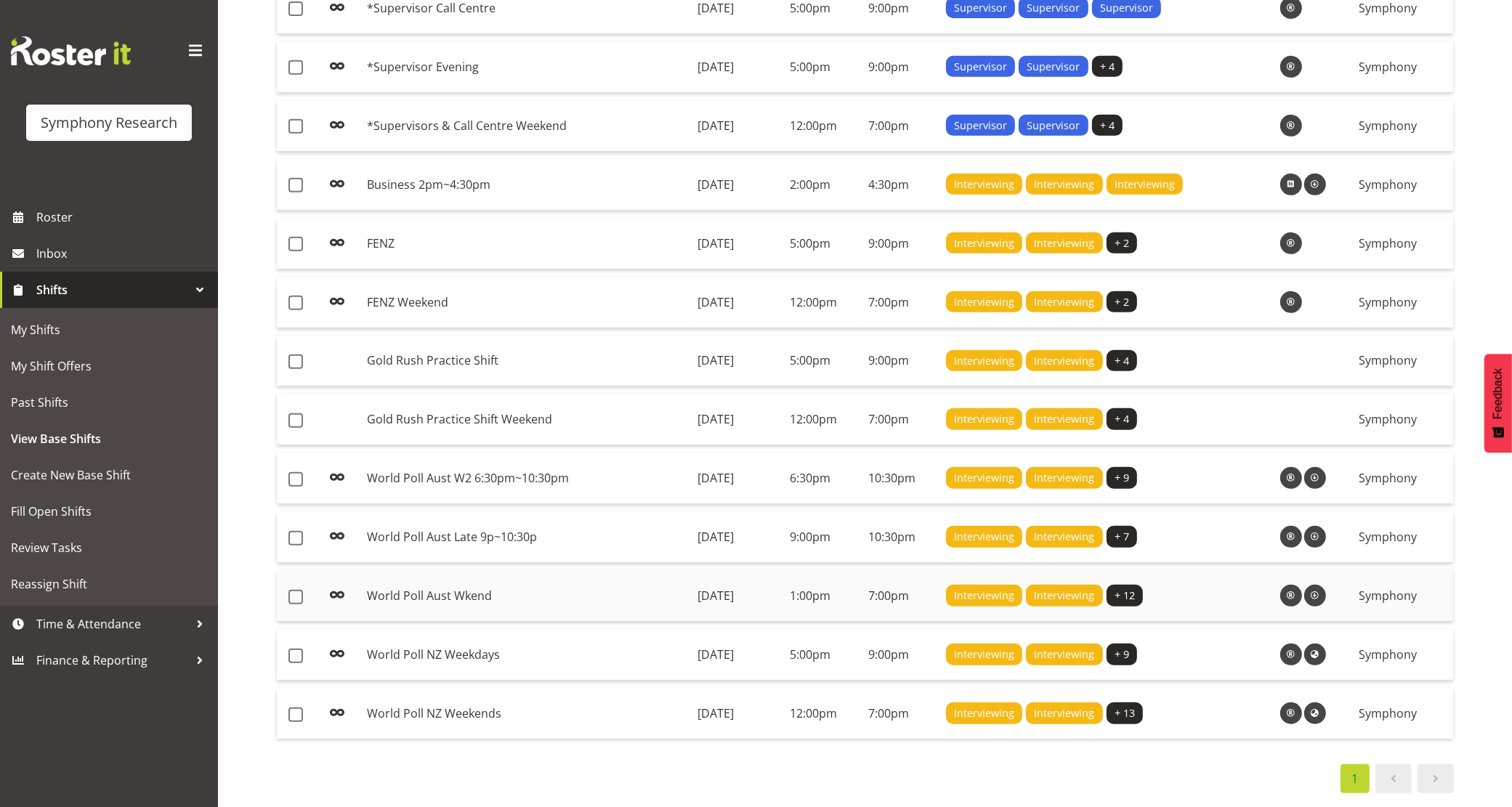
scroll to position [740, 0]
click at [525, 582] on td "World Poll Aust Wkend" at bounding box center [526, 595] width 331 height 51
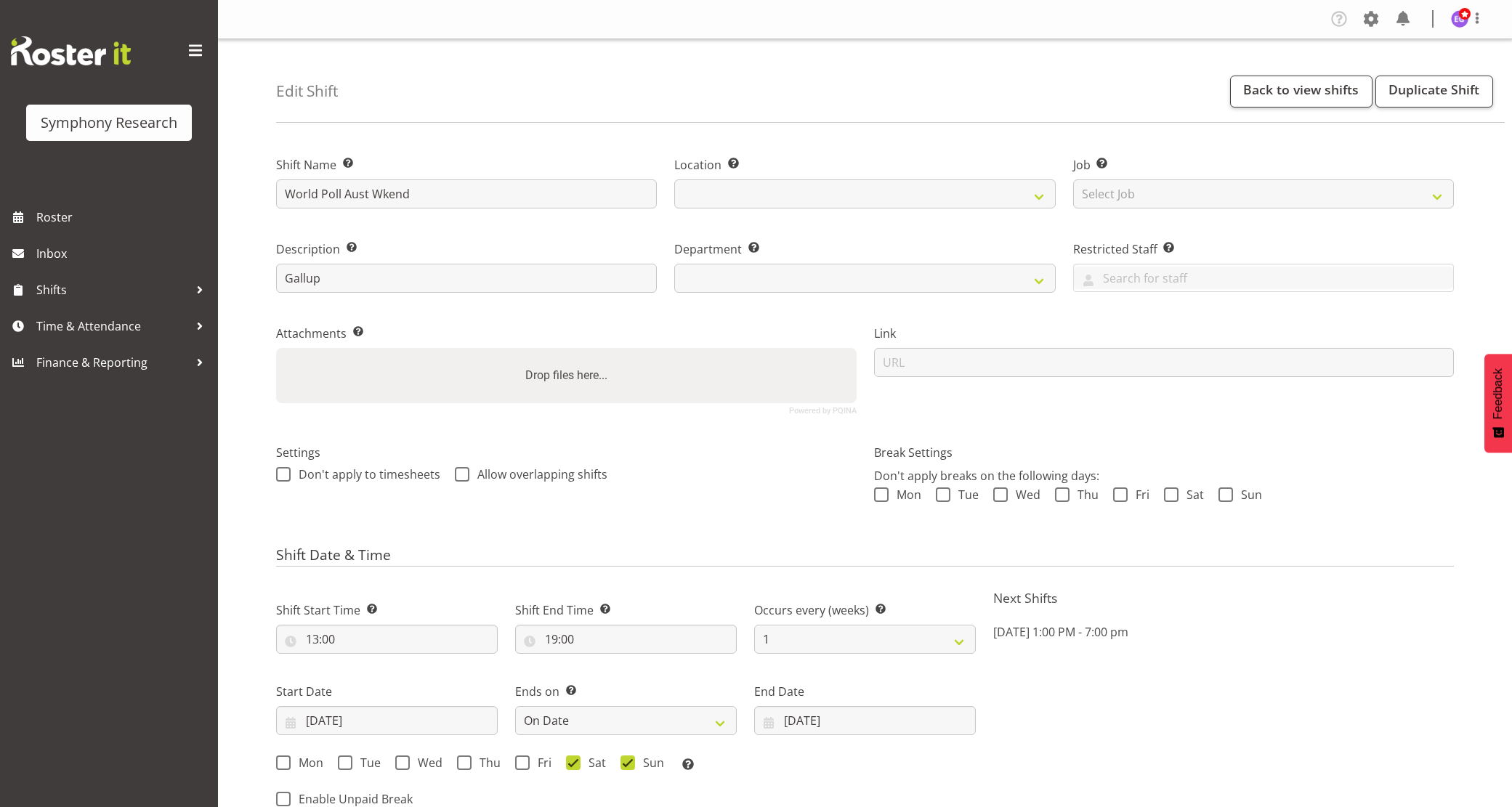
select select "date"
select select
click at [1283, 96] on link "Back to view shifts" at bounding box center [1301, 92] width 143 height 32
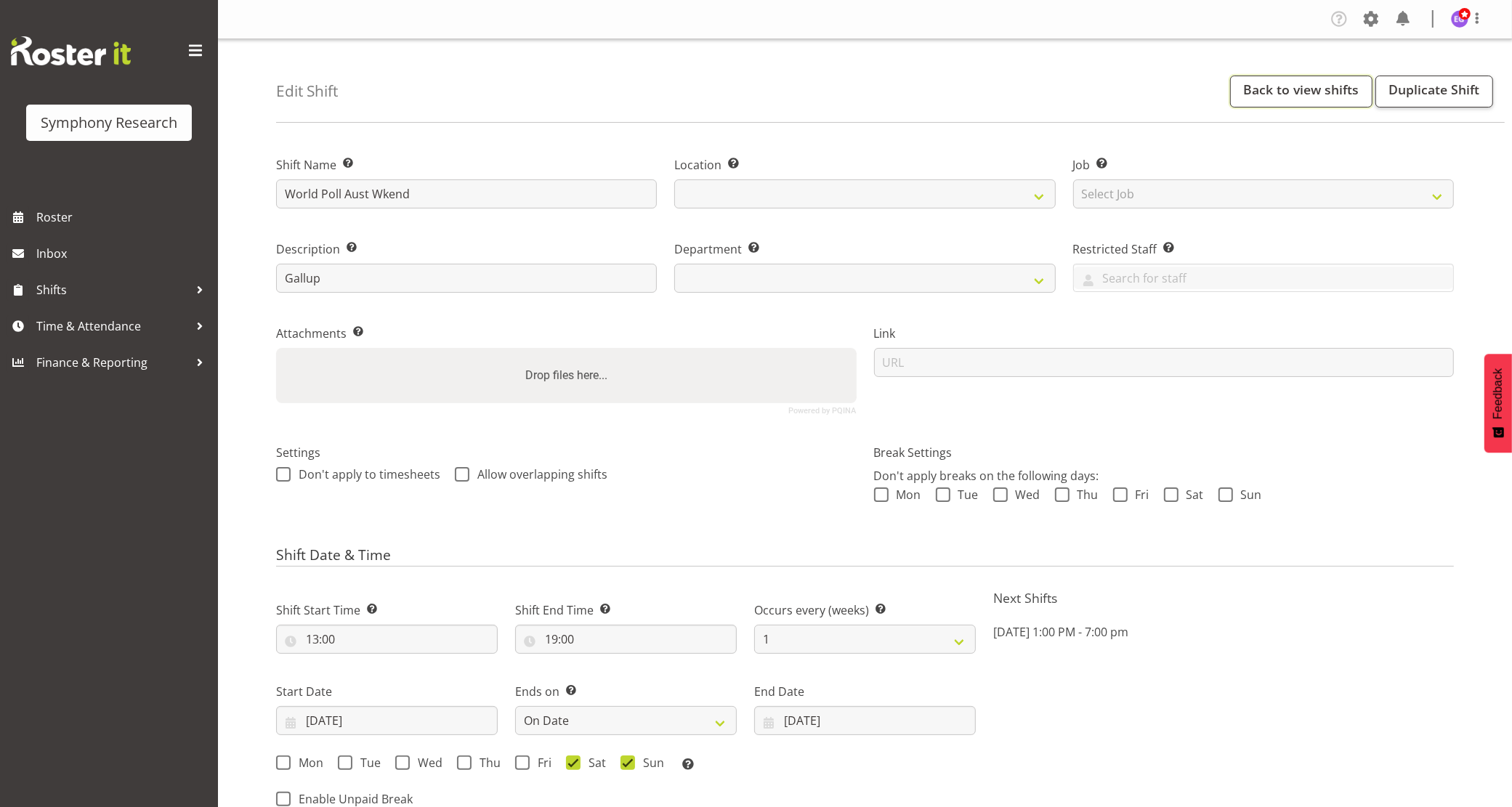
select select
select select "39"
select select
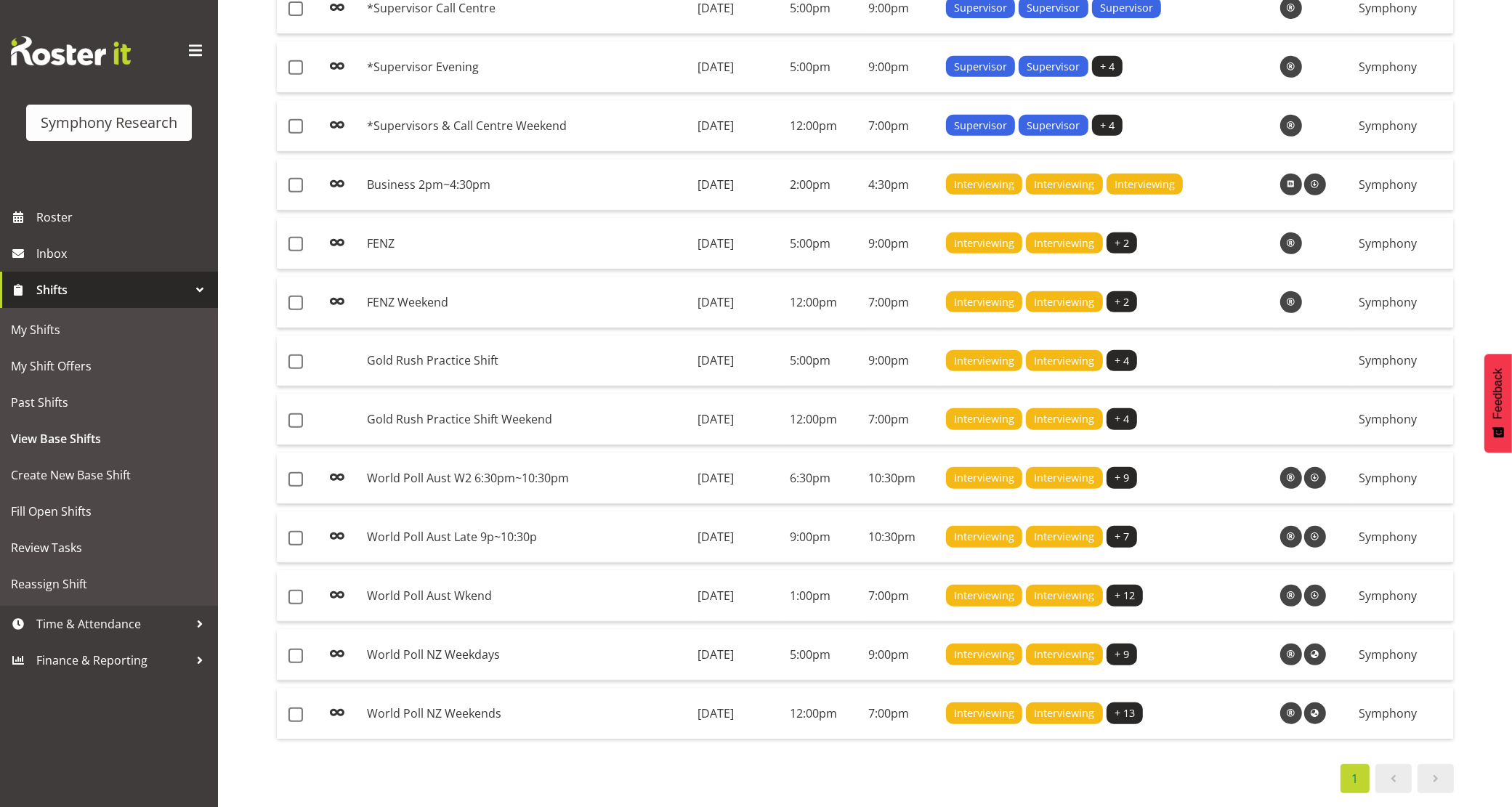
scroll to position [740, 0]
click at [568, 585] on td "World Poll Aust Wkend" at bounding box center [526, 595] width 331 height 51
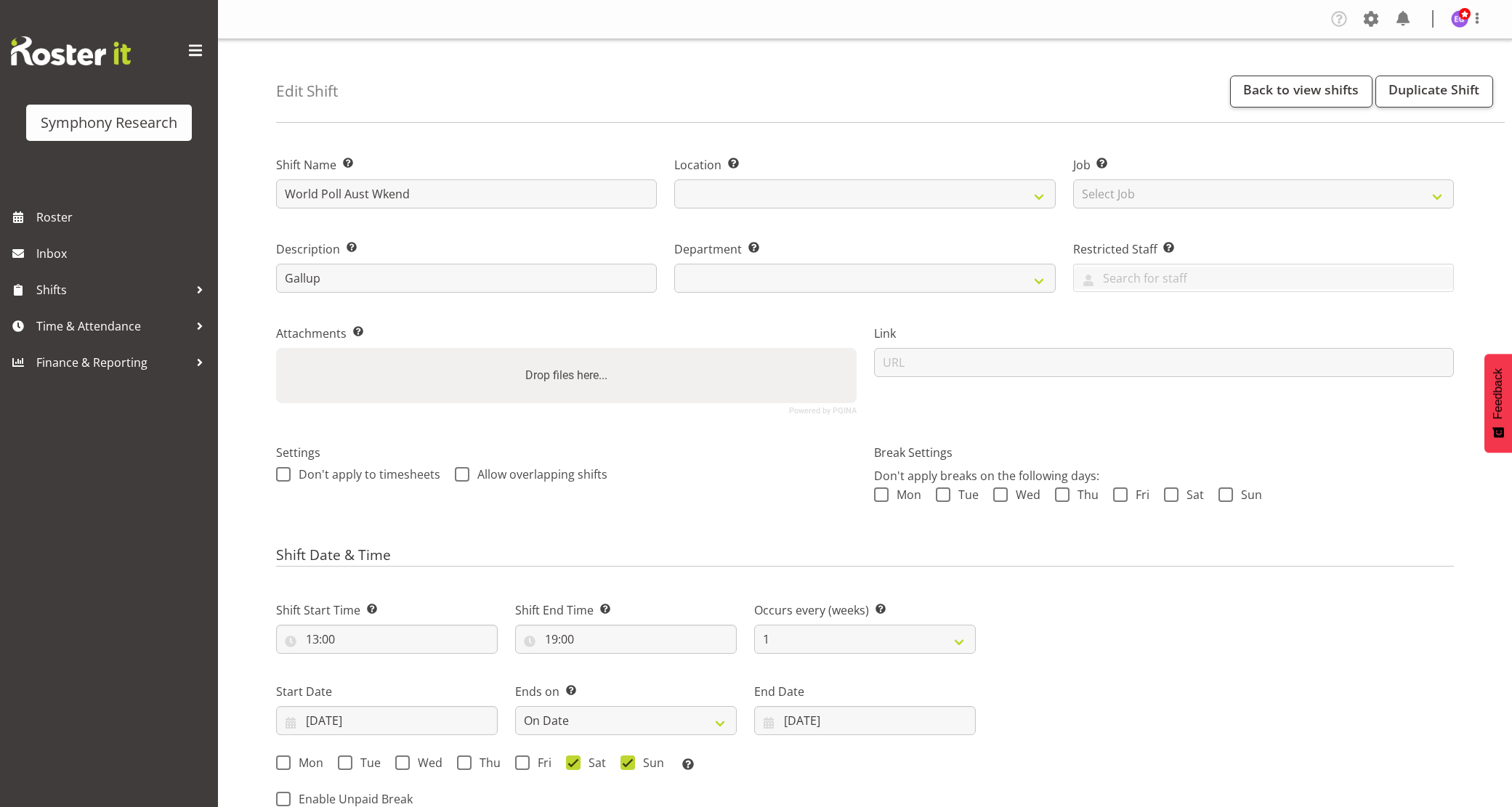
select select "date"
select select
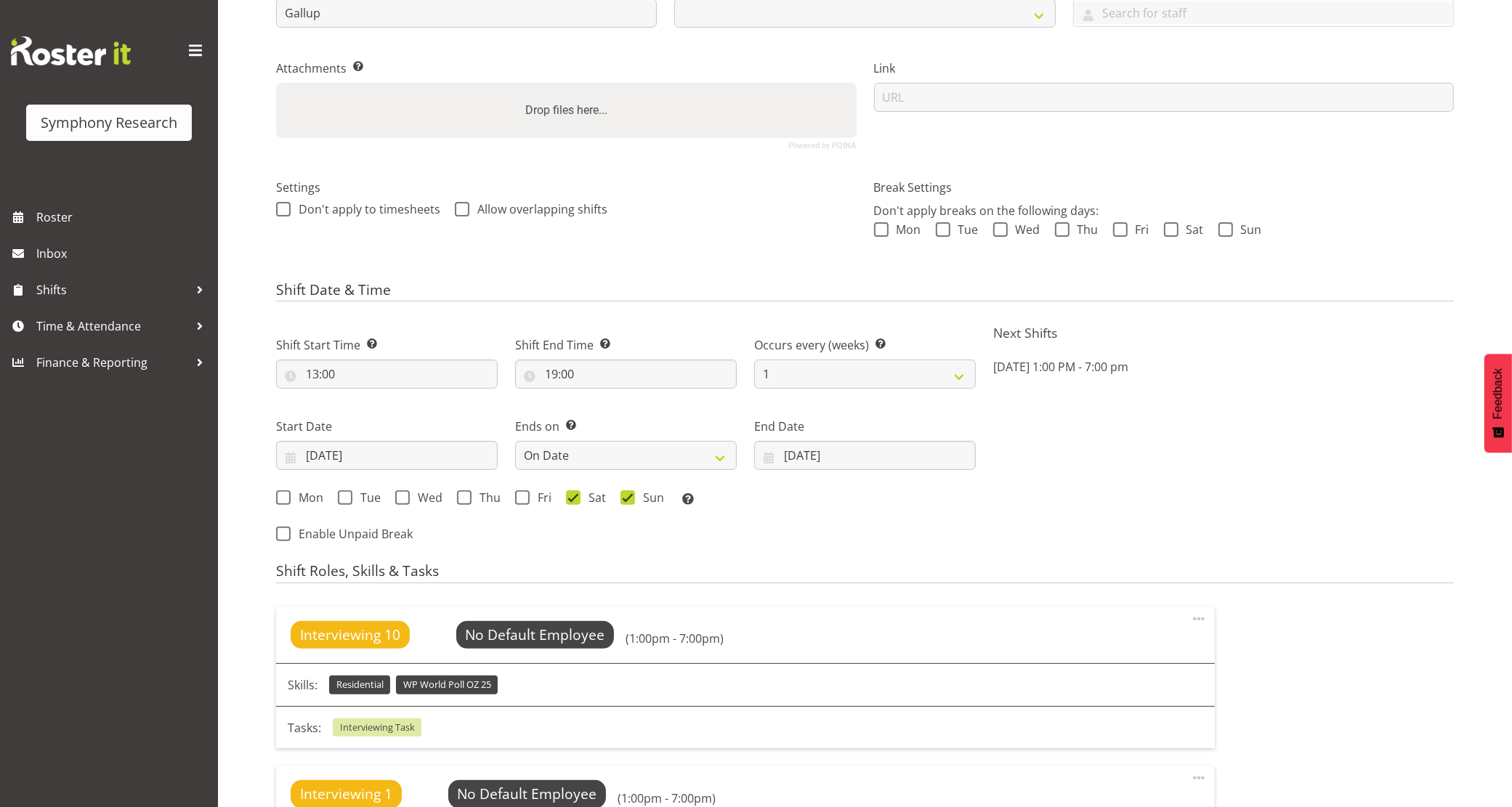
scroll to position [272, 0]
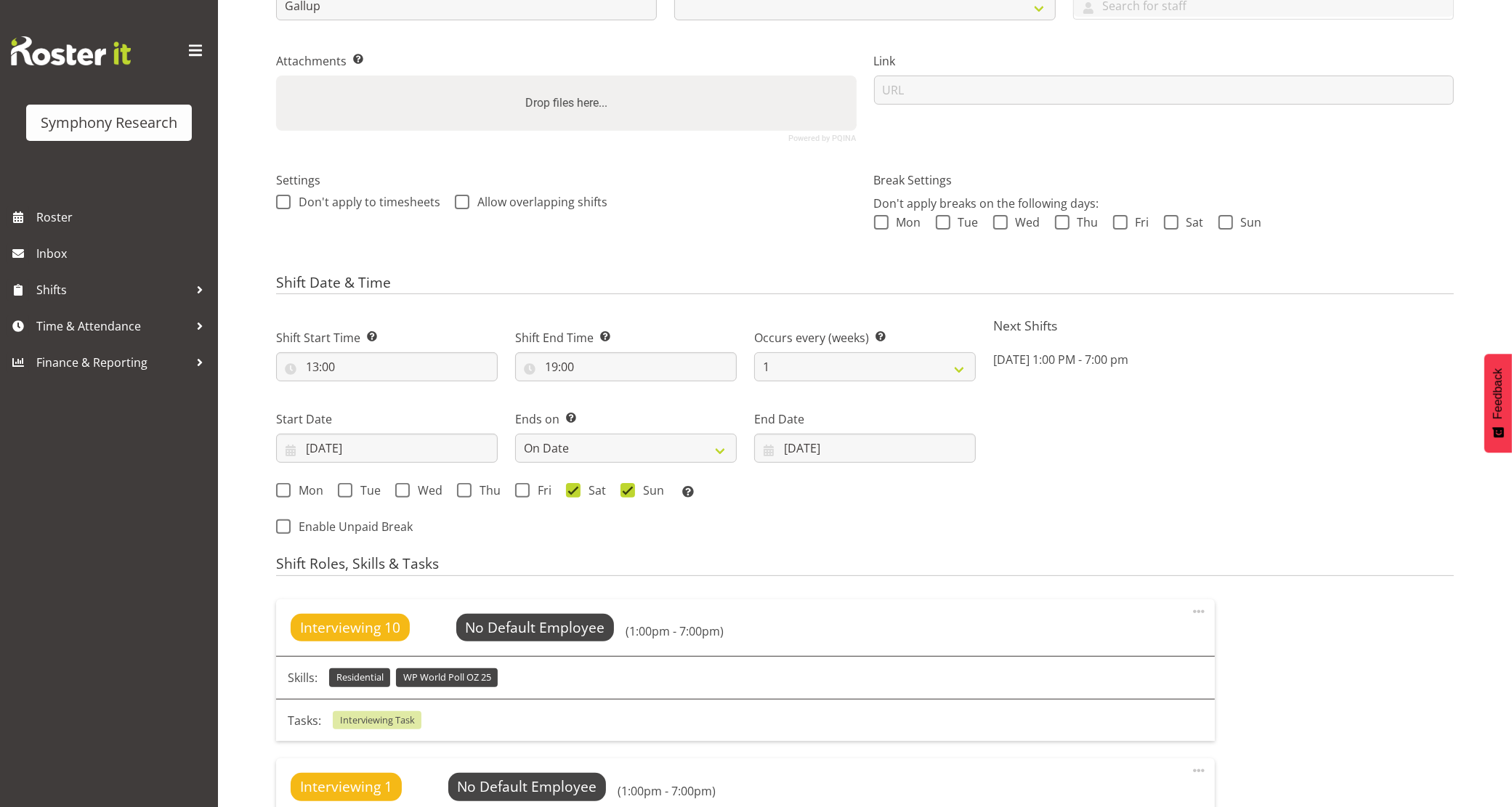
select select
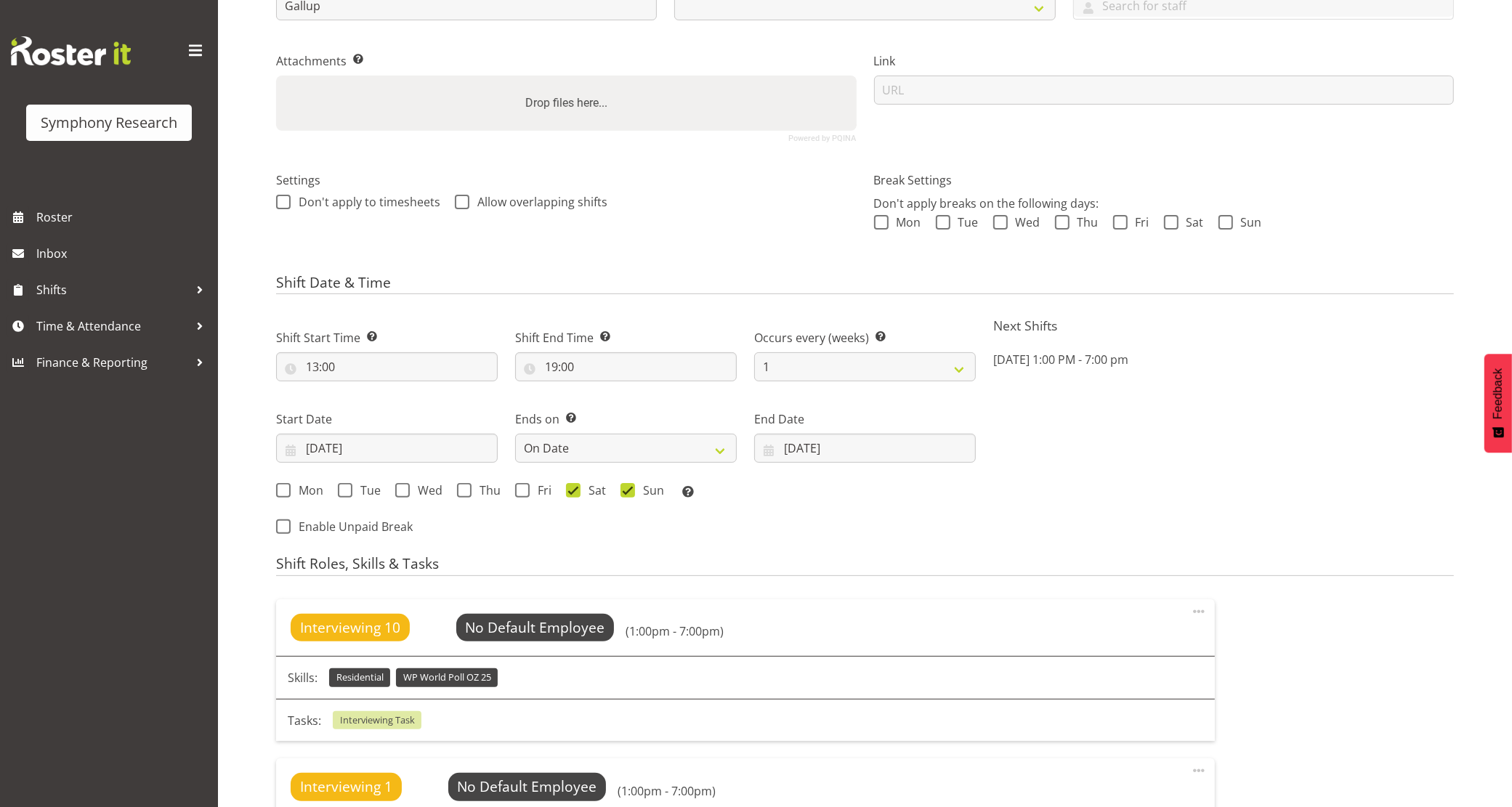
select select
select select "39"
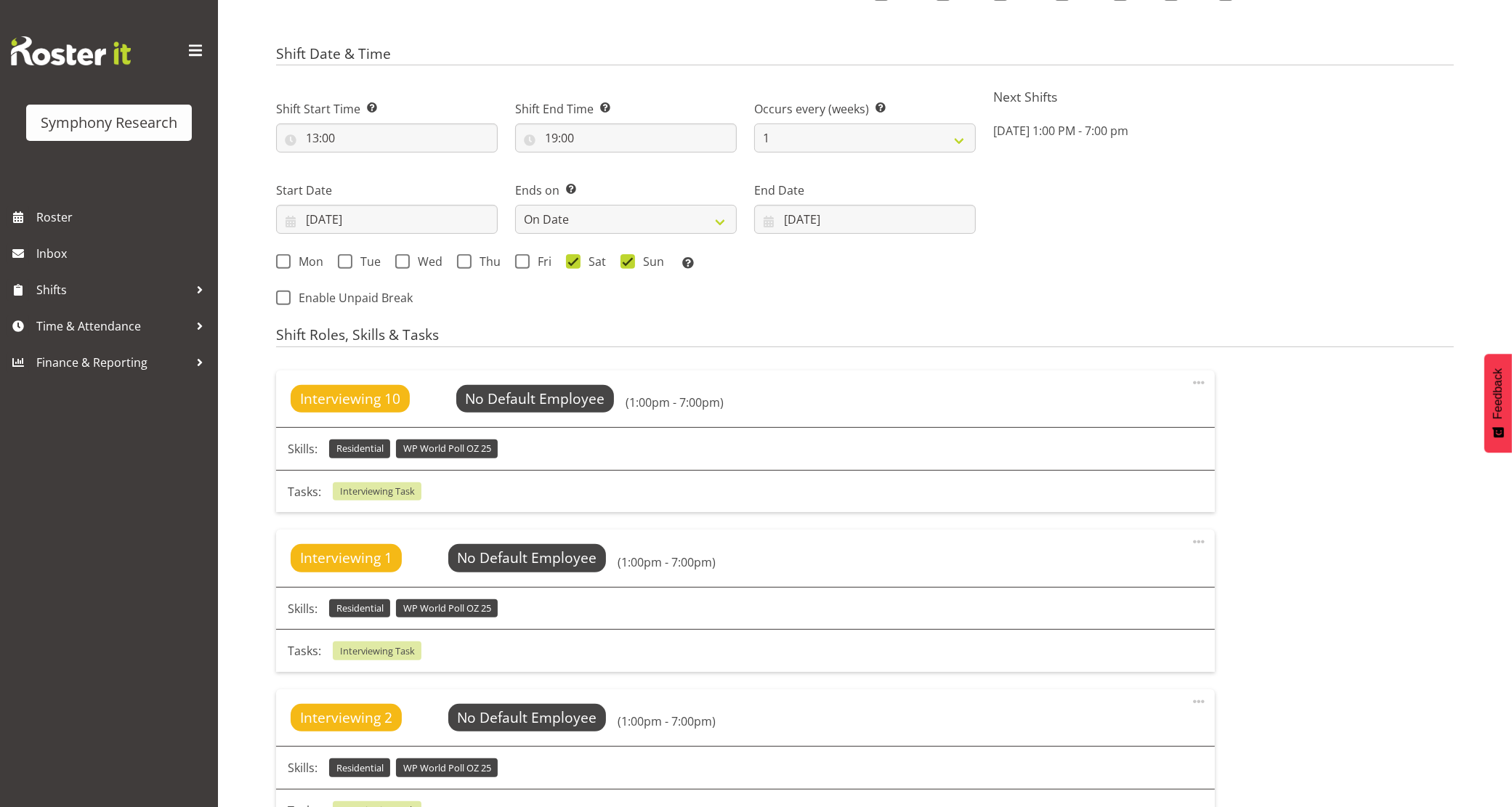
scroll to position [0, 0]
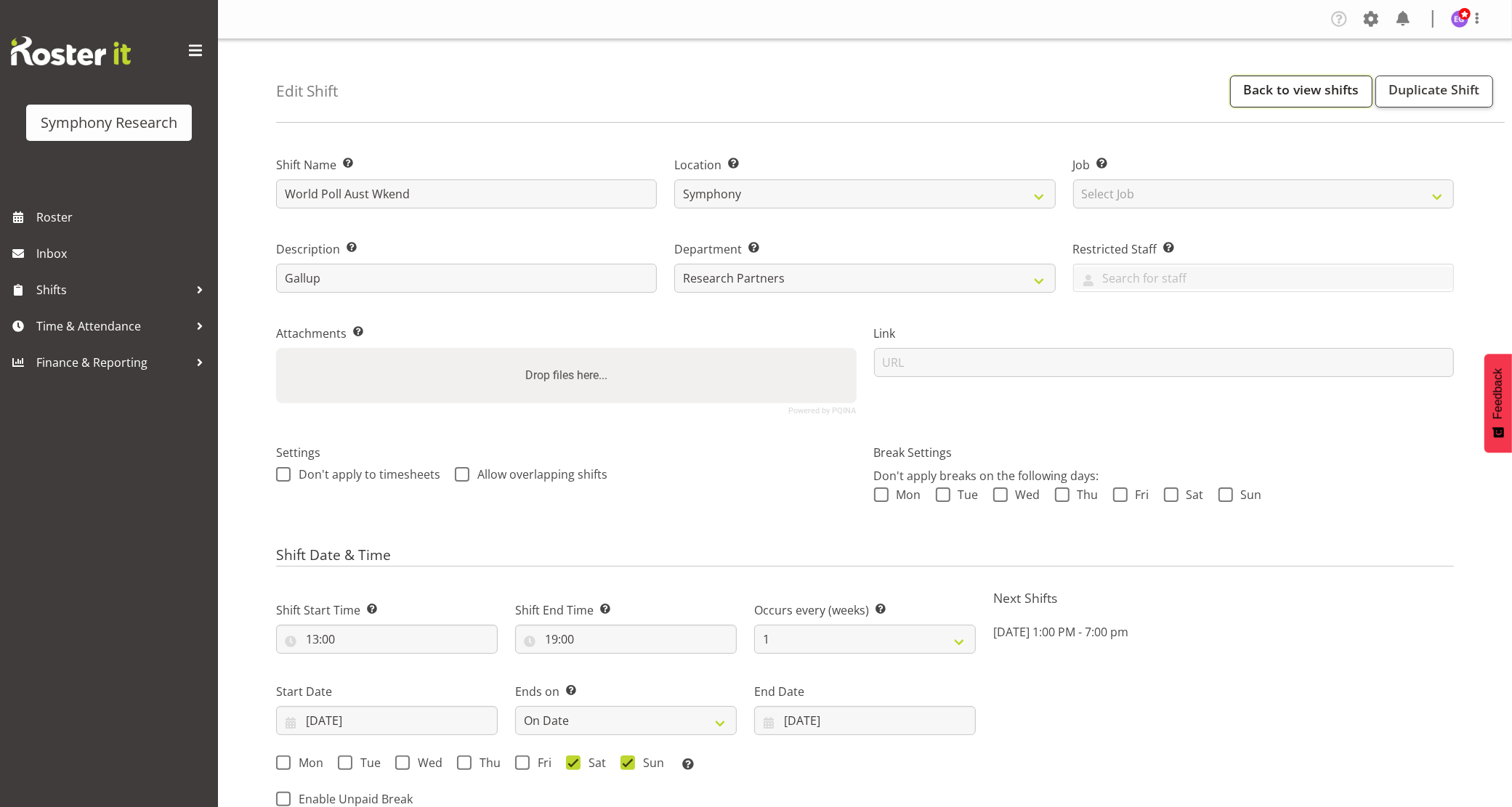
click at [1266, 94] on link "Back to view shifts" at bounding box center [1301, 92] width 143 height 32
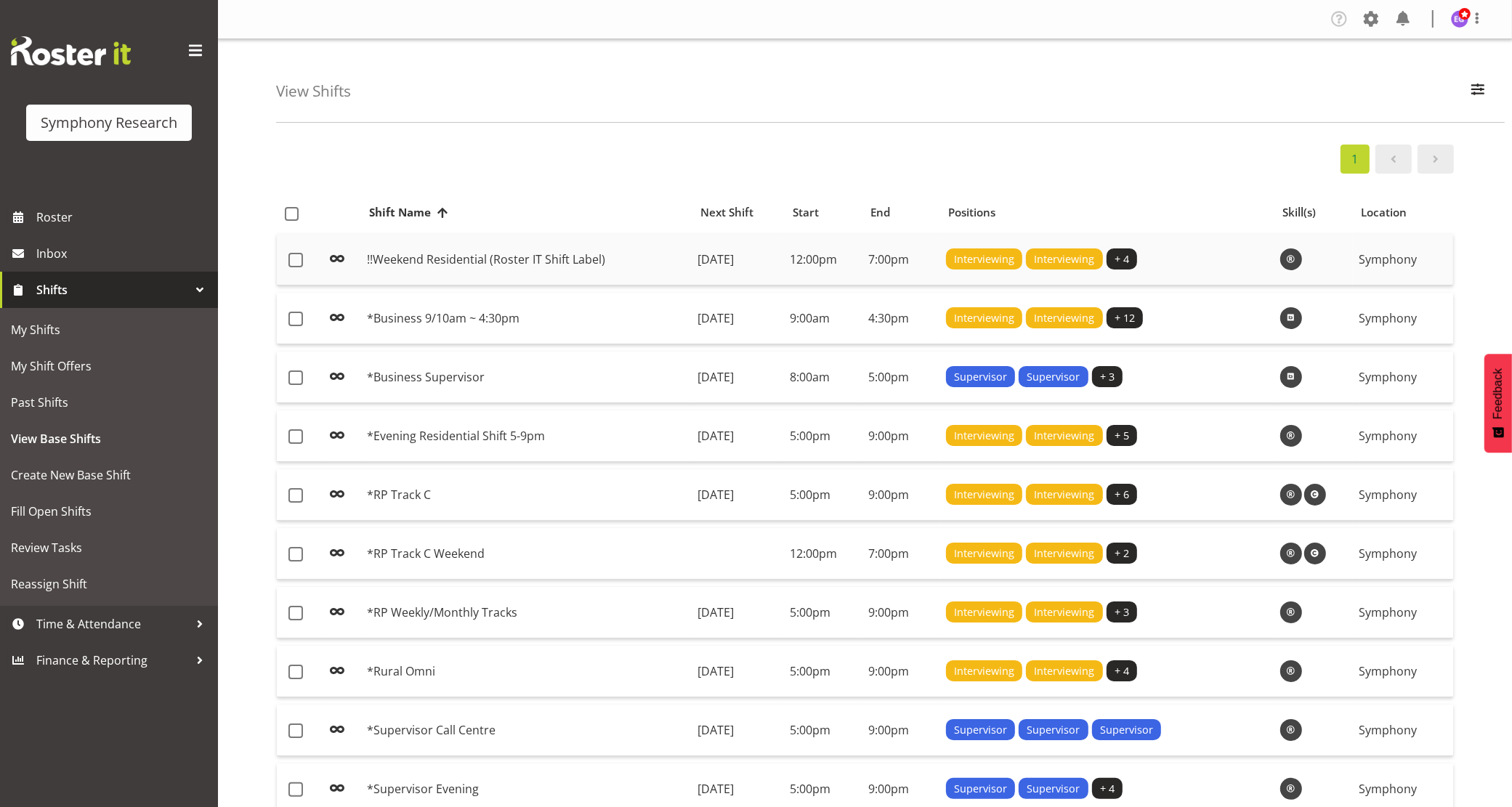
click at [611, 270] on td "!!Weekend Residential (Roster IT Shift Label)" at bounding box center [526, 259] width 331 height 51
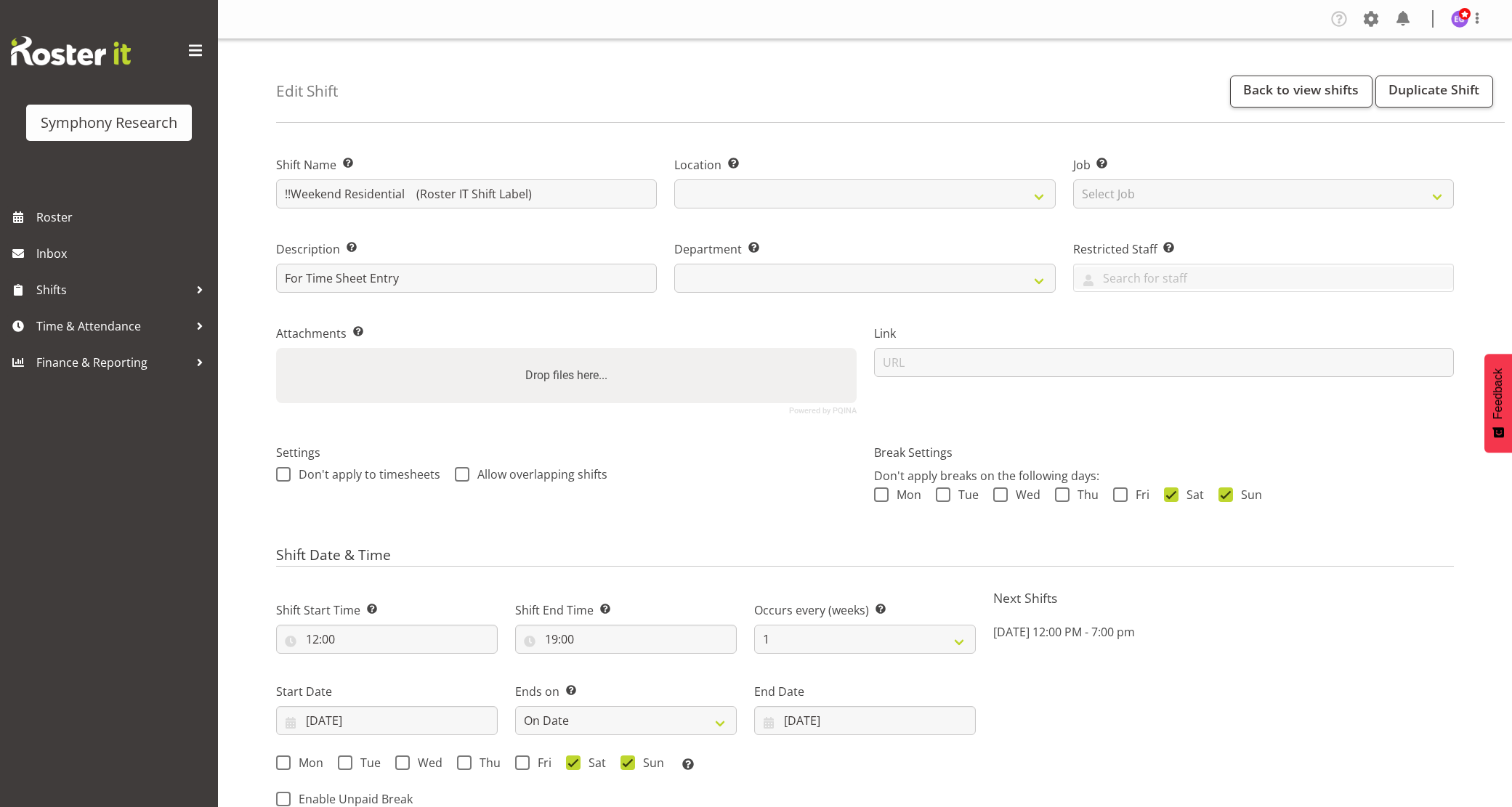
select select "date"
select select
click at [1286, 86] on link "Back to view shifts" at bounding box center [1301, 92] width 143 height 32
select select
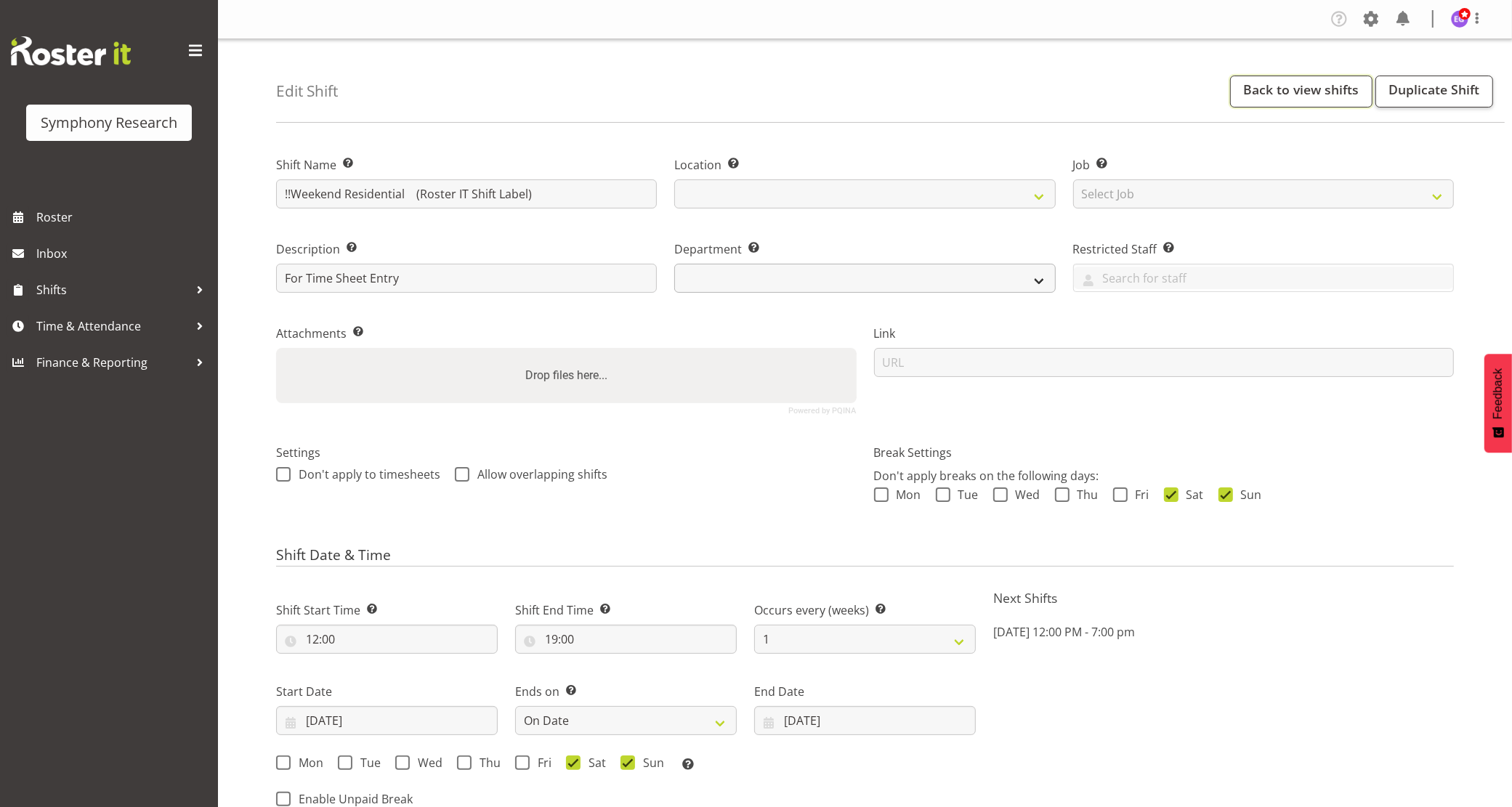
select select
select select "39"
select select
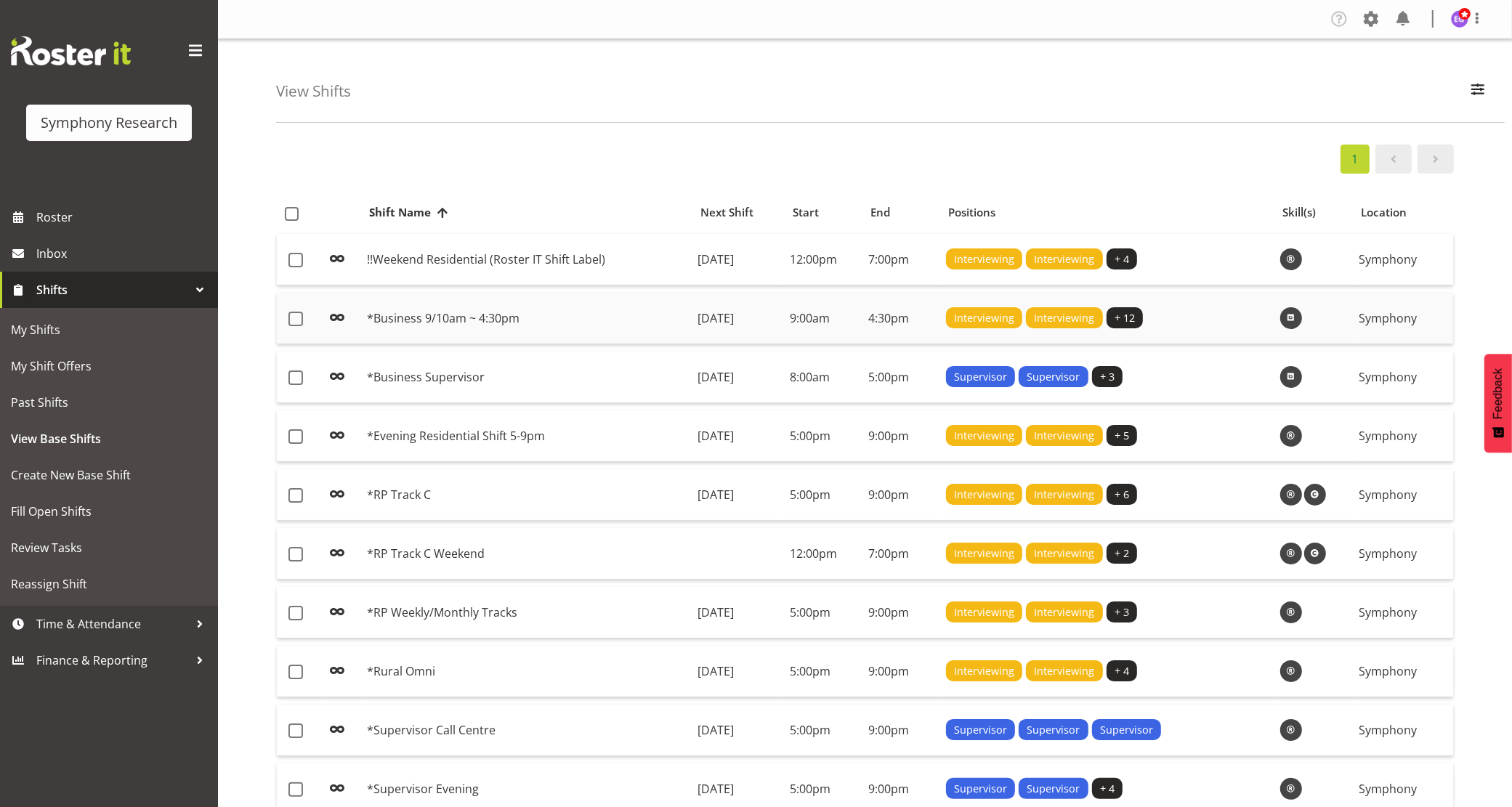
click at [697, 313] on td "[DATE]" at bounding box center [738, 318] width 92 height 51
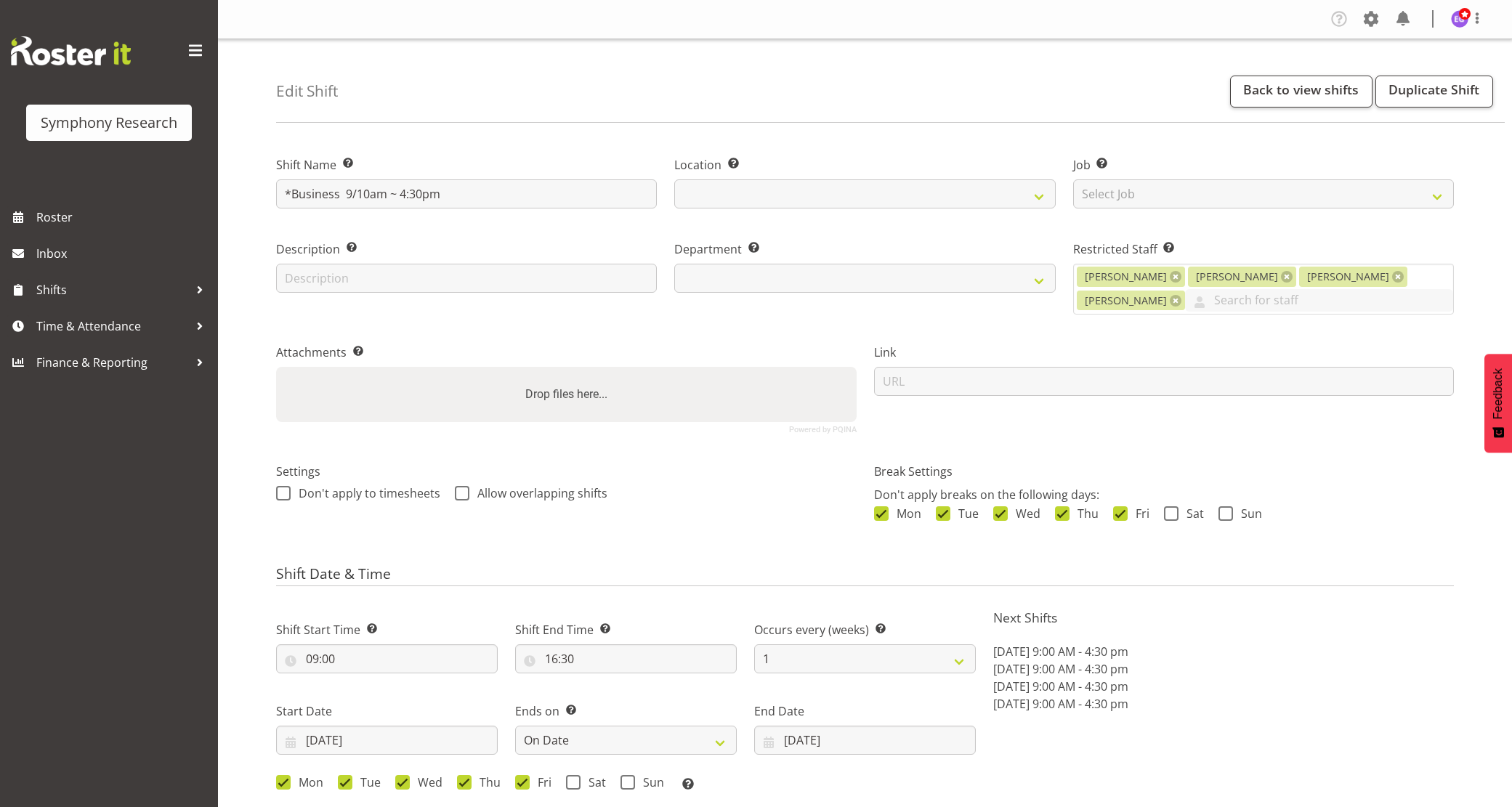
select select "date"
select select
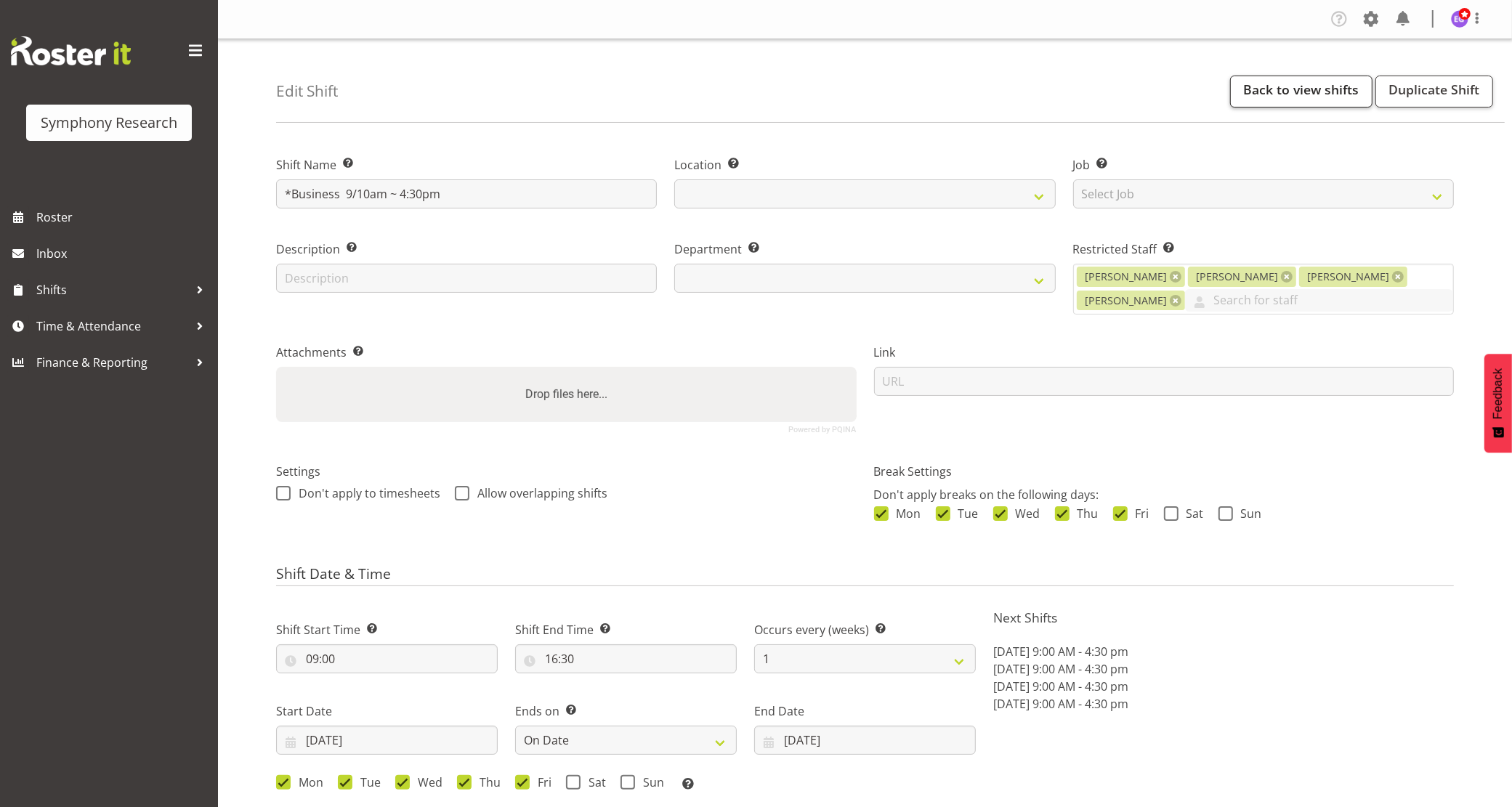
select select
click at [1284, 92] on link "Back to view shifts" at bounding box center [1301, 92] width 143 height 32
select select
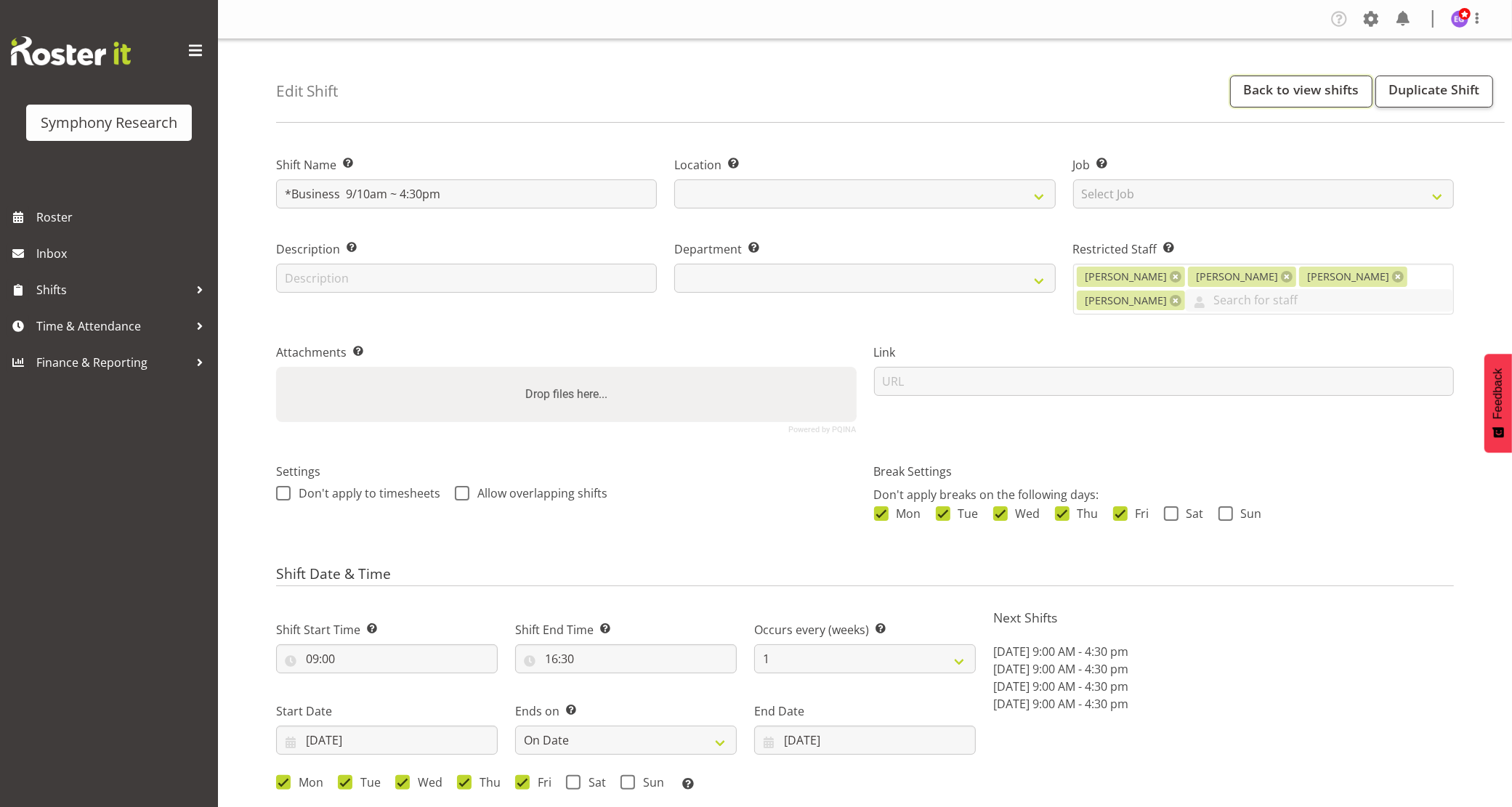
select select "39"
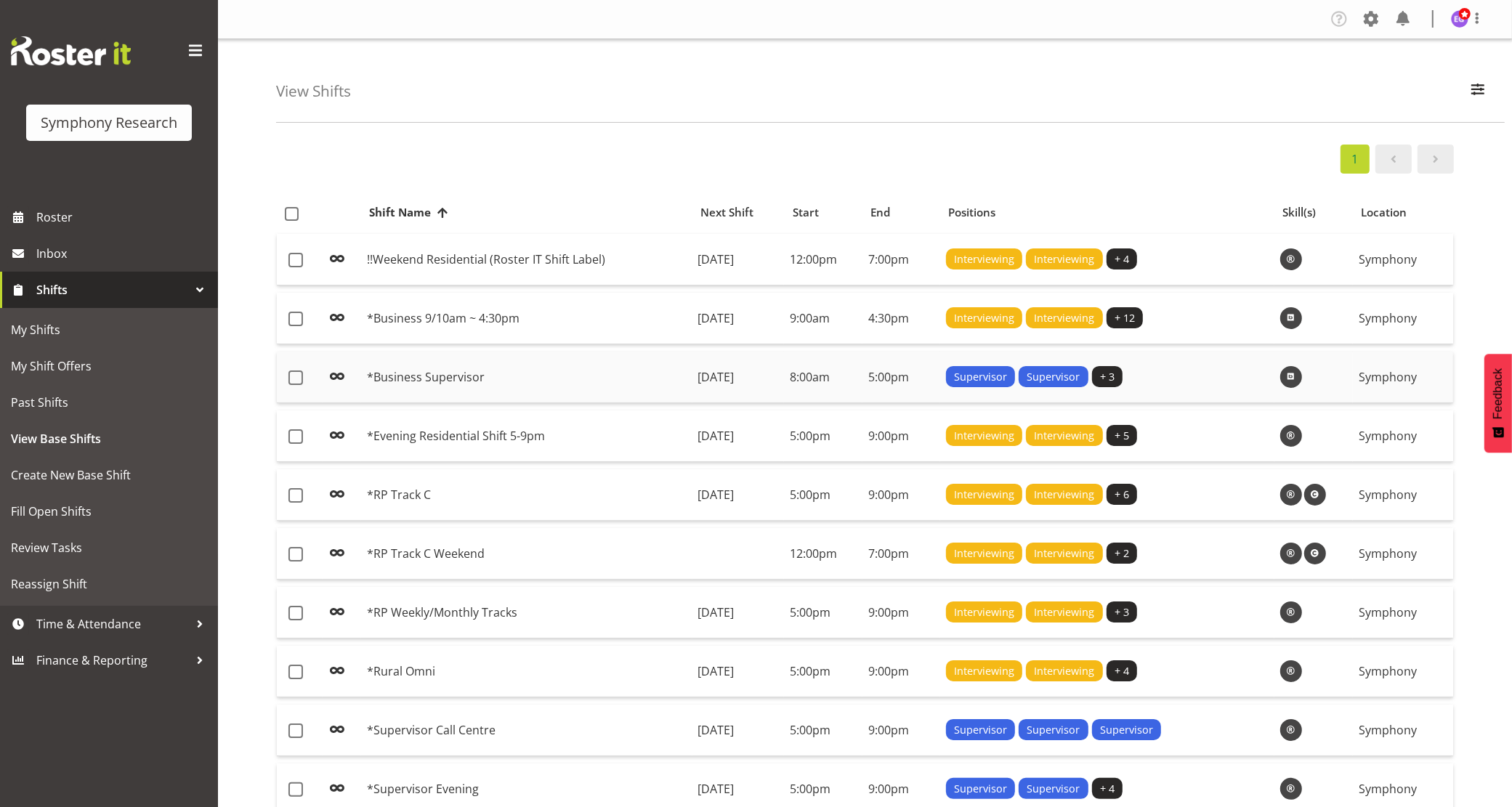
click at [619, 386] on td "*Business Supervisor" at bounding box center [526, 377] width 331 height 51
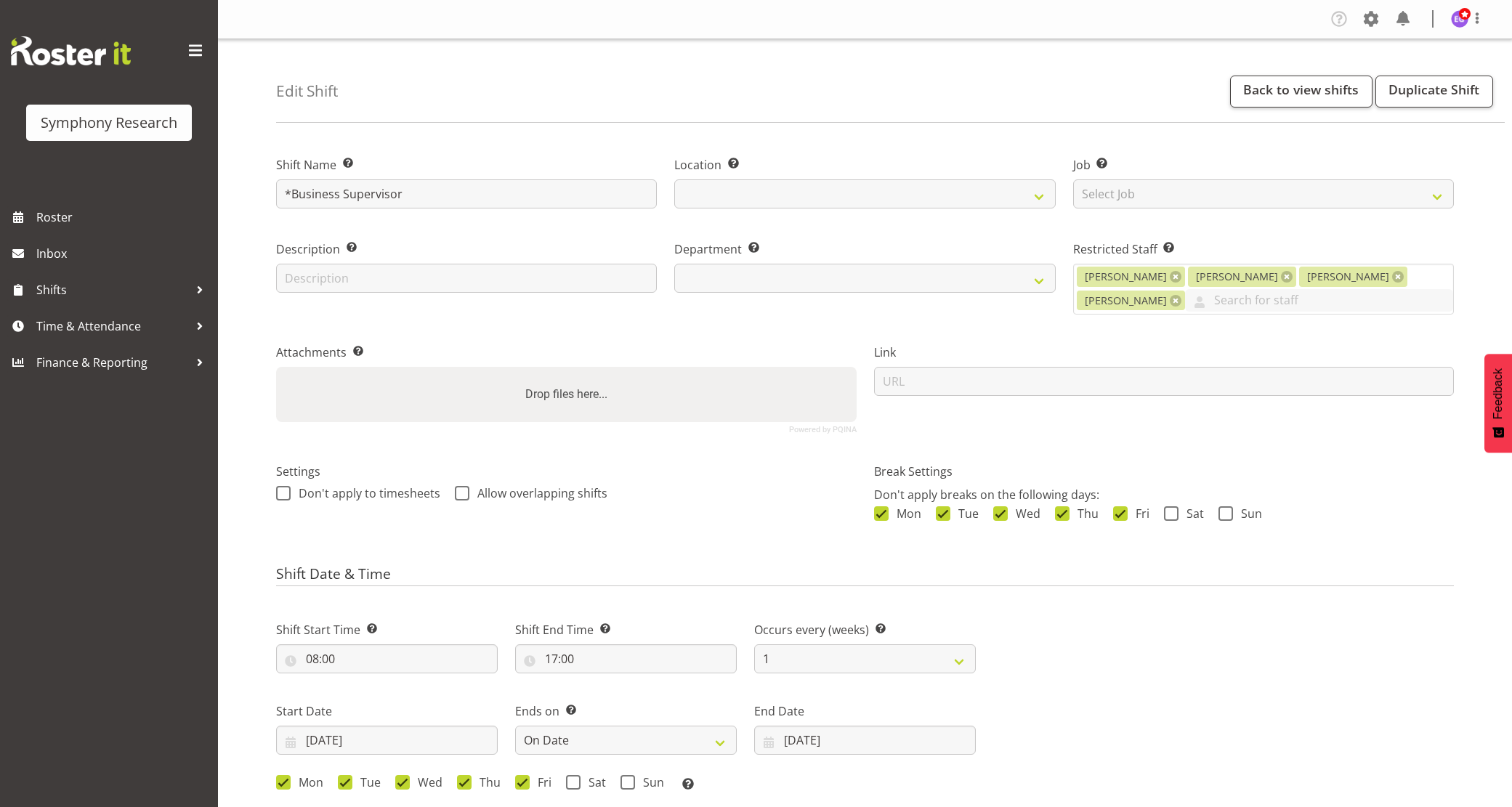
select select "date"
select select
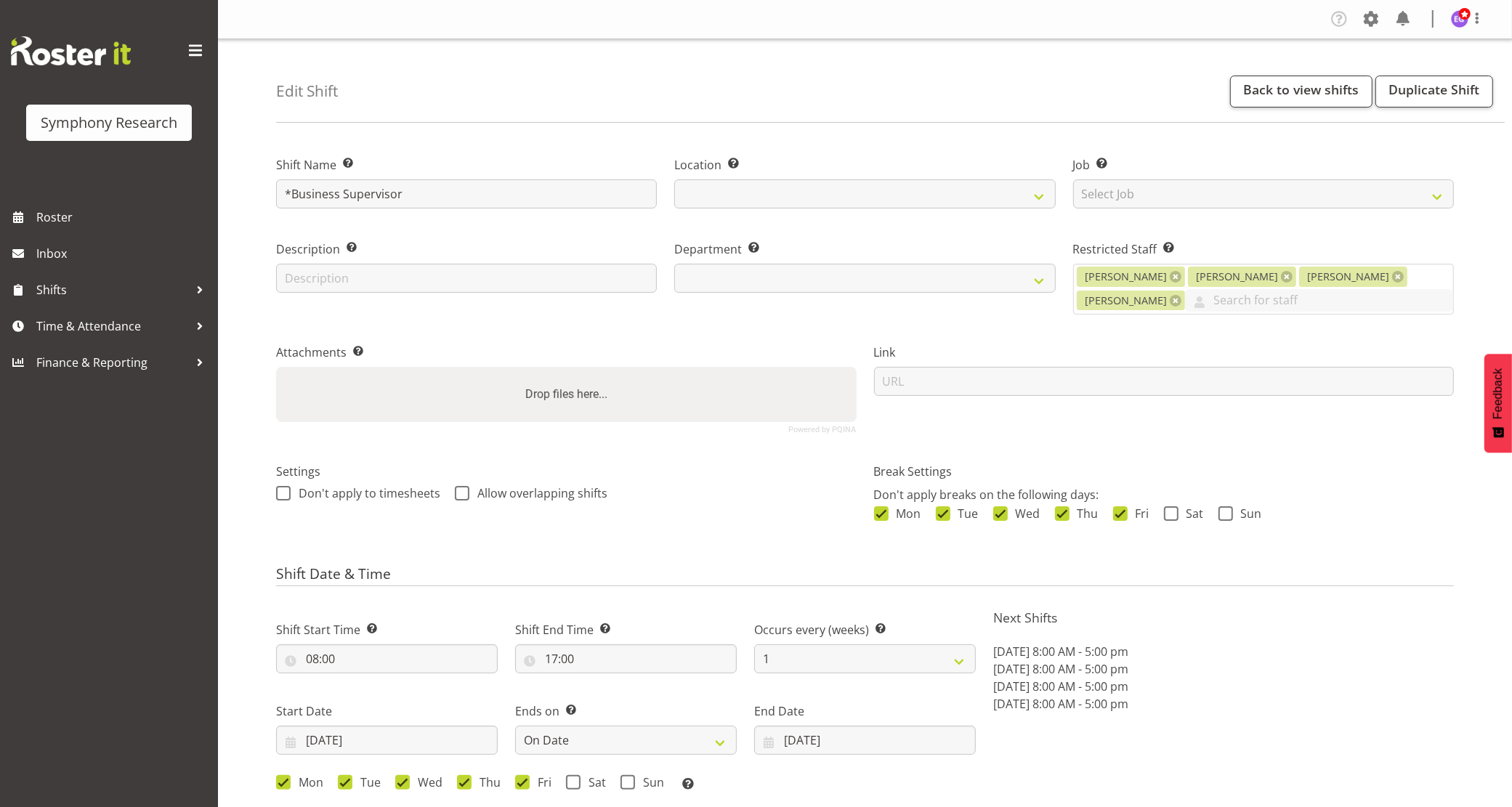
select select
click at [1256, 92] on link "Back to view shifts" at bounding box center [1301, 92] width 143 height 32
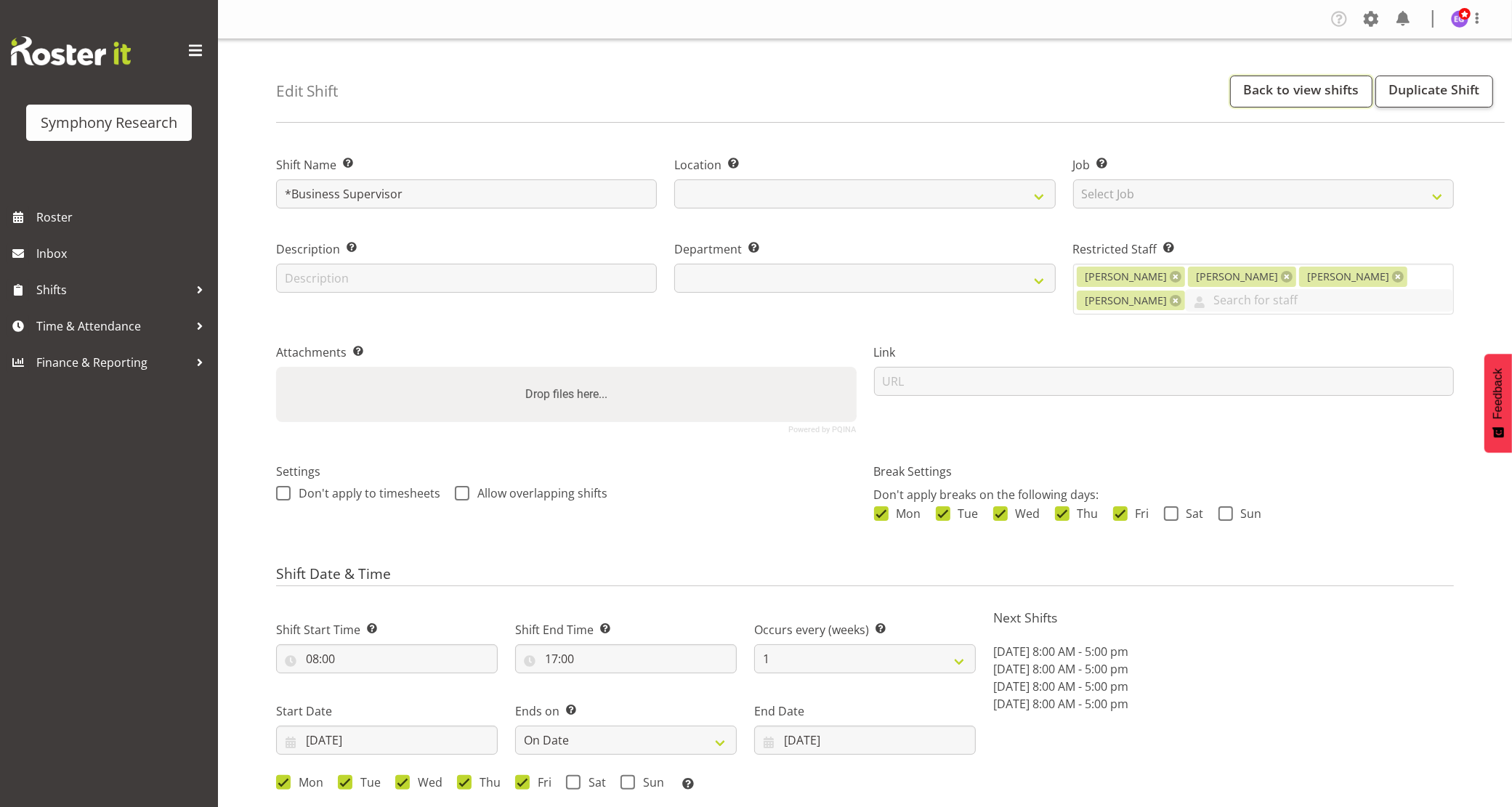
select select
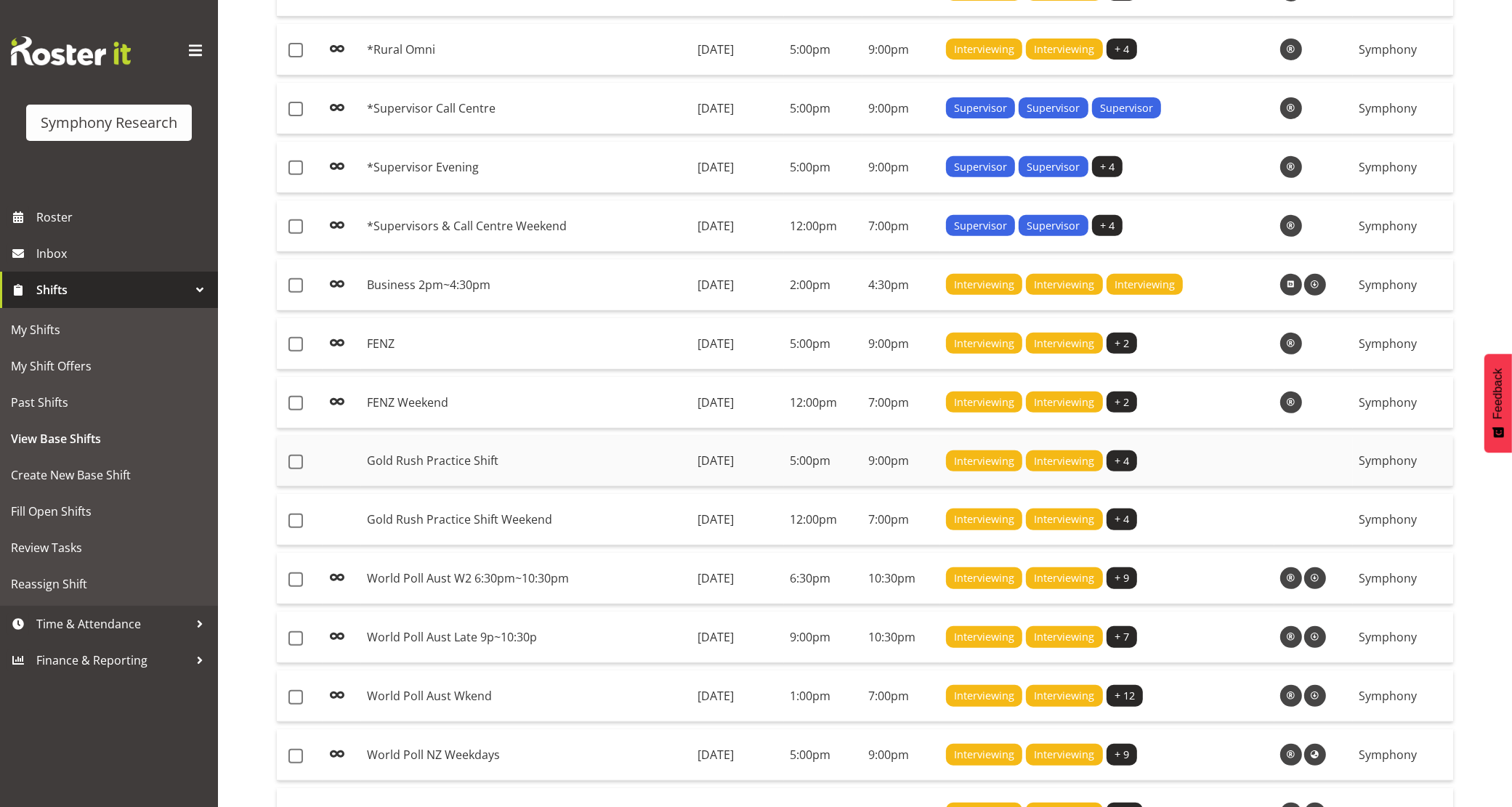
scroll to position [636, 0]
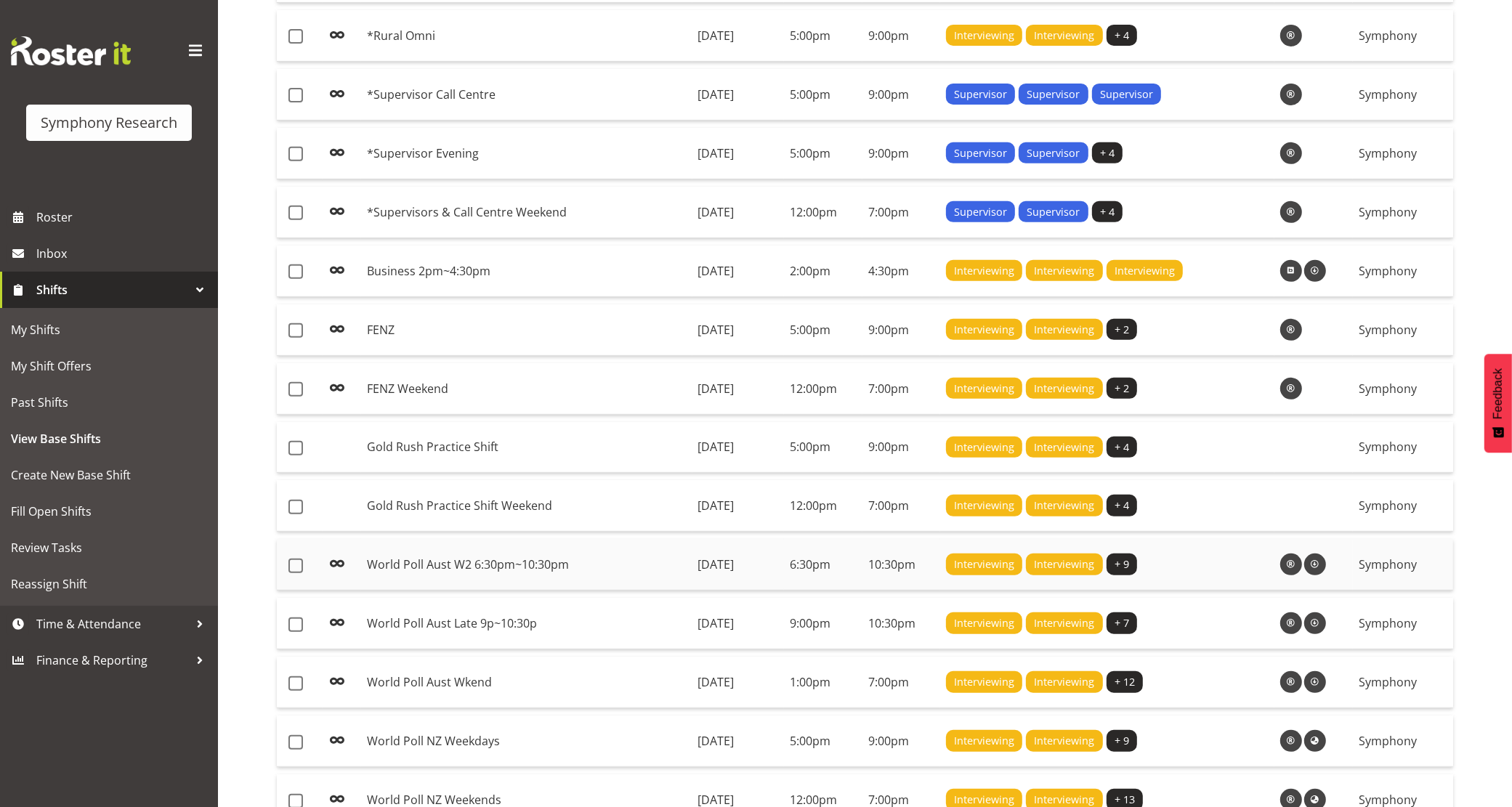
click at [603, 579] on td "World Poll Aust W2 6:30pm~10:30pm" at bounding box center [526, 564] width 331 height 51
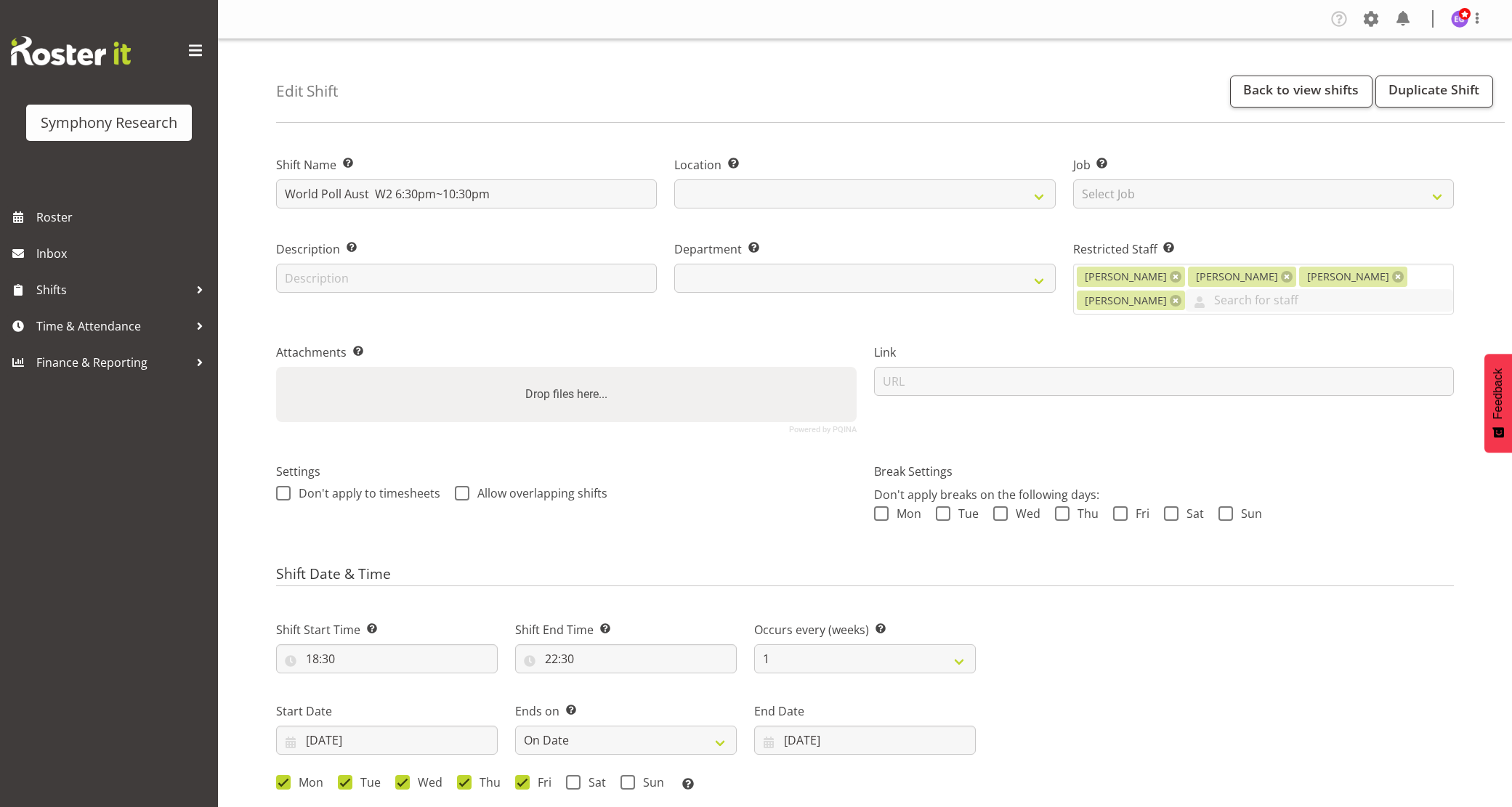
select select "date"
select select
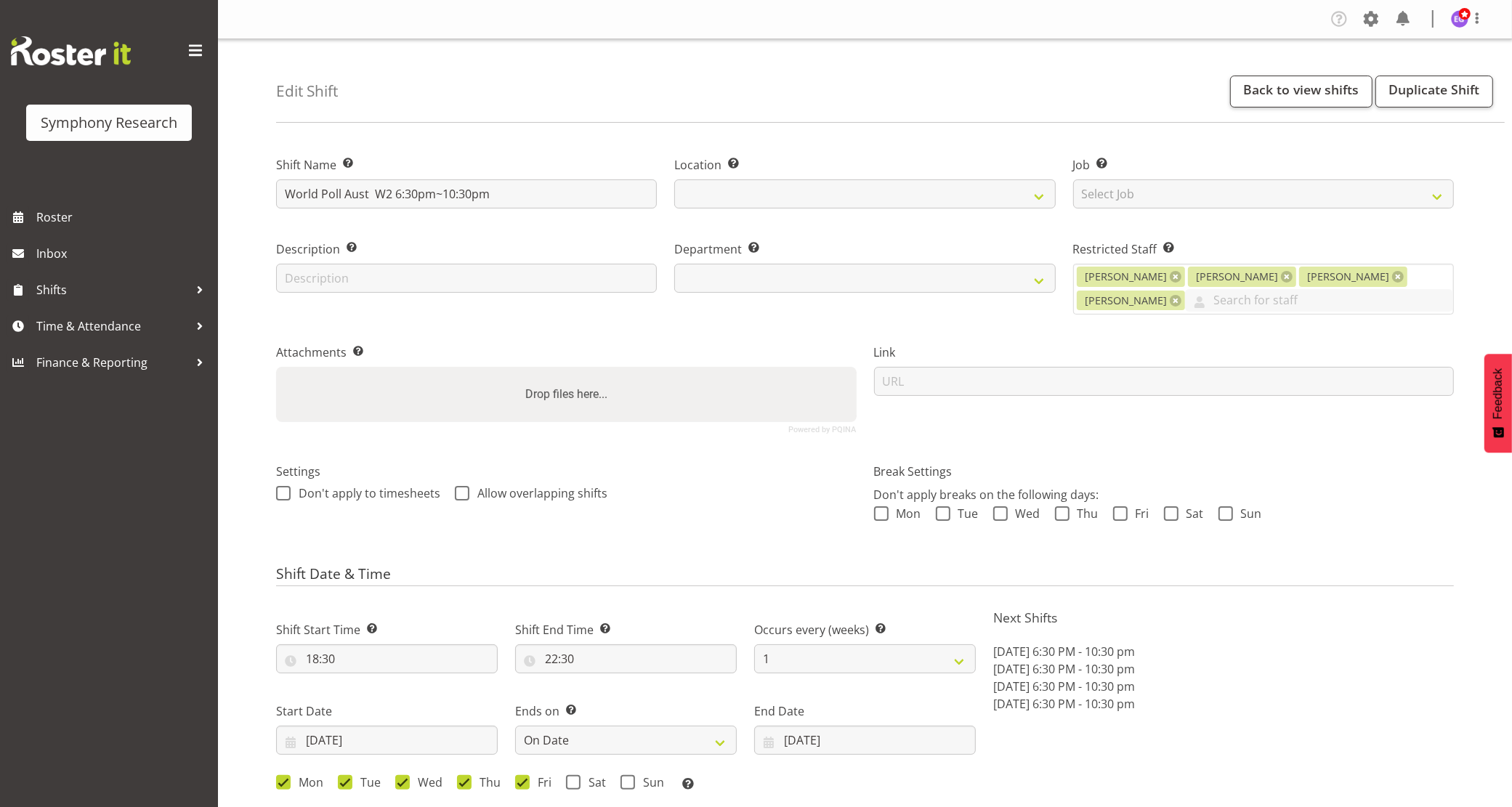
select select
select select "39"
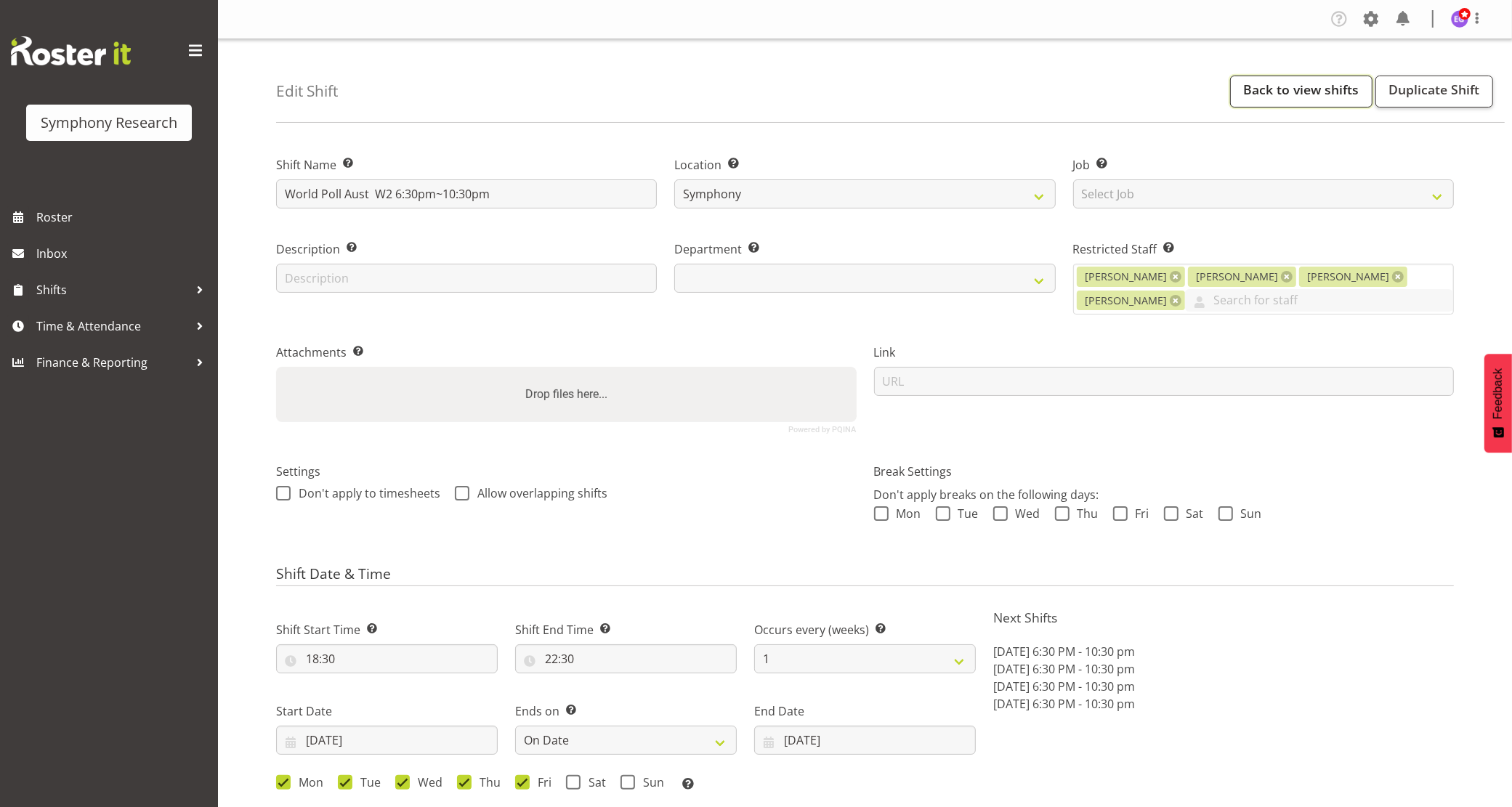
click at [1270, 88] on link "Back to view shifts" at bounding box center [1301, 92] width 143 height 32
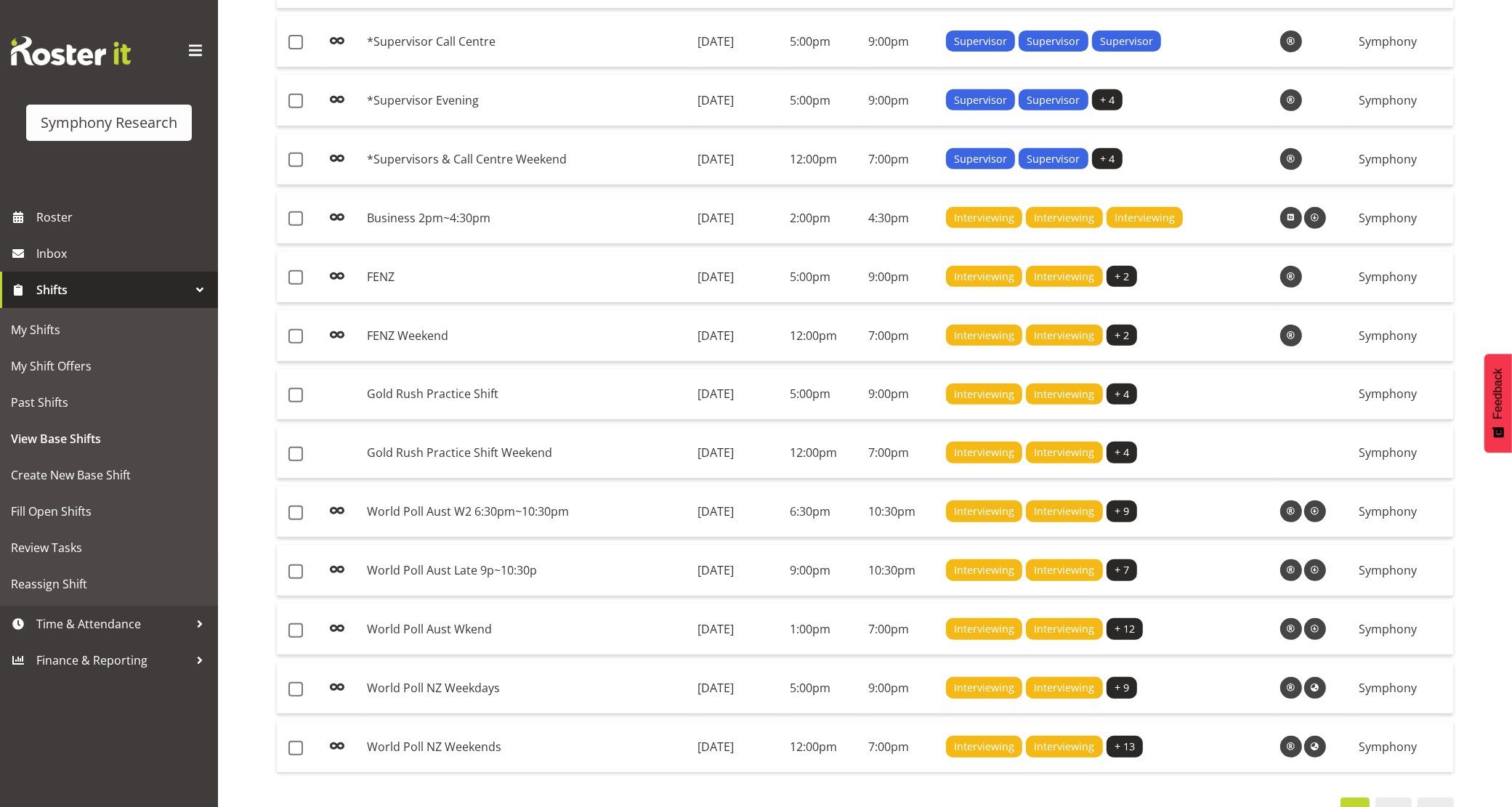
scroll to position [740, 0]
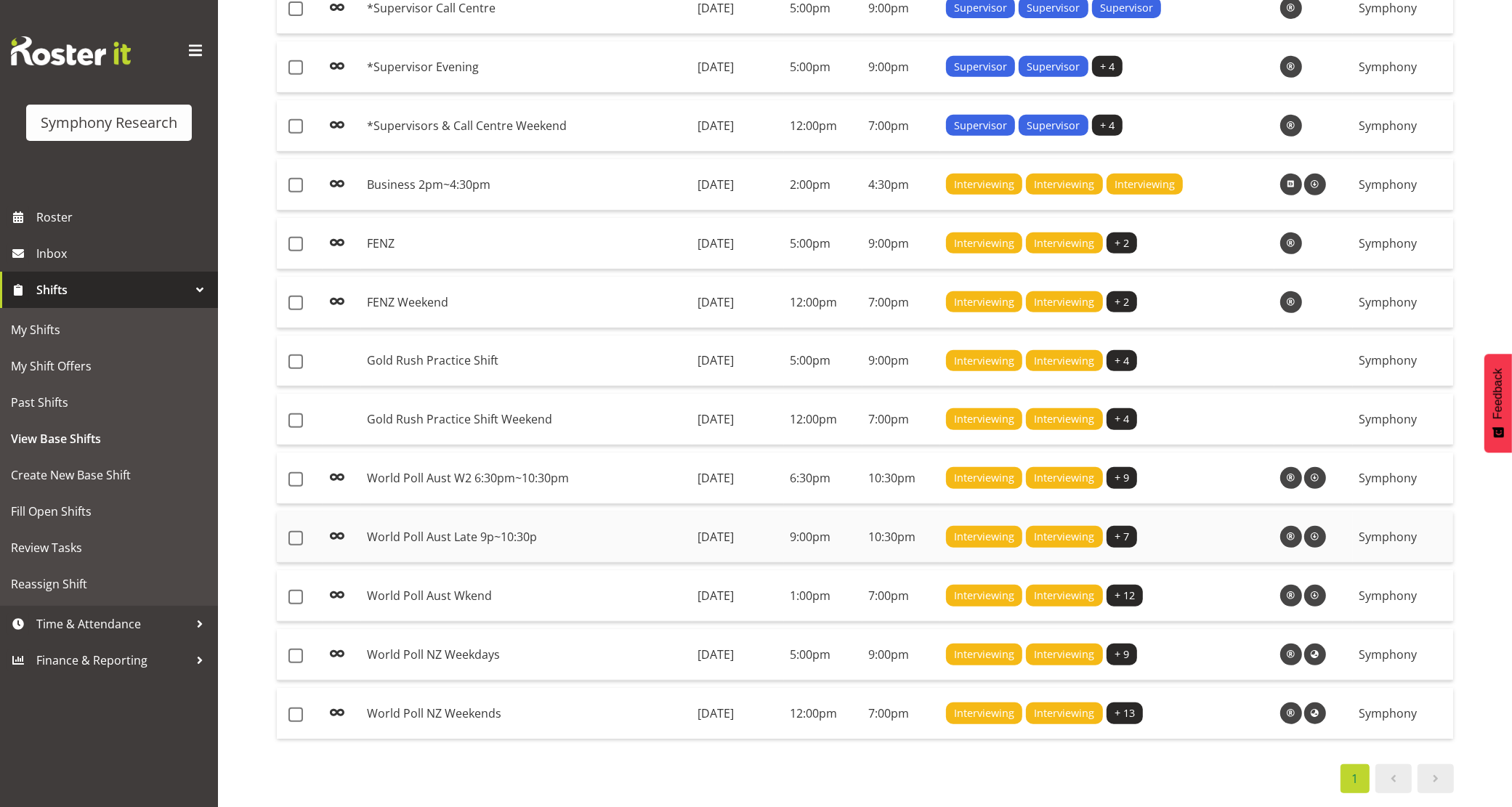
click at [529, 530] on td "World Poll Aust Late 9p~10:30p" at bounding box center [526, 537] width 331 height 51
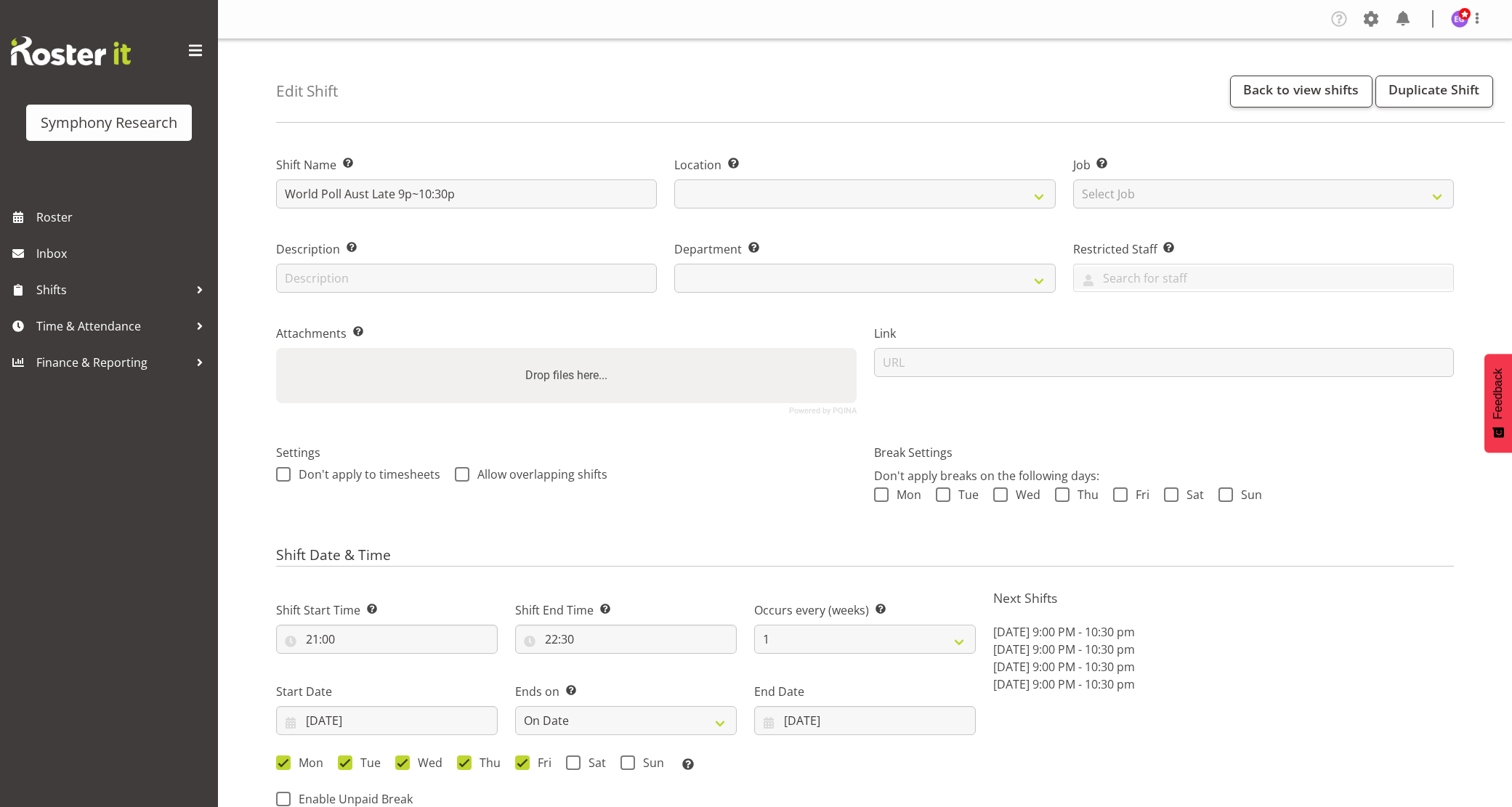
select select "date"
select select
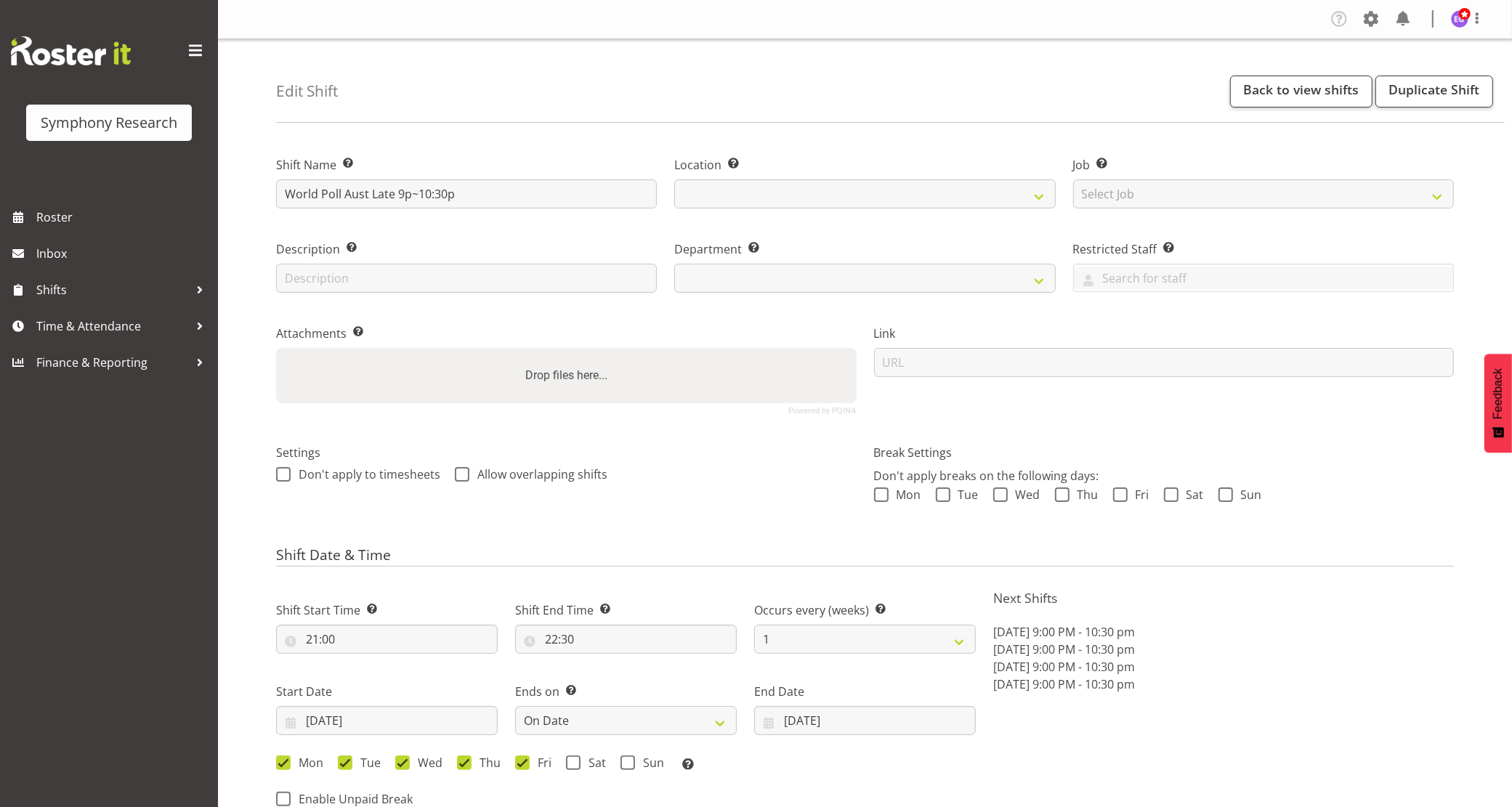
select select "39"
click at [1264, 91] on link "Back to view shifts" at bounding box center [1301, 92] width 143 height 32
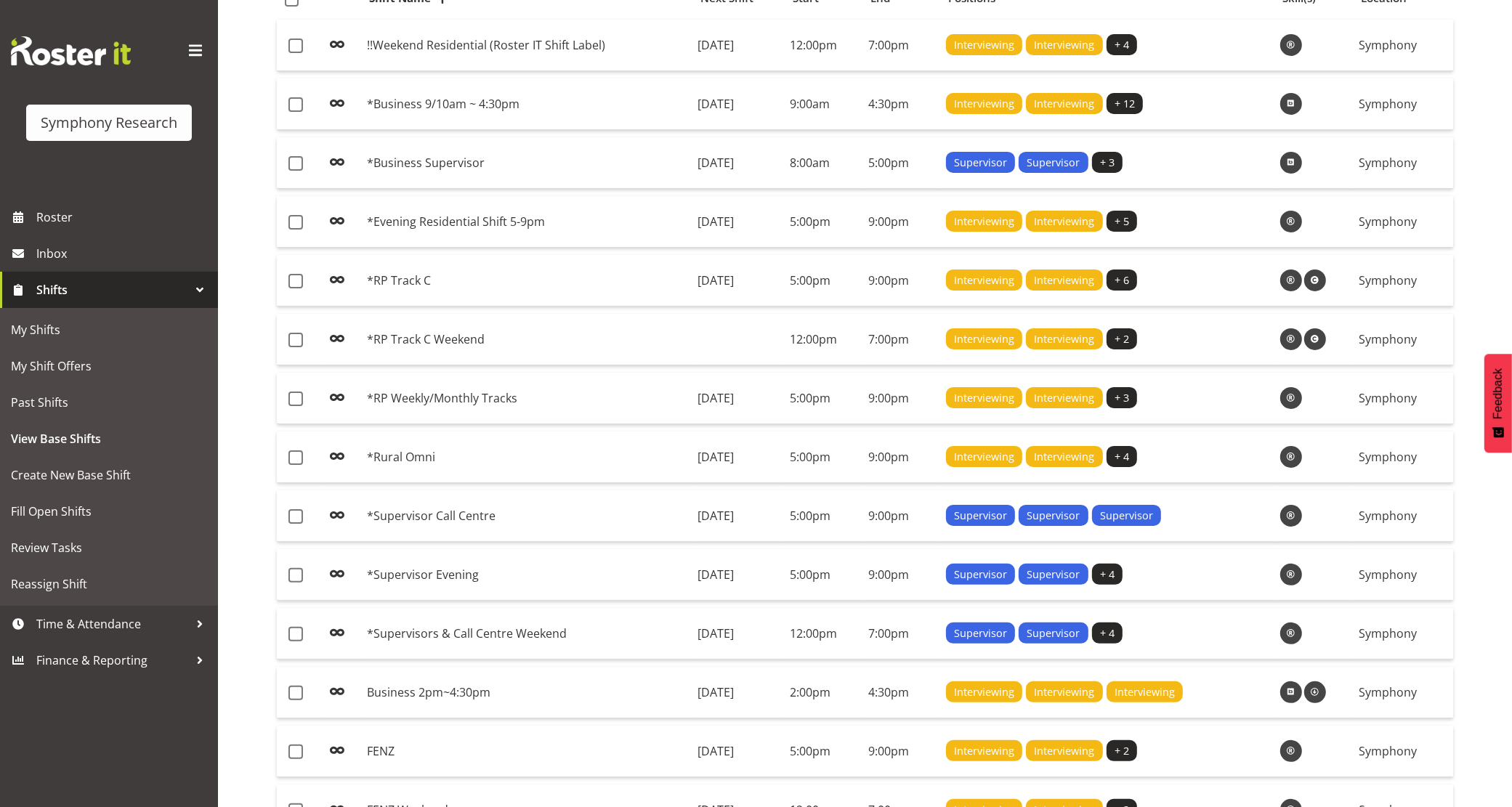
scroll to position [636, 0]
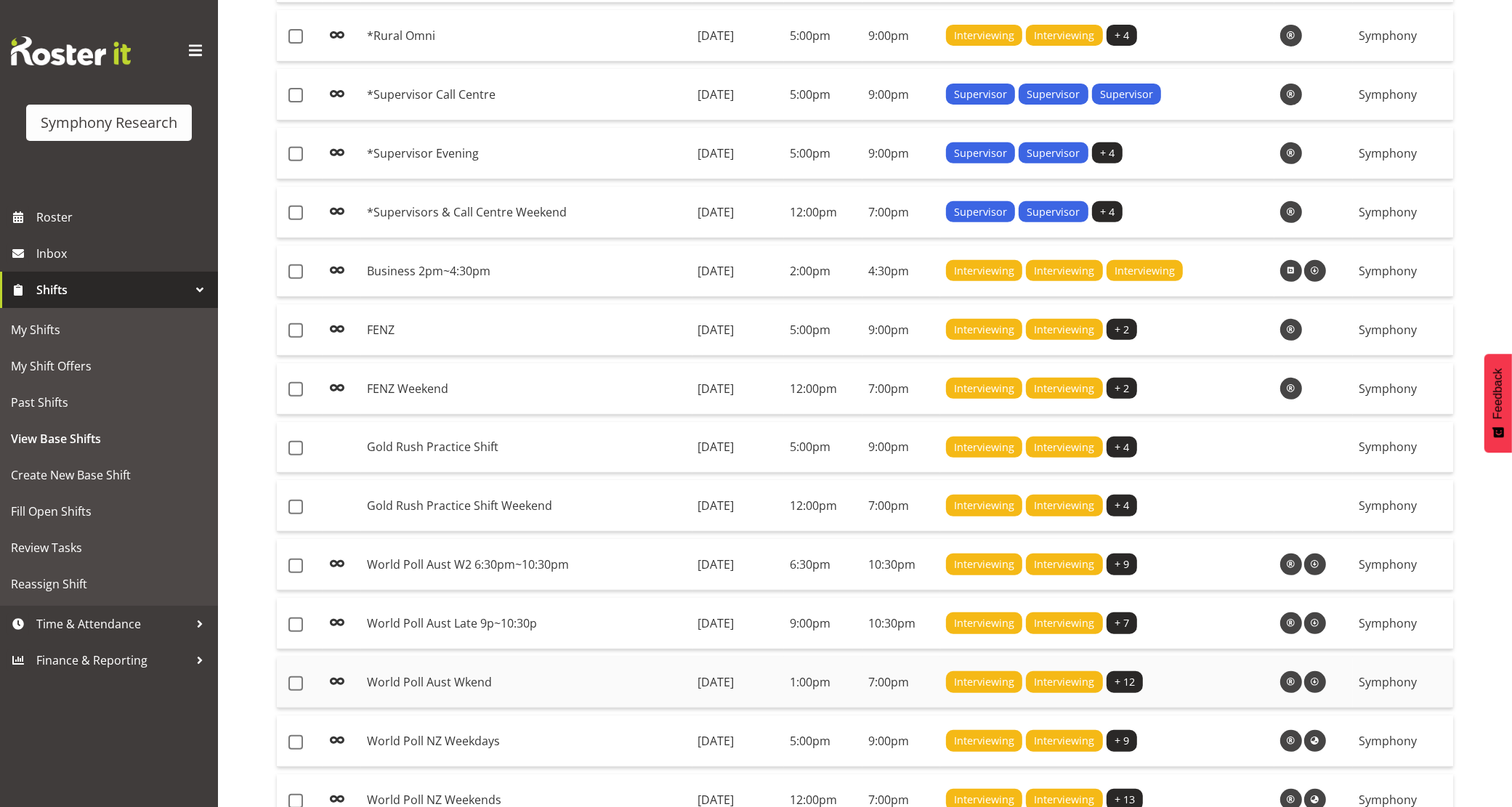
click at [458, 686] on td "World Poll Aust Wkend" at bounding box center [526, 682] width 331 height 51
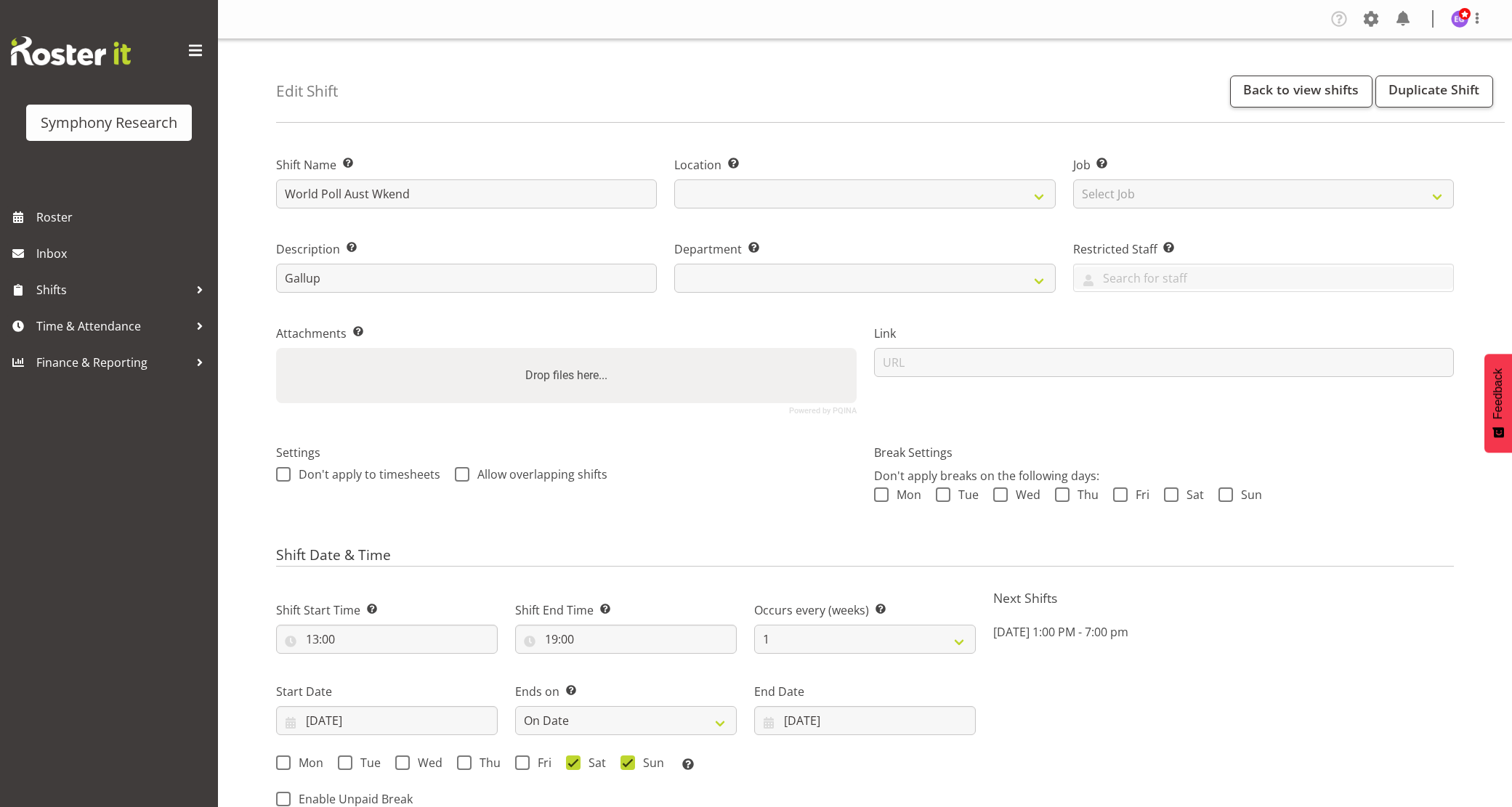
select select "date"
select select
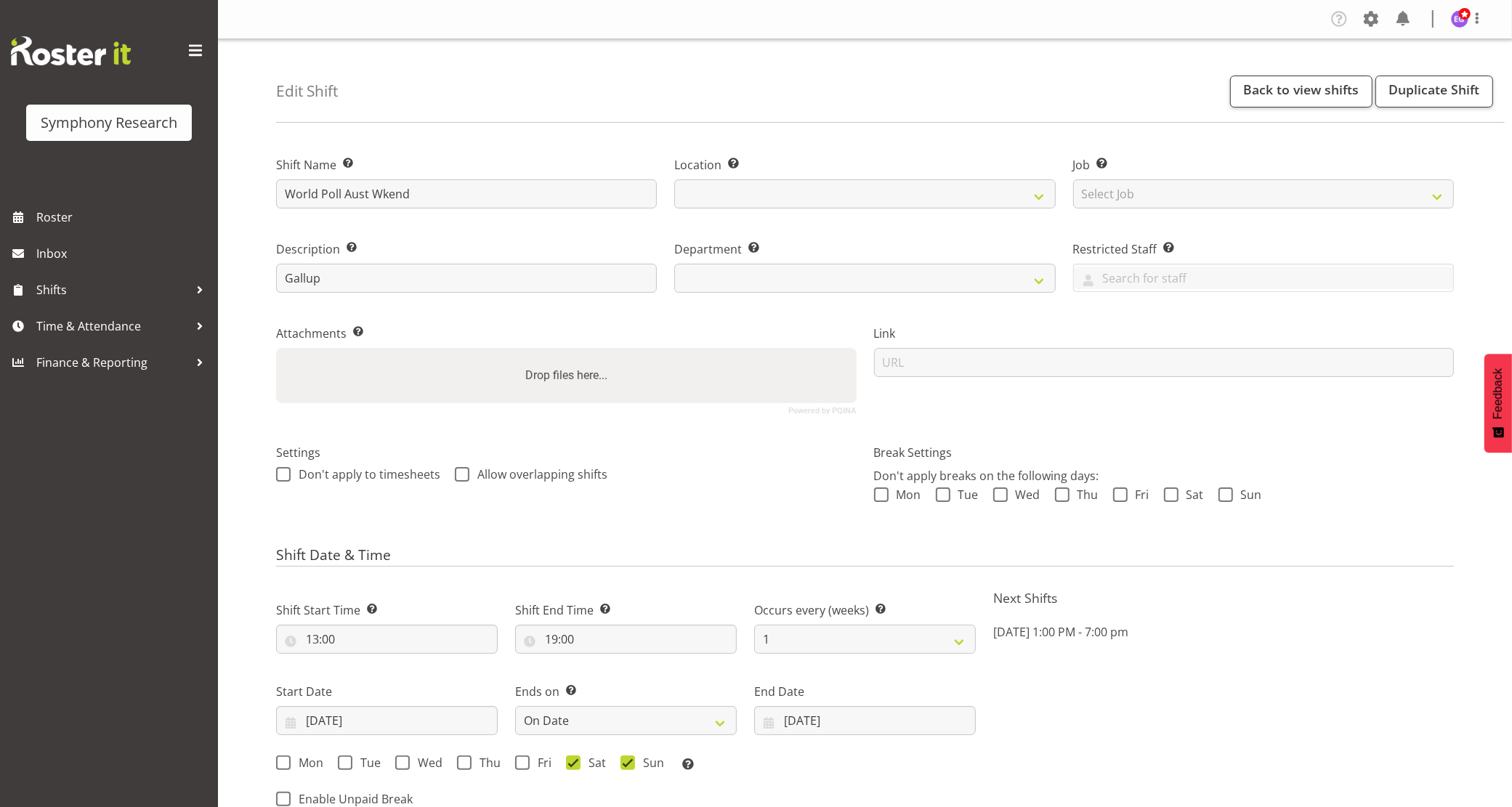
select select "39"
drag, startPoint x: 453, startPoint y: 683, endPoint x: 1306, endPoint y: 89, distance: 1039.4
click at [1306, 89] on link "Back to view shifts" at bounding box center [1301, 92] width 143 height 32
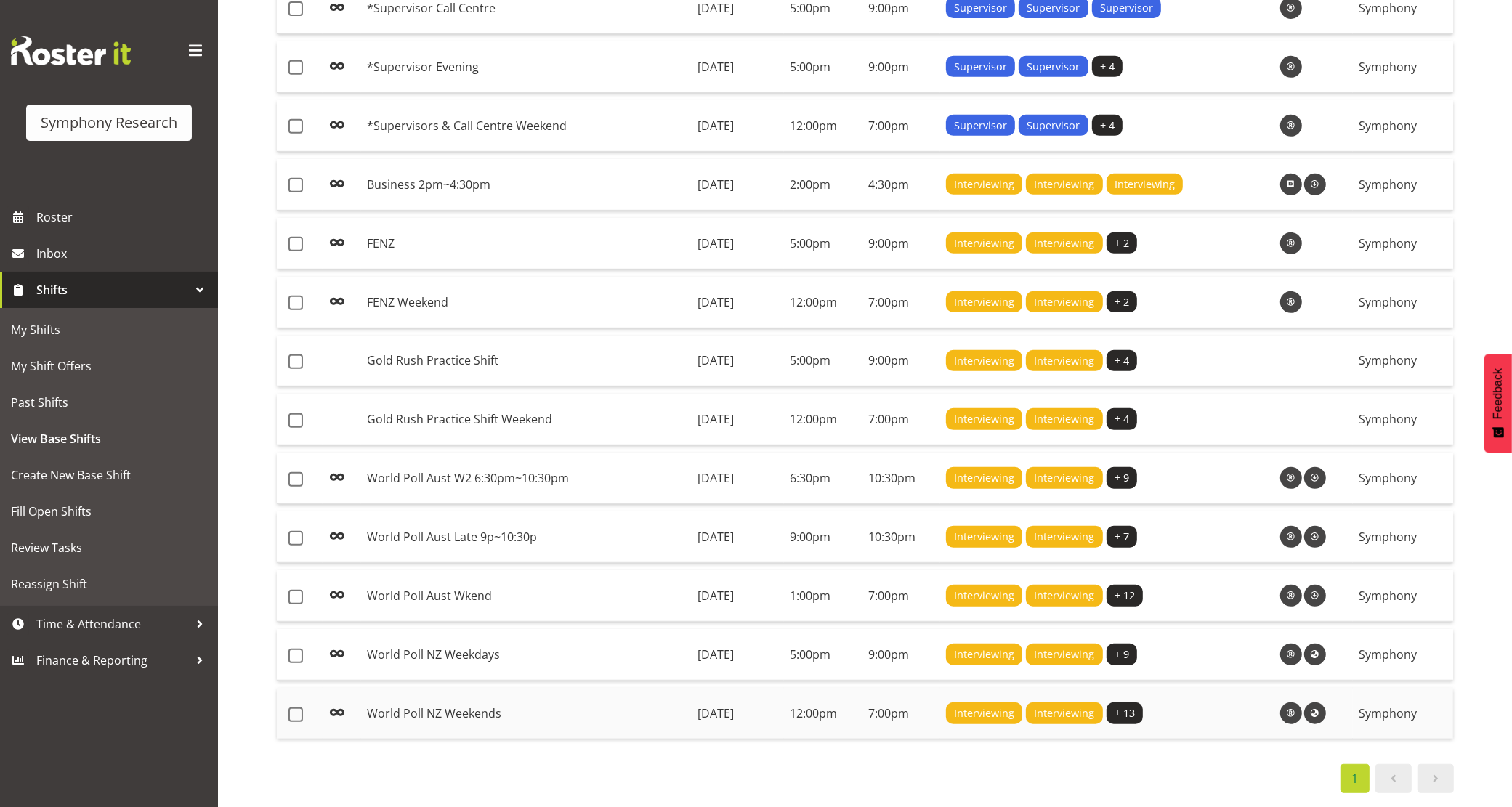
scroll to position [740, 0]
click at [498, 643] on td "World Poll NZ Weekdays" at bounding box center [526, 654] width 331 height 51
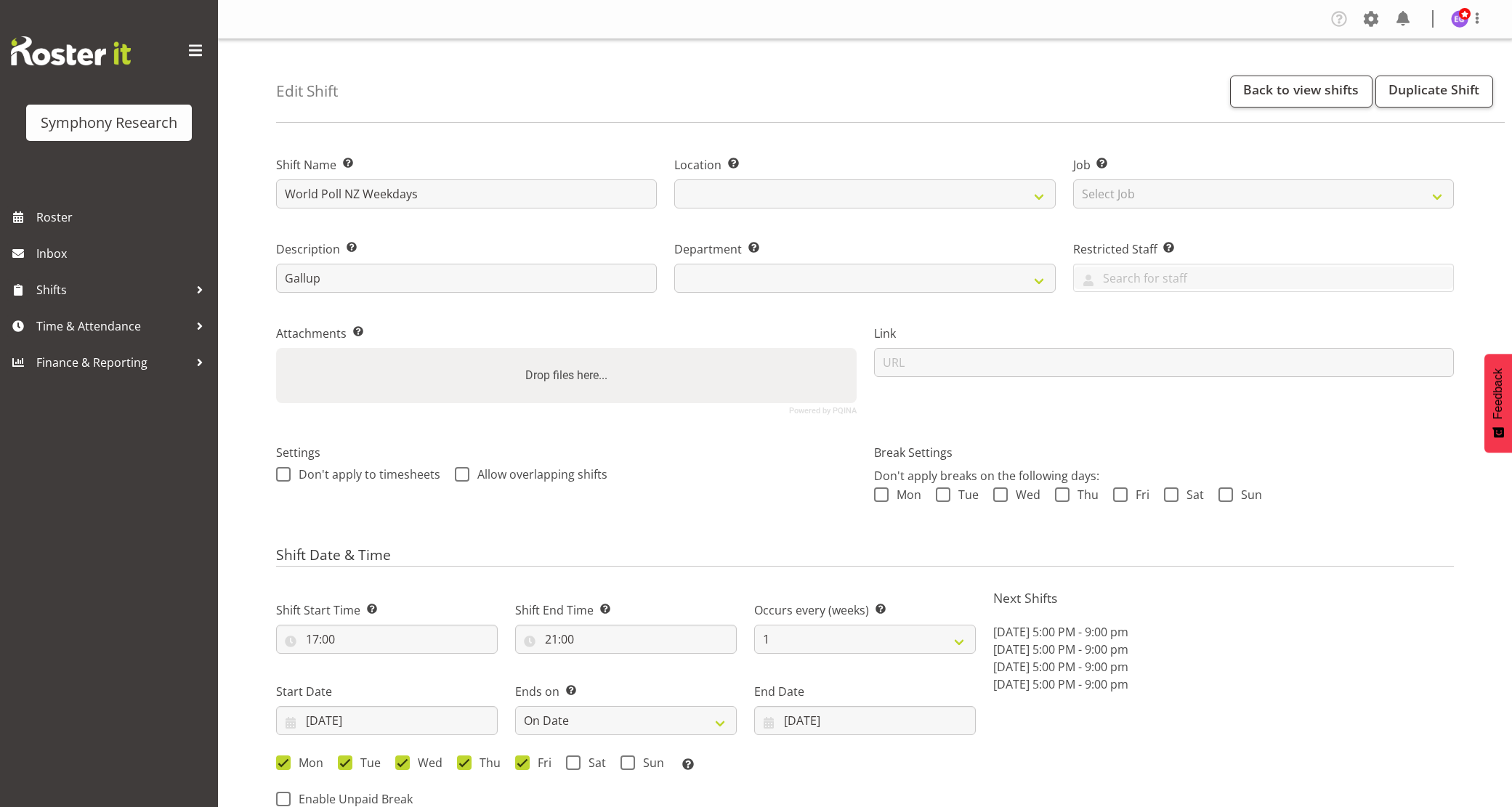
select select "date"
select select
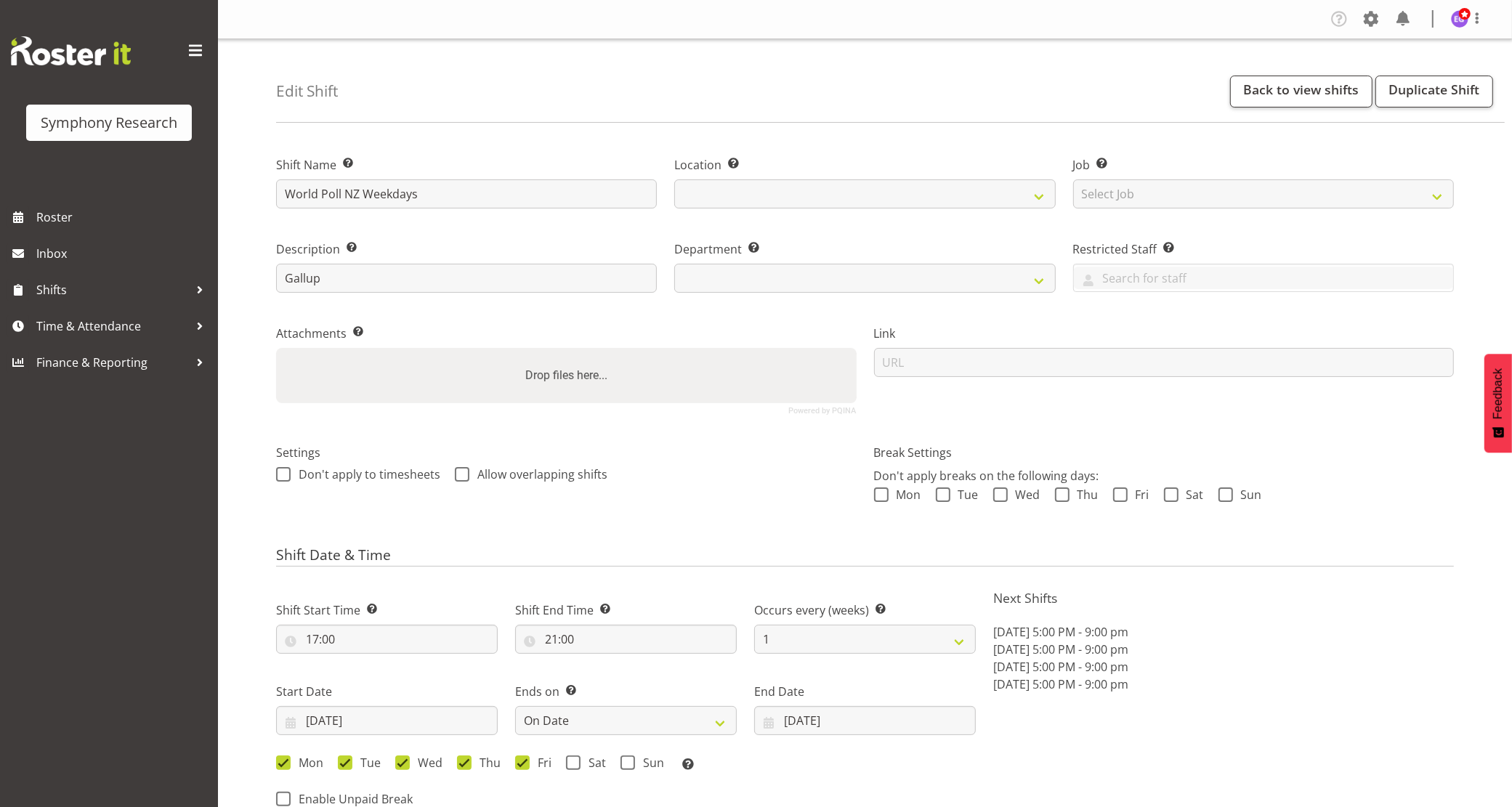
select select "39"
select select
click at [1305, 91] on link "Back to view shifts" at bounding box center [1301, 92] width 143 height 32
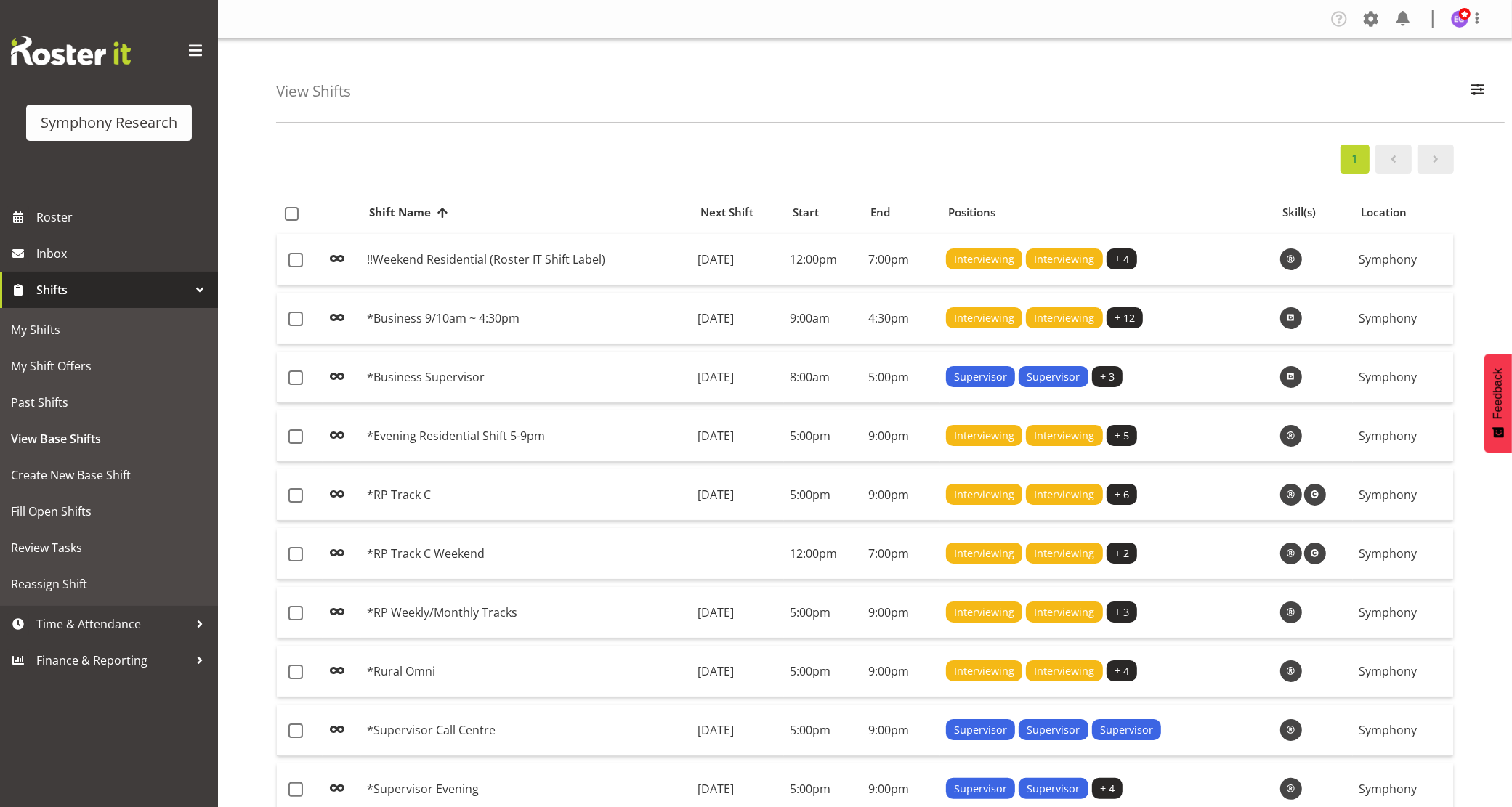
click at [642, 144] on div "1" at bounding box center [864, 159] width 1178 height 29
